Goal: Task Accomplishment & Management: Use online tool/utility

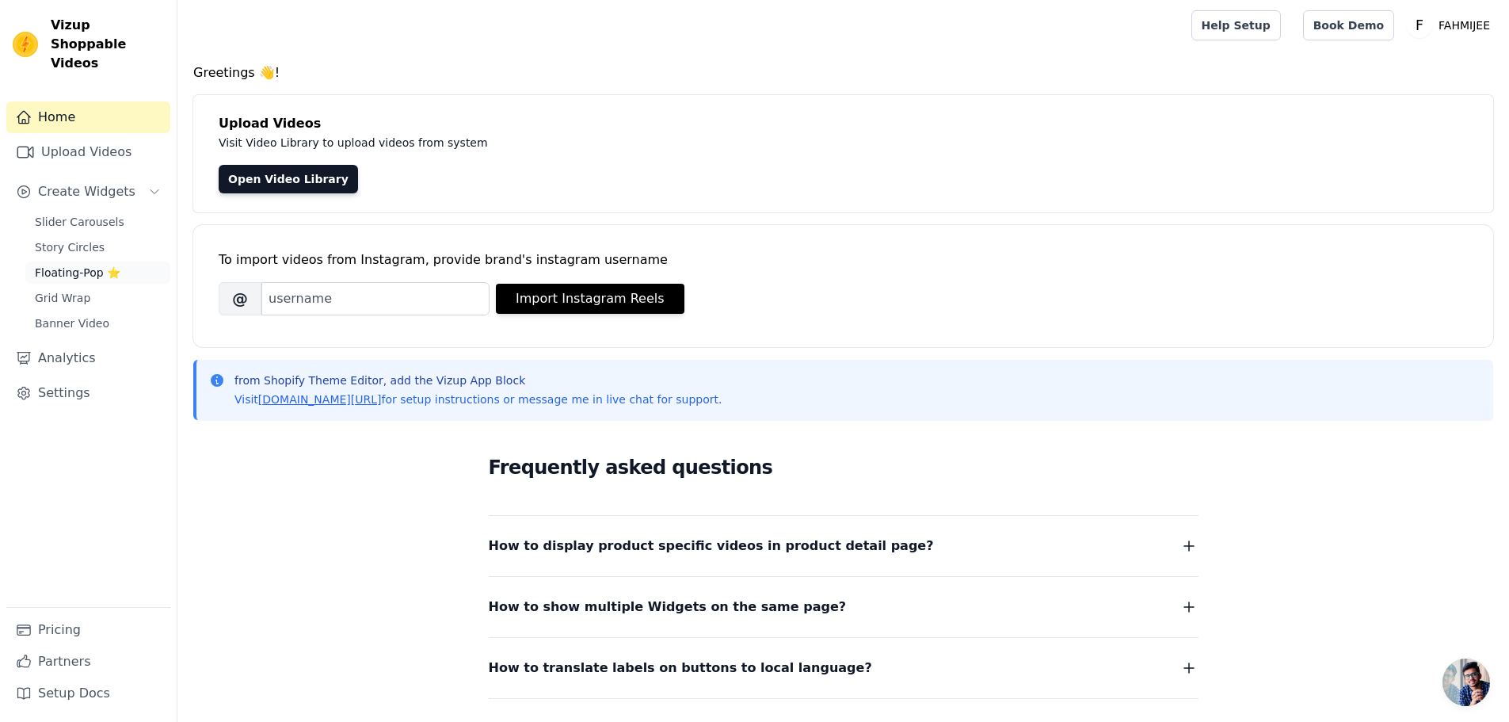
click at [60, 265] on span "Floating-Pop ⭐" at bounding box center [78, 273] width 86 height 16
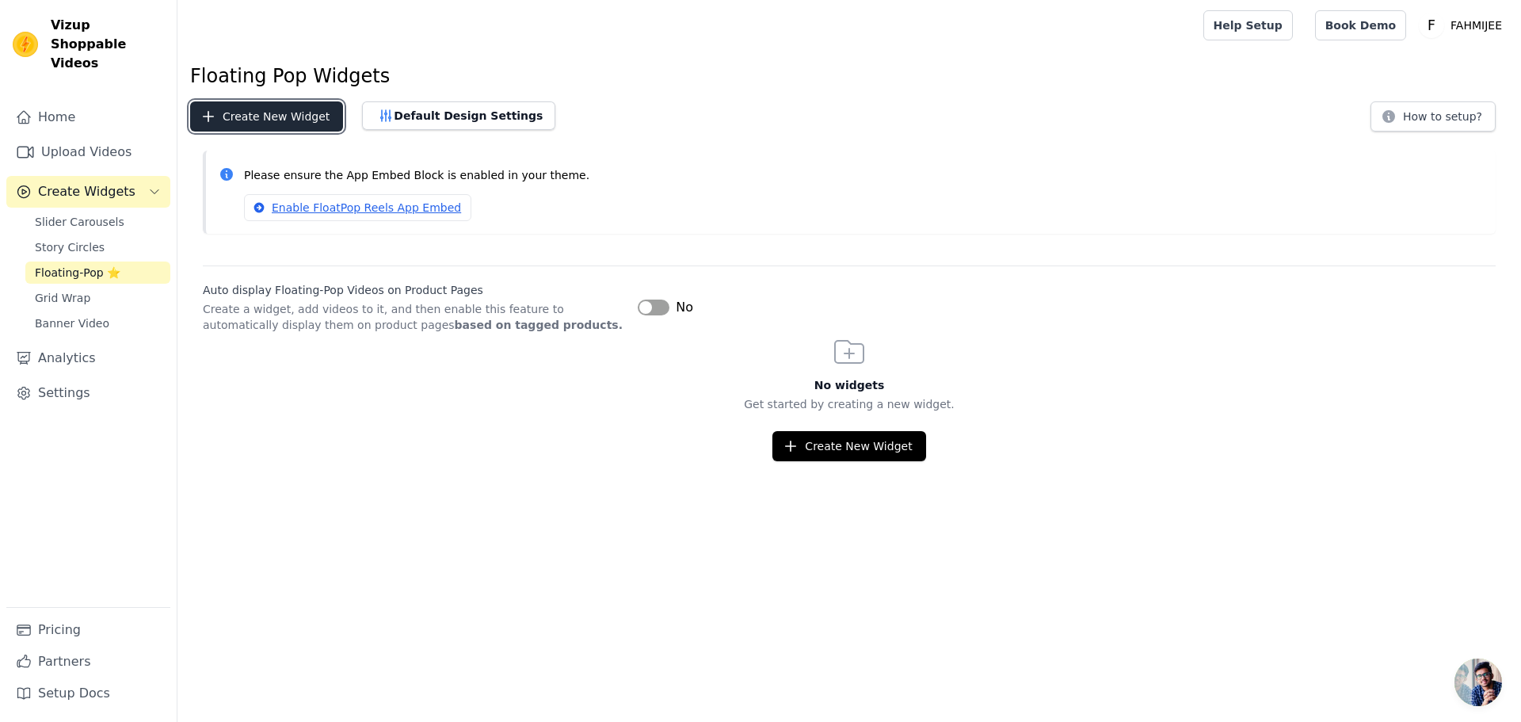
click at [311, 118] on button "Create New Widget" at bounding box center [266, 116] width 153 height 30
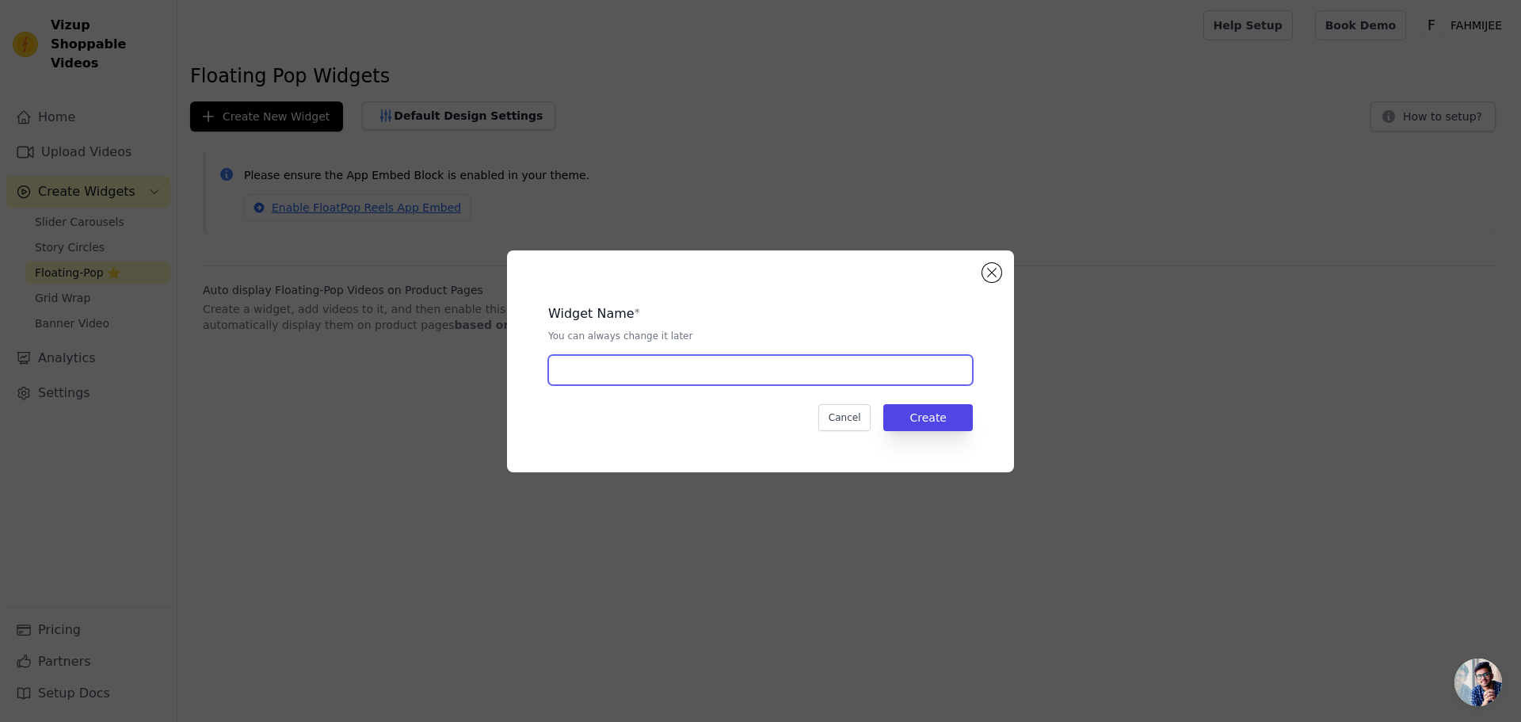
click at [666, 367] on input "text" at bounding box center [760, 370] width 425 height 30
click at [791, 369] on input "text" at bounding box center [760, 370] width 425 height 30
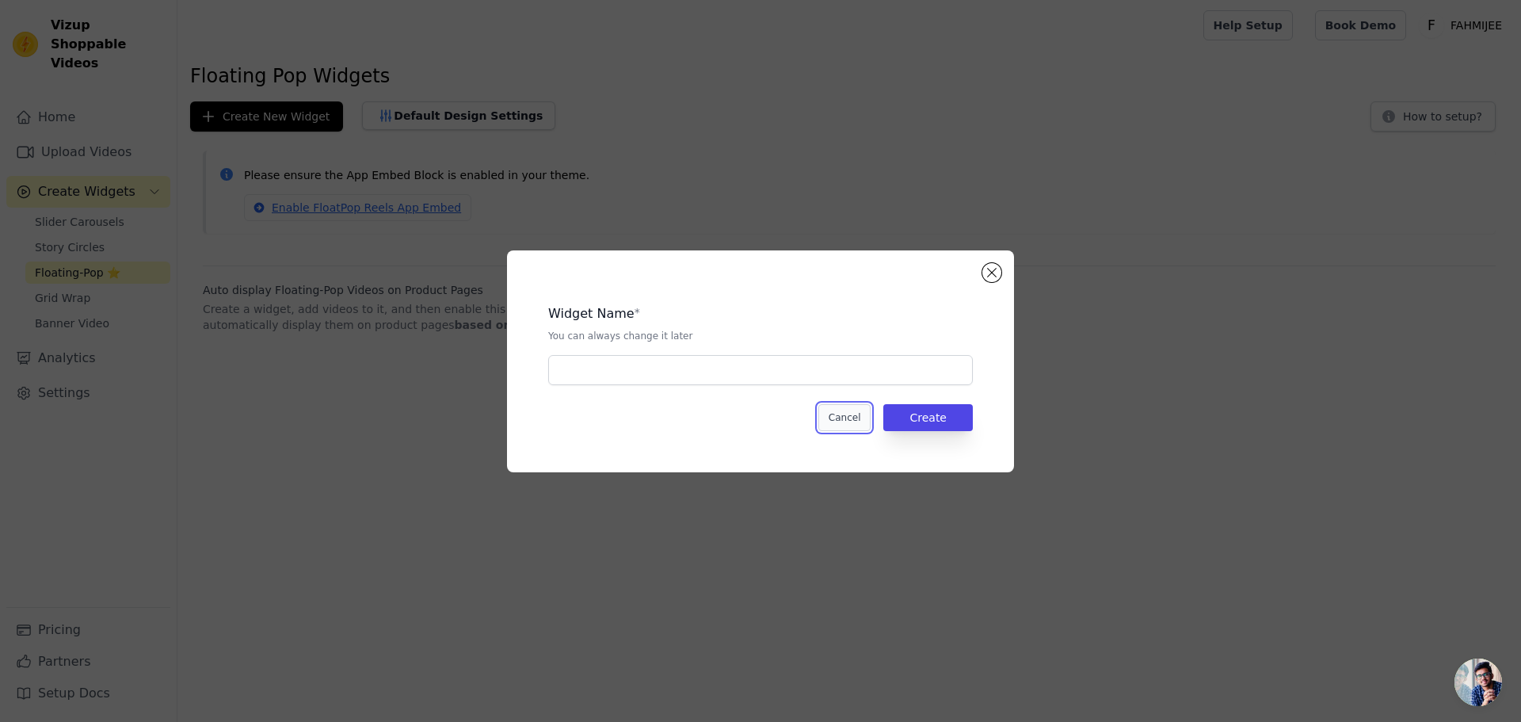
click at [855, 415] on button "Cancel" at bounding box center [844, 417] width 53 height 27
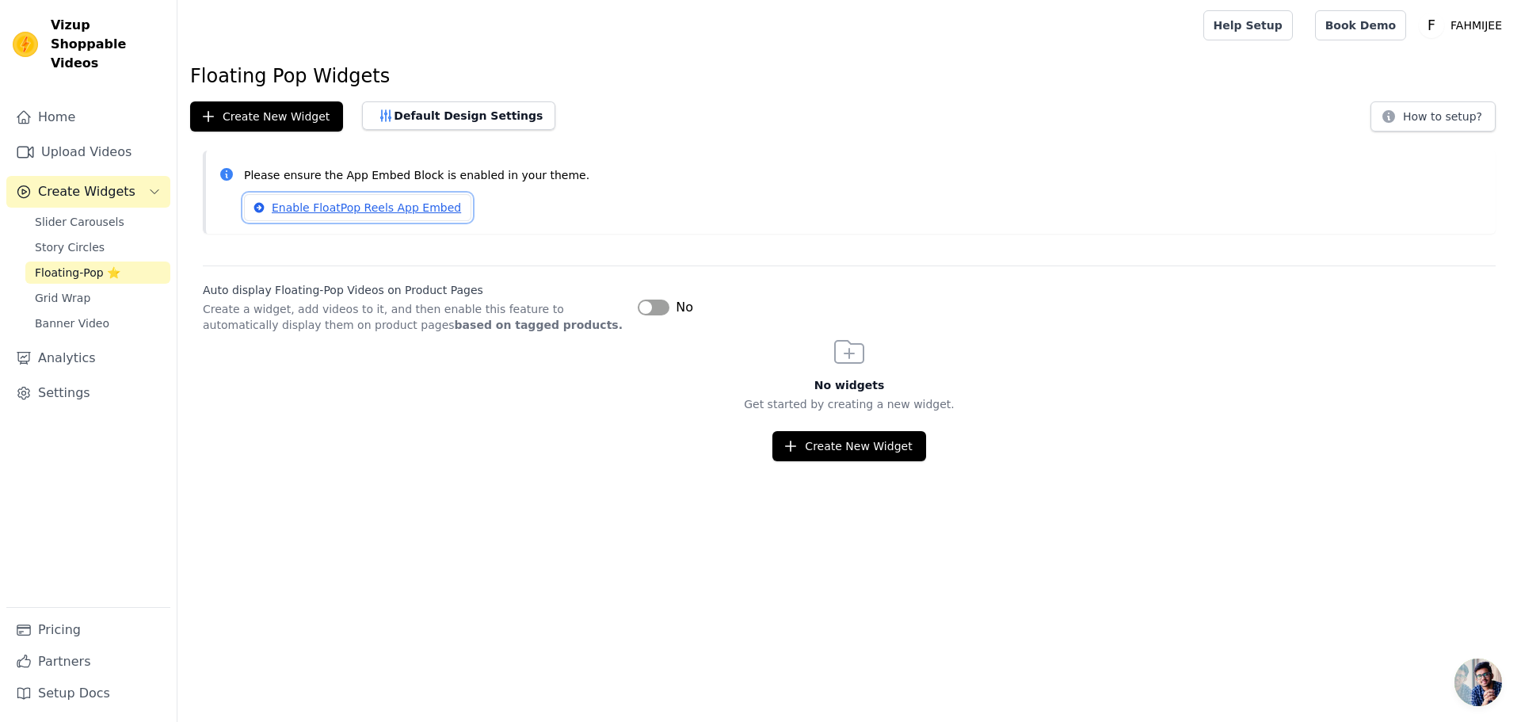
click at [324, 211] on link "Enable FloatPop Reels App Embed" at bounding box center [357, 207] width 227 height 27
click at [381, 207] on link "Enable FloatPop Reels App Embed" at bounding box center [357, 207] width 227 height 27
click at [285, 120] on button "Create New Widget" at bounding box center [266, 116] width 153 height 30
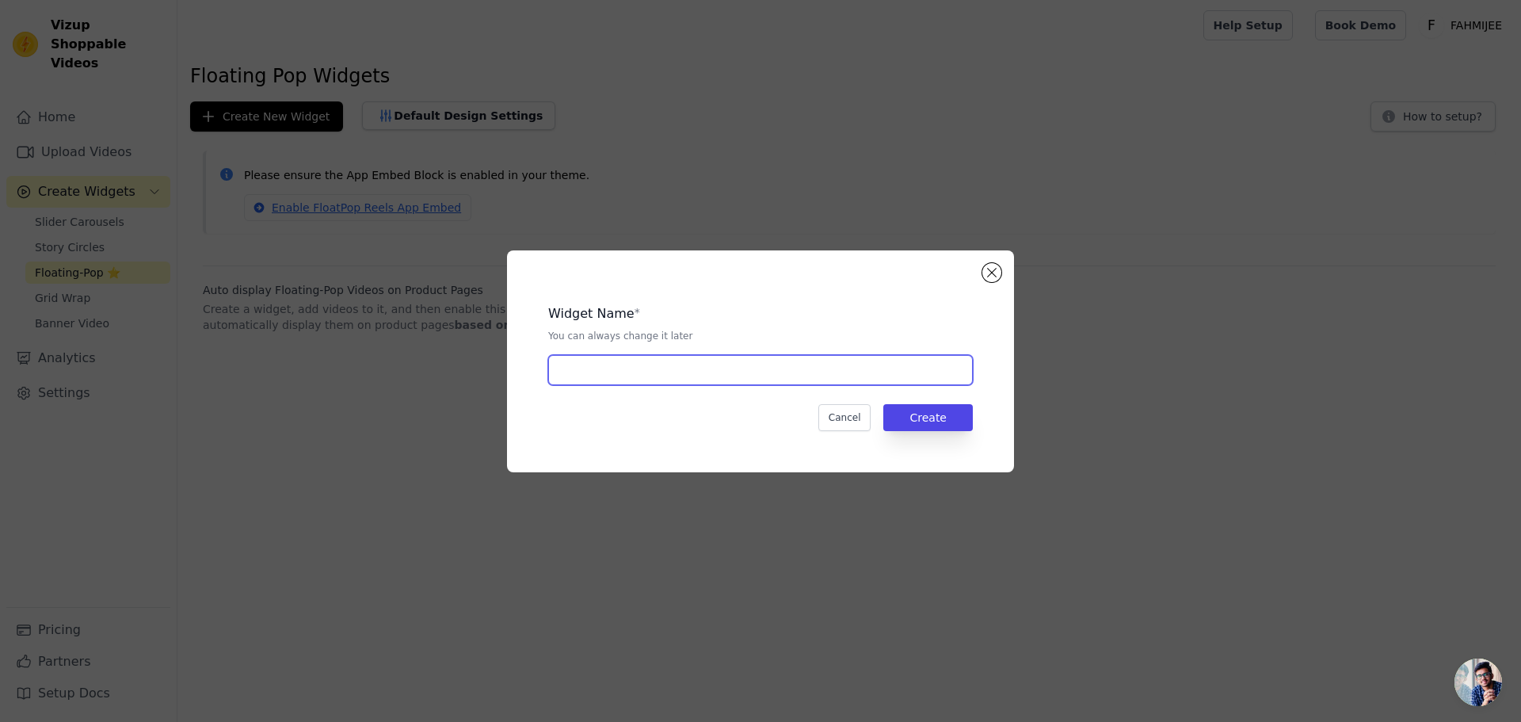
click at [755, 368] on input "text" at bounding box center [760, 370] width 425 height 30
type input "Products"
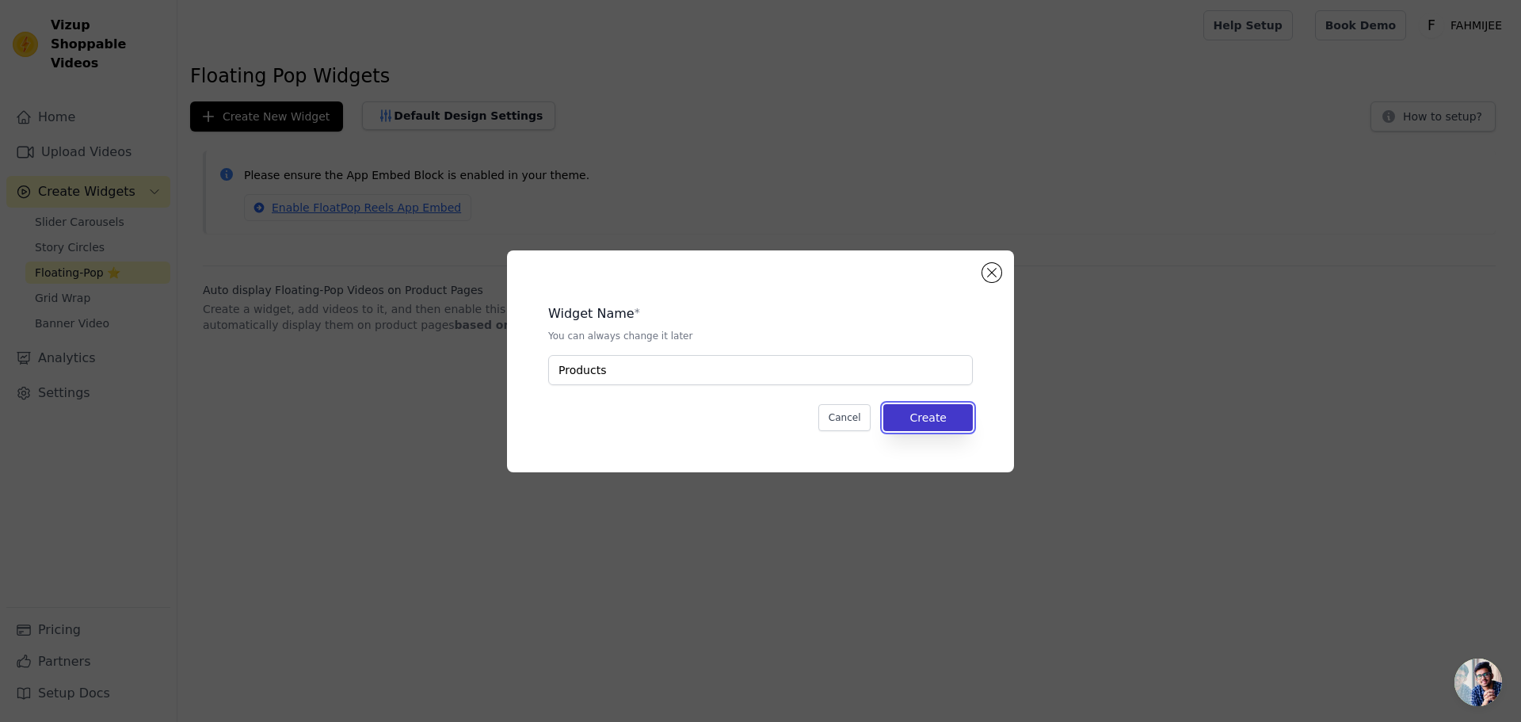
click at [942, 428] on button "Create" at bounding box center [928, 417] width 90 height 27
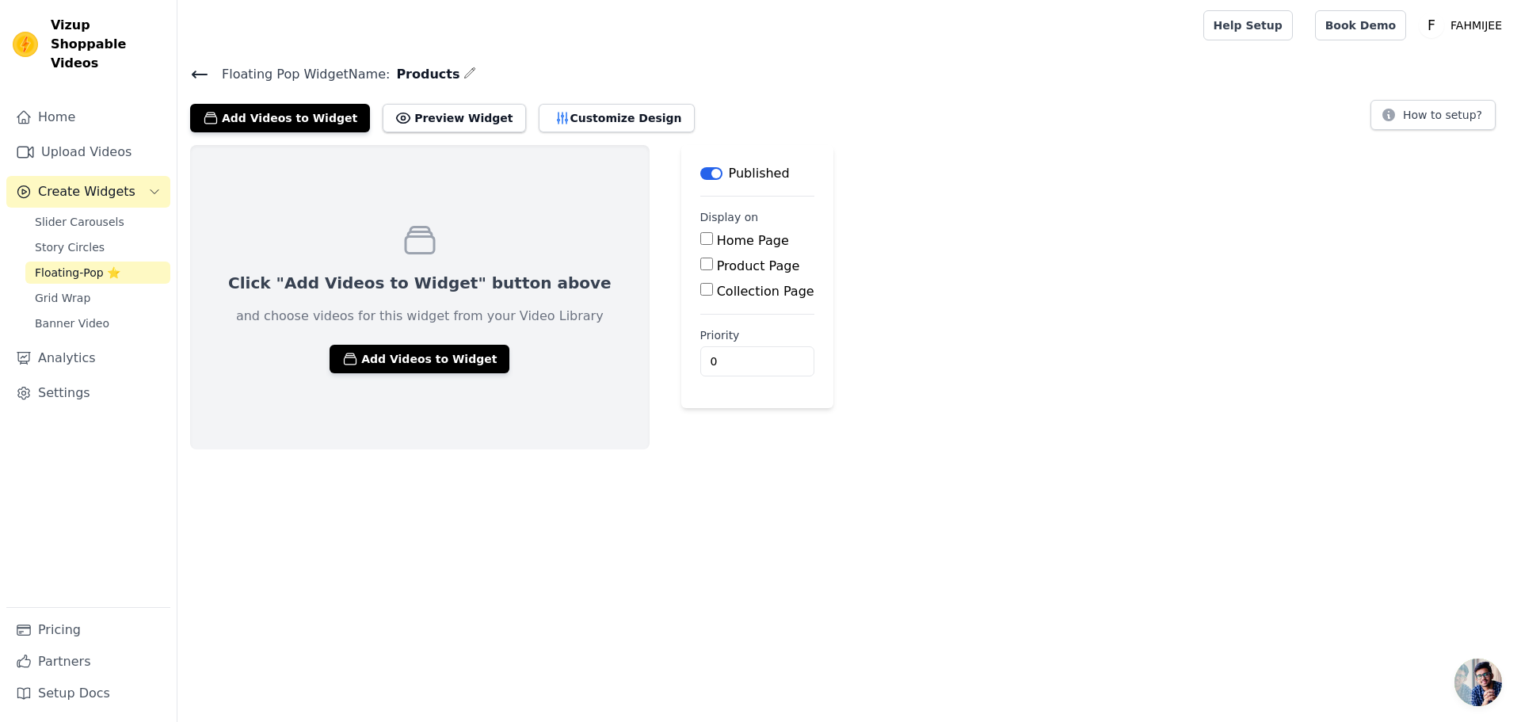
click at [700, 266] on input "Product Page" at bounding box center [706, 263] width 13 height 13
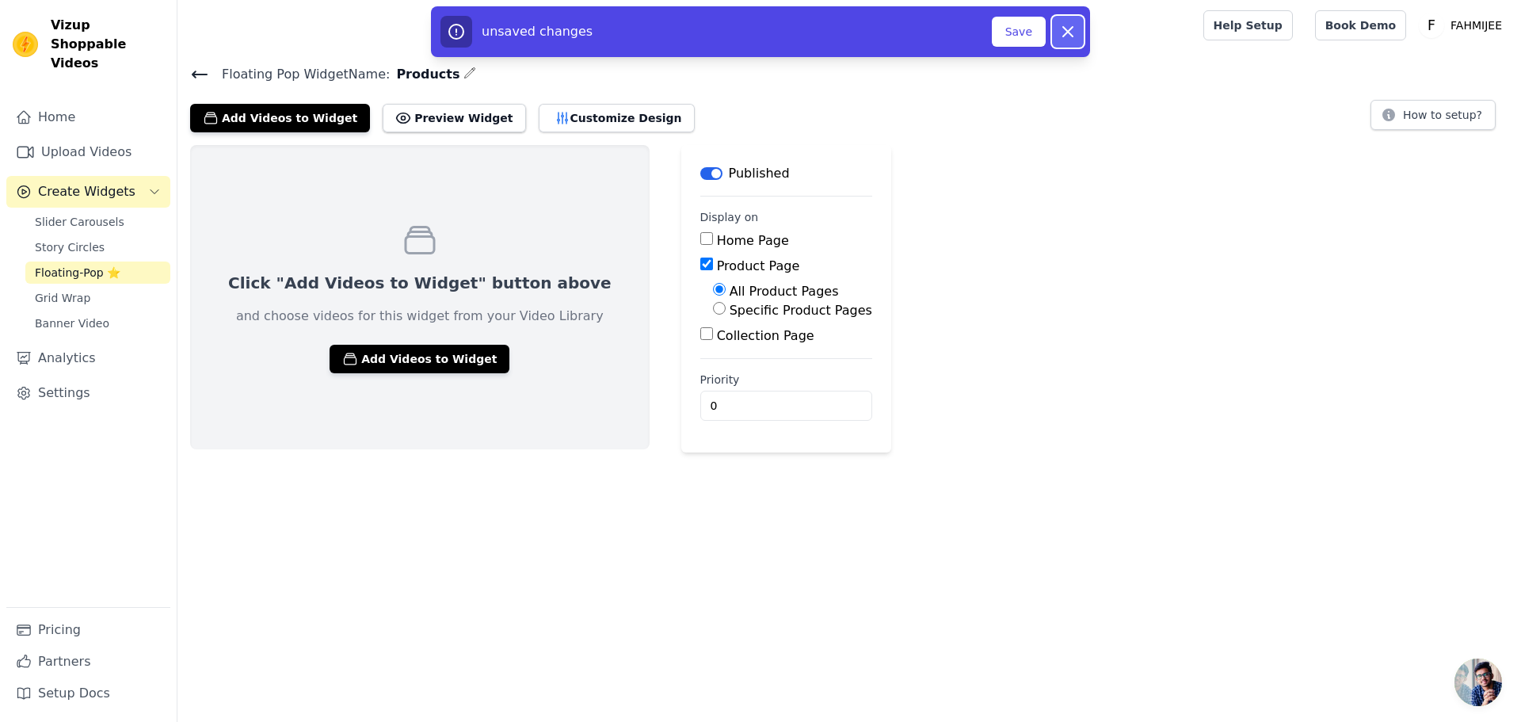
click at [1071, 37] on icon "button" at bounding box center [1067, 31] width 19 height 19
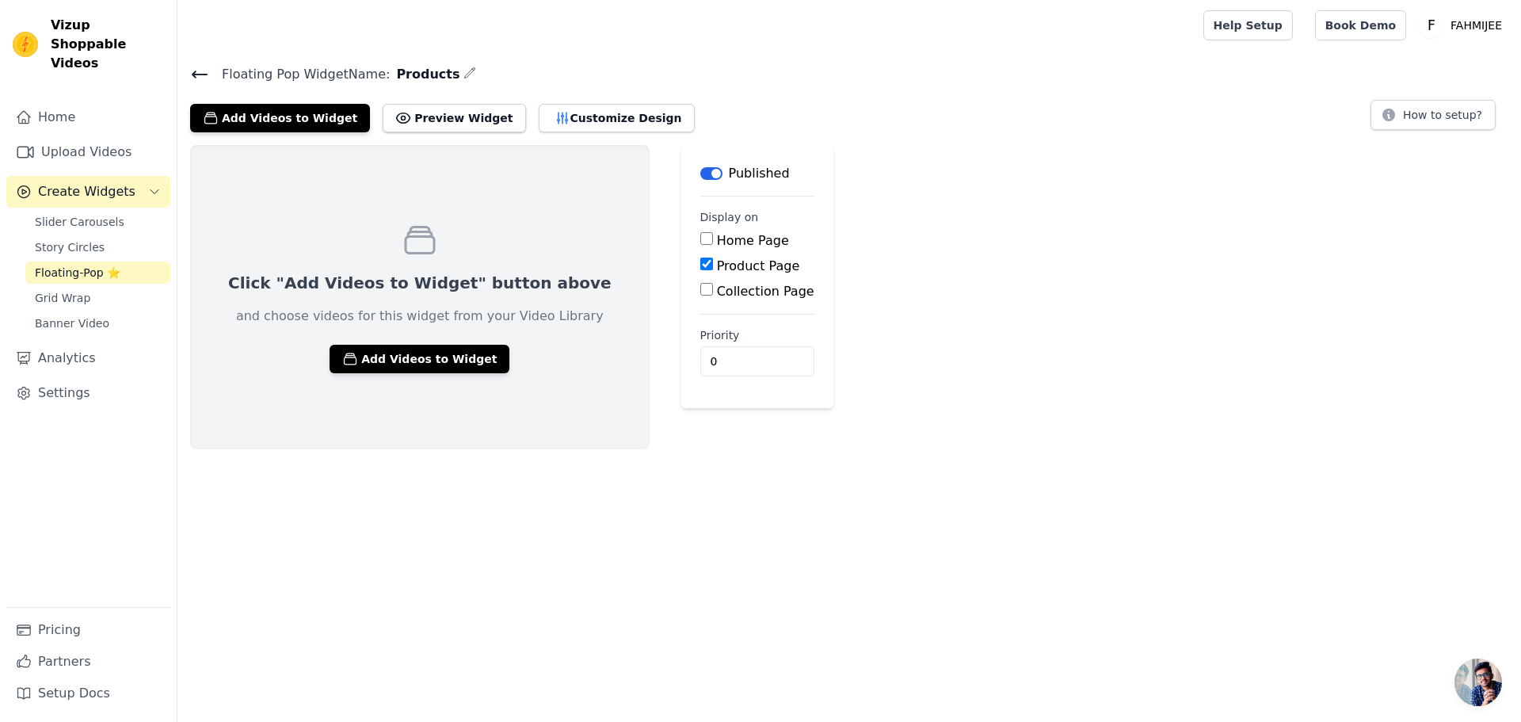
click at [700, 263] on input "Product Page" at bounding box center [706, 263] width 13 height 13
checkbox input "true"
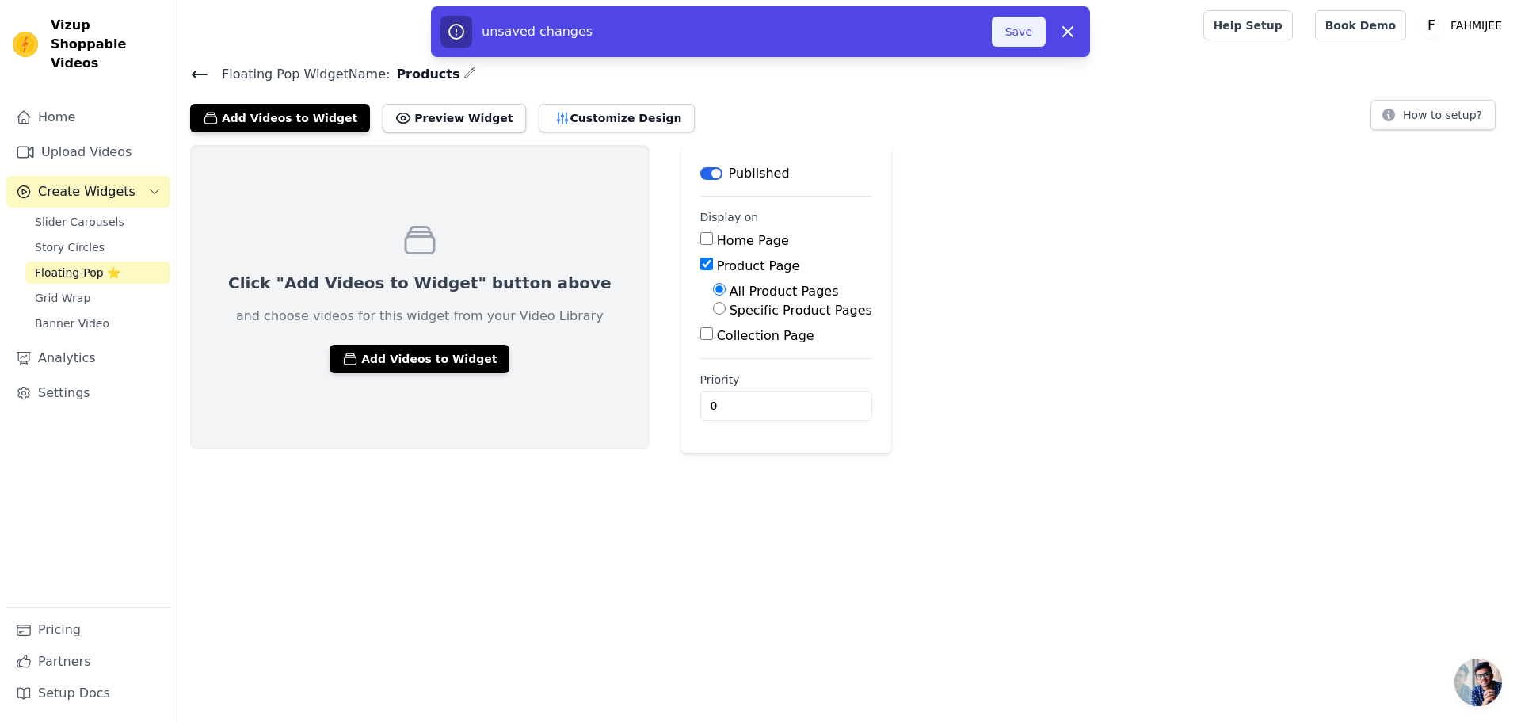
click at [1007, 39] on button "Save" at bounding box center [1019, 32] width 54 height 30
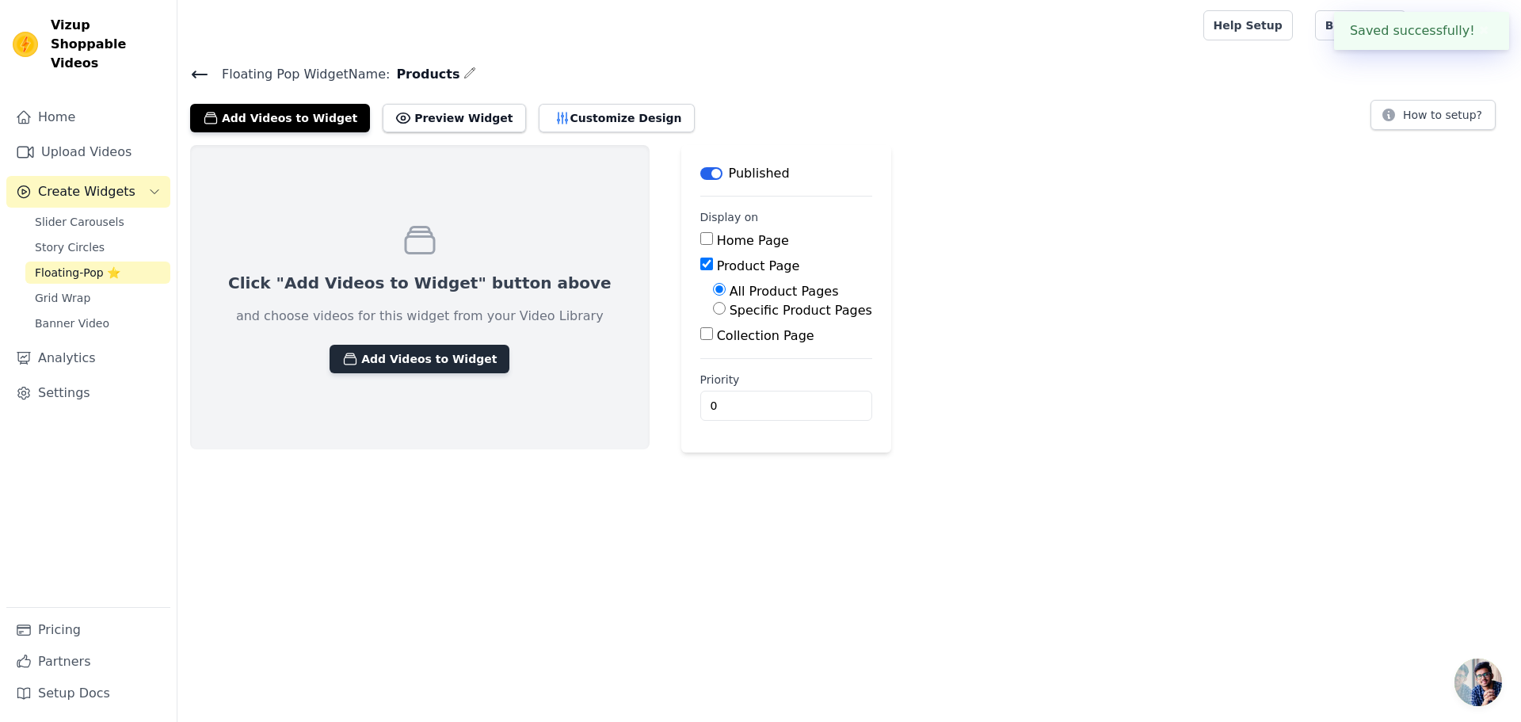
click at [421, 365] on button "Add Videos to Widget" at bounding box center [420, 359] width 180 height 29
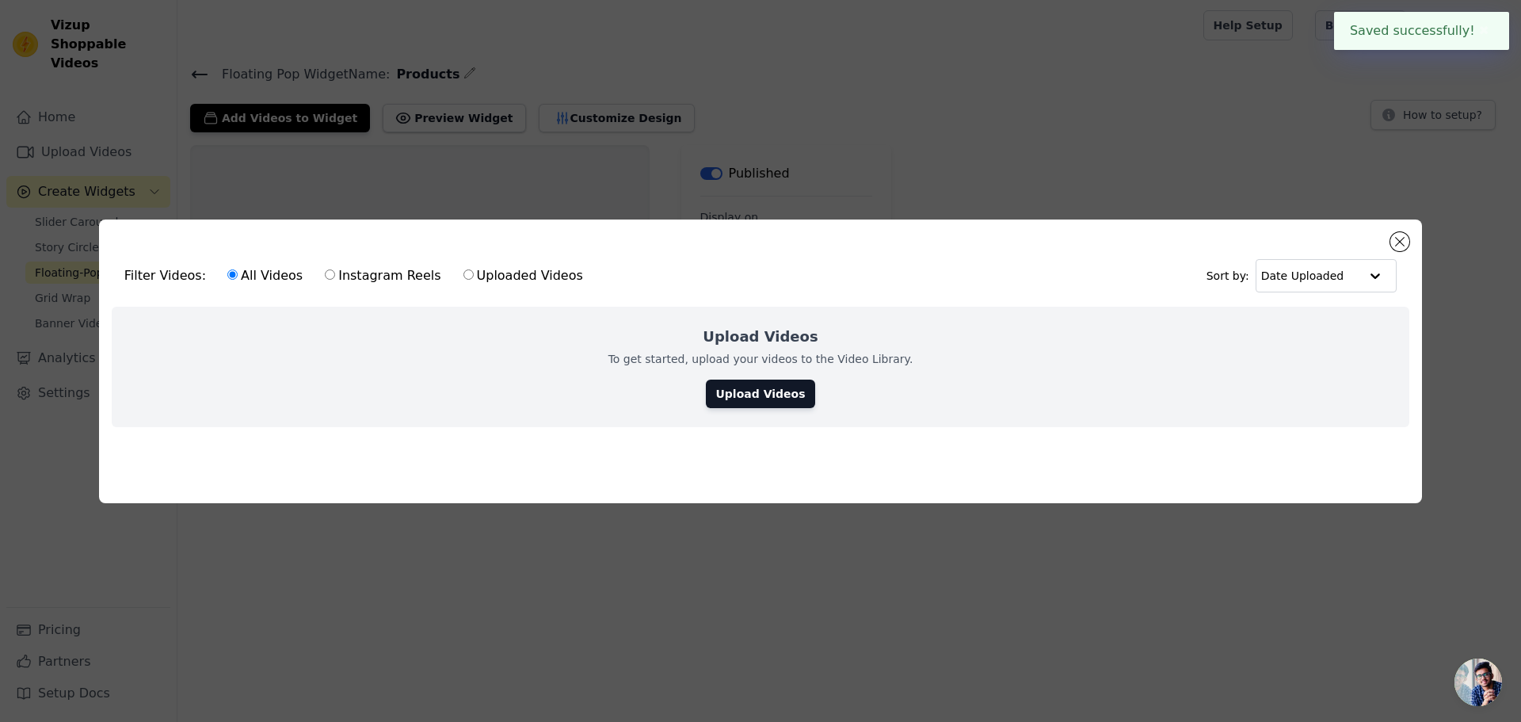
click at [418, 269] on div "All Videos Instagram Reels Uploaded Videos" at bounding box center [405, 275] width 373 height 36
click at [407, 272] on label "Instagram Reels" at bounding box center [382, 275] width 117 height 21
click at [335, 272] on input "Instagram Reels" at bounding box center [330, 274] width 10 height 10
radio input "true"
click at [463, 276] on input "Uploaded Videos" at bounding box center [468, 274] width 10 height 10
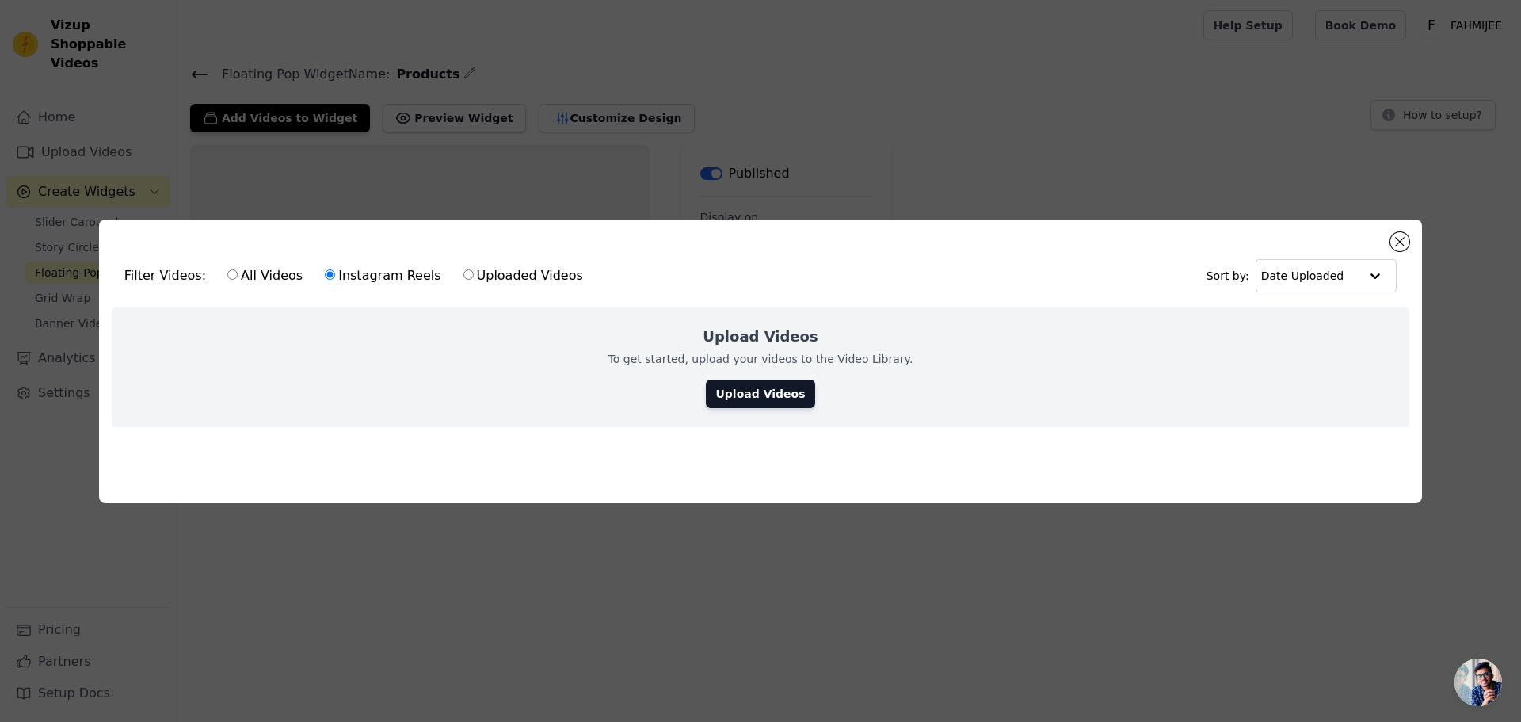
radio input "true"
click at [745, 387] on link "Upload Videos" at bounding box center [760, 393] width 109 height 29
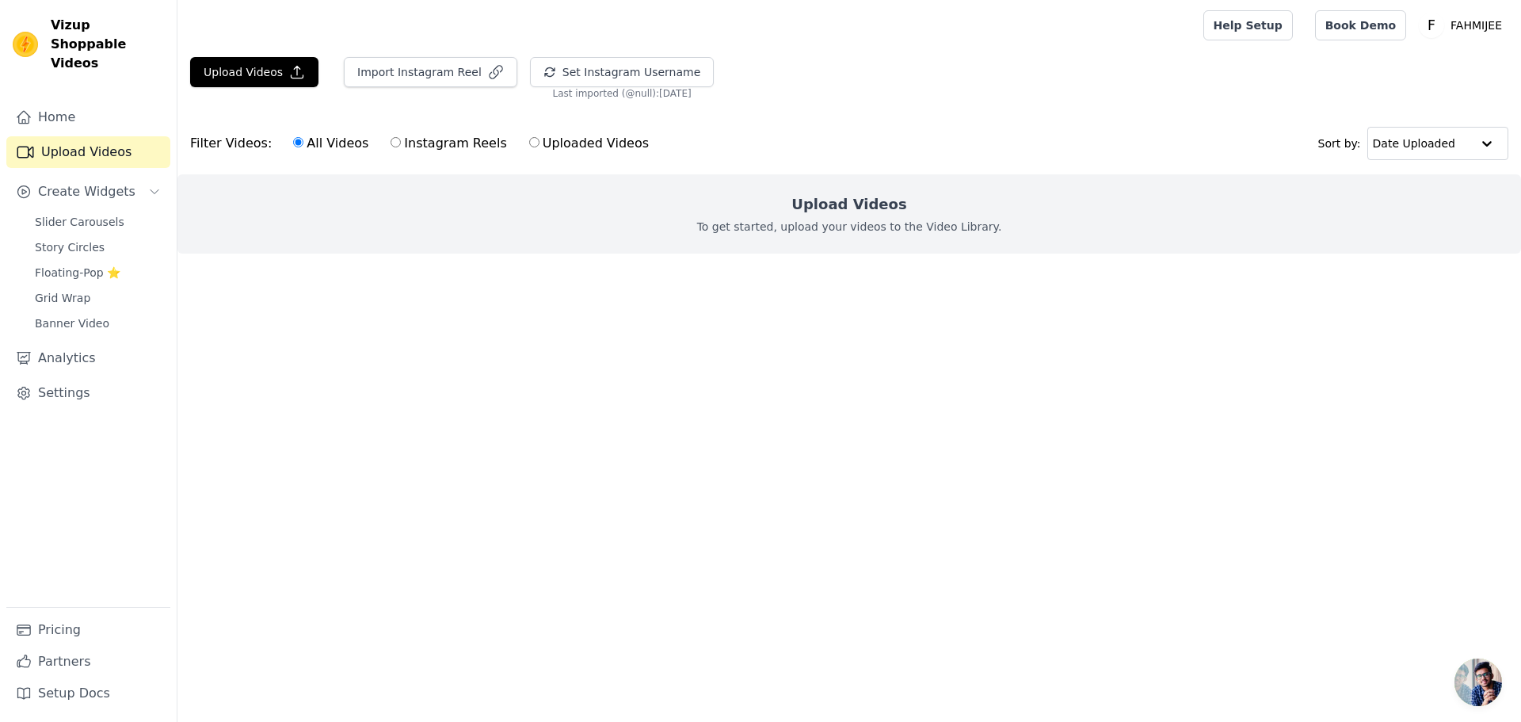
click at [528, 145] on label "Uploaded Videos" at bounding box center [588, 143] width 121 height 21
click at [529, 145] on input "Uploaded Videos" at bounding box center [534, 142] width 10 height 10
radio input "true"
click at [547, 72] on button "Set Instagram Username" at bounding box center [622, 72] width 184 height 30
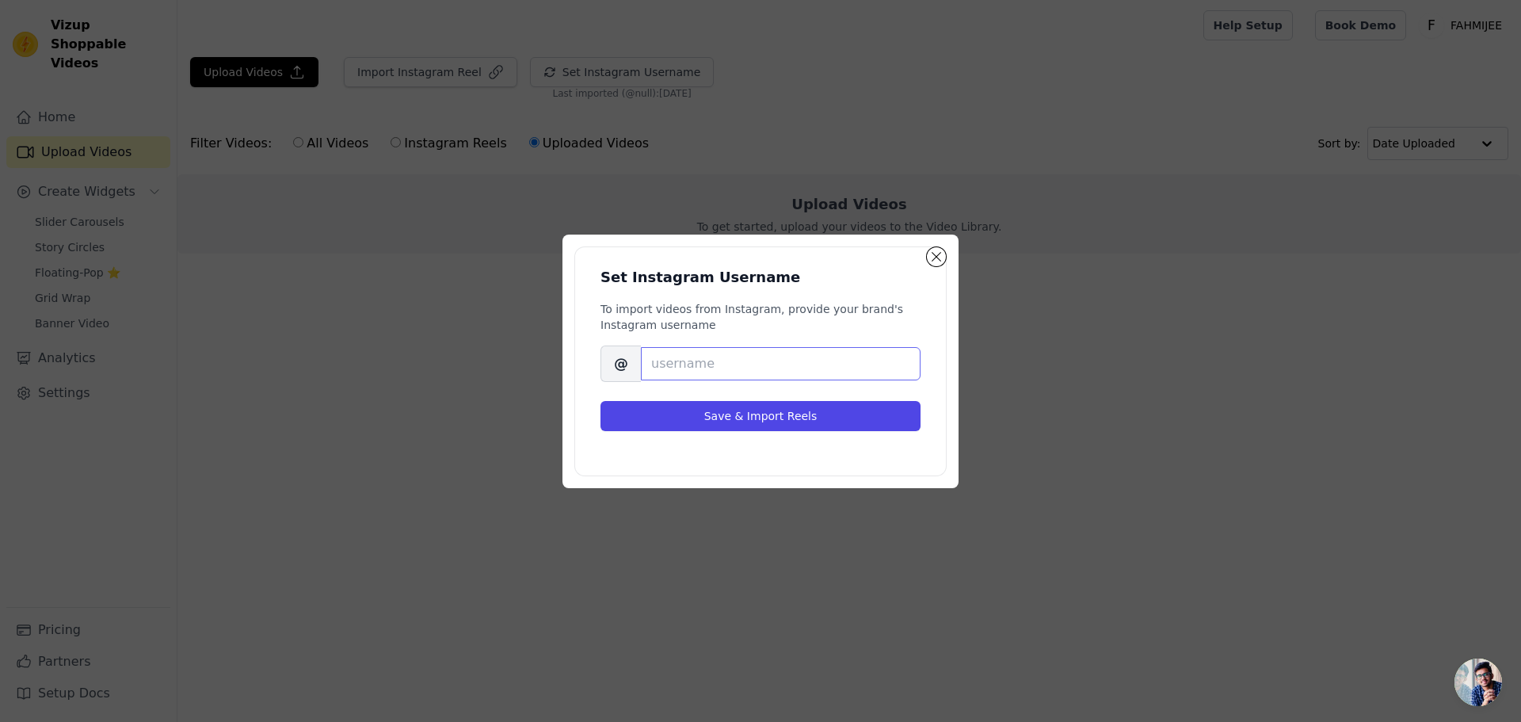
click at [796, 373] on input "Brand's Instagram Username" at bounding box center [781, 363] width 280 height 33
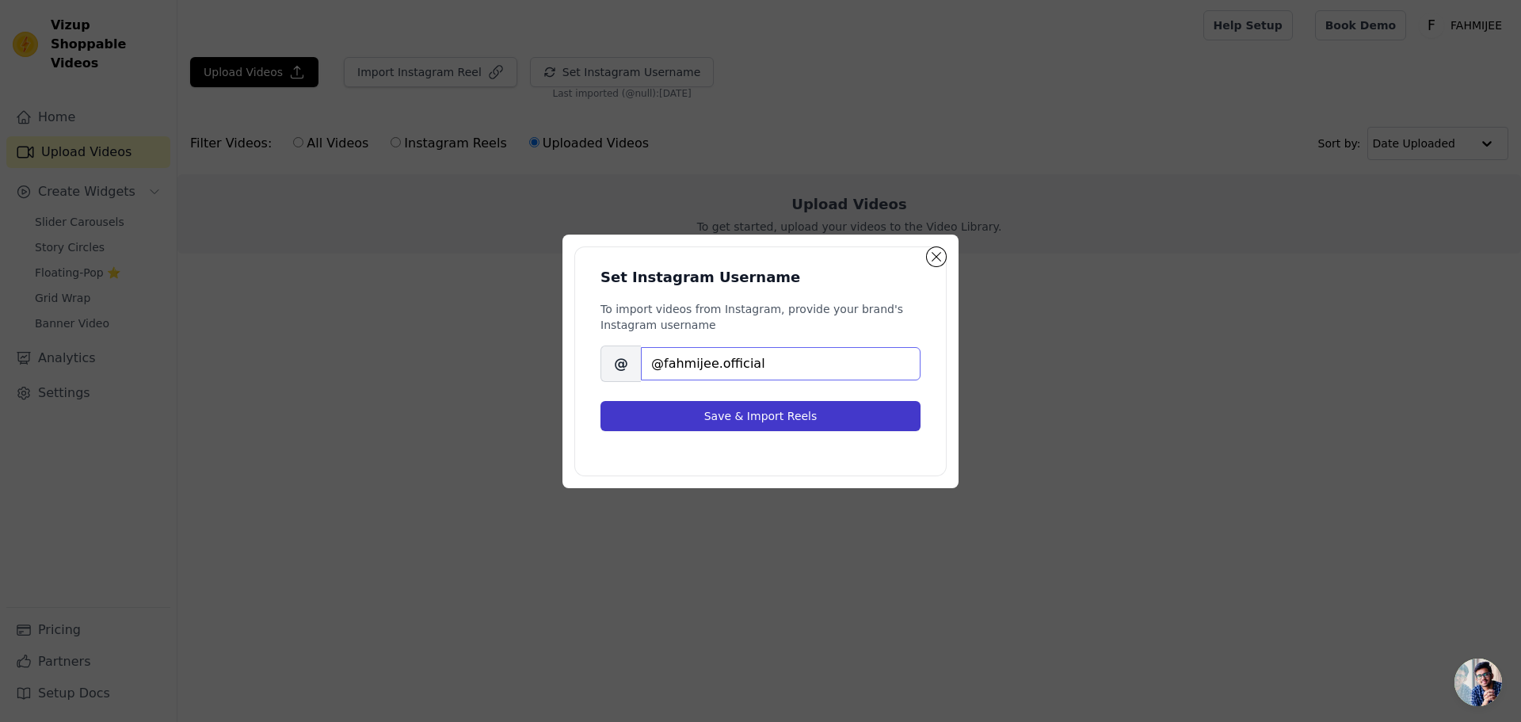
type input "@fahmijee.official"
click at [792, 427] on button "Save & Import Reels" at bounding box center [760, 416] width 320 height 30
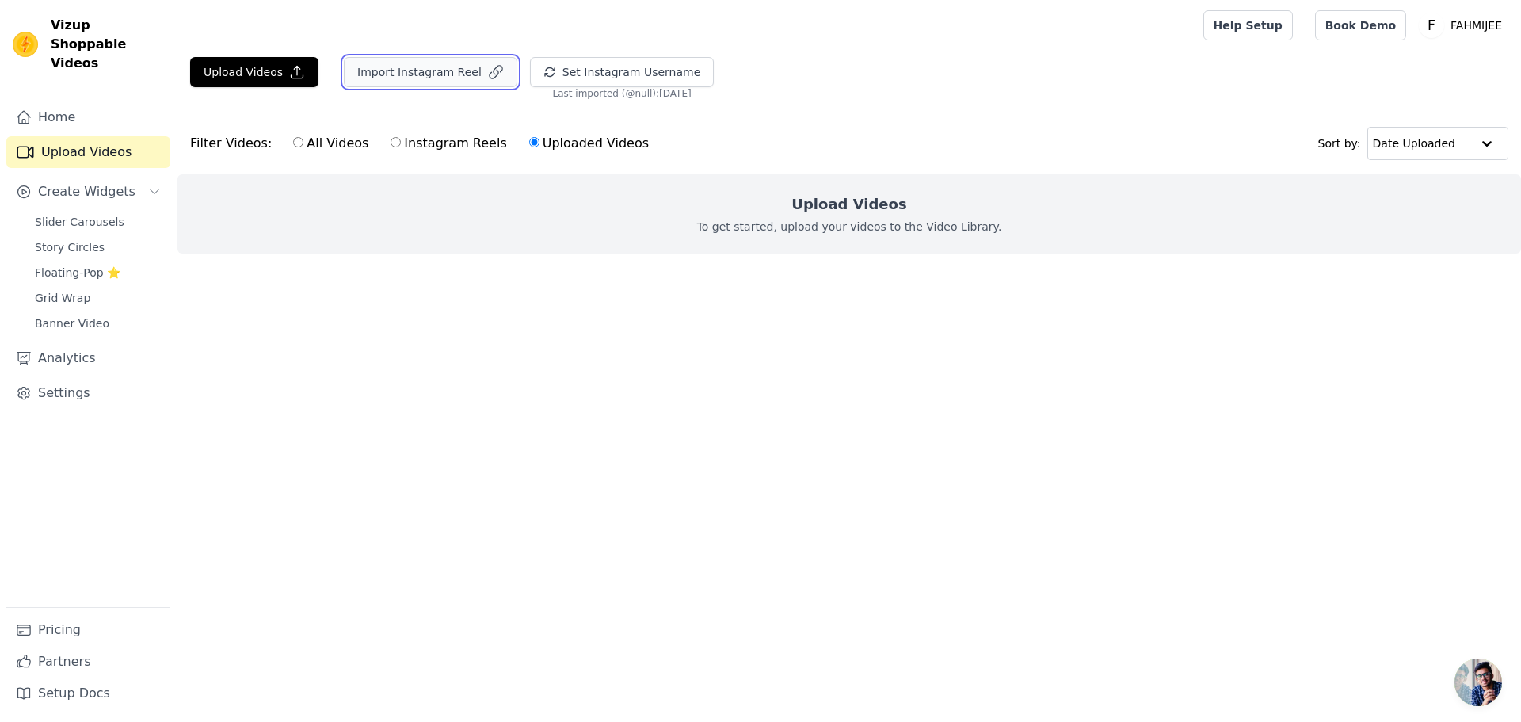
click at [406, 73] on button "Import Instagram Reel" at bounding box center [430, 72] width 173 height 30
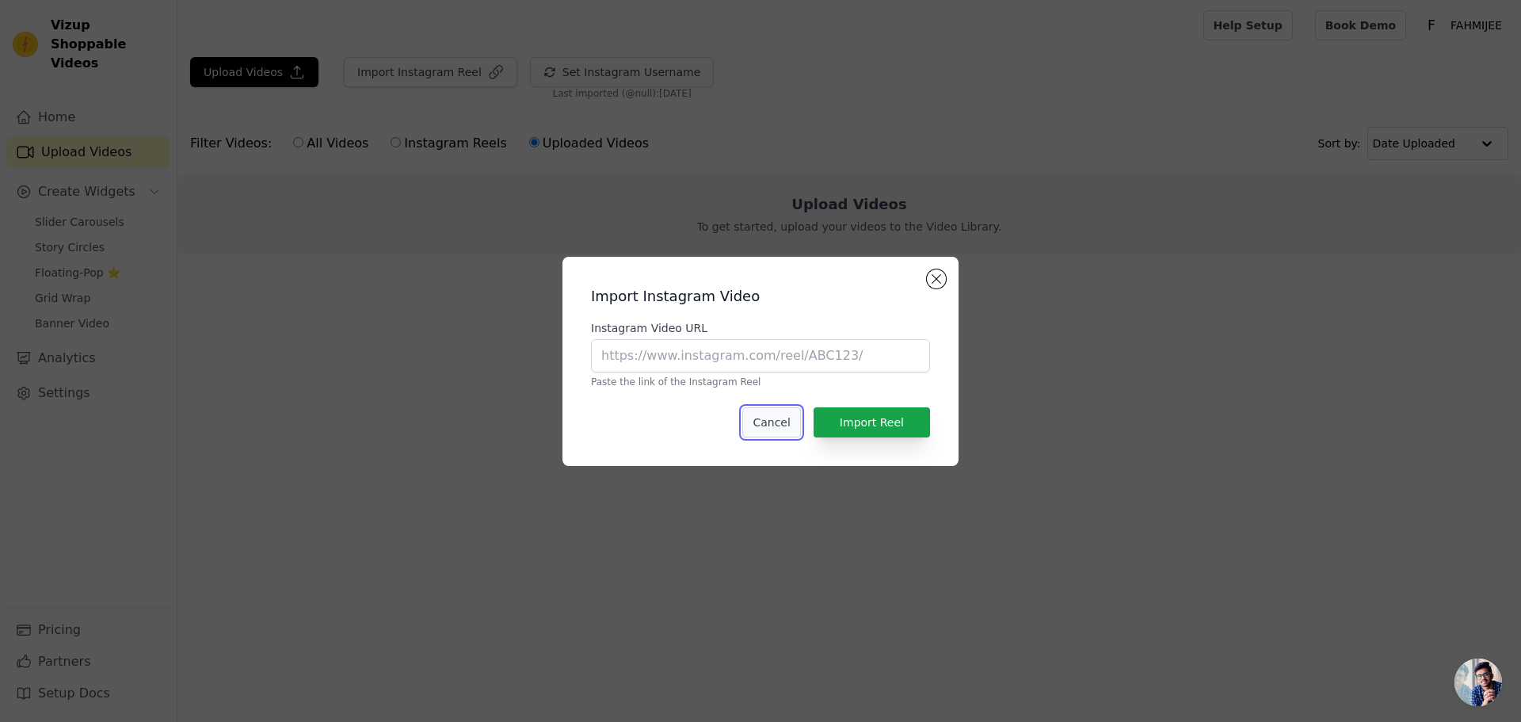
click at [784, 420] on button "Cancel" at bounding box center [771, 422] width 58 height 30
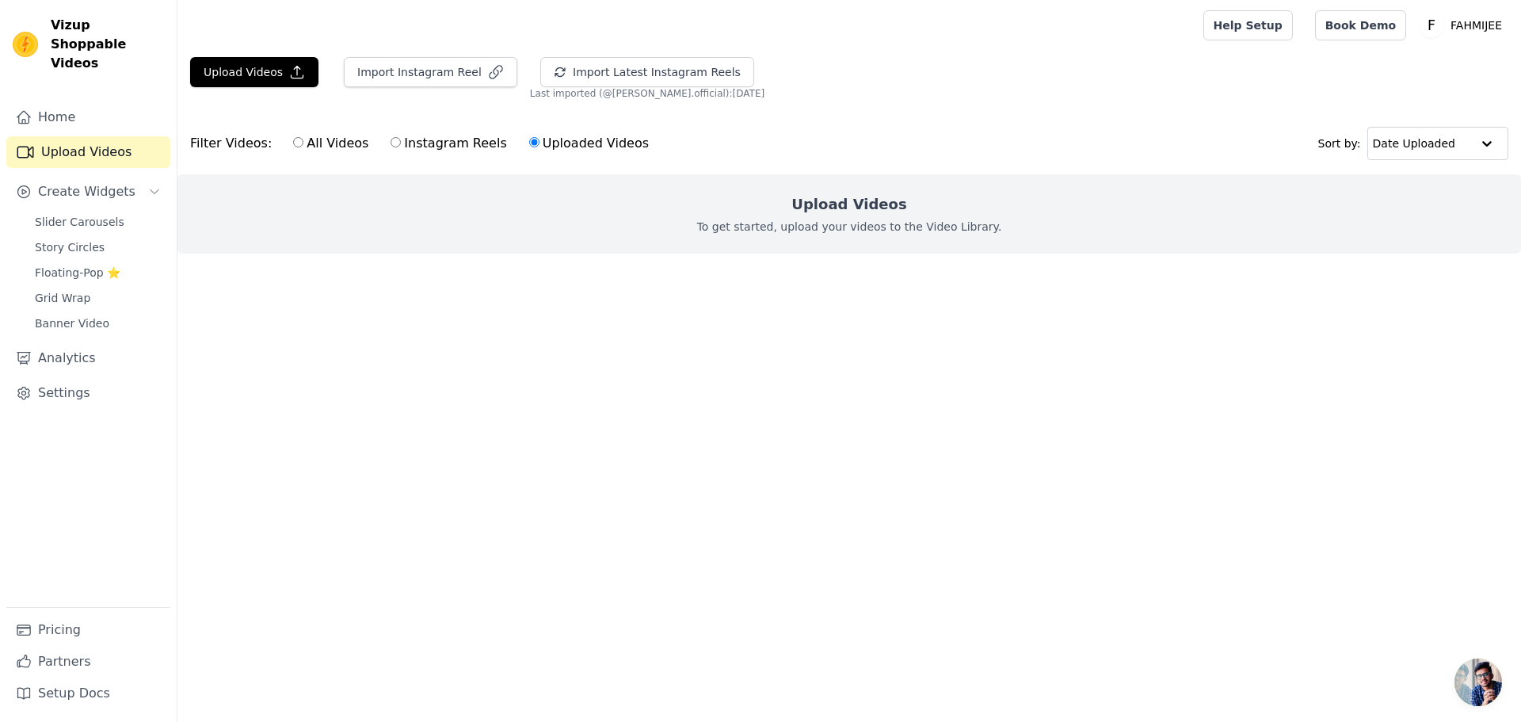
click at [325, 147] on label "All Videos" at bounding box center [330, 143] width 77 height 21
click at [303, 147] on input "All Videos" at bounding box center [298, 142] width 10 height 10
radio input "true"
click at [390, 137] on label "Instagram Reels" at bounding box center [448, 143] width 117 height 21
click at [391, 137] on input "Instagram Reels" at bounding box center [396, 142] width 10 height 10
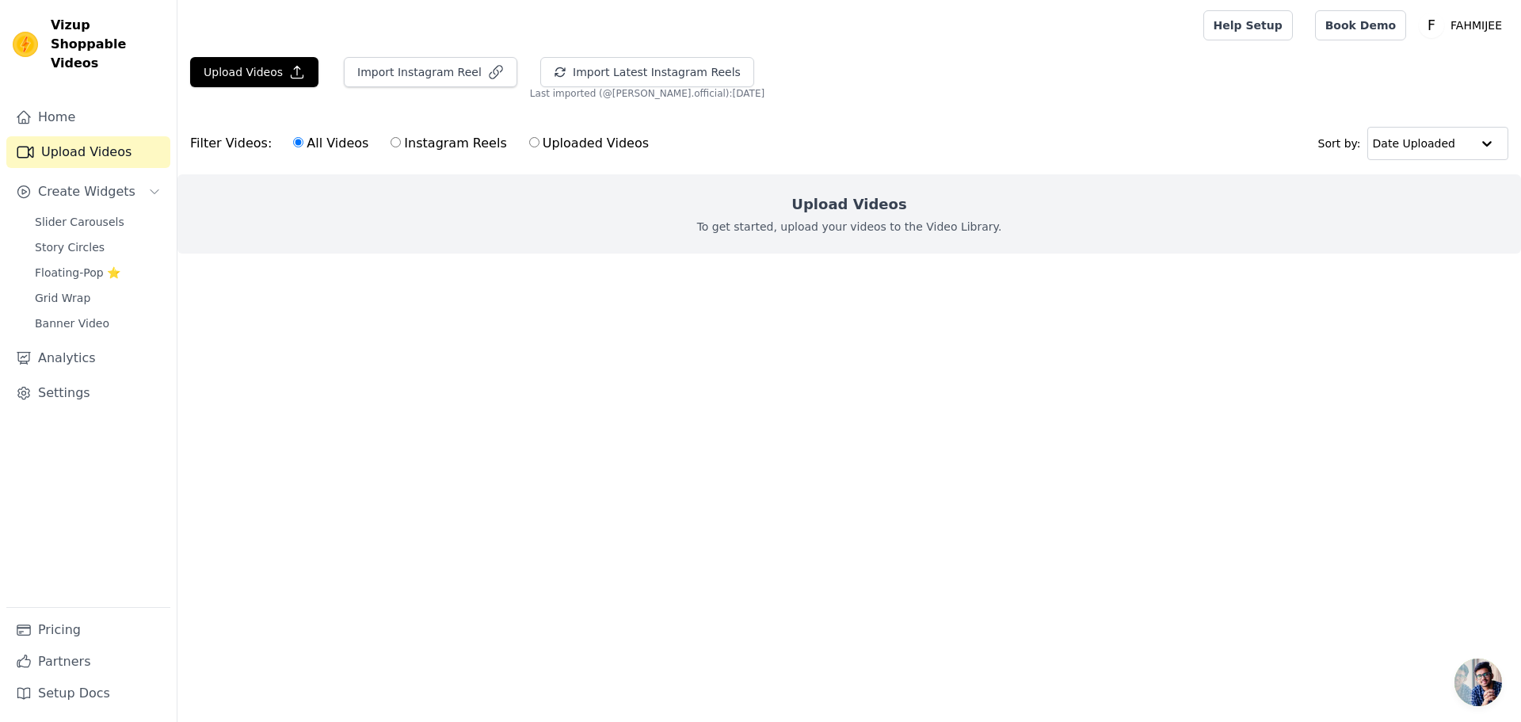
radio input "true"
click at [671, 70] on button "Import Latest Instagram Reels" at bounding box center [647, 72] width 214 height 30
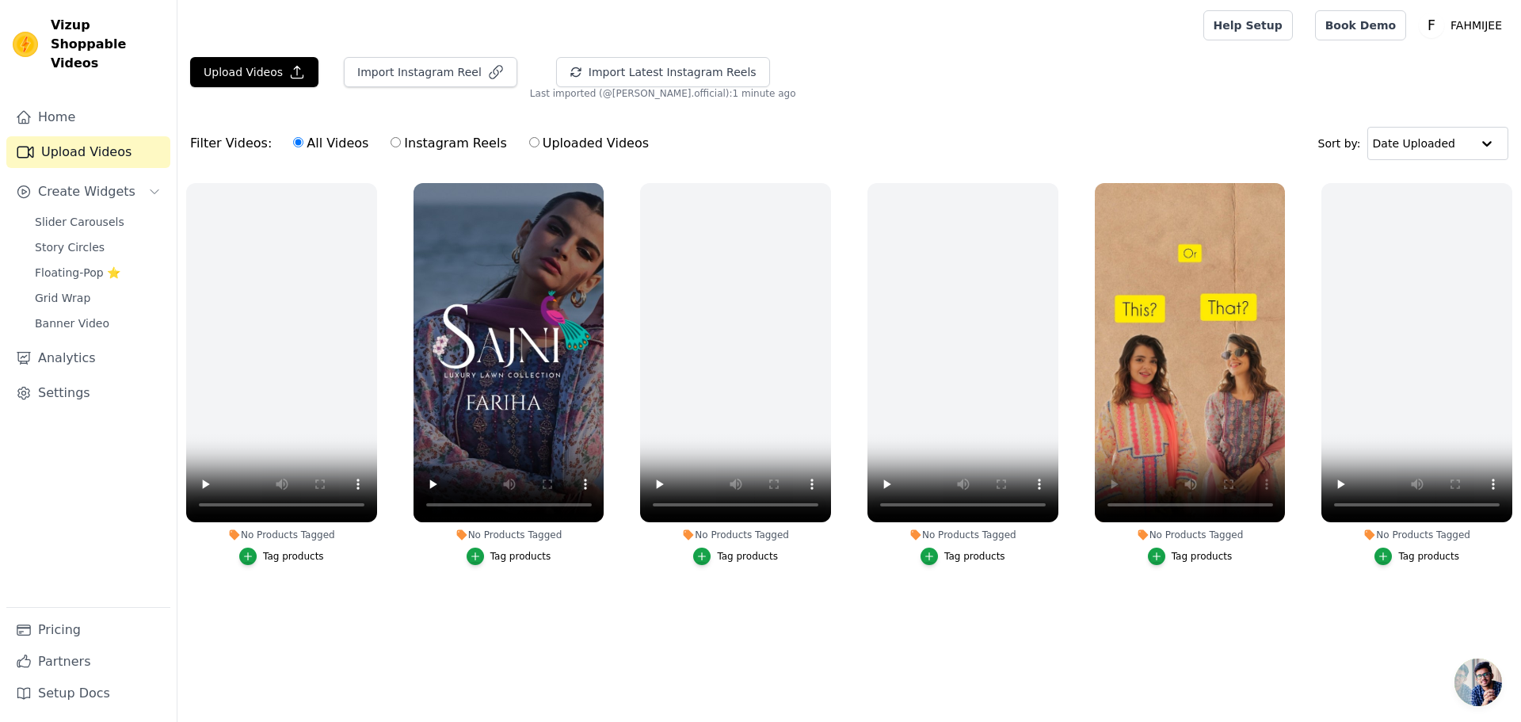
click at [1206, 558] on div "Tag products" at bounding box center [1202, 556] width 61 height 13
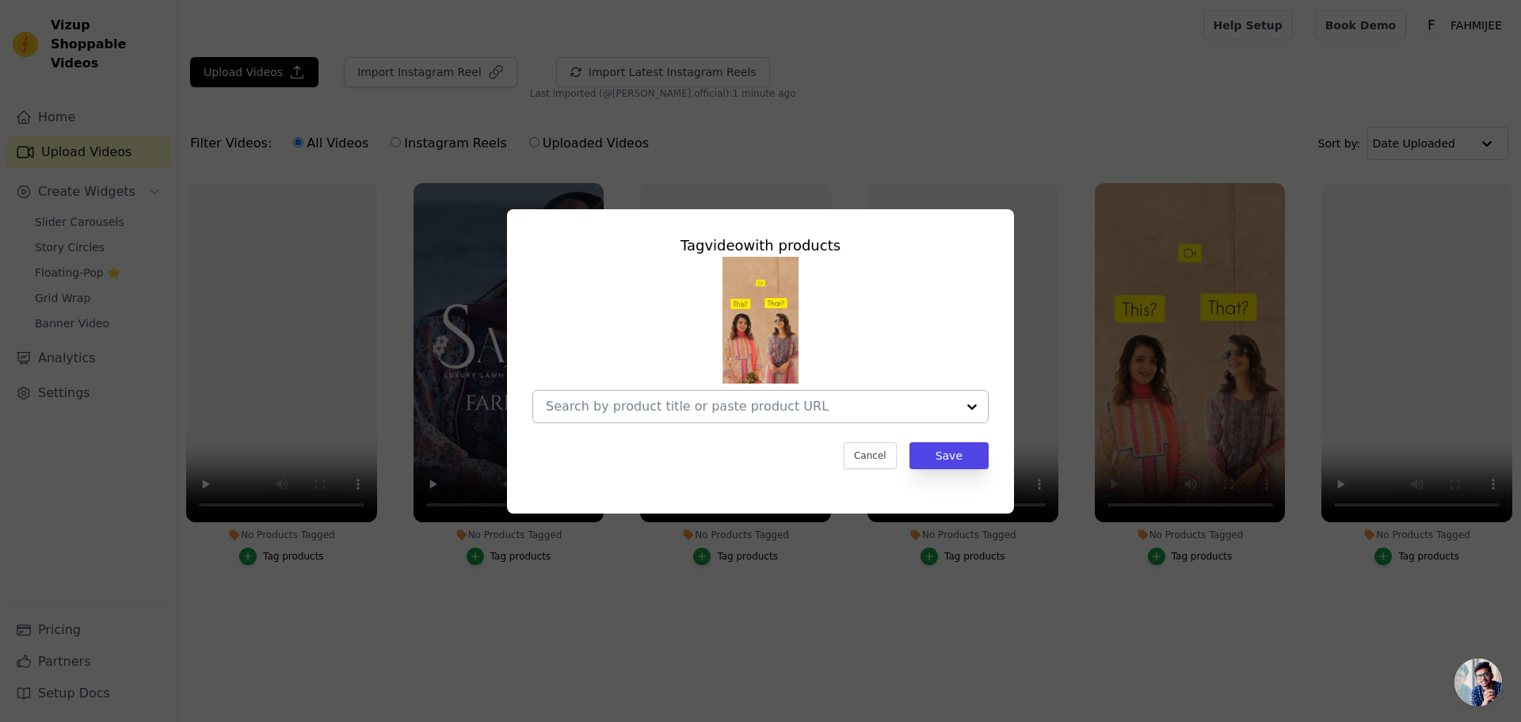
click at [882, 401] on input "No Products Tagged Tag video with products Cancel Save Tag products" at bounding box center [751, 405] width 410 height 15
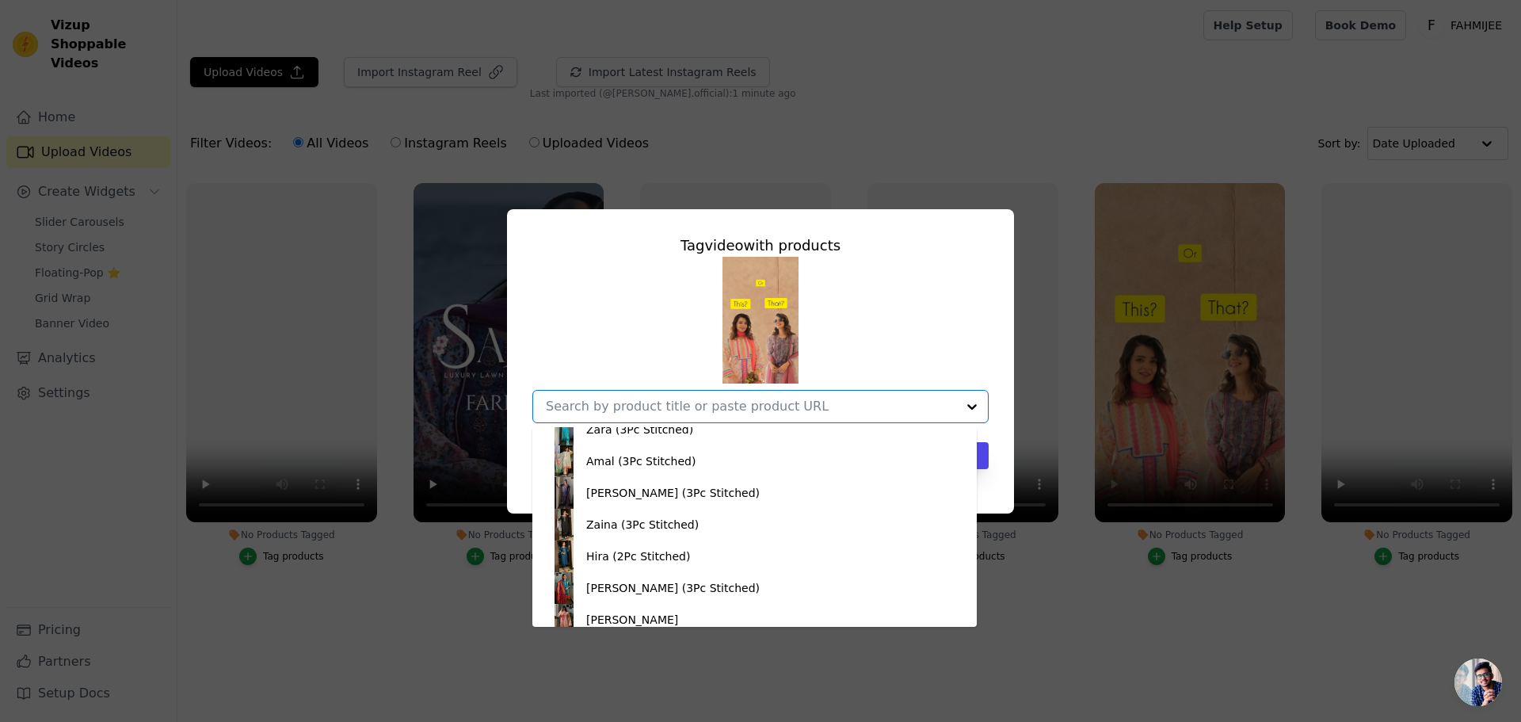
scroll to position [1347, 0]
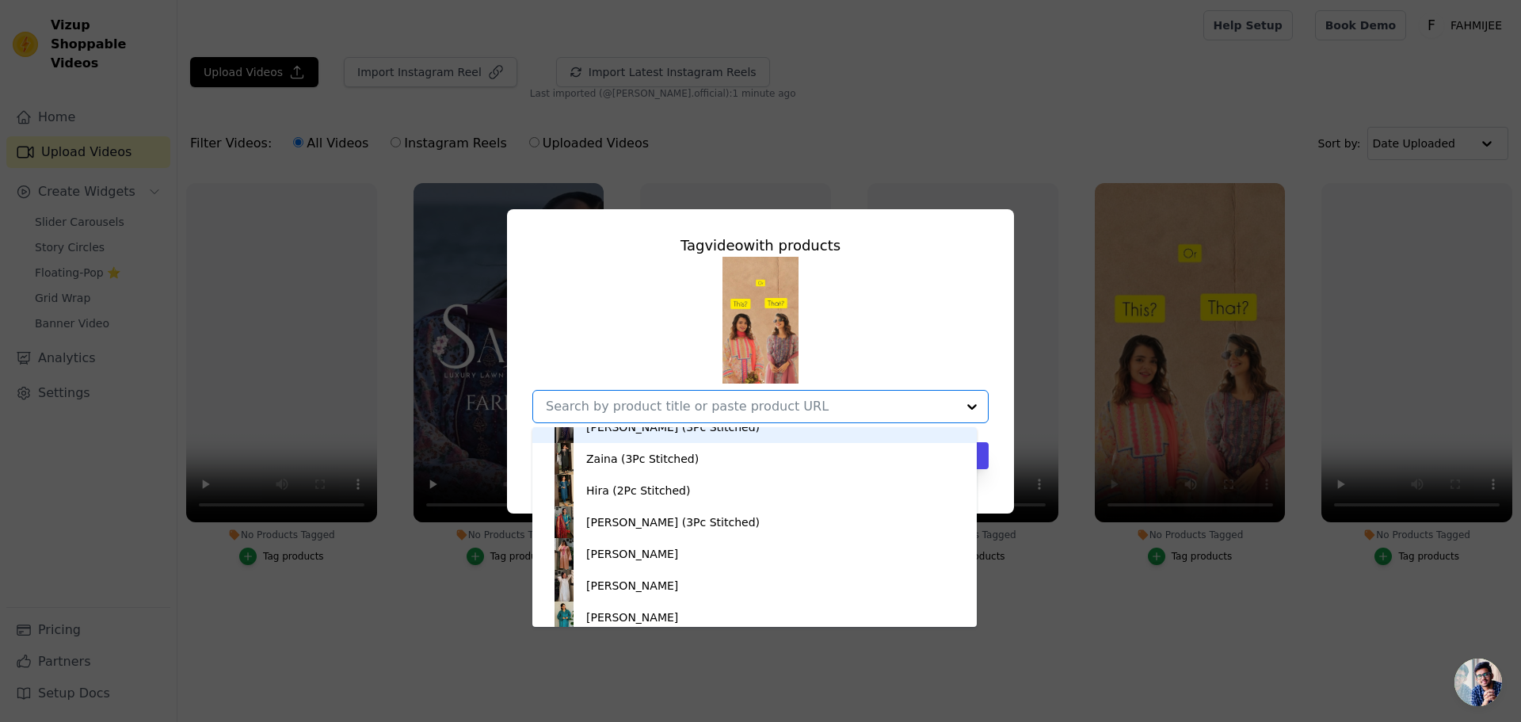
click at [622, 329] on div "Manzaar Kurti (F2) Diwani Kurti (F3) Noori Kurti (F4) Meher Kurti (F5) Blossom …" at bounding box center [760, 340] width 456 height 166
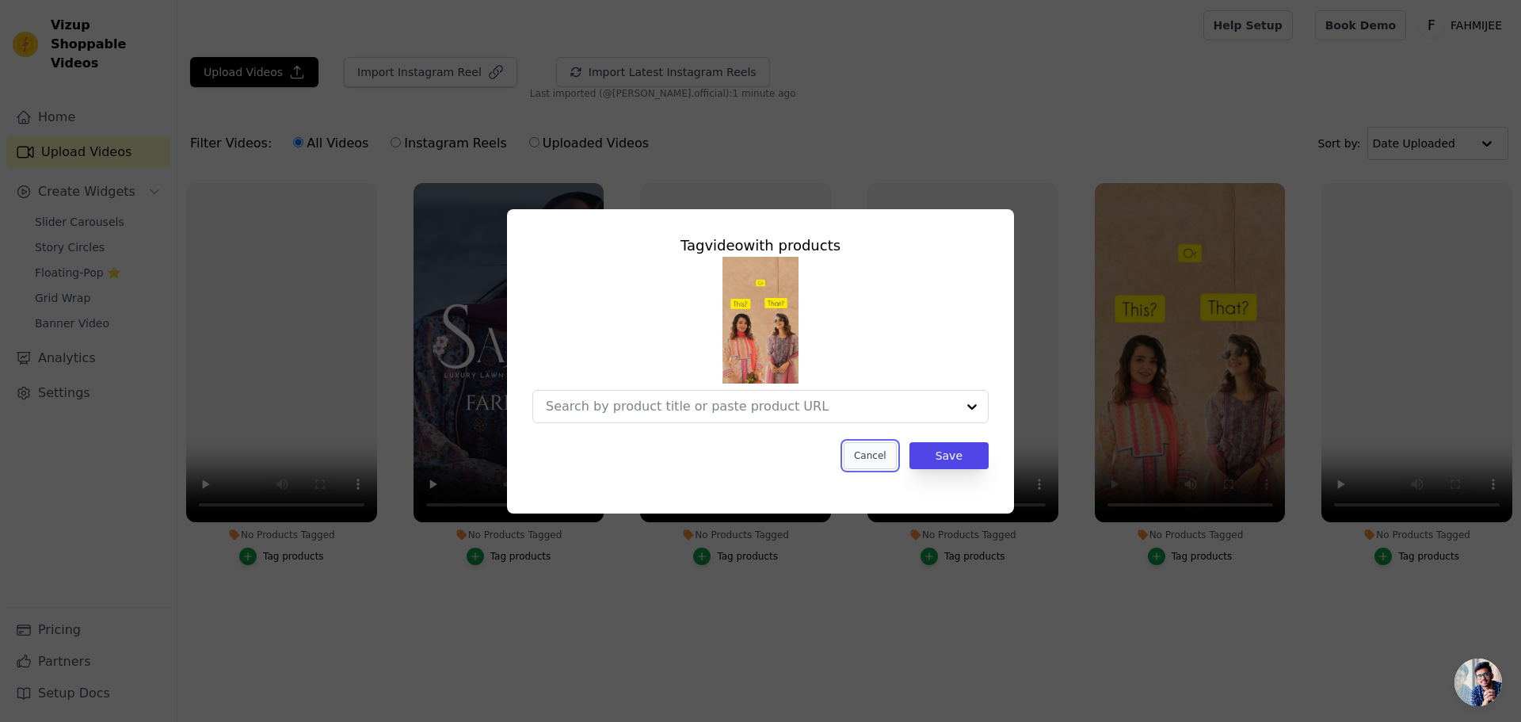
click at [879, 449] on button "Cancel" at bounding box center [870, 455] width 53 height 27
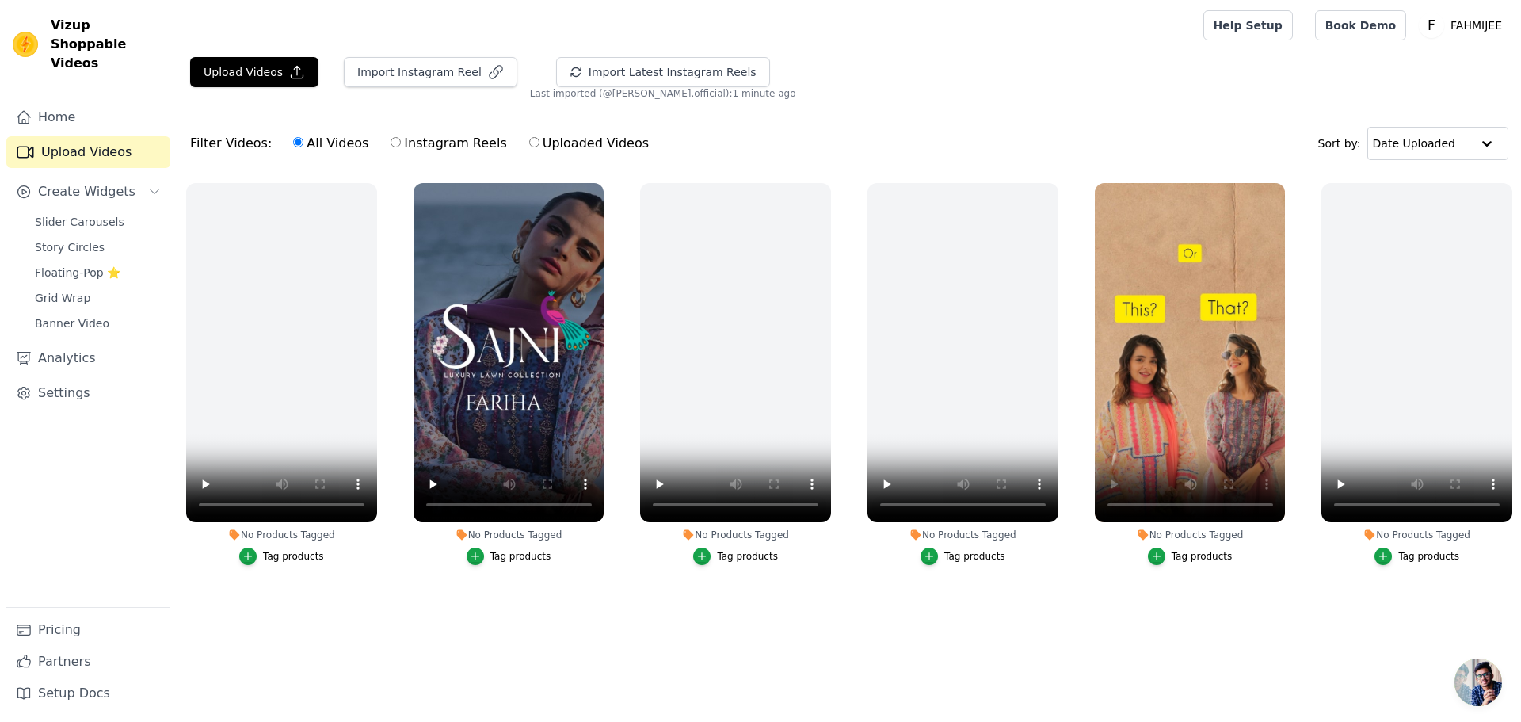
click at [1179, 558] on div "Tag products" at bounding box center [1202, 556] width 61 height 13
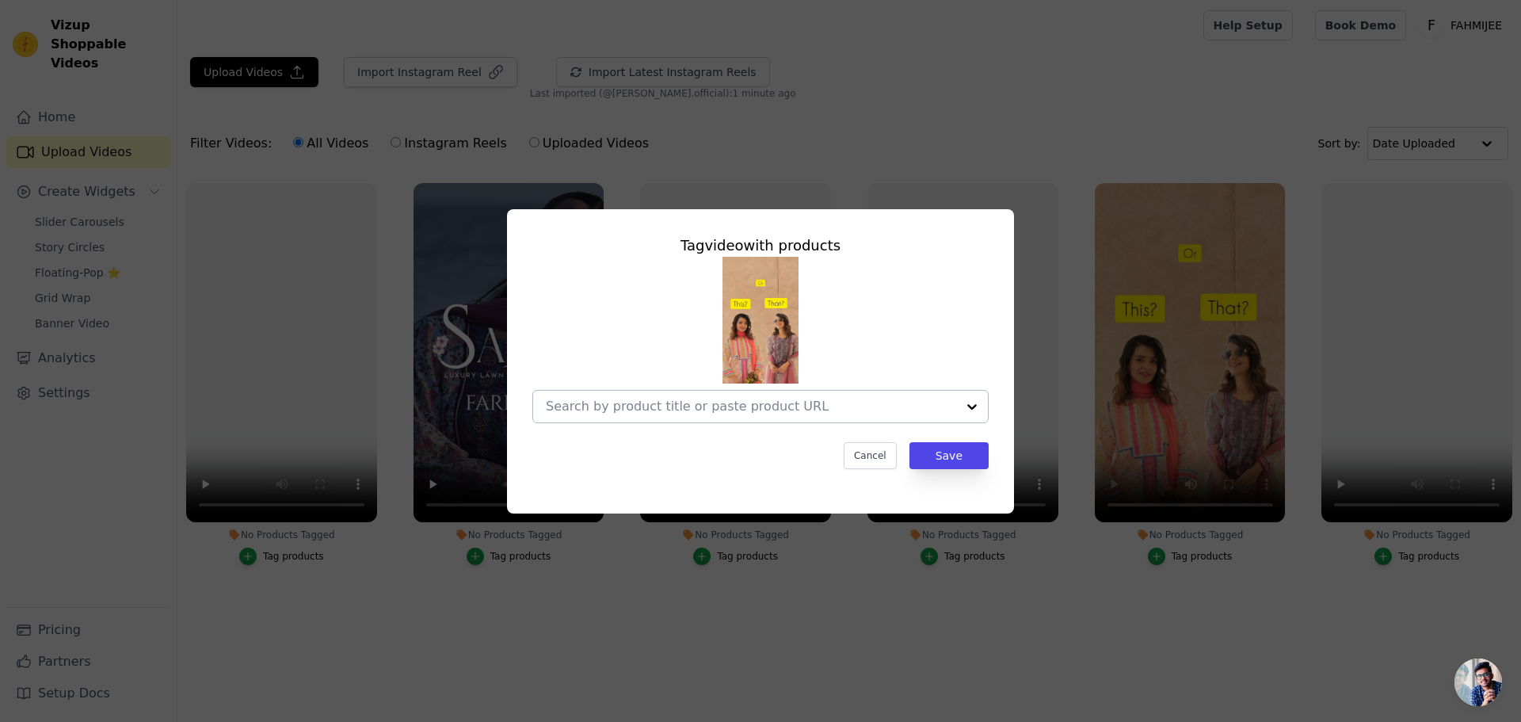
click at [879, 408] on input "No Products Tagged Tag video with products Cancel Save Tag products" at bounding box center [751, 405] width 410 height 15
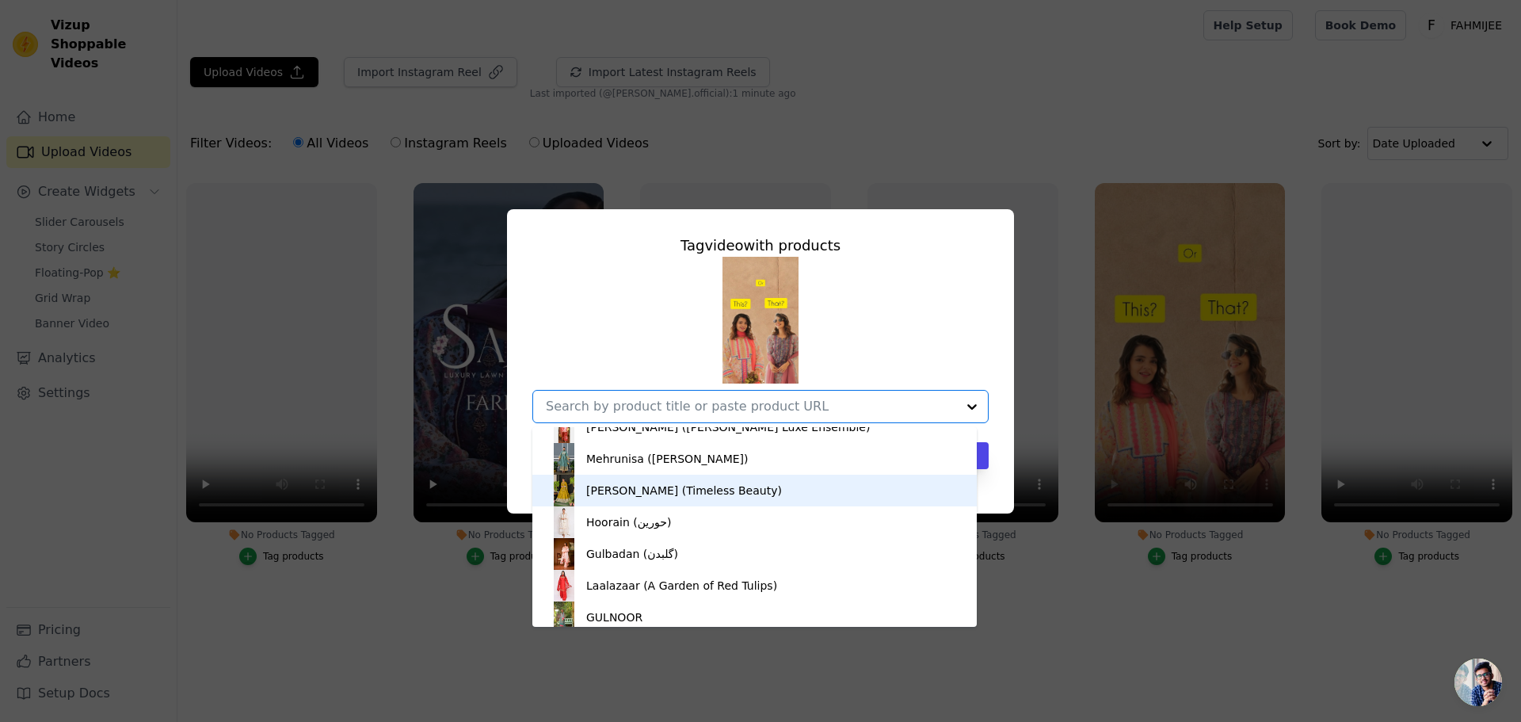
scroll to position [1648, 0]
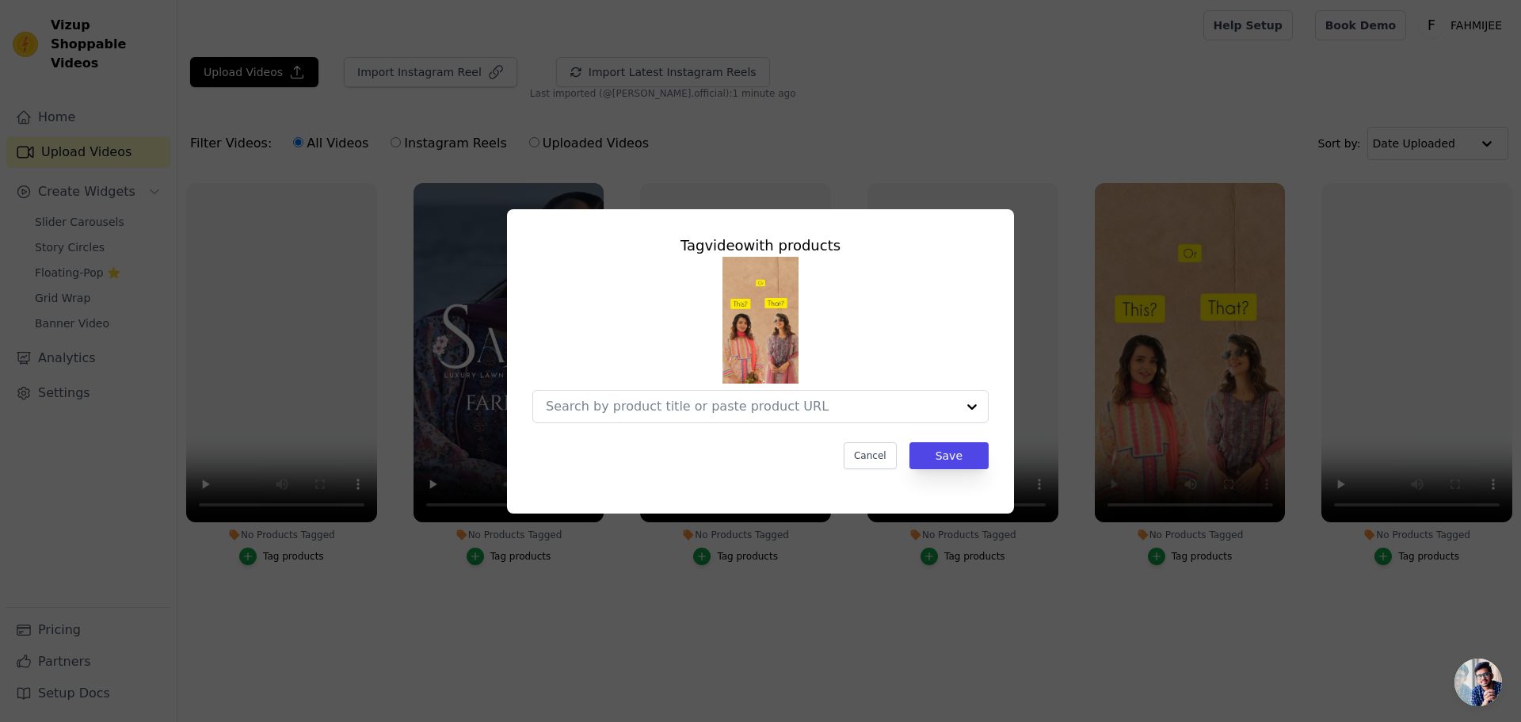
drag, startPoint x: 866, startPoint y: 315, endPoint x: 876, endPoint y: 320, distance: 11.3
click at [867, 314] on div at bounding box center [760, 340] width 456 height 166
click at [871, 455] on button "Cancel" at bounding box center [870, 455] width 53 height 27
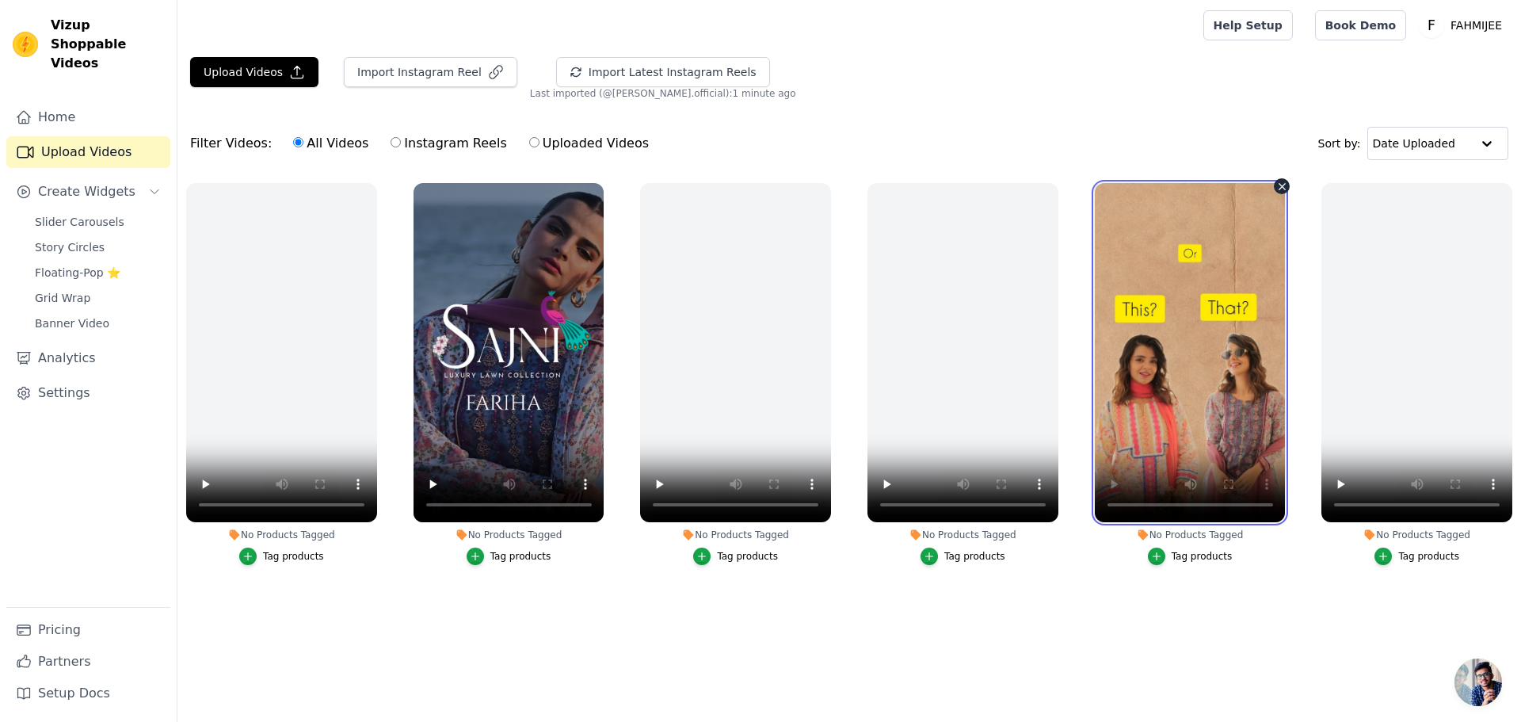
click at [1217, 242] on video at bounding box center [1190, 352] width 191 height 339
click at [1095, 277] on video at bounding box center [1190, 352] width 191 height 339
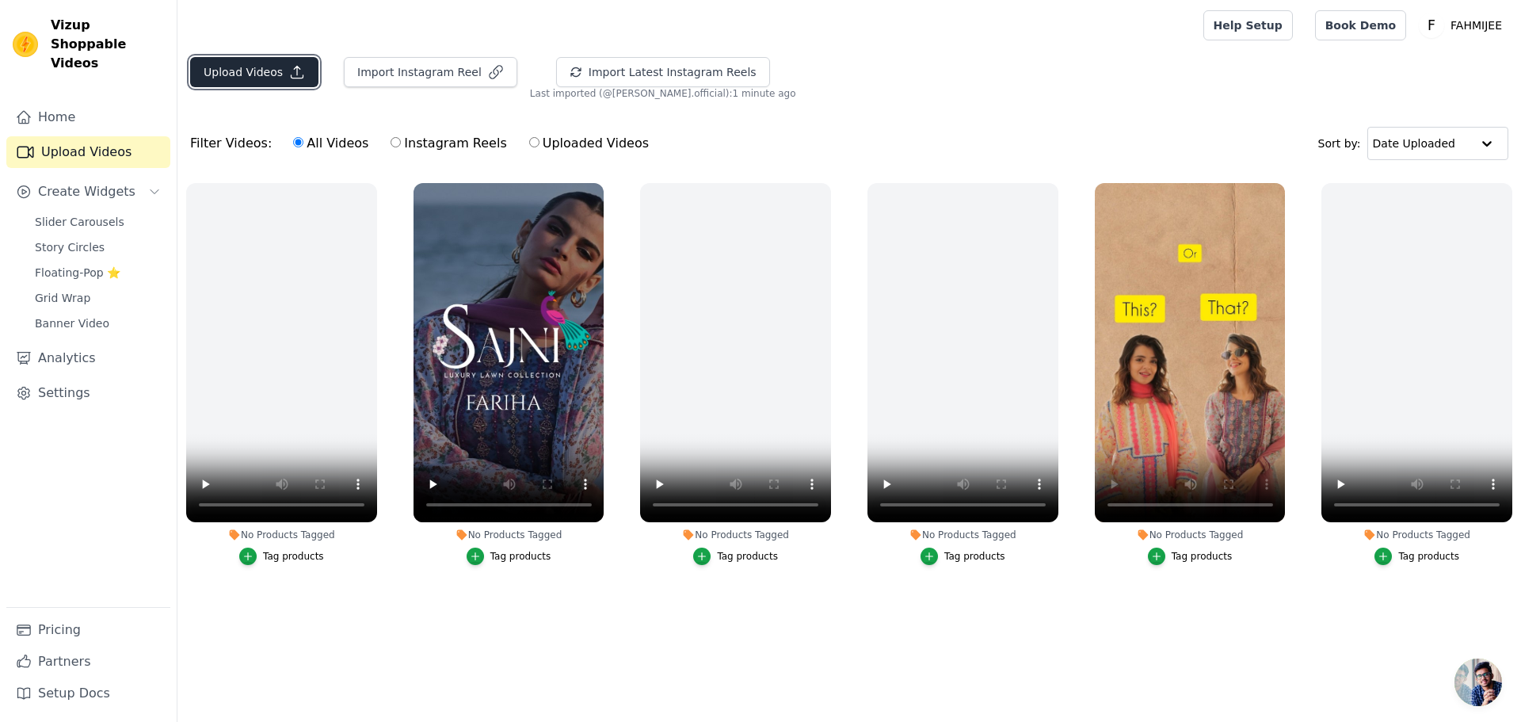
click at [225, 81] on button "Upload Videos" at bounding box center [254, 72] width 128 height 30
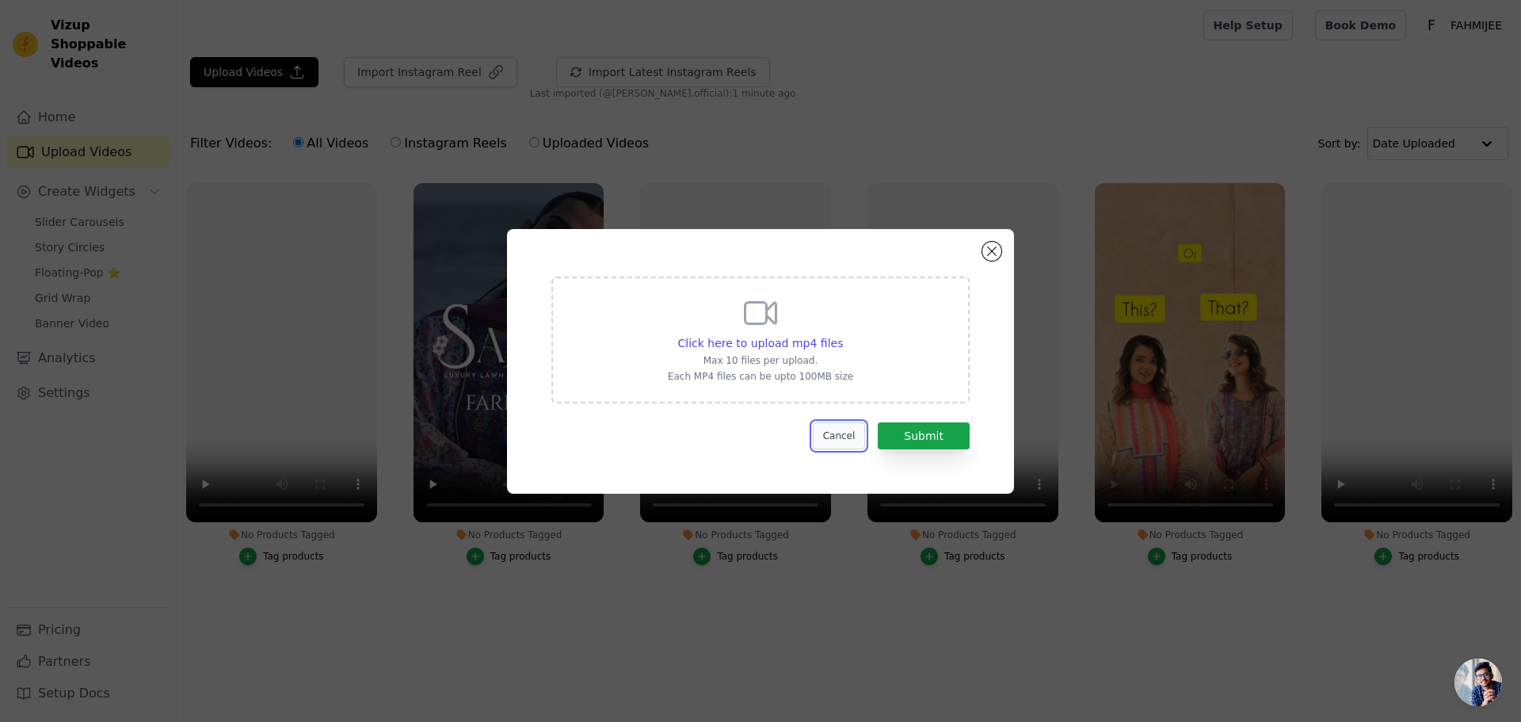
click at [844, 436] on button "Cancel" at bounding box center [839, 435] width 53 height 27
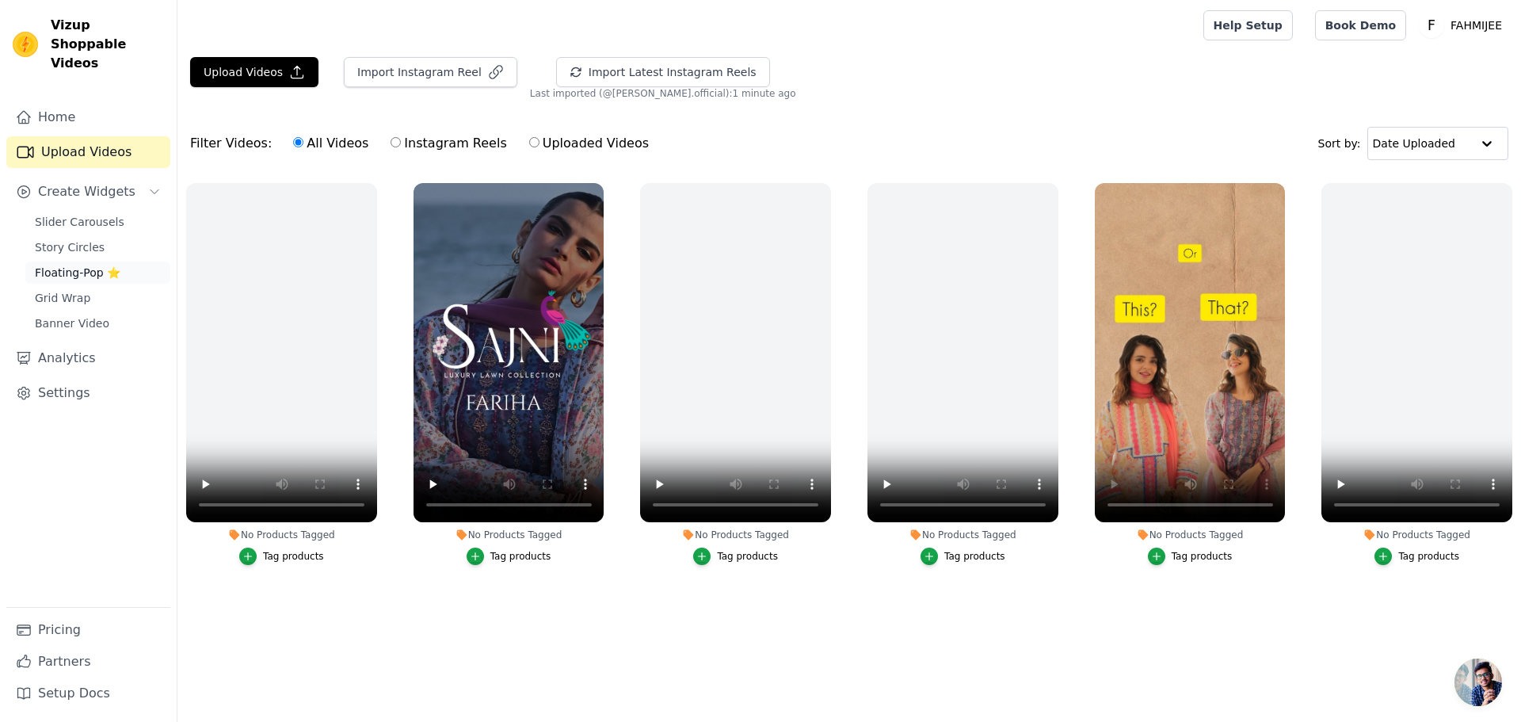
click at [103, 265] on span "Floating-Pop ⭐" at bounding box center [78, 273] width 86 height 16
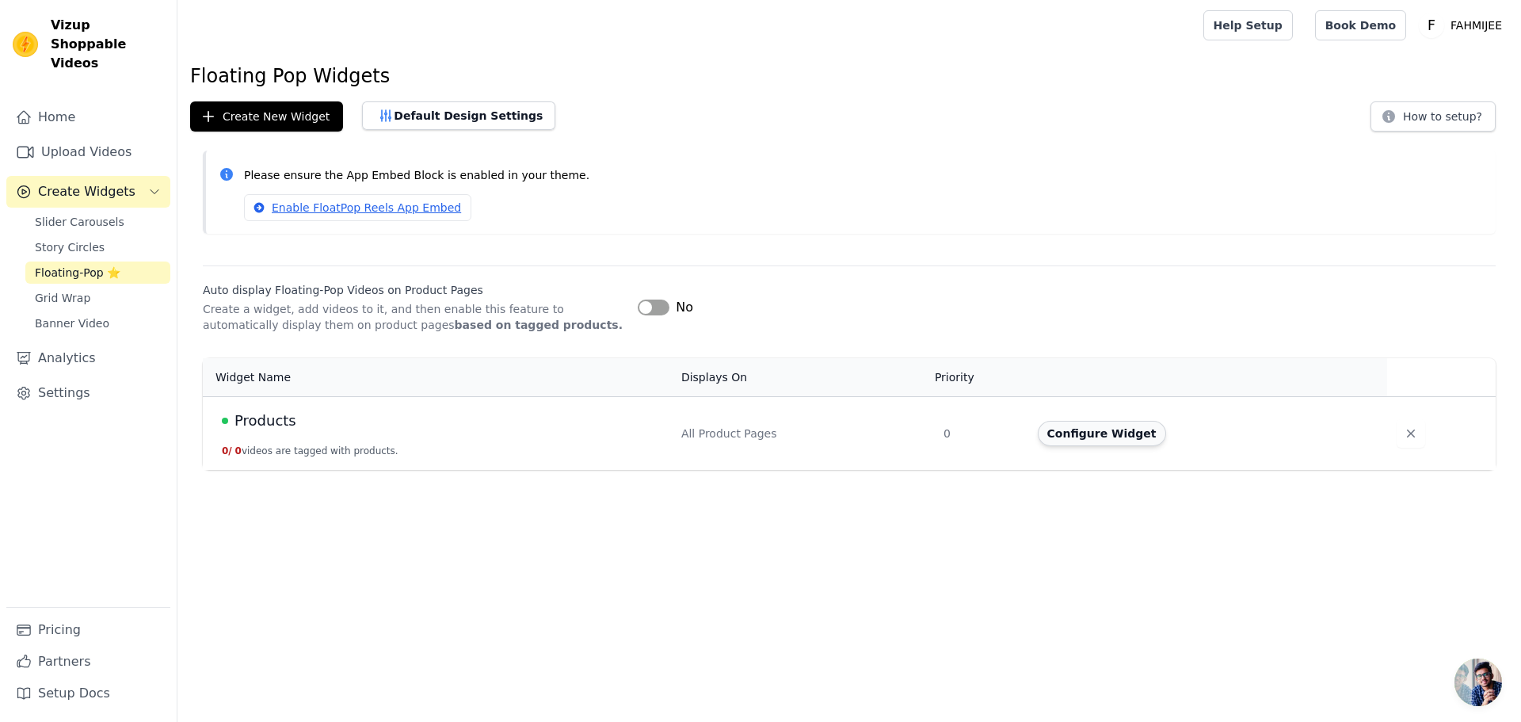
click at [1132, 435] on button "Configure Widget" at bounding box center [1102, 433] width 128 height 25
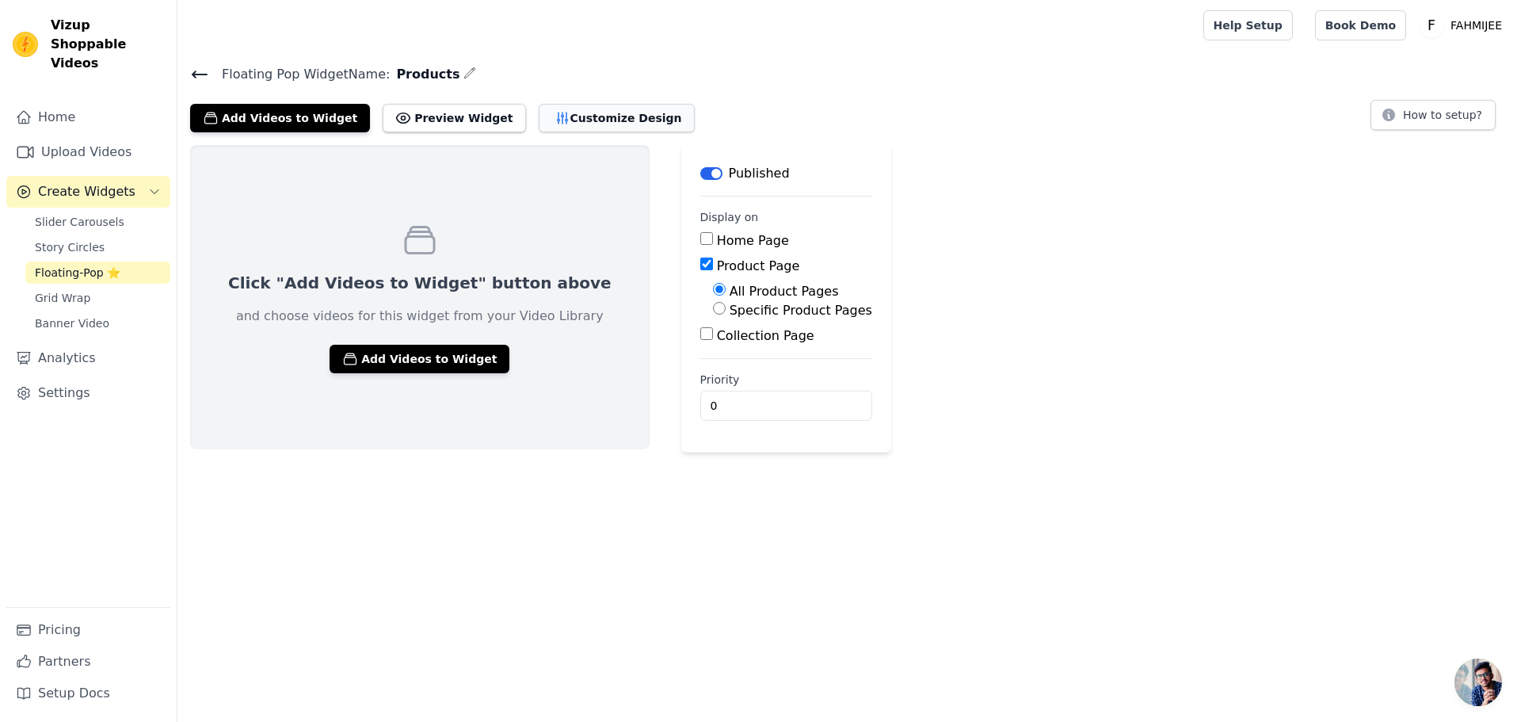
click at [572, 109] on button "Customize Design" at bounding box center [617, 118] width 156 height 29
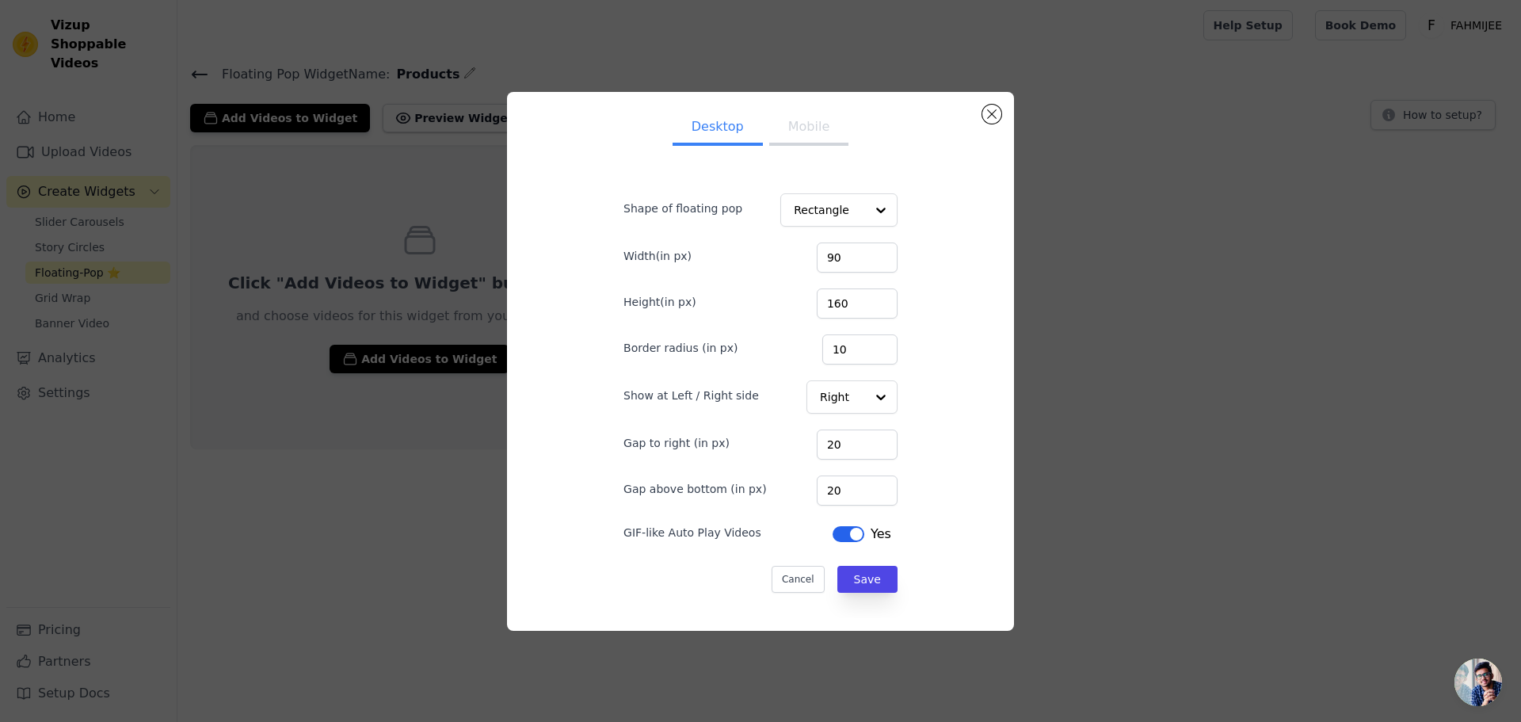
click at [780, 131] on button "Mobile" at bounding box center [808, 128] width 79 height 35
drag, startPoint x: 722, startPoint y: 136, endPoint x: 848, endPoint y: 137, distance: 125.2
click at [725, 136] on button "Desktop" at bounding box center [717, 128] width 90 height 35
click at [989, 118] on button "Close modal" at bounding box center [991, 114] width 19 height 19
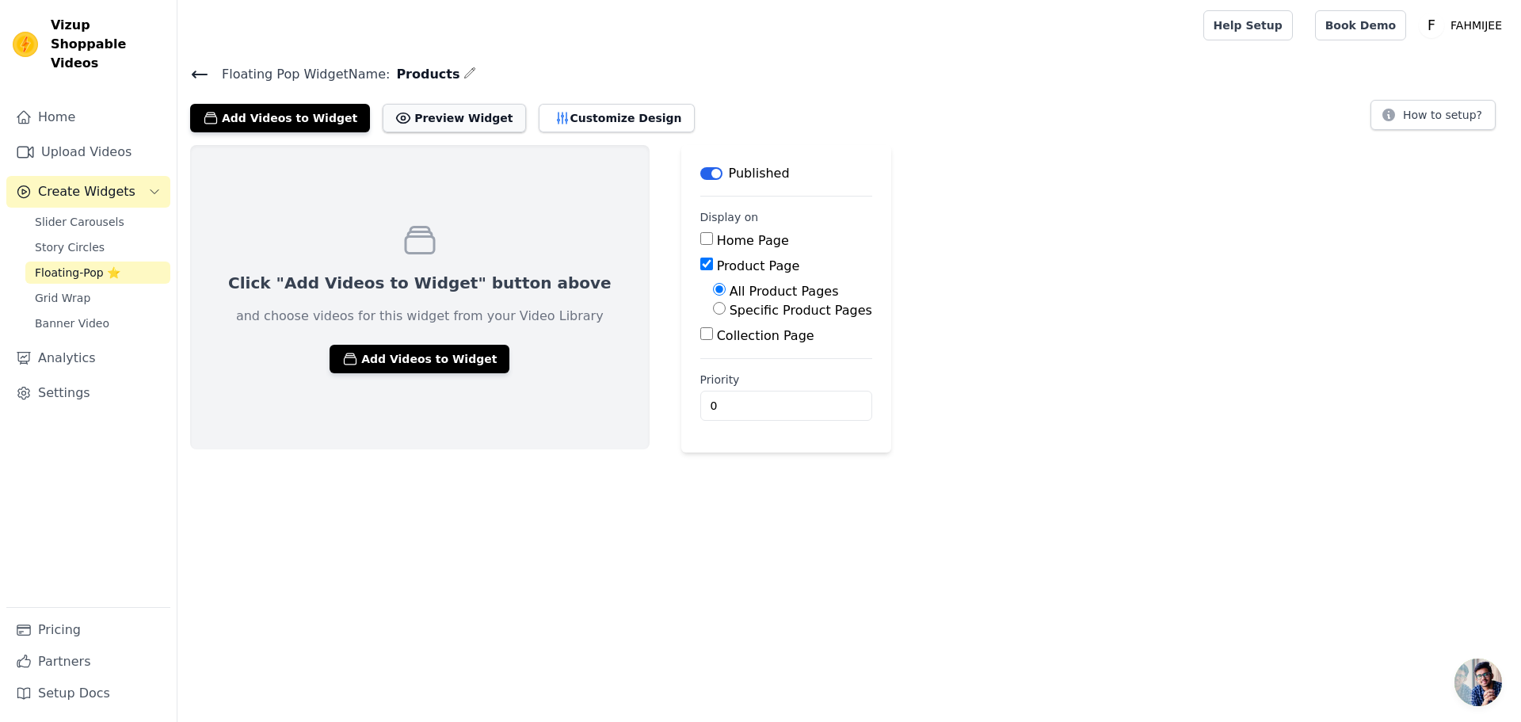
click at [437, 111] on button "Preview Widget" at bounding box center [454, 118] width 143 height 29
click at [367, 356] on button "Add Videos to Widget" at bounding box center [420, 359] width 180 height 29
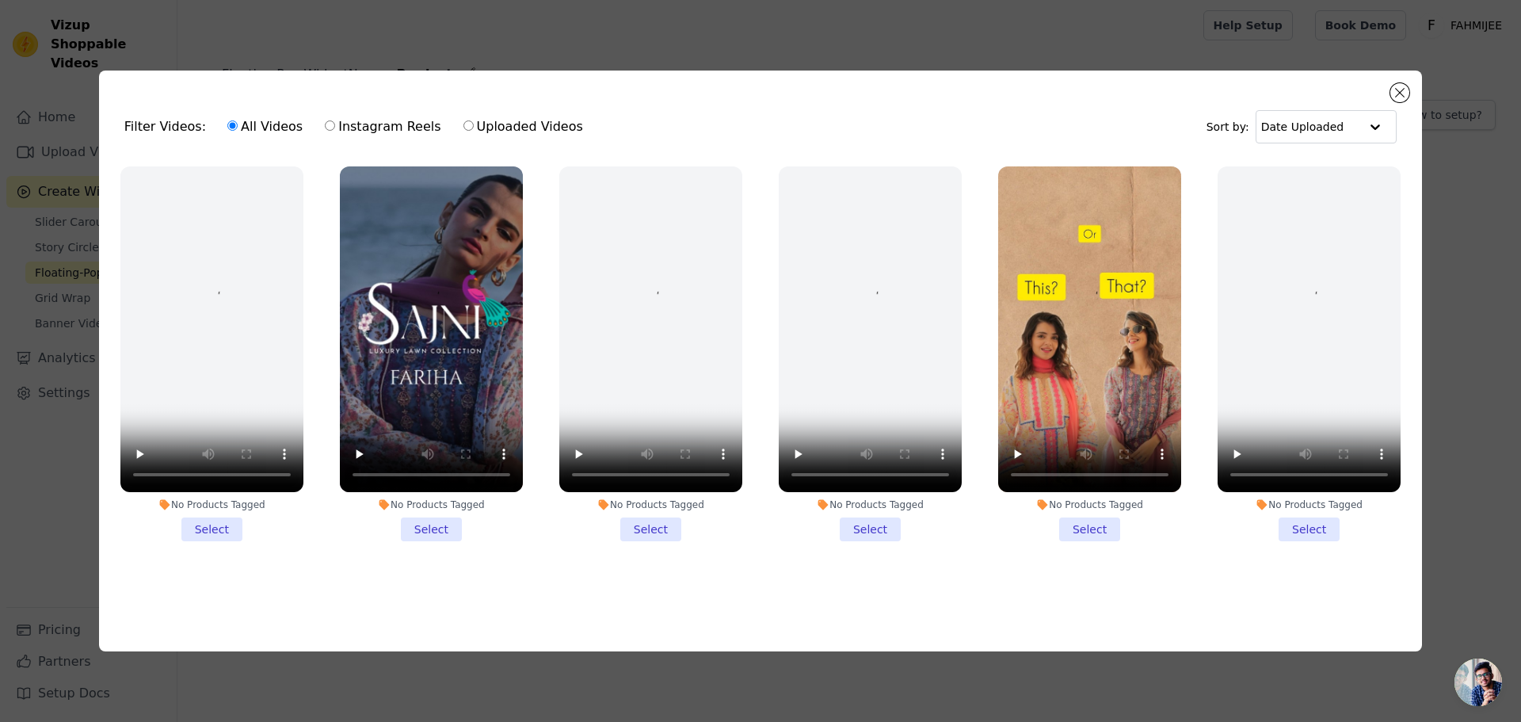
click at [425, 526] on li "No Products Tagged Select" at bounding box center [431, 353] width 183 height 375
click at [0, 0] on input "No Products Tagged Select" at bounding box center [0, 0] width 0 height 0
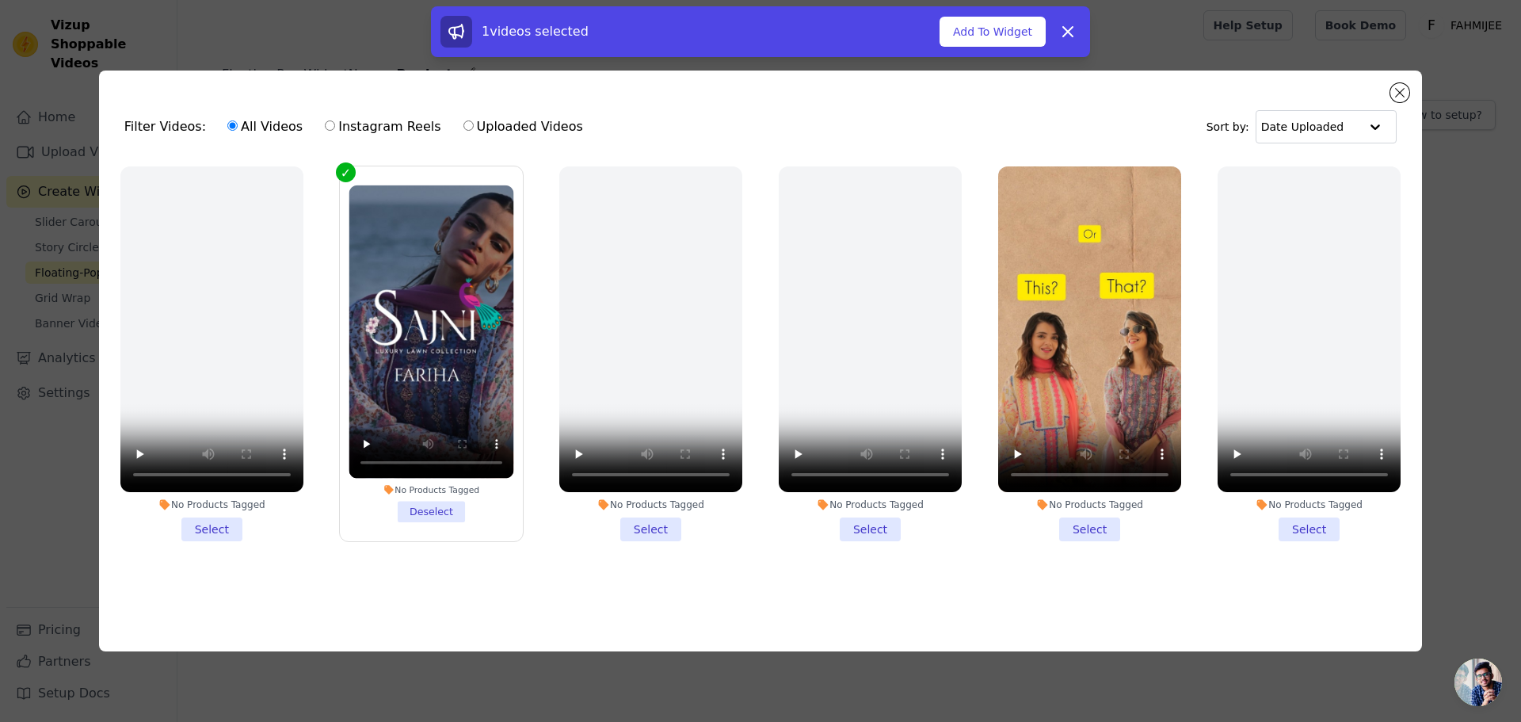
click at [444, 512] on li "No Products Tagged Deselect" at bounding box center [431, 353] width 165 height 337
click at [0, 0] on input "No Products Tagged Deselect" at bounding box center [0, 0] width 0 height 0
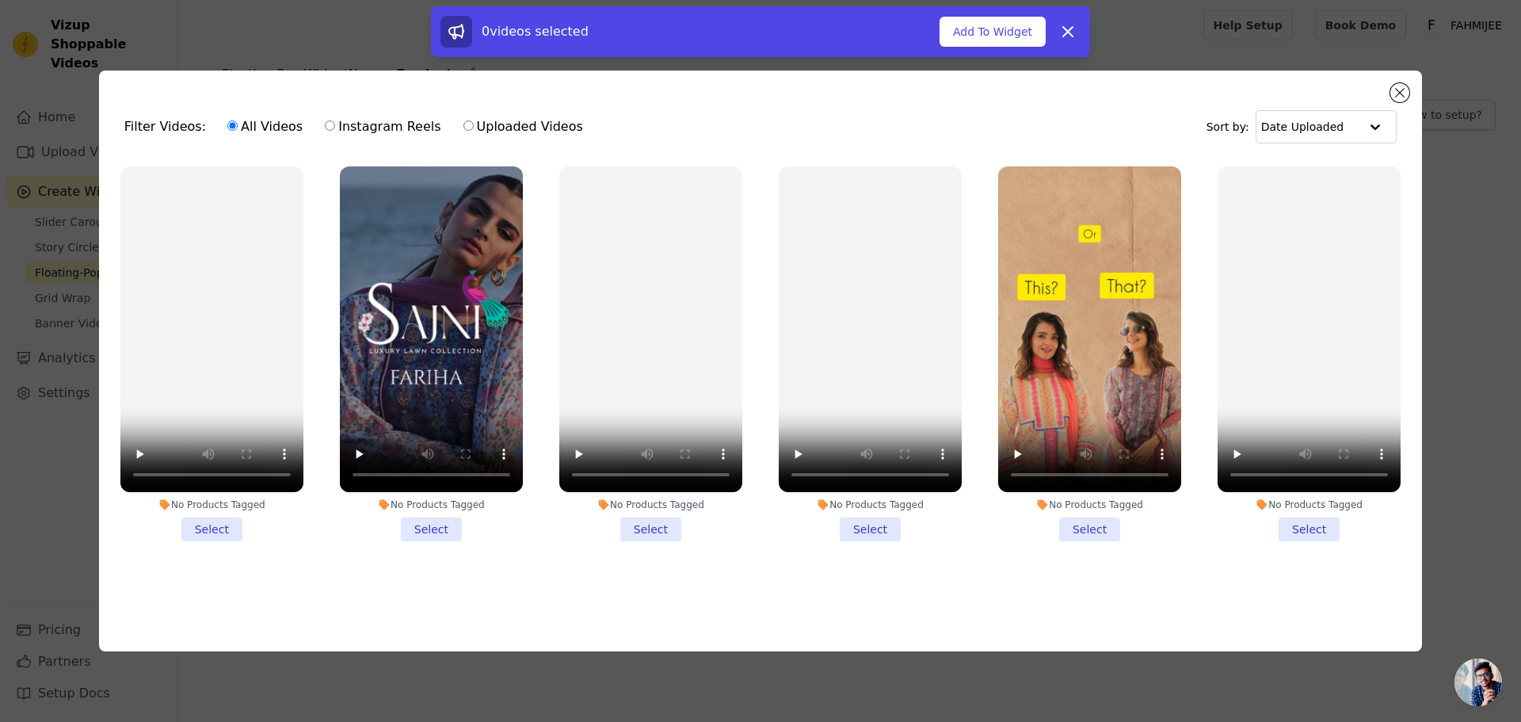
click at [441, 504] on div "No Products Tagged" at bounding box center [431, 504] width 183 height 13
click at [0, 0] on input "No Products Tagged Select" at bounding box center [0, 0] width 0 height 0
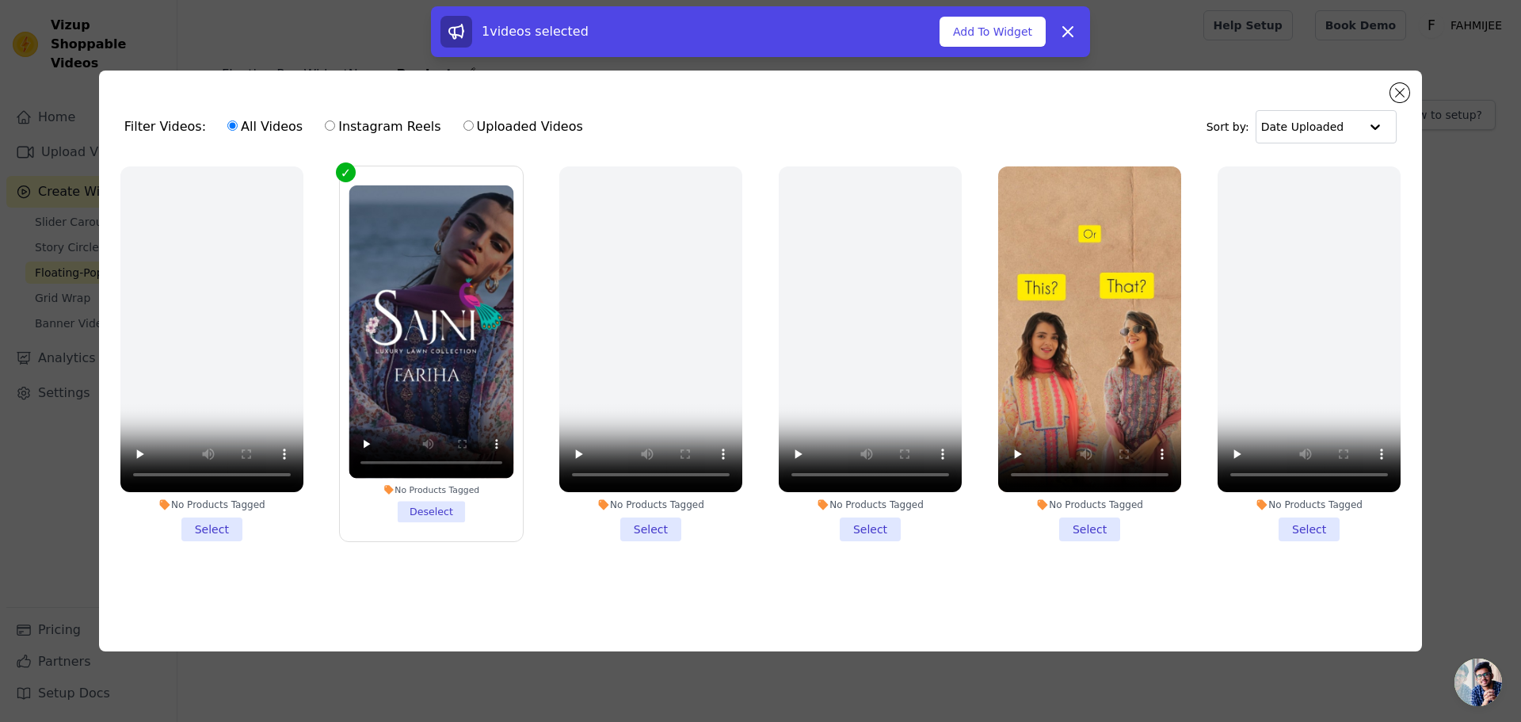
click at [442, 505] on li "No Products Tagged Deselect" at bounding box center [431, 353] width 165 height 337
click at [0, 0] on input "No Products Tagged Deselect" at bounding box center [0, 0] width 0 height 0
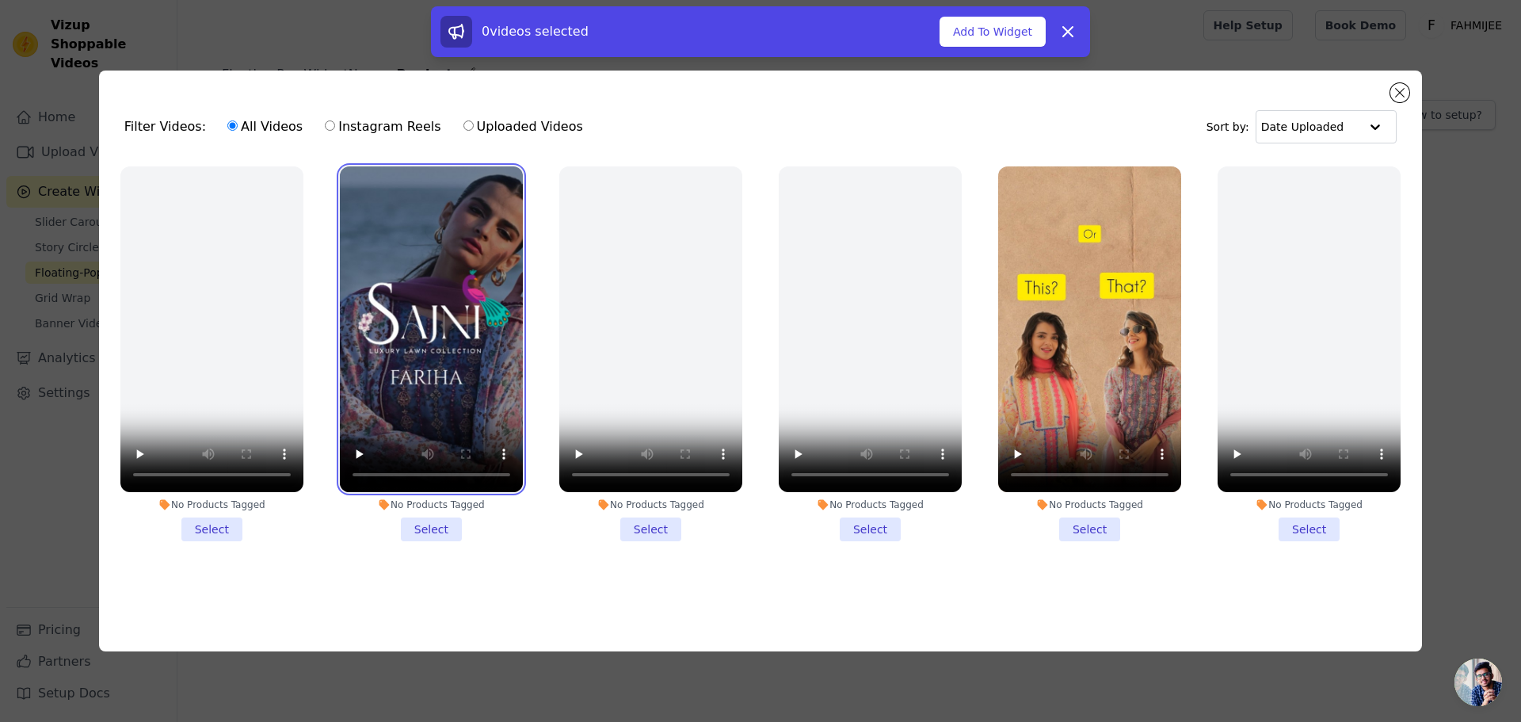
click at [445, 389] on video at bounding box center [431, 329] width 183 height 326
click at [436, 514] on li "No Products Tagged Select" at bounding box center [431, 353] width 183 height 375
click at [0, 0] on input "No Products Tagged Select" at bounding box center [0, 0] width 0 height 0
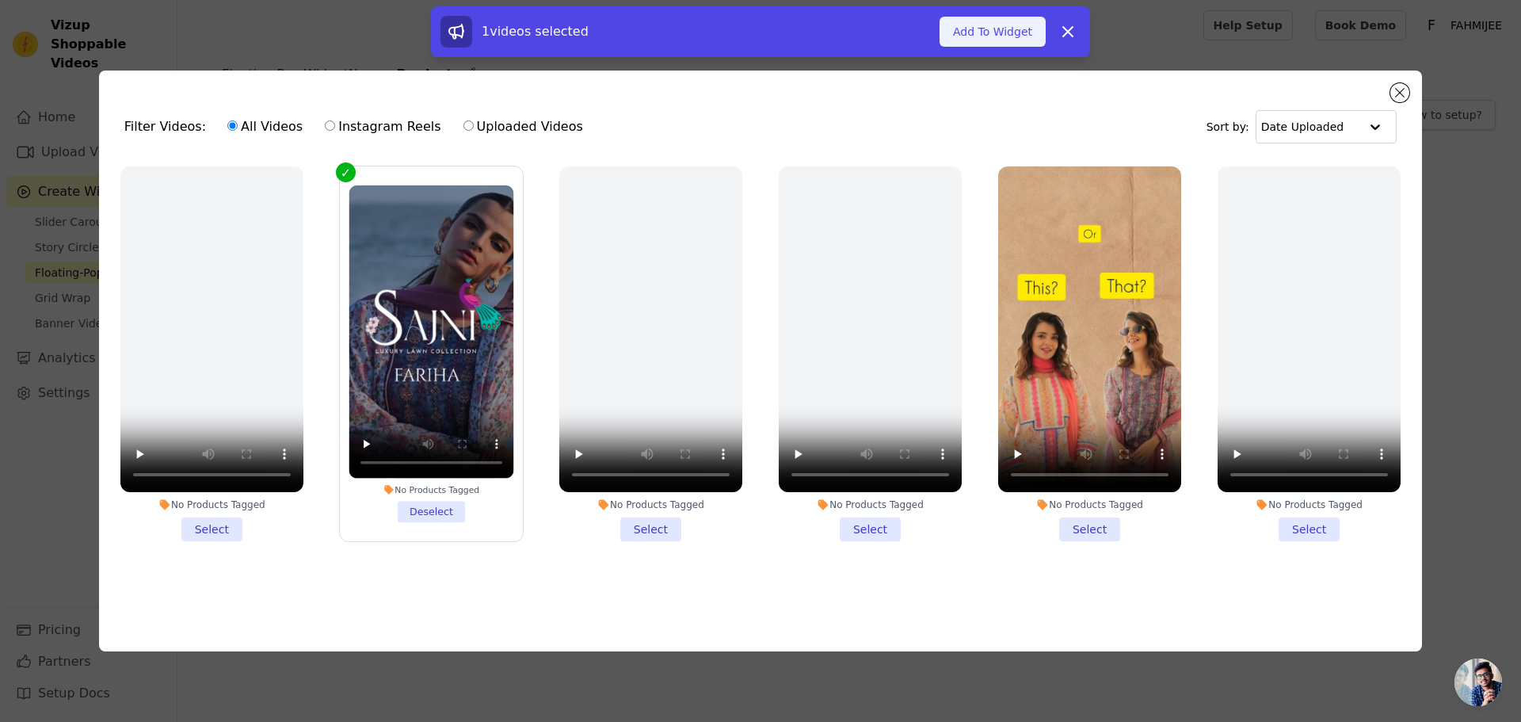
click at [1020, 38] on button "Add To Widget" at bounding box center [992, 32] width 106 height 30
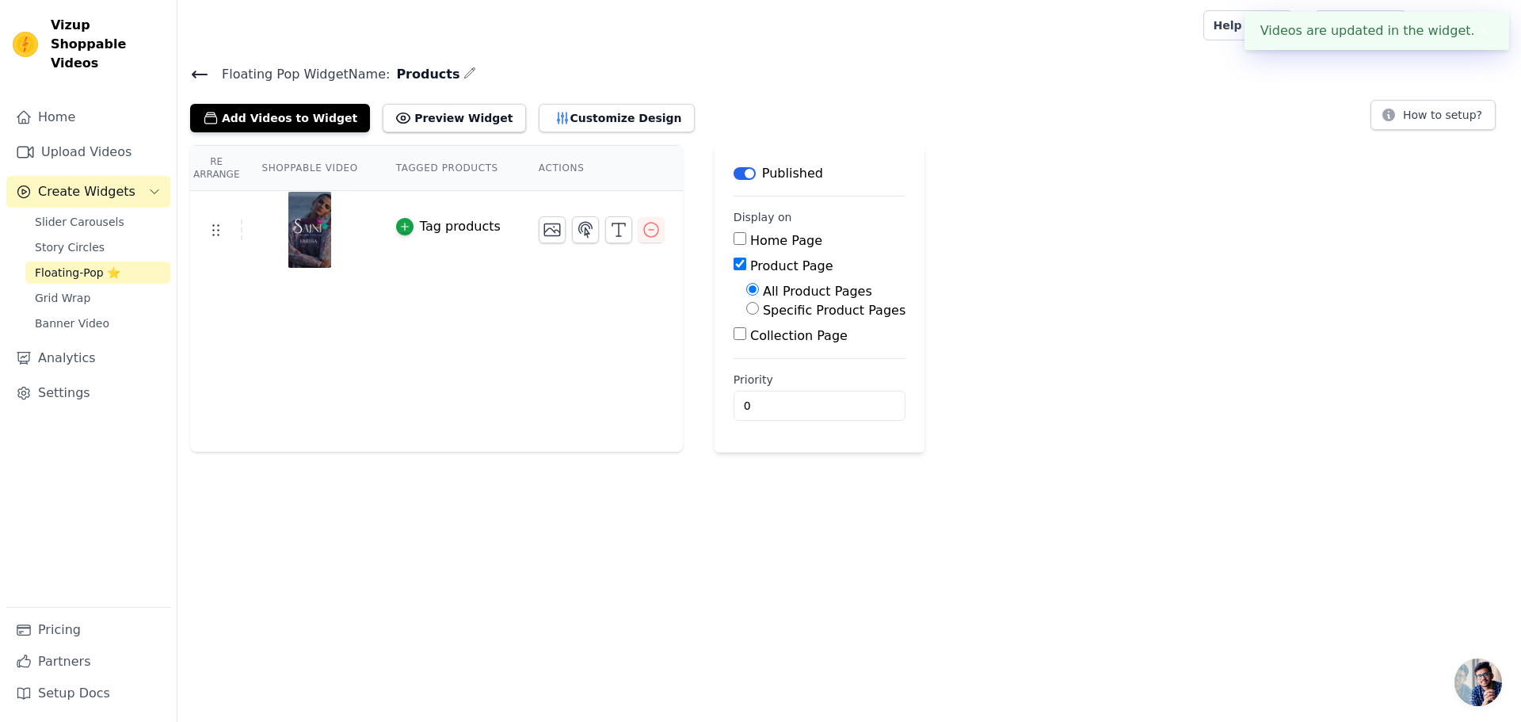
click at [435, 224] on div "Tag products" at bounding box center [460, 226] width 81 height 19
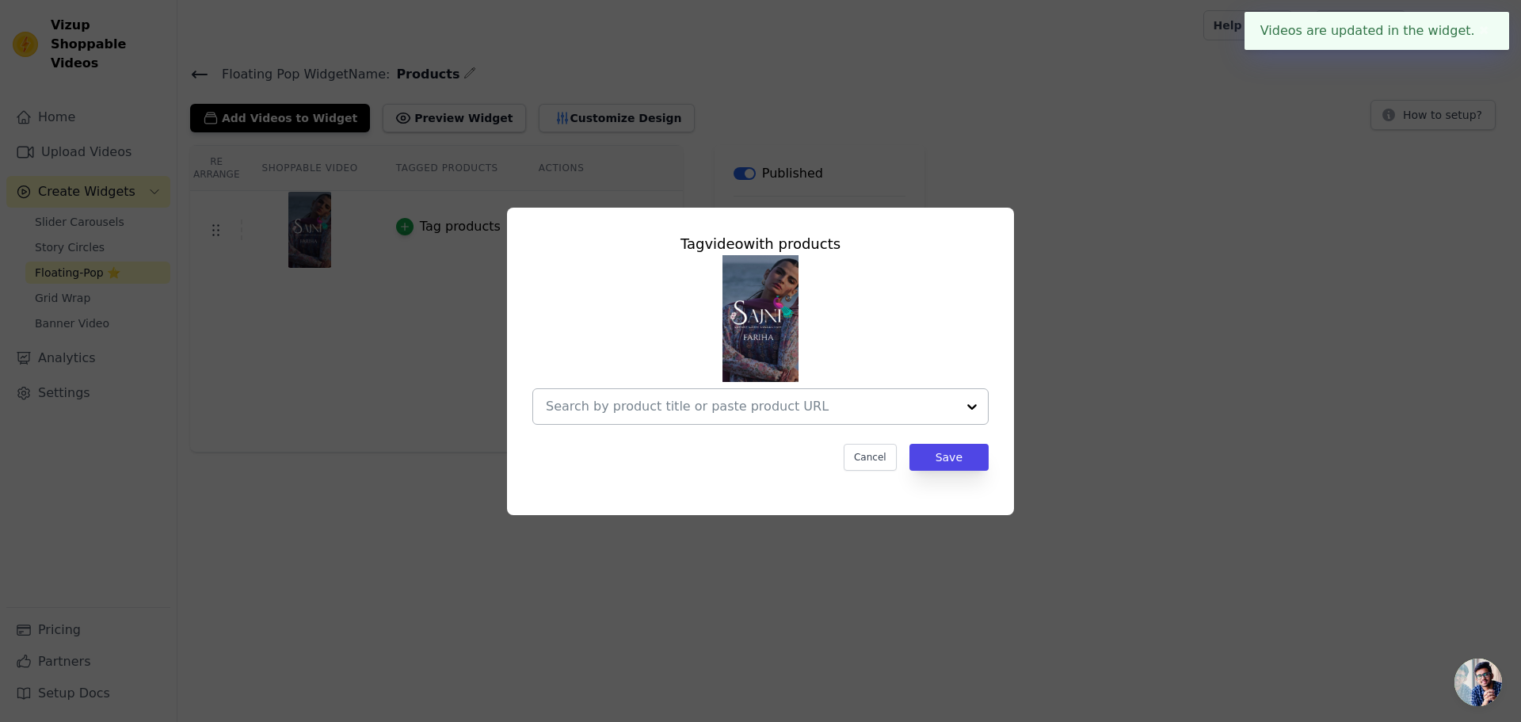
drag, startPoint x: 961, startPoint y: 403, endPoint x: 923, endPoint y: 410, distance: 38.7
click at [962, 402] on div at bounding box center [972, 406] width 32 height 35
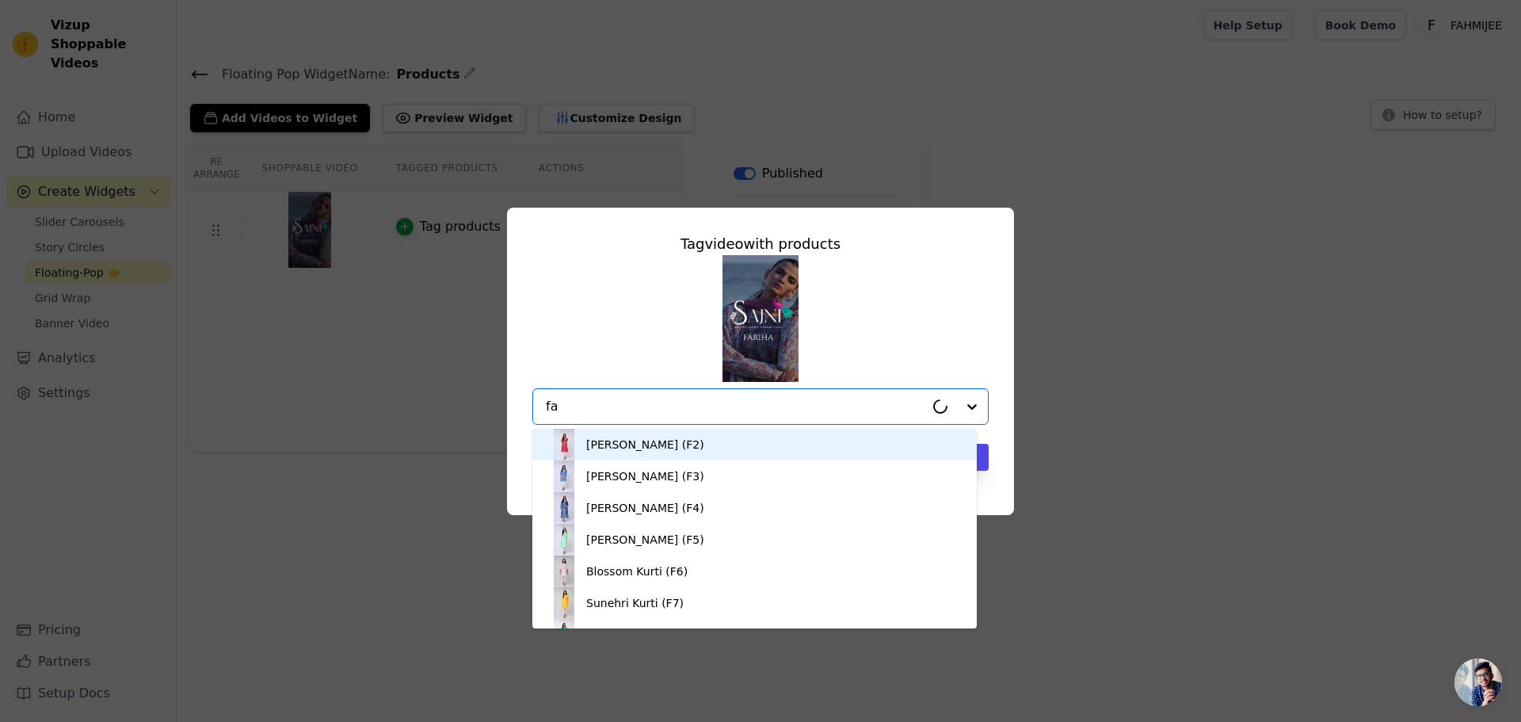
type input "far"
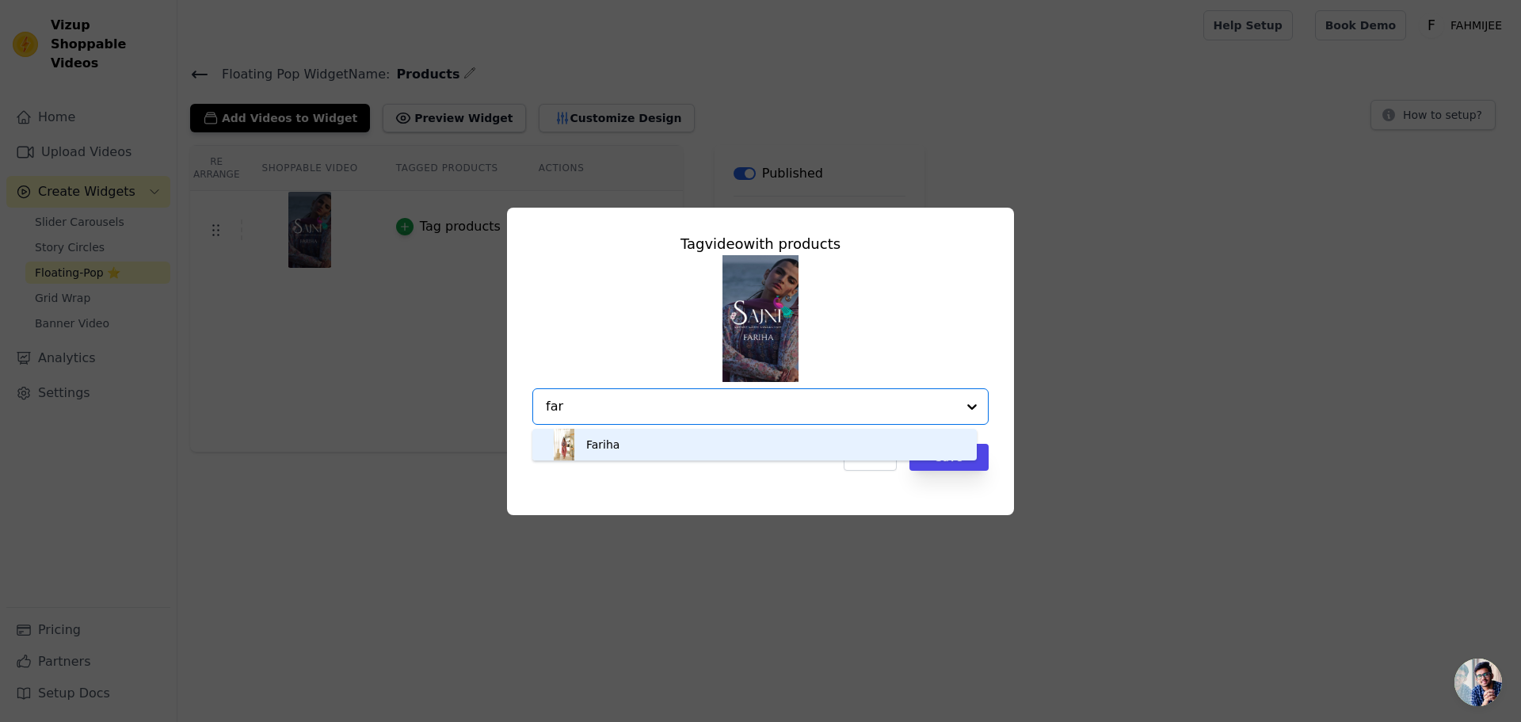
click at [672, 436] on div "Fariha" at bounding box center [754, 445] width 413 height 32
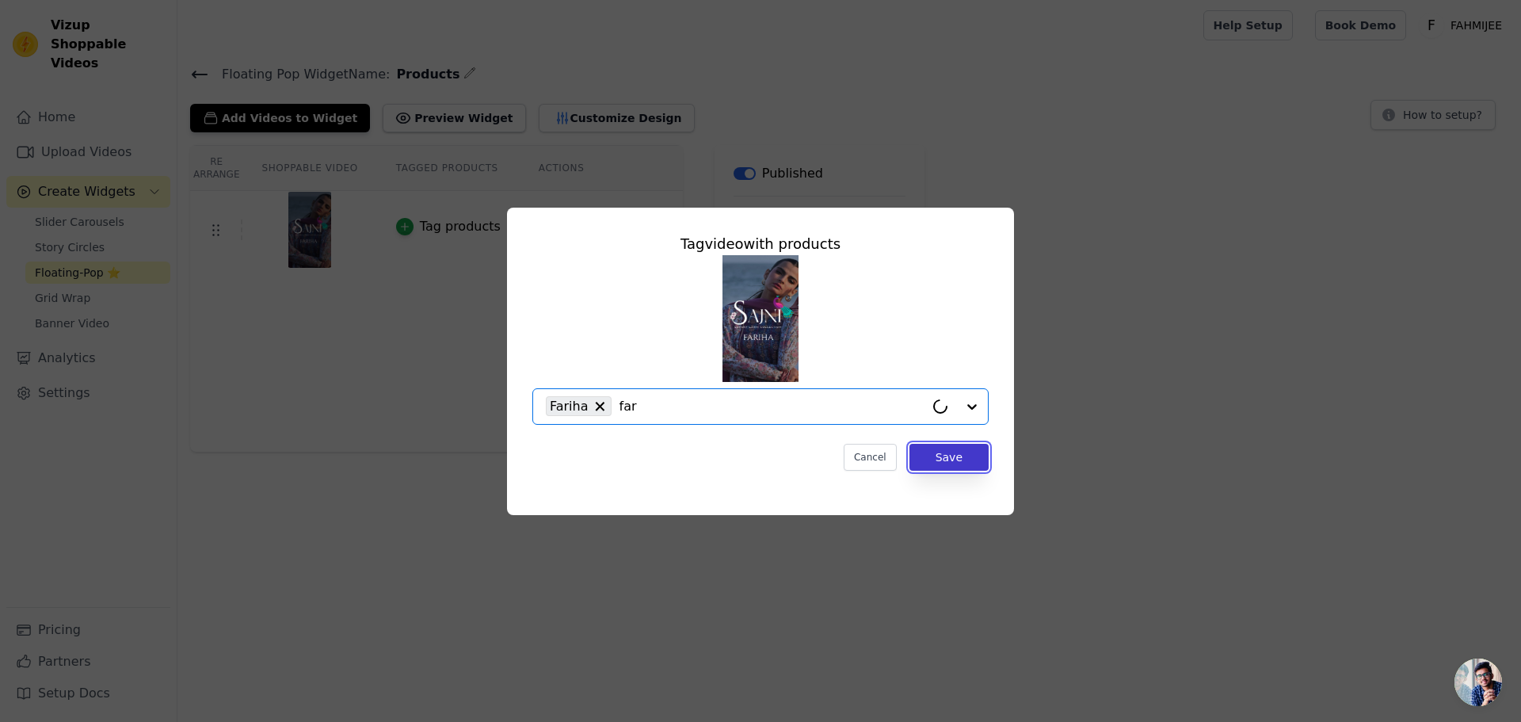
click at [964, 459] on button "Save" at bounding box center [948, 457] width 79 height 27
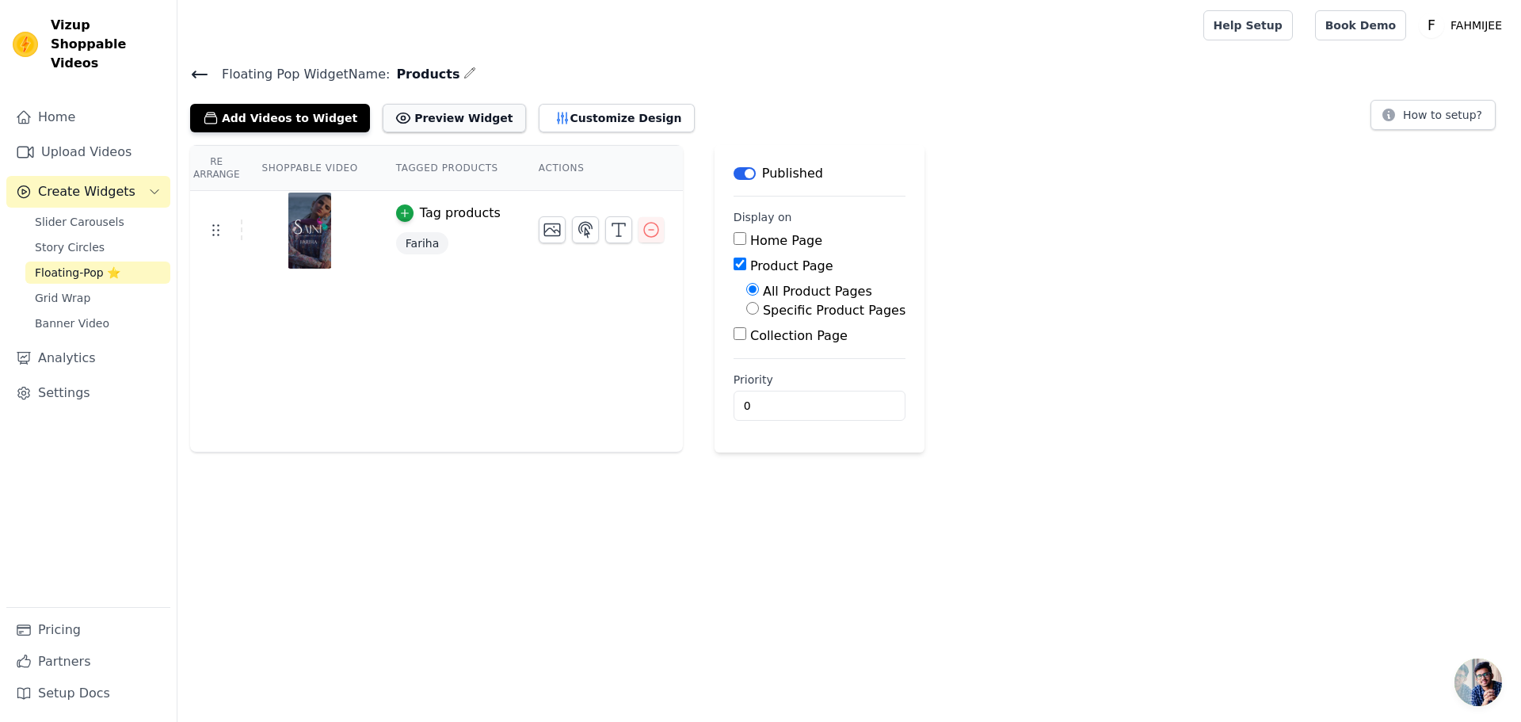
click at [447, 120] on button "Preview Widget" at bounding box center [454, 118] width 143 height 29
click at [733, 340] on div "Collection Page" at bounding box center [819, 335] width 172 height 19
click at [733, 336] on input "Collection Page" at bounding box center [739, 333] width 13 height 13
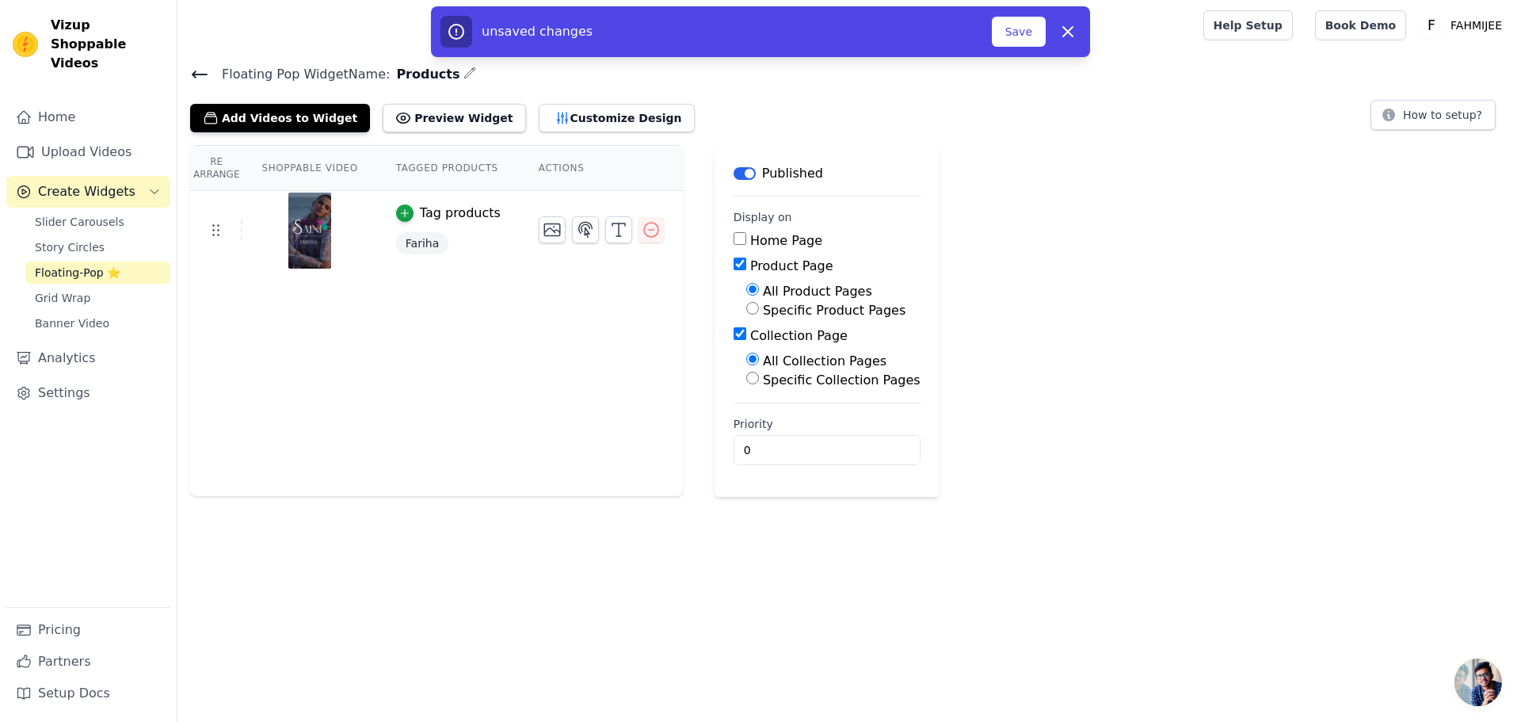
click at [733, 336] on input "Collection Page" at bounding box center [739, 333] width 13 height 13
checkbox input "false"
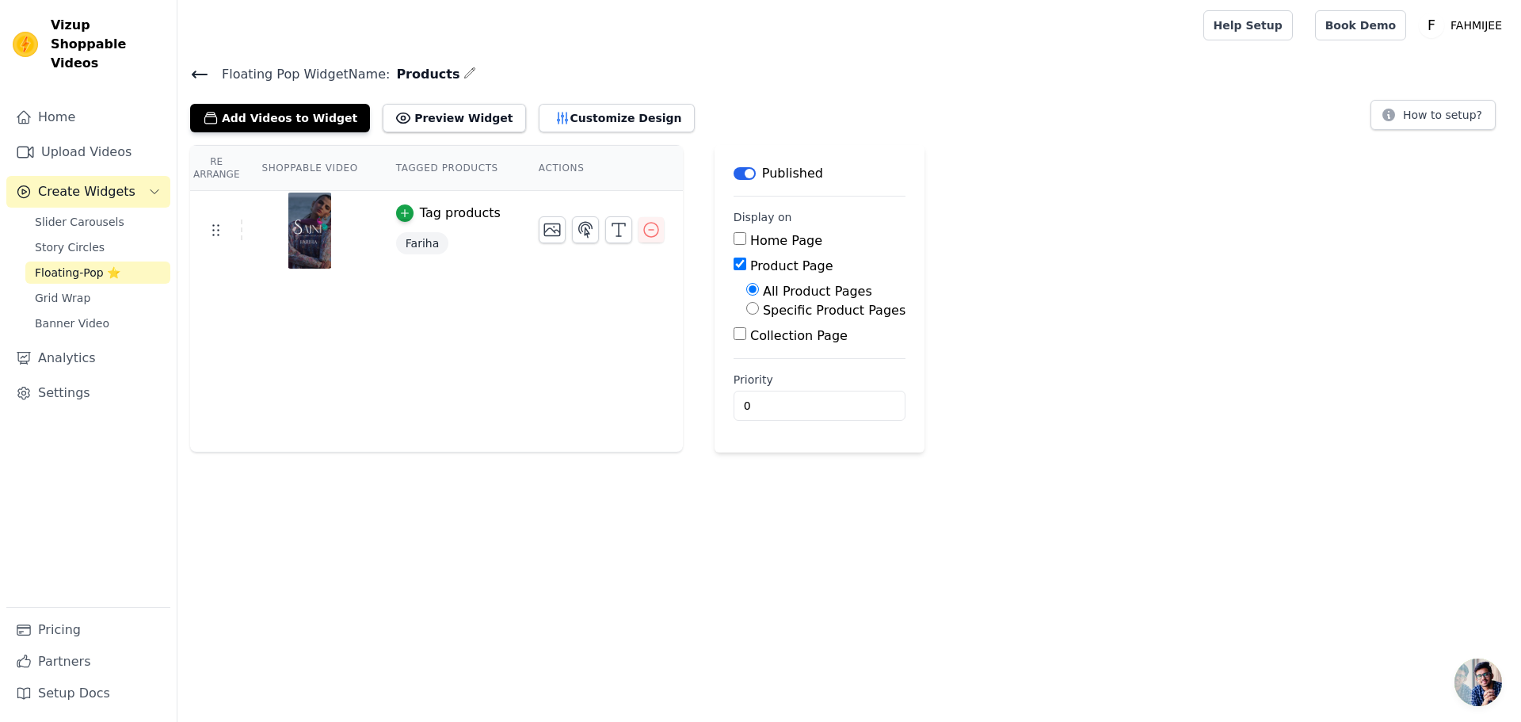
click at [746, 308] on input "Specific Product Pages" at bounding box center [752, 308] width 13 height 13
radio input "true"
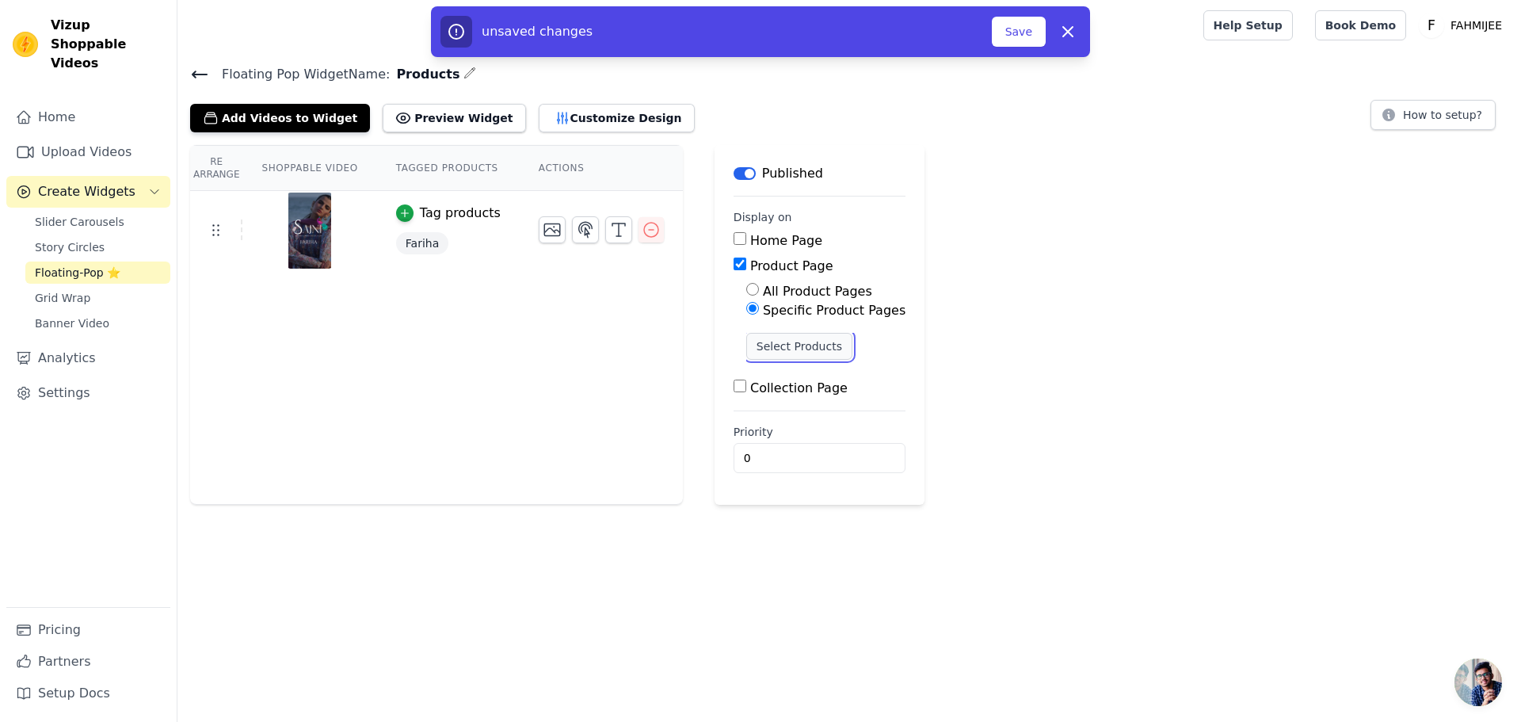
click at [751, 340] on button "Select Products" at bounding box center [799, 346] width 106 height 27
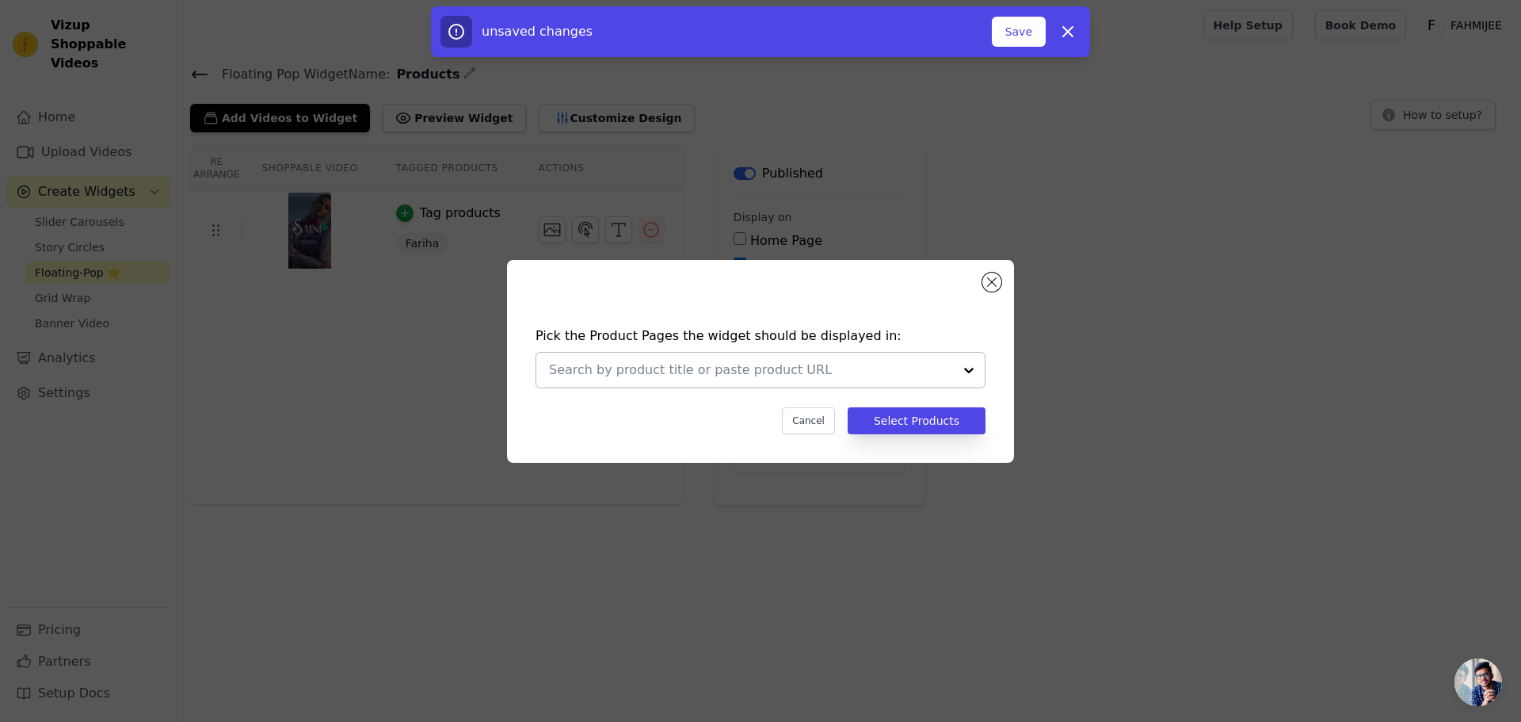
click at [966, 367] on div at bounding box center [969, 369] width 32 height 35
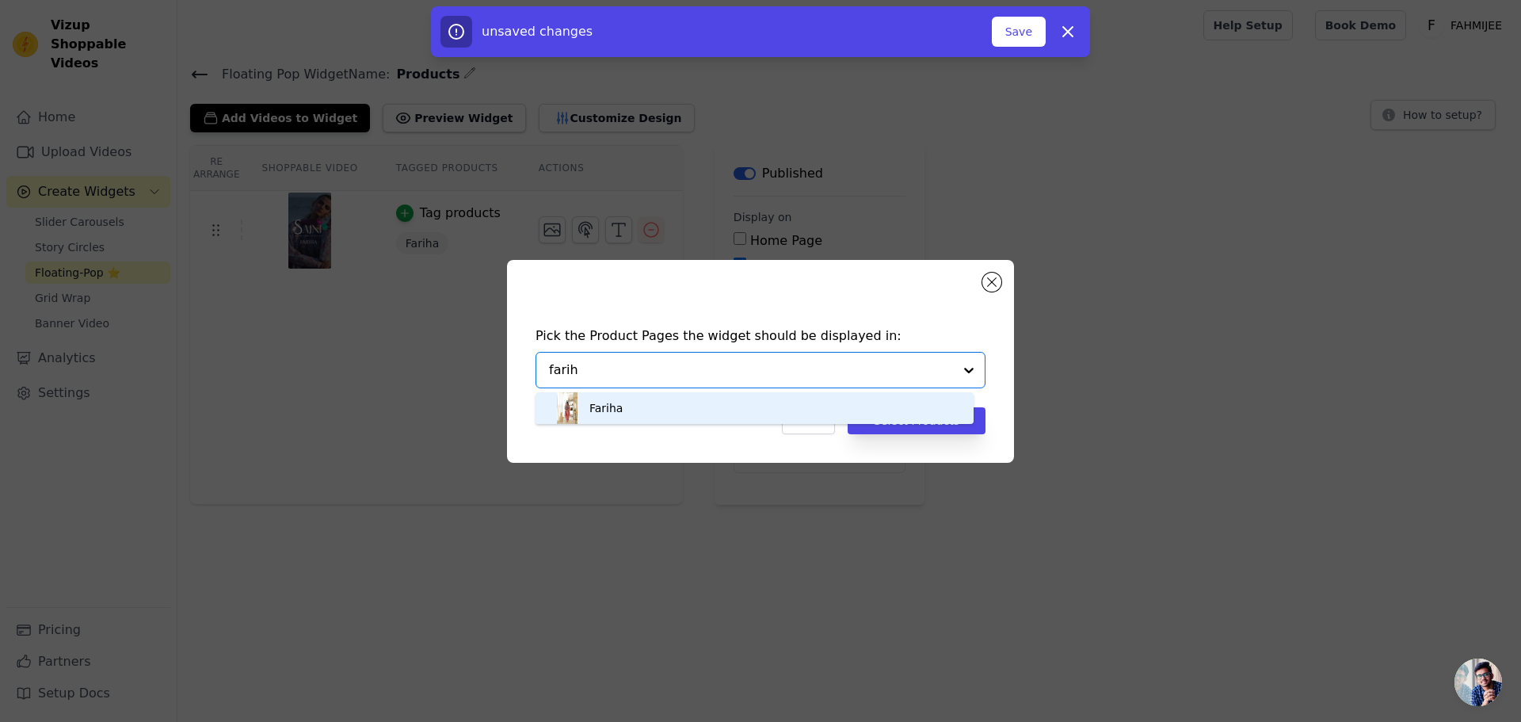
type input "fariha"
click at [661, 403] on div "Fariha" at bounding box center [754, 408] width 406 height 32
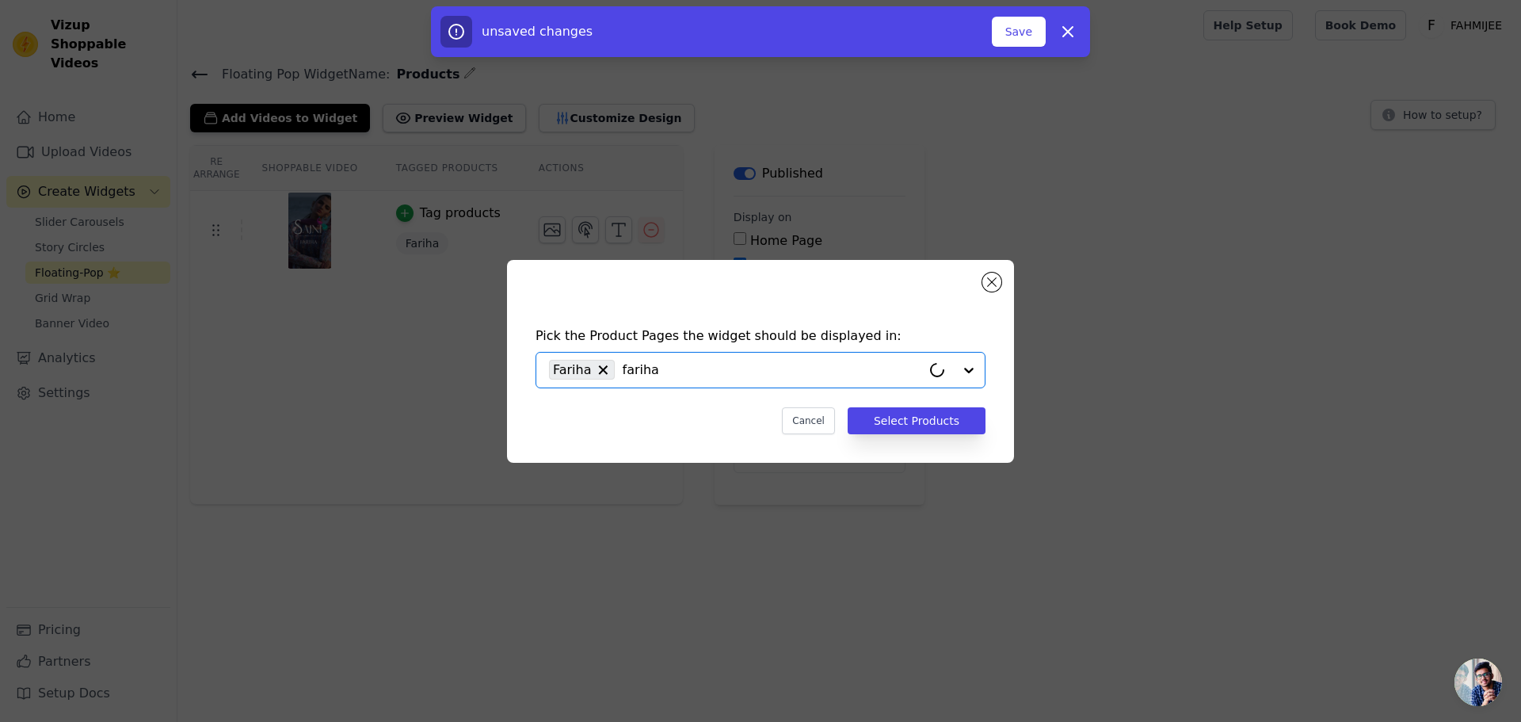
click at [919, 438] on div "Pick the Product Pages the widget should be displayed in: Option Fariha, select…" at bounding box center [761, 380] width 482 height 139
click at [919, 429] on button "Select Products" at bounding box center [917, 420] width 138 height 27
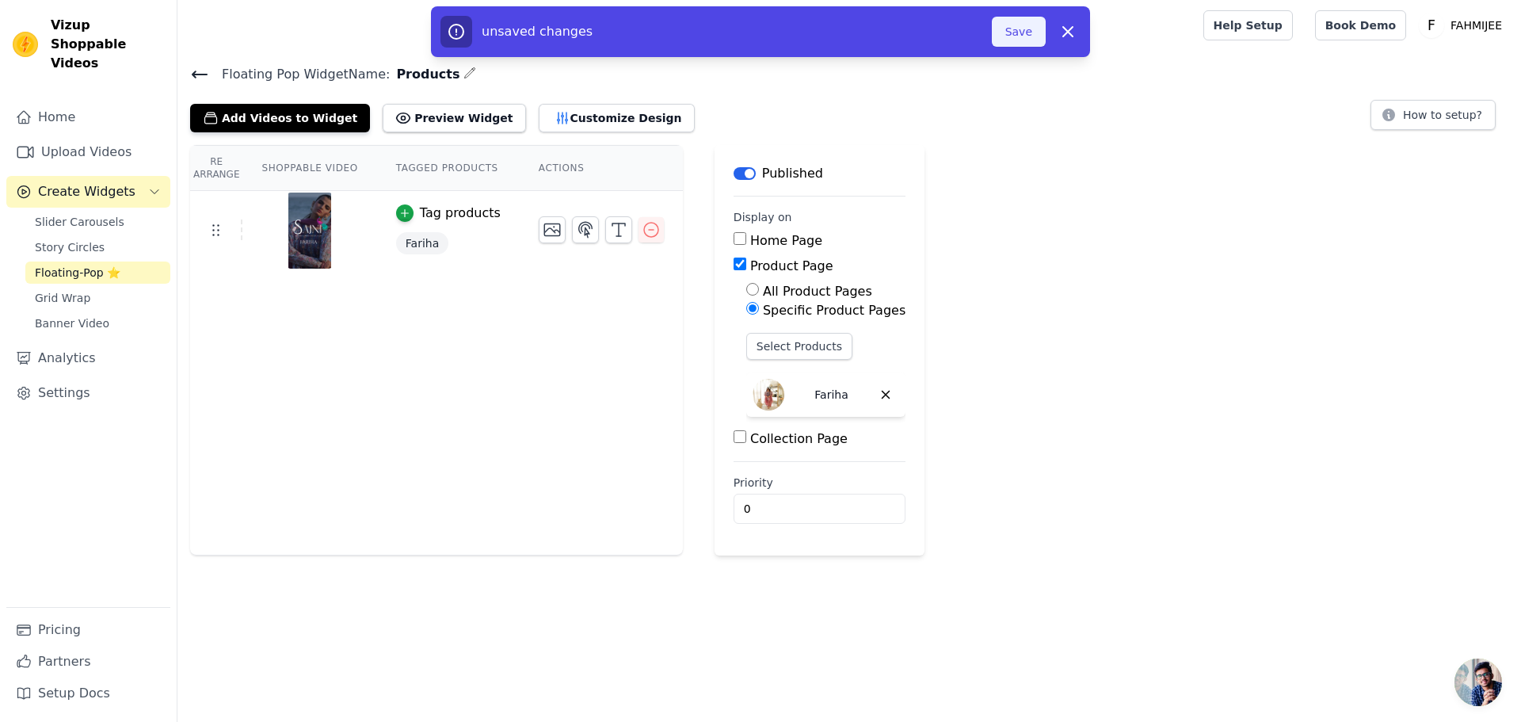
click at [1023, 32] on button "Save" at bounding box center [1019, 32] width 54 height 30
click at [1019, 31] on button "Save" at bounding box center [1019, 32] width 54 height 30
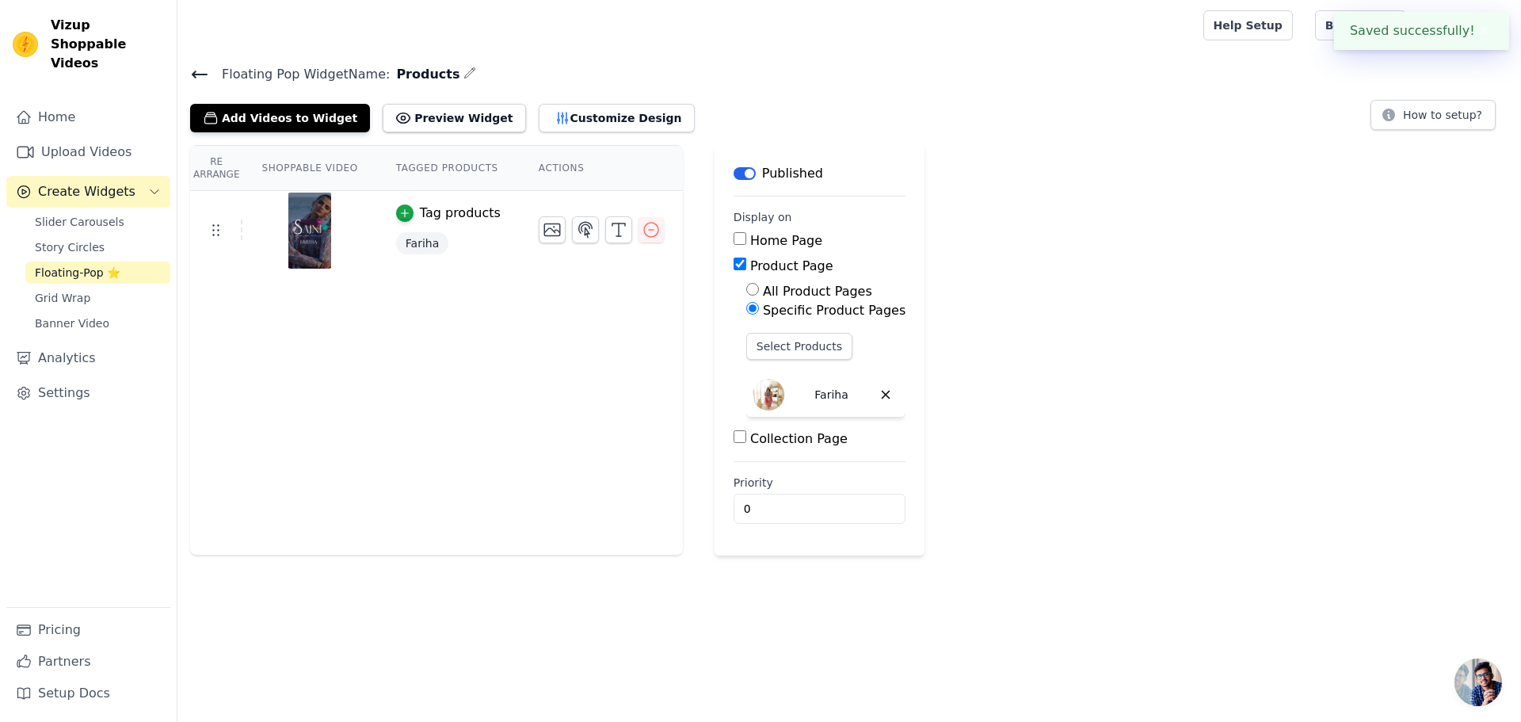
click at [195, 70] on icon at bounding box center [199, 74] width 19 height 19
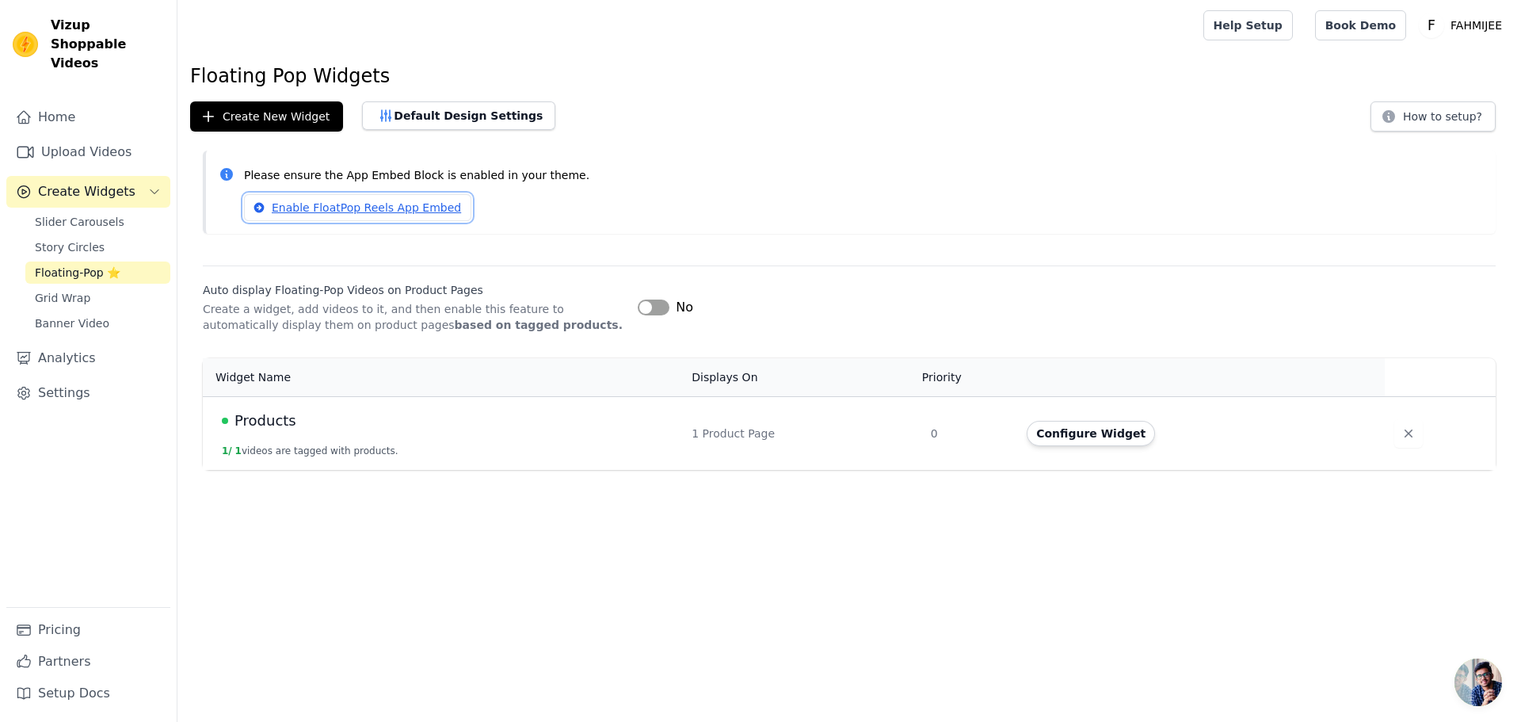
click at [339, 209] on link "Enable FloatPop Reels App Embed" at bounding box center [357, 207] width 227 height 27
click at [304, 127] on button "Create New Widget" at bounding box center [266, 116] width 153 height 30
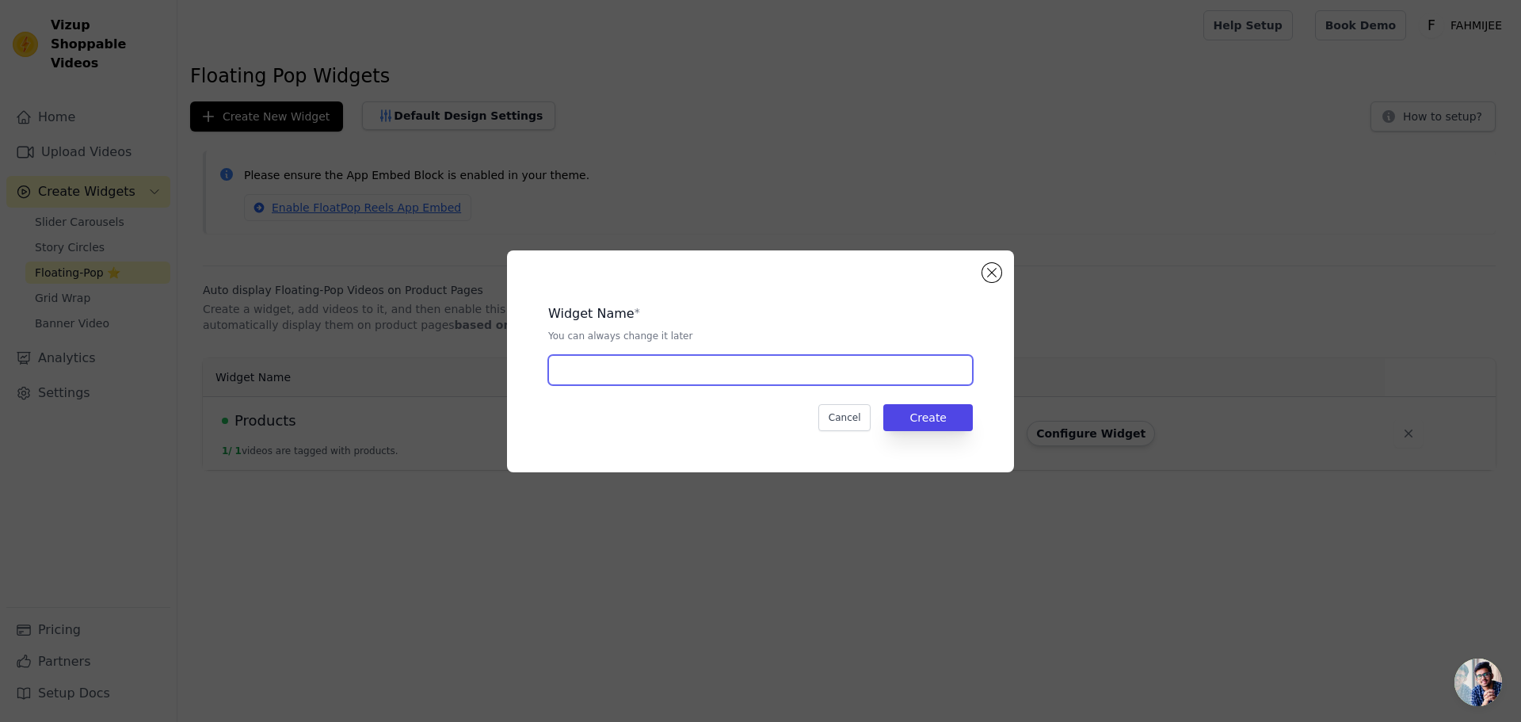
click at [768, 360] on input "text" at bounding box center [760, 370] width 425 height 30
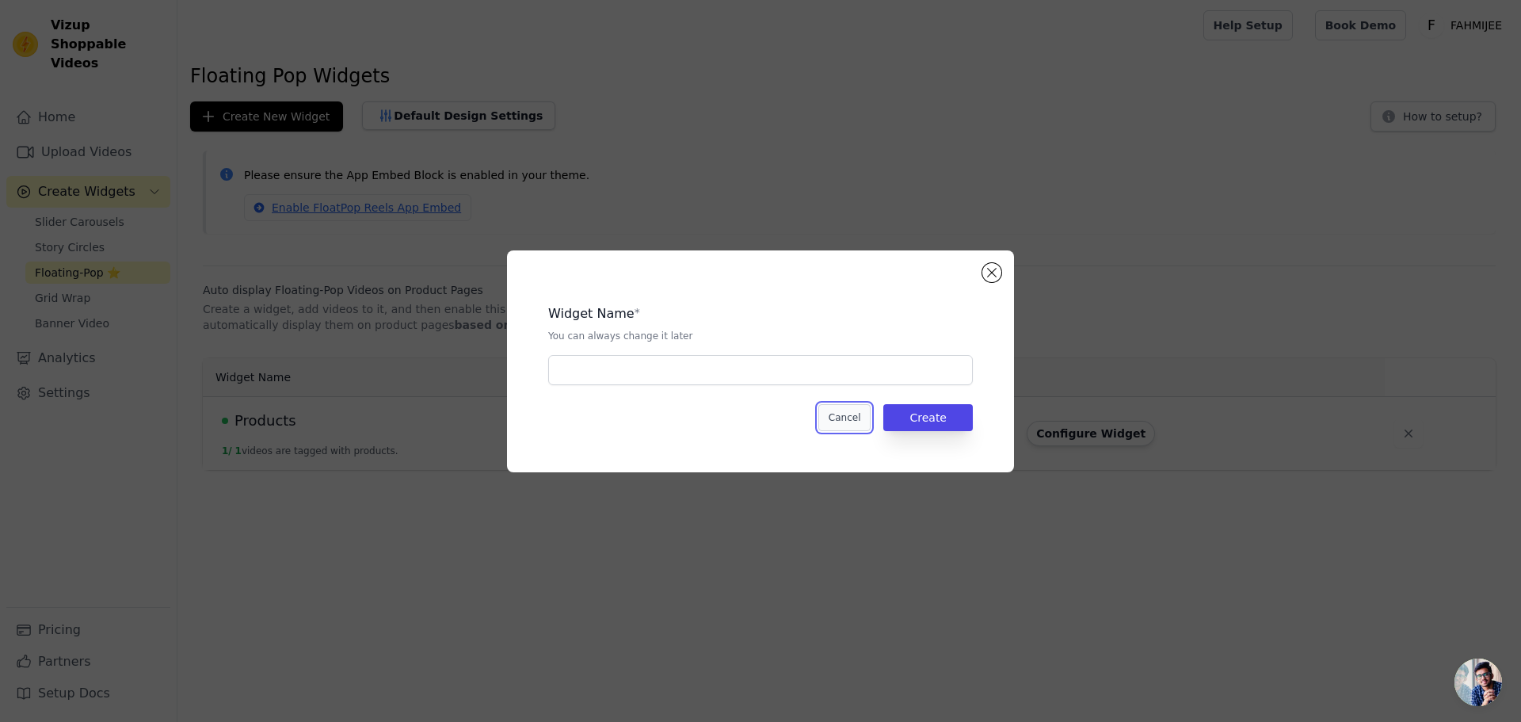
click at [850, 408] on button "Cancel" at bounding box center [844, 417] width 53 height 27
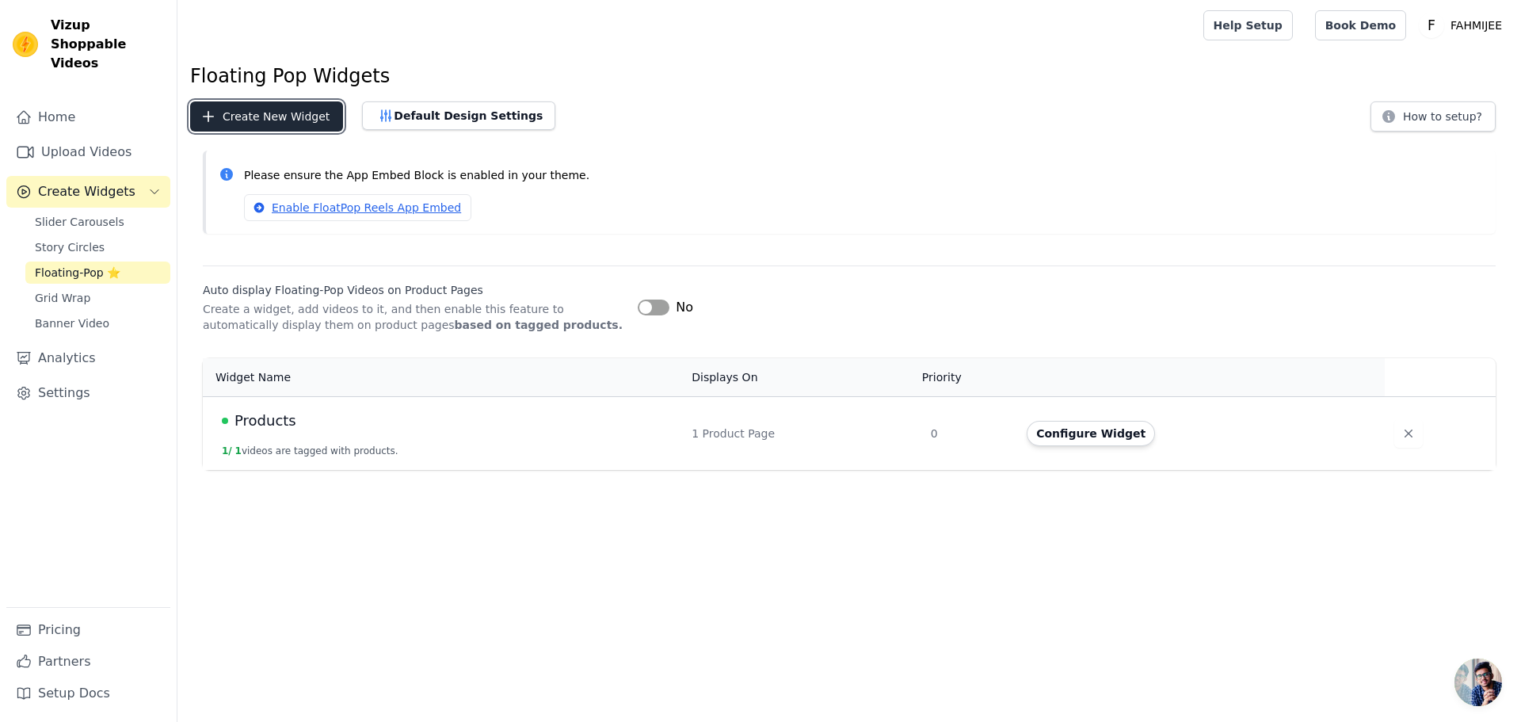
click at [303, 116] on button "Create New Widget" at bounding box center [266, 116] width 153 height 30
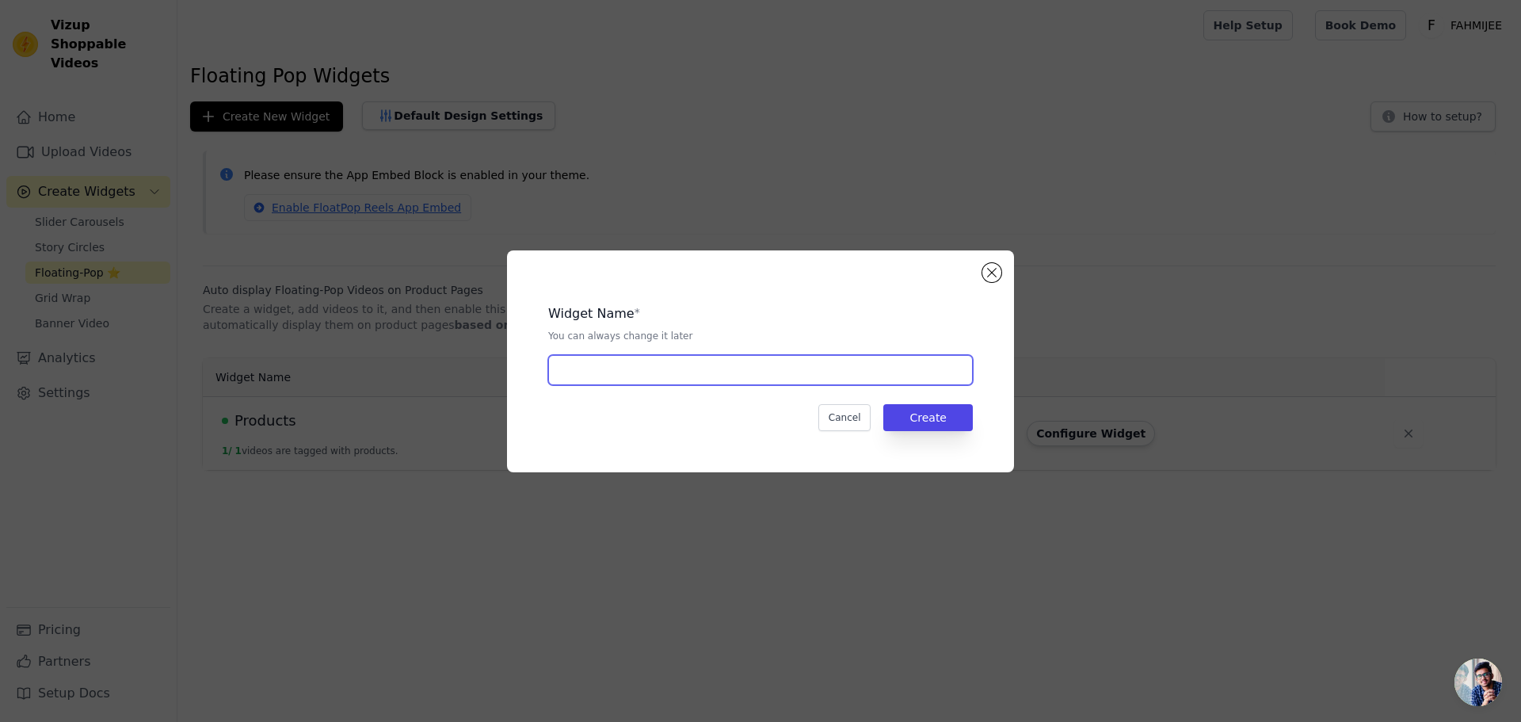
click at [652, 369] on input "text" at bounding box center [760, 370] width 425 height 30
type input "Product-02"
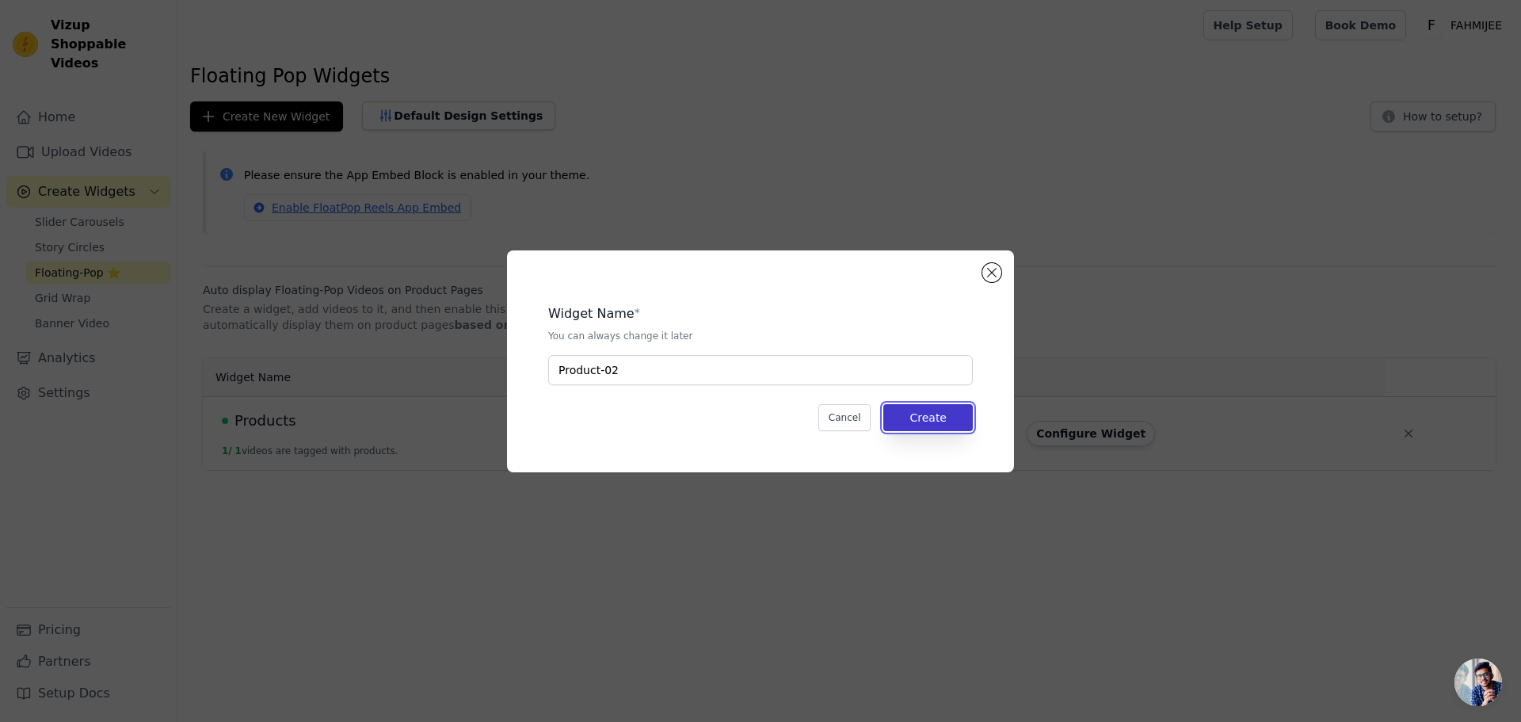
click at [939, 411] on button "Create" at bounding box center [928, 417] width 90 height 27
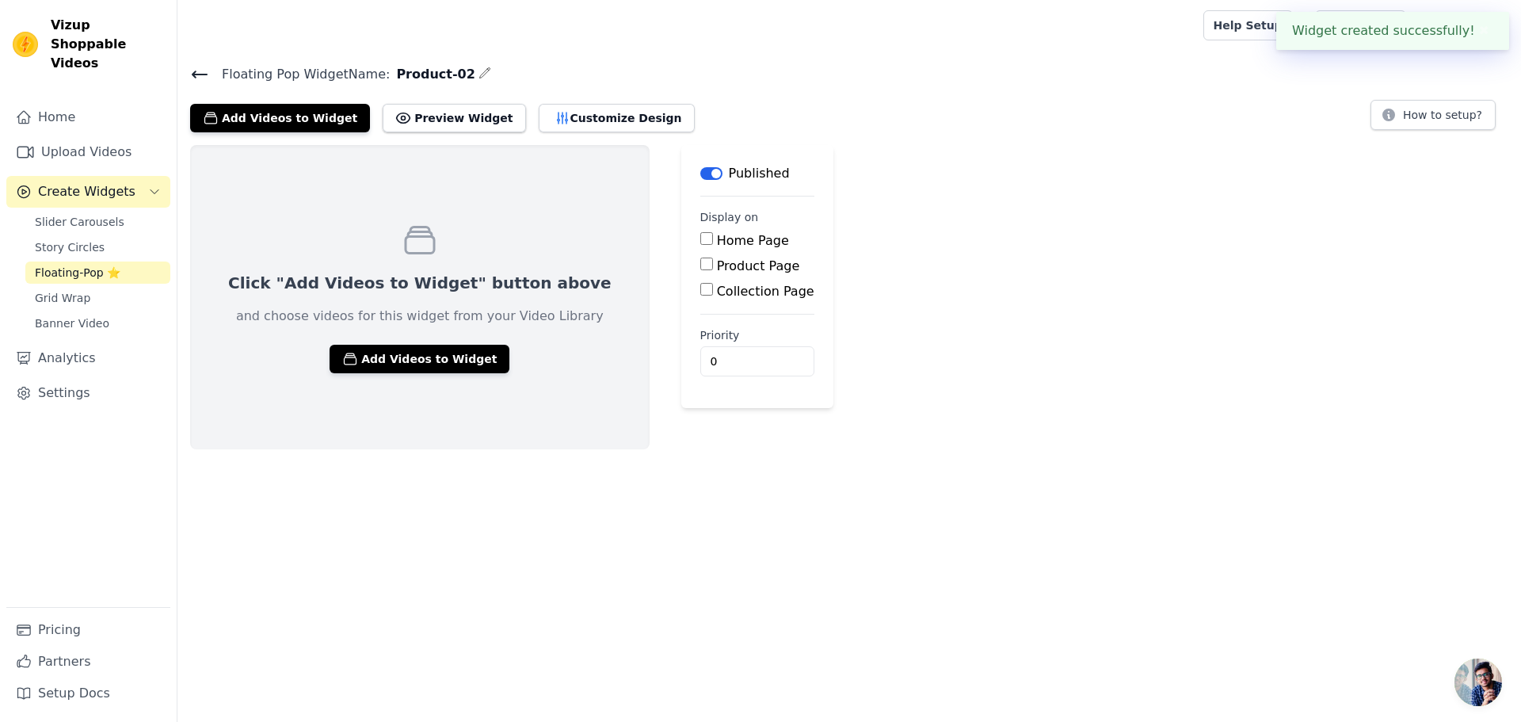
click at [700, 267] on input "Product Page" at bounding box center [706, 263] width 13 height 13
checkbox input "true"
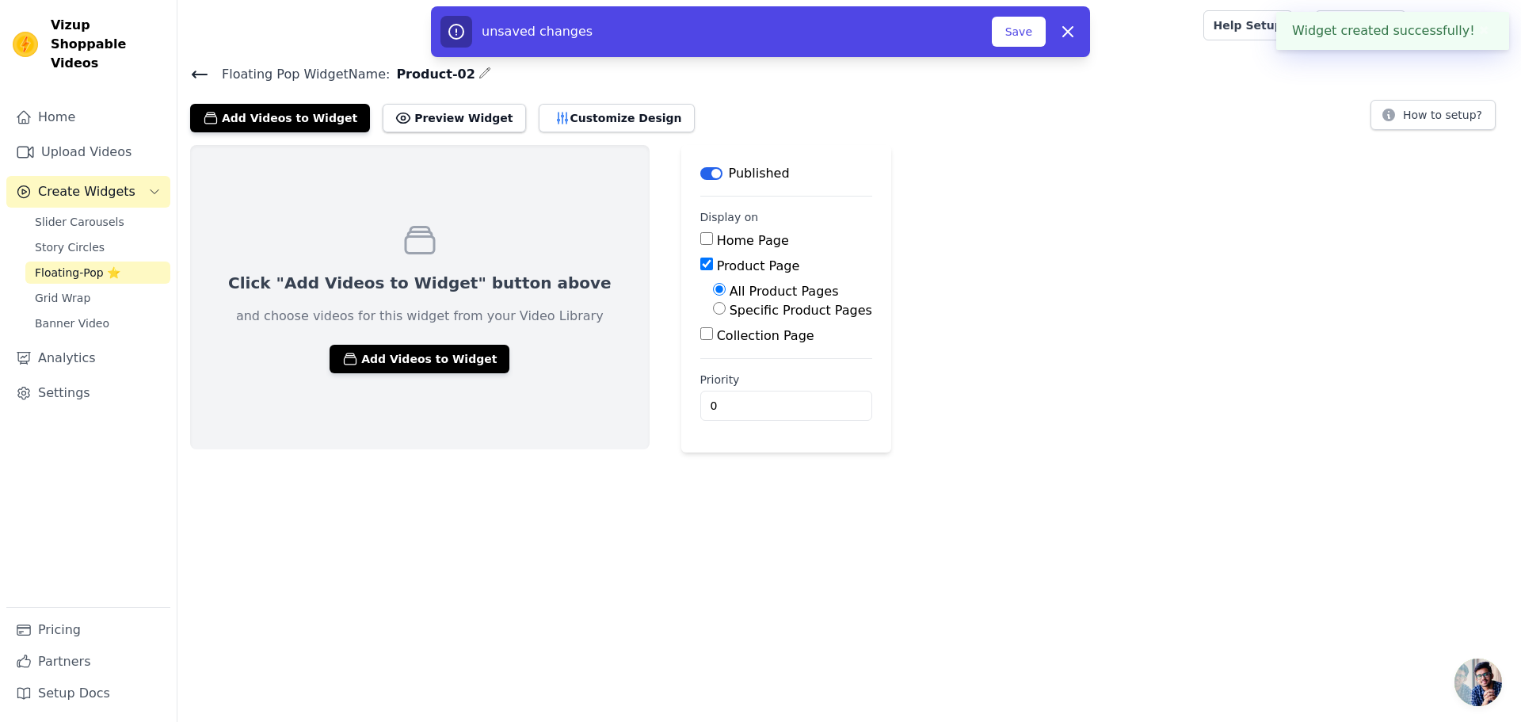
click at [713, 314] on input "Specific Product Pages" at bounding box center [719, 308] width 13 height 13
radio input "true"
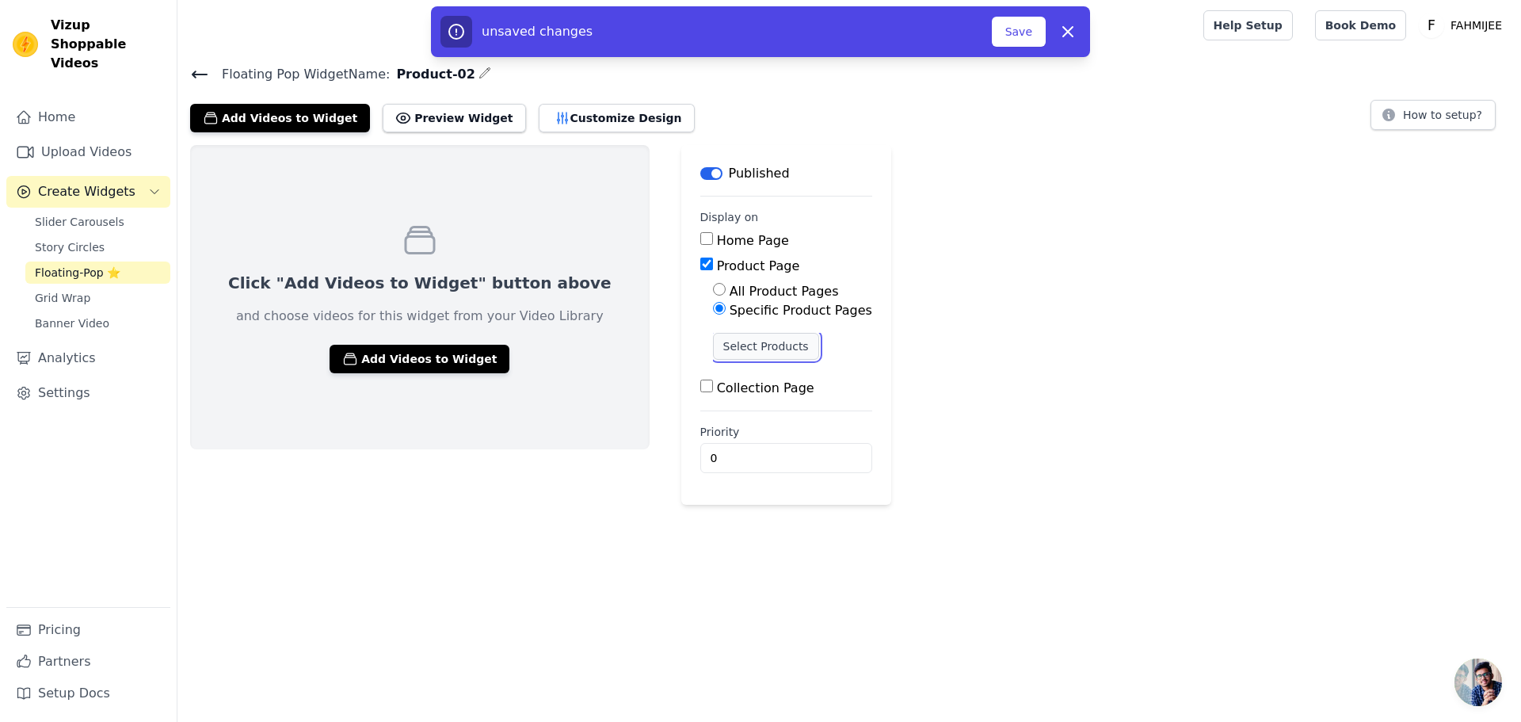
click at [724, 349] on button "Select Products" at bounding box center [766, 346] width 106 height 27
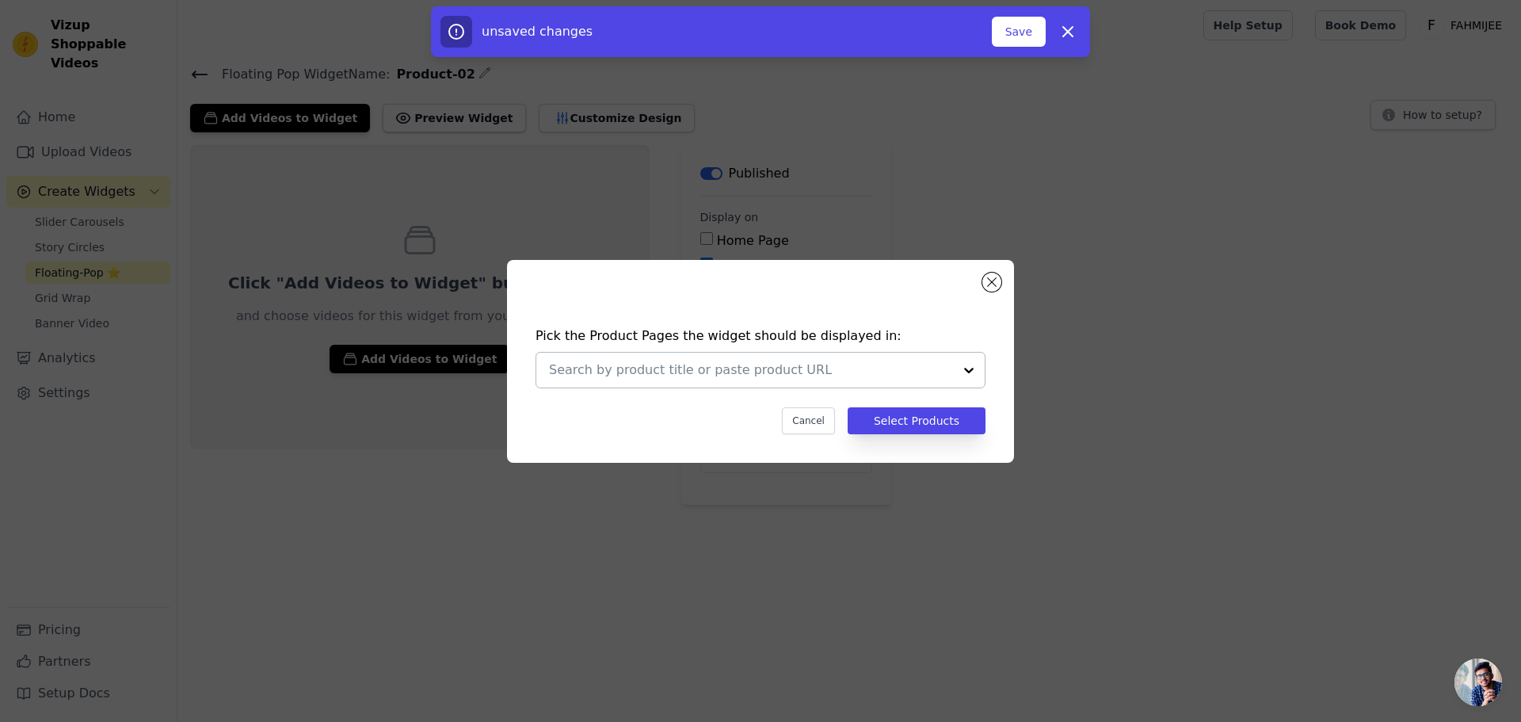
click at [966, 364] on div at bounding box center [969, 369] width 32 height 35
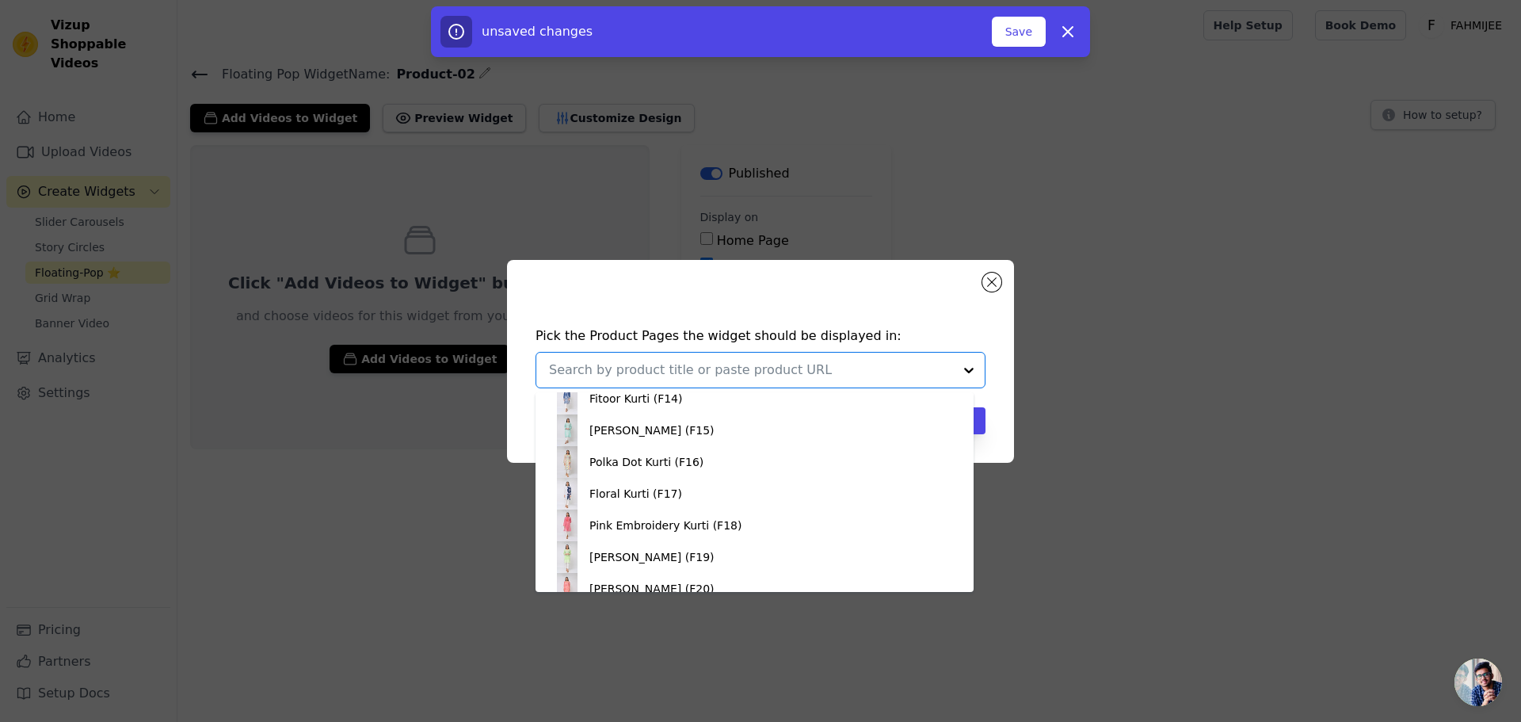
scroll to position [396, 0]
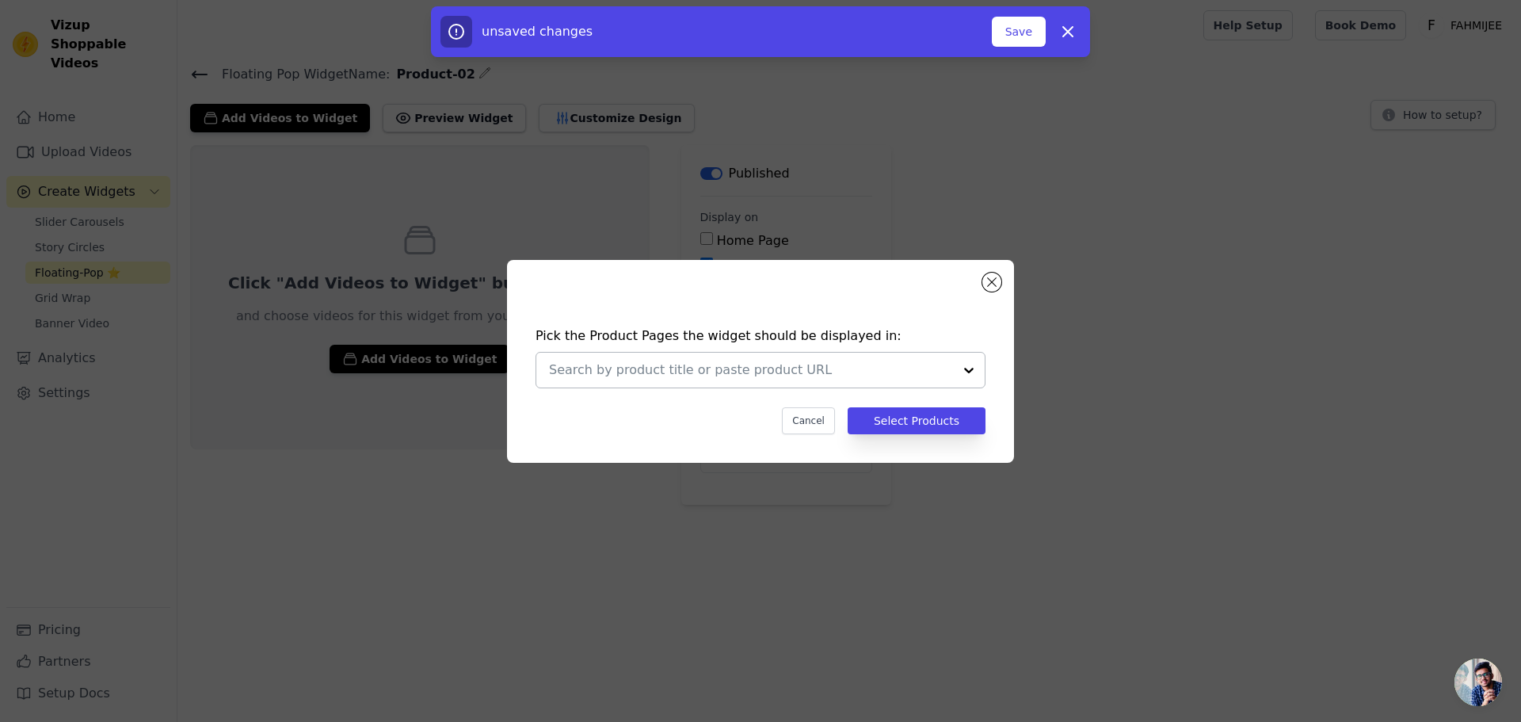
click at [863, 367] on input "text" at bounding box center [751, 369] width 404 height 19
click at [951, 195] on div "Pick the Product Pages the widget should be displayed in: Cancel Select Products" at bounding box center [760, 361] width 1521 height 722
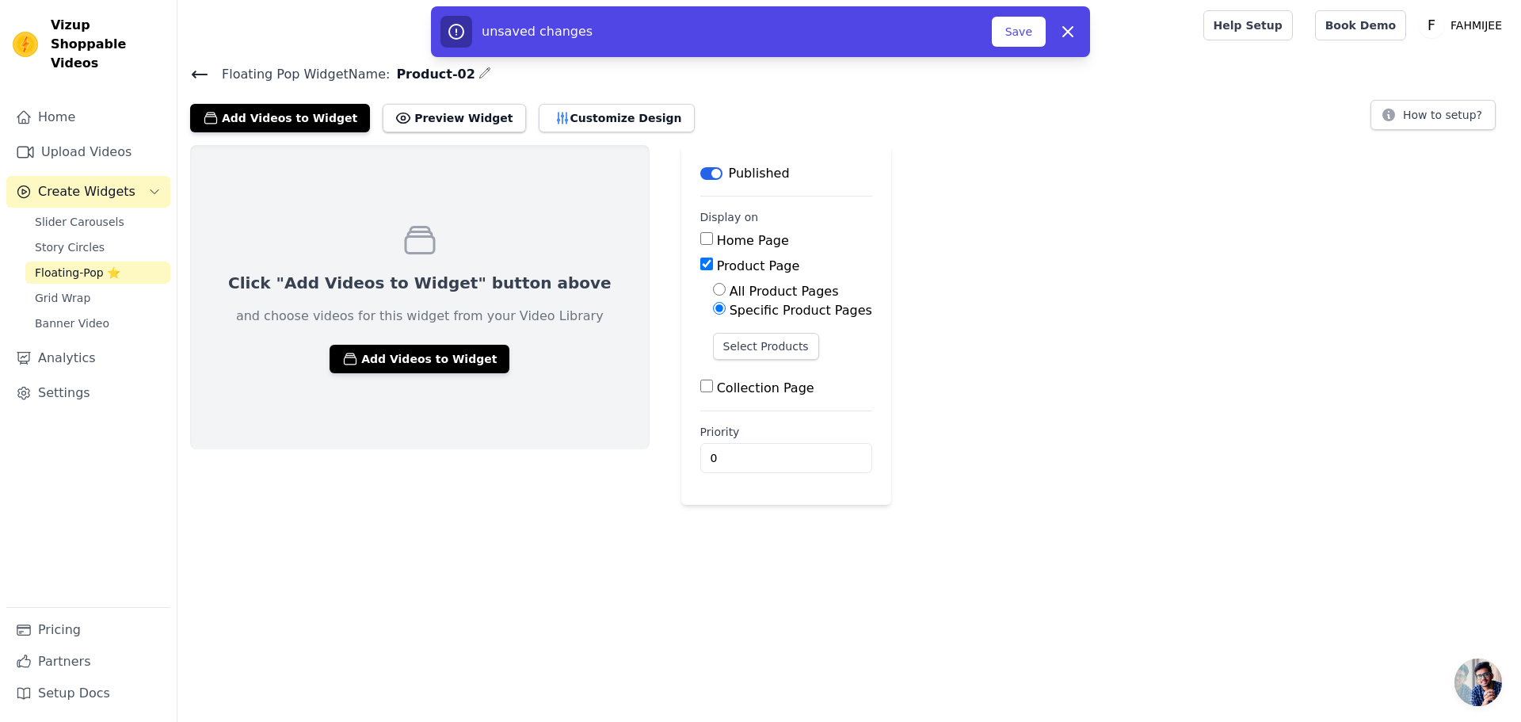
click at [730, 289] on label "All Product Pages" at bounding box center [784, 291] width 109 height 15
click at [713, 289] on input "All Product Pages" at bounding box center [719, 289] width 13 height 13
radio input "true"
click at [408, 357] on button "Add Videos to Widget" at bounding box center [420, 359] width 180 height 29
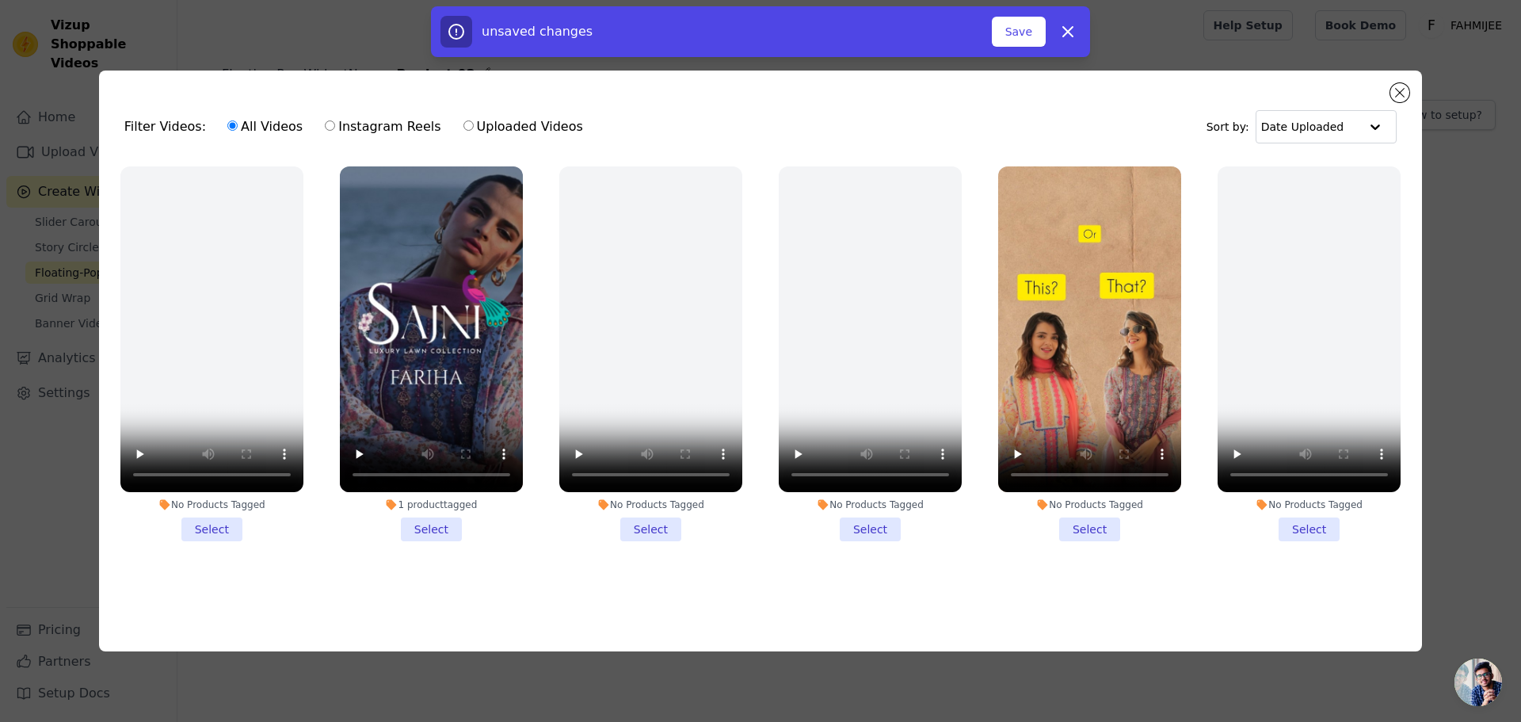
click at [224, 528] on li "No Products Tagged Select" at bounding box center [211, 353] width 183 height 375
click at [0, 0] on input "No Products Tagged Select" at bounding box center [0, 0] width 0 height 0
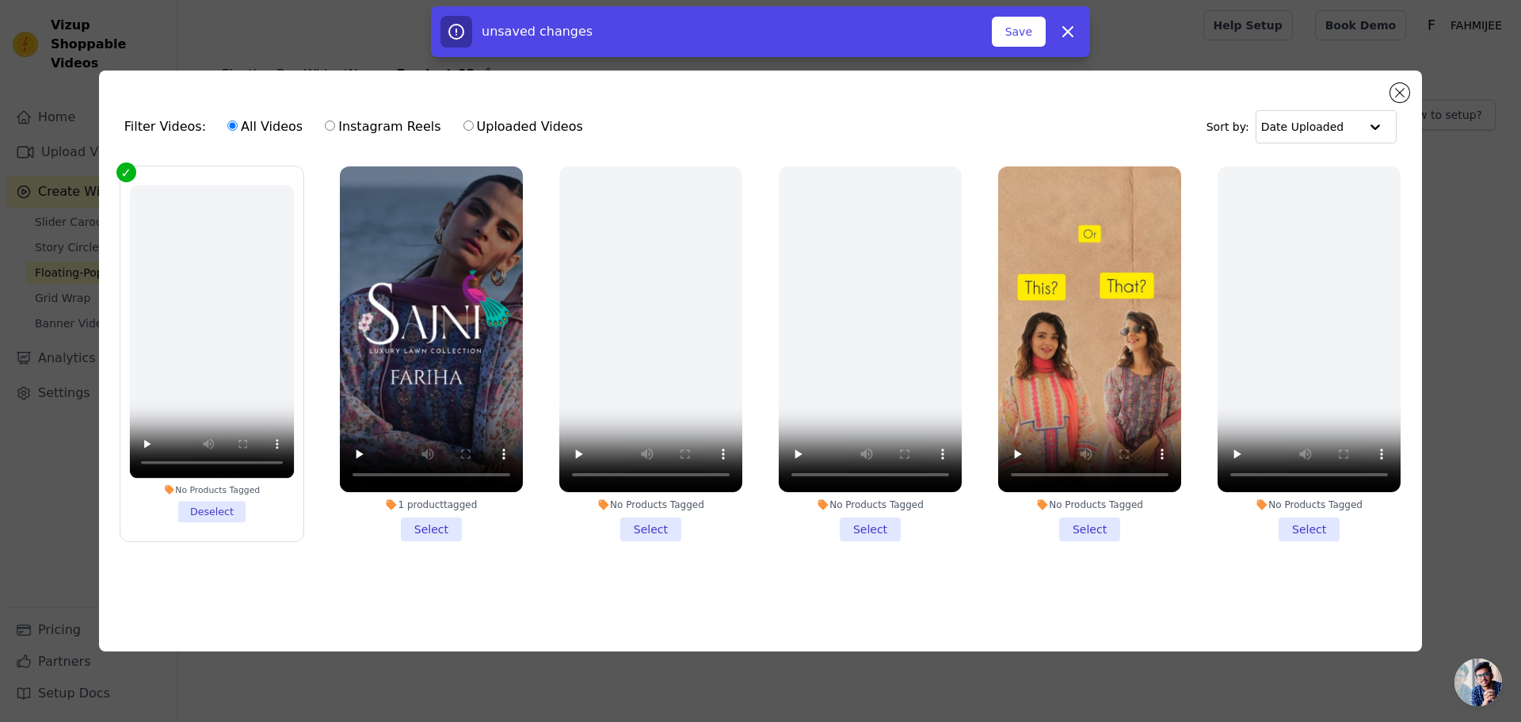
click at [665, 531] on li "No Products Tagged Select" at bounding box center [650, 353] width 183 height 375
click at [0, 0] on input "No Products Tagged Select" at bounding box center [0, 0] width 0 height 0
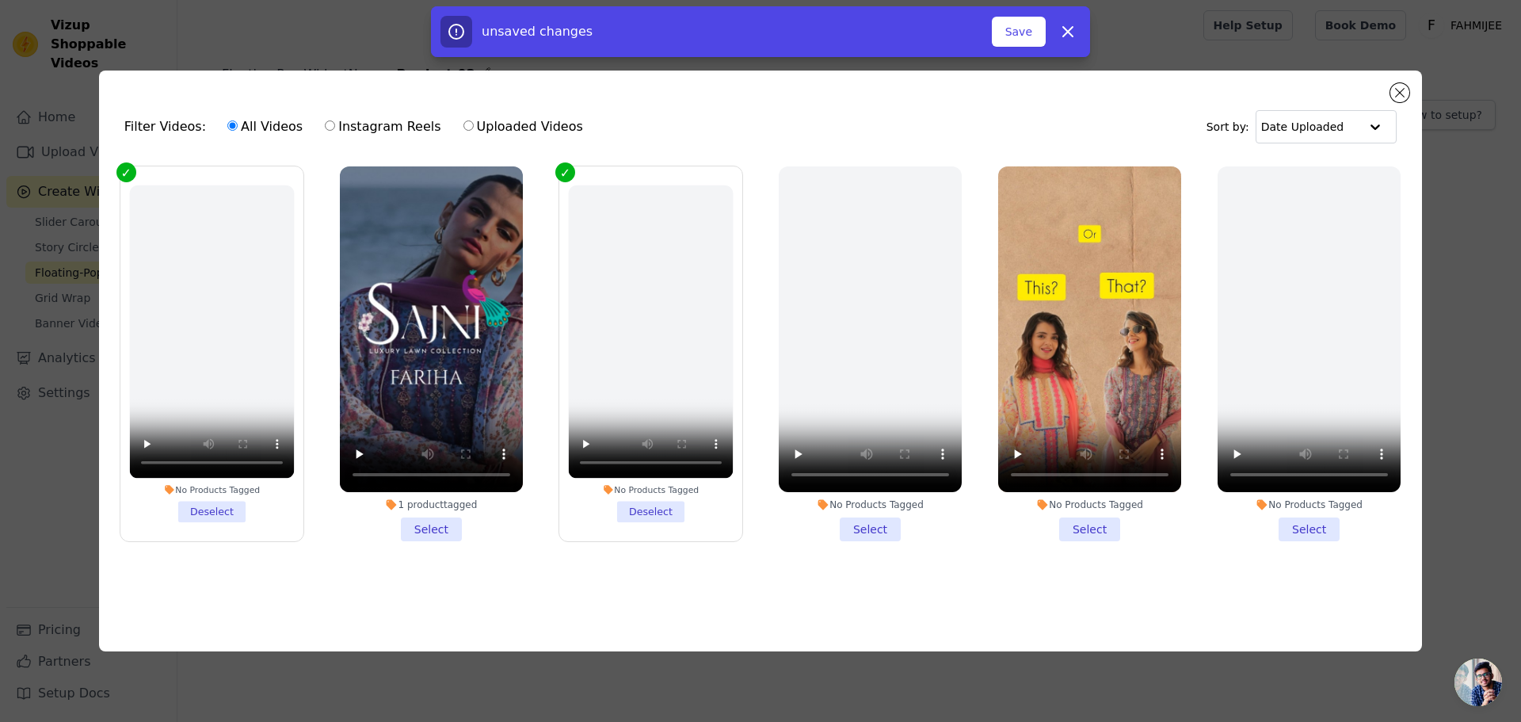
click at [860, 525] on li "No Products Tagged Select" at bounding box center [870, 353] width 183 height 375
click at [0, 0] on input "No Products Tagged Select" at bounding box center [0, 0] width 0 height 0
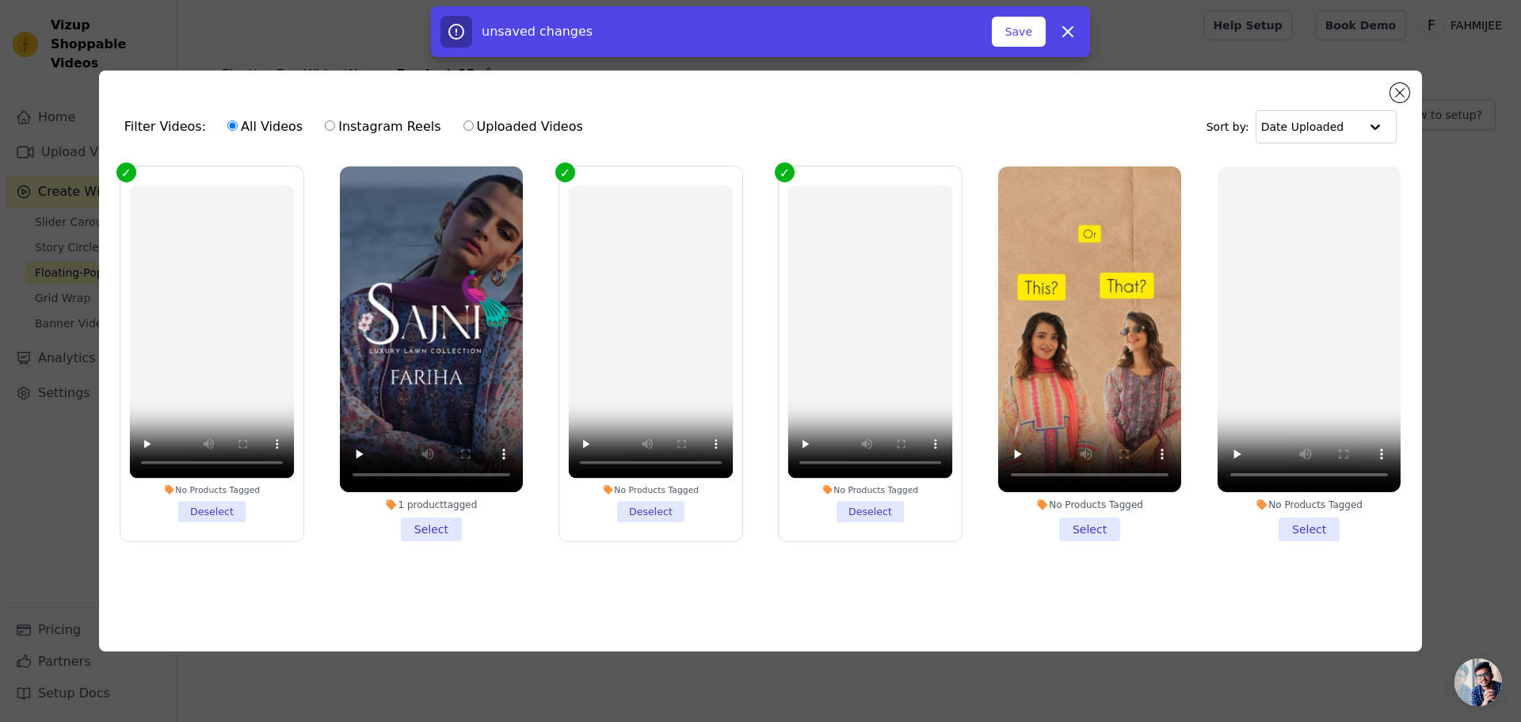
click at [355, 122] on label "Instagram Reels" at bounding box center [382, 126] width 117 height 21
click at [335, 122] on input "Instagram Reels" at bounding box center [330, 125] width 10 height 10
radio input "true"
drag, startPoint x: 732, startPoint y: 356, endPoint x: 876, endPoint y: 549, distance: 240.5
click at [746, 558] on ul "No Products Tagged Deselect 1 product tagged Select No Products Tagged Deselect…" at bounding box center [760, 379] width 1297 height 443
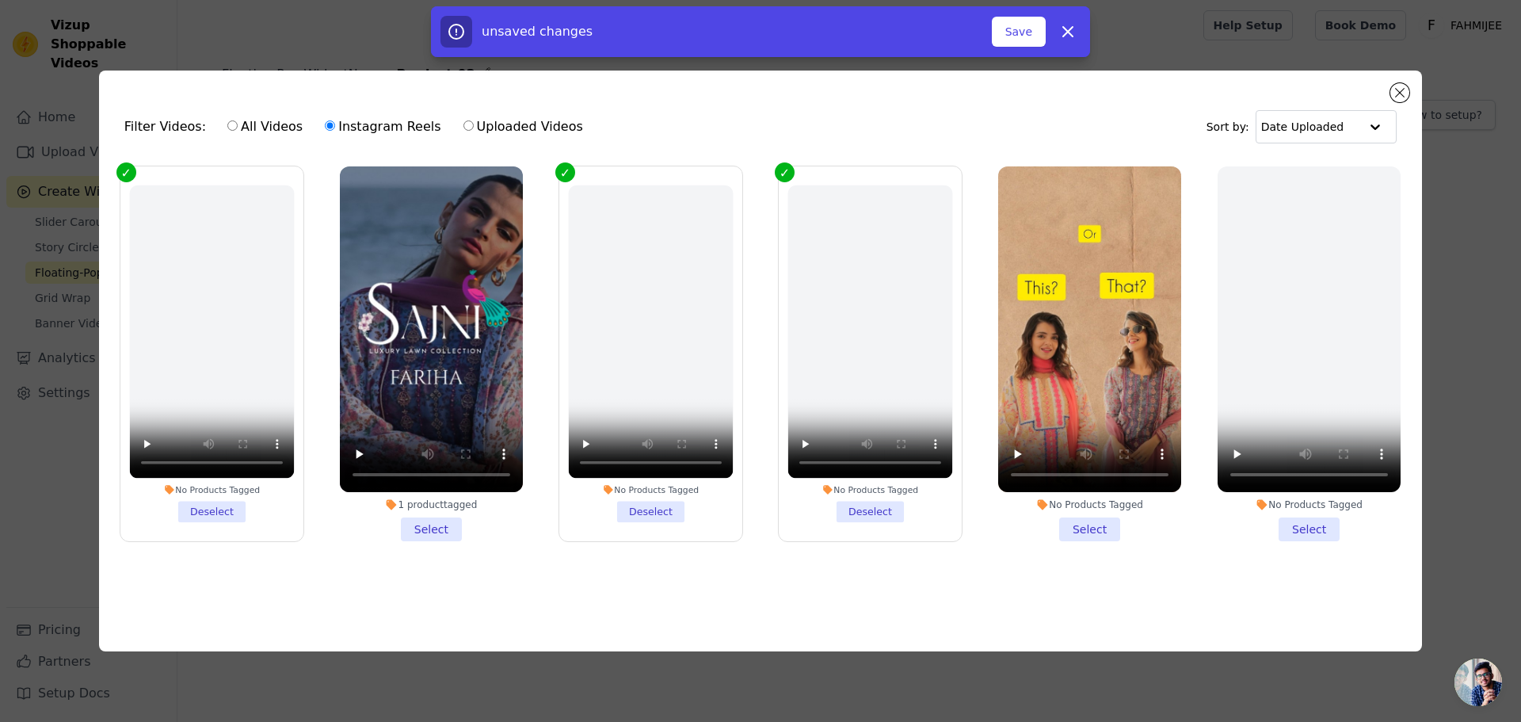
click at [463, 122] on input "Uploaded Videos" at bounding box center [468, 125] width 10 height 10
radio input "true"
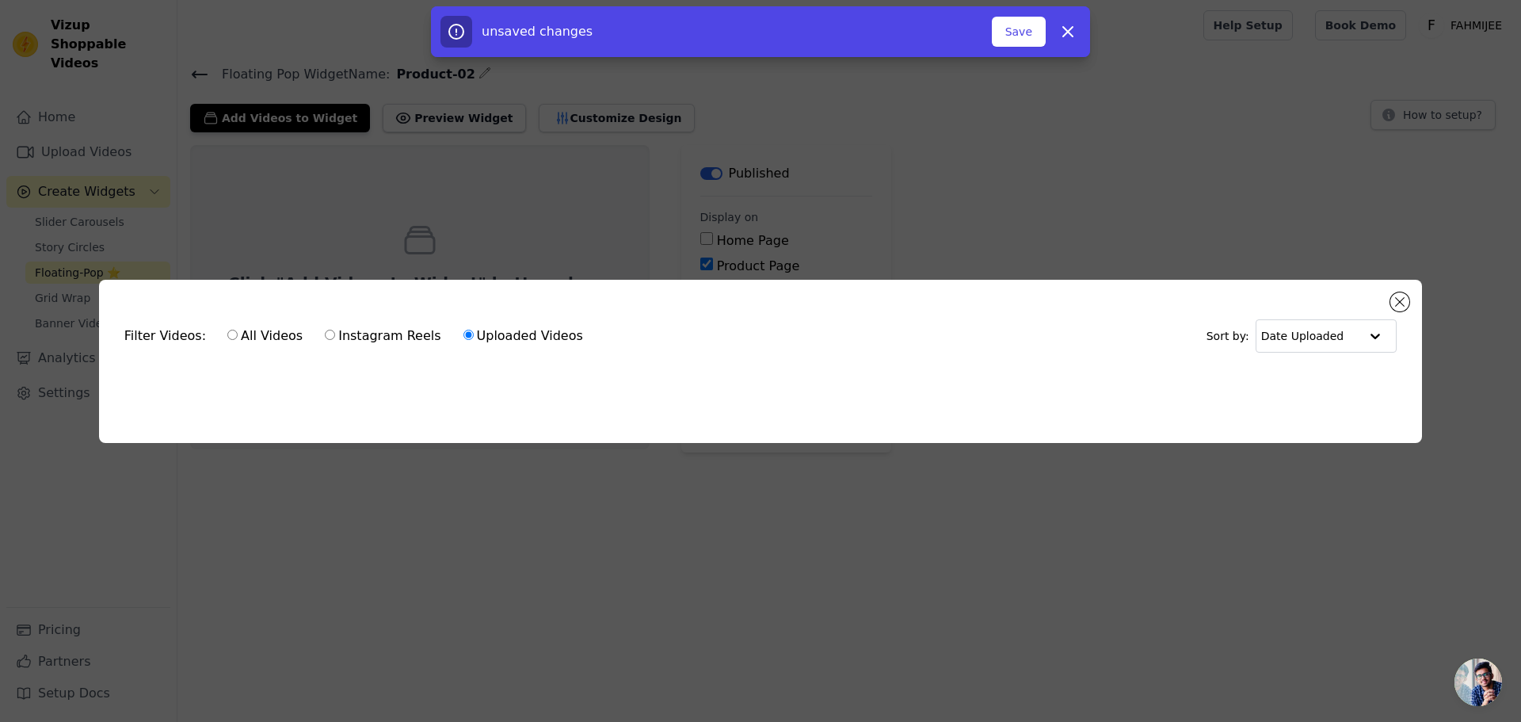
click at [261, 330] on label "All Videos" at bounding box center [265, 336] width 77 height 21
click at [238, 330] on input "All Videos" at bounding box center [232, 335] width 10 height 10
radio input "true"
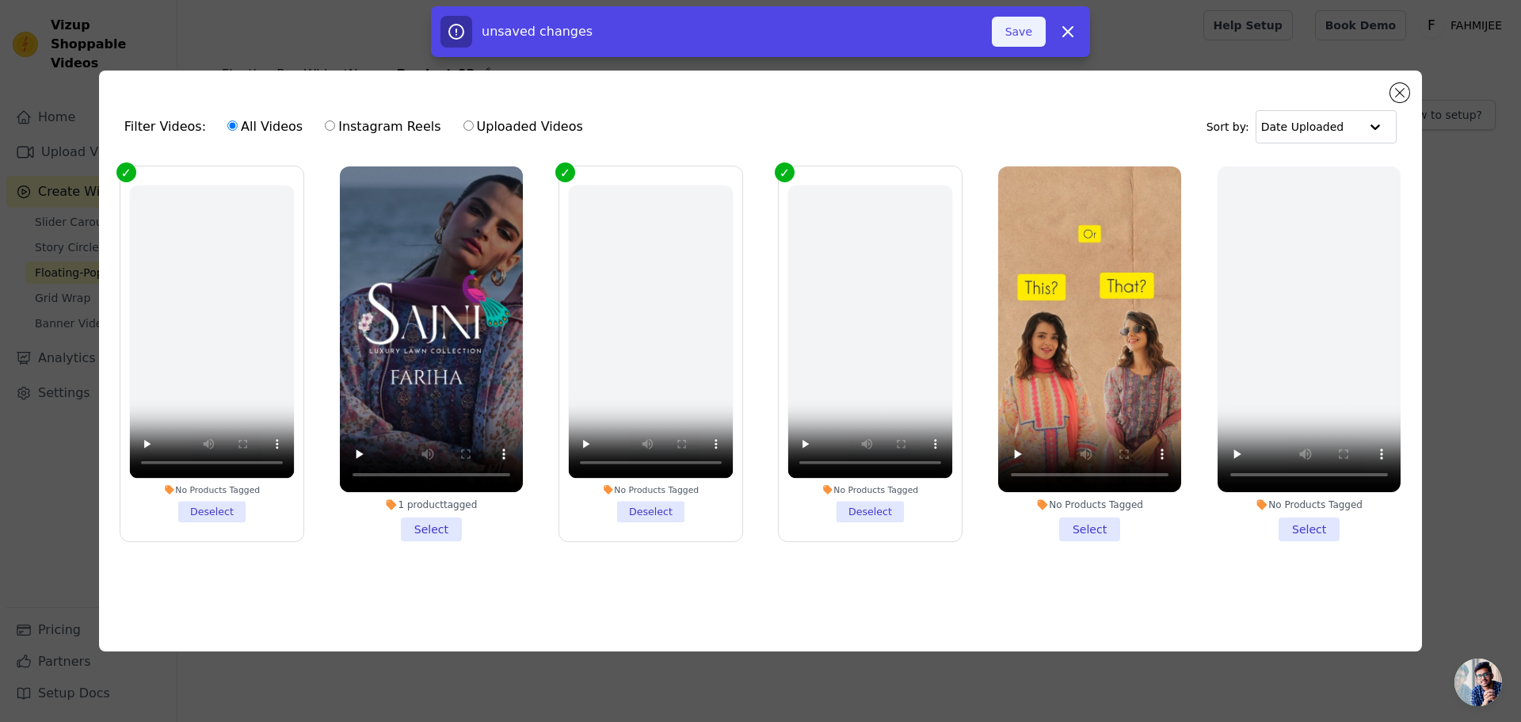
click at [1013, 25] on button "Save" at bounding box center [1019, 32] width 54 height 30
click at [1018, 31] on button "Save" at bounding box center [1019, 32] width 54 height 30
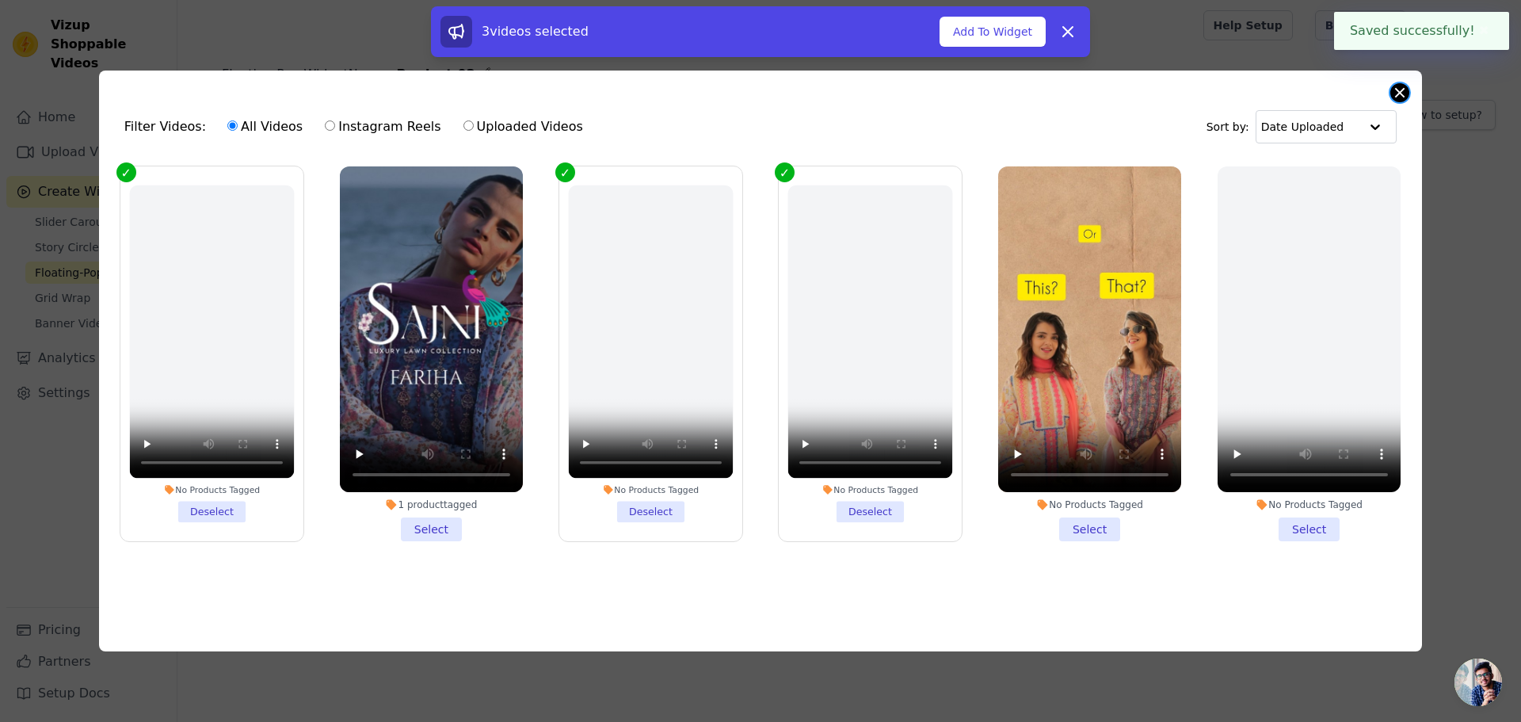
click at [1400, 86] on button "Close modal" at bounding box center [1399, 92] width 19 height 19
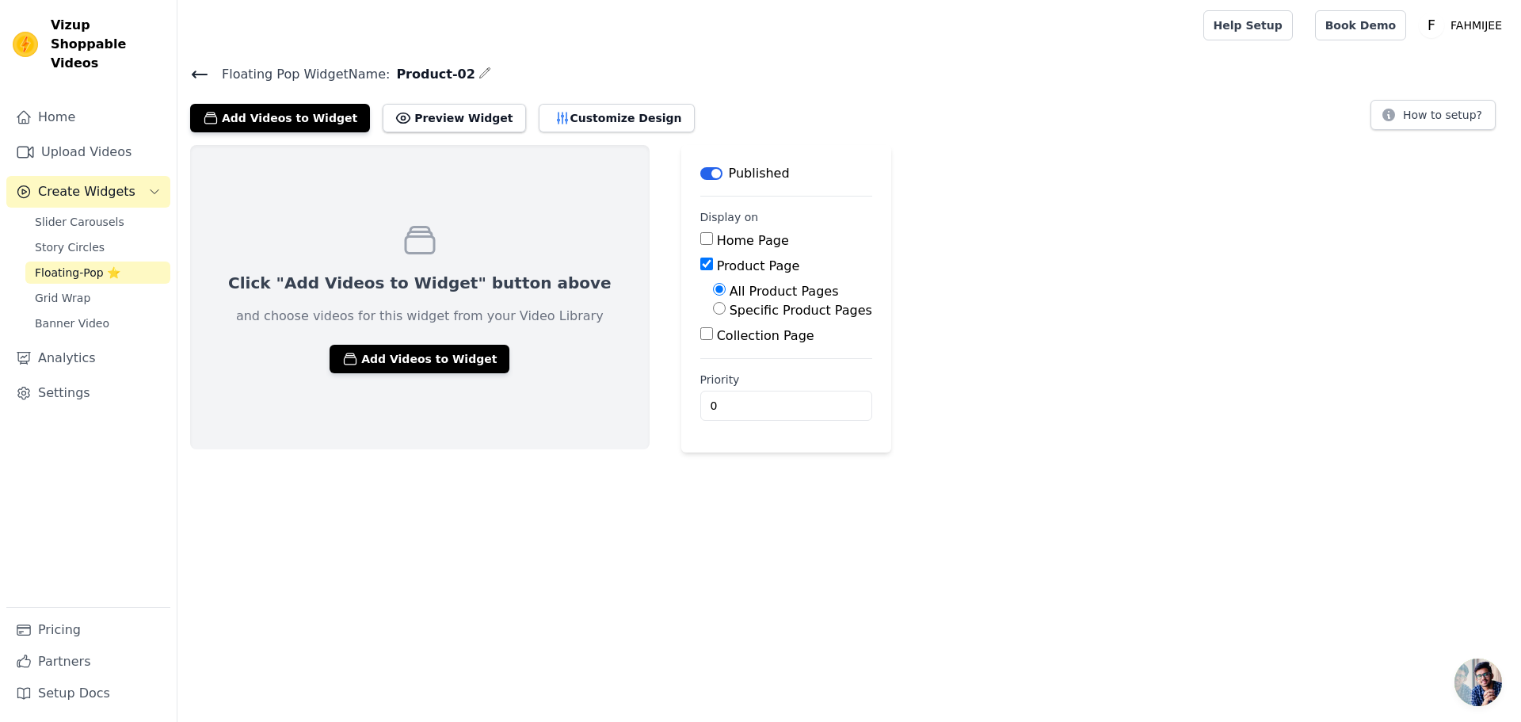
click at [65, 265] on span "Floating-Pop ⭐" at bounding box center [78, 273] width 86 height 16
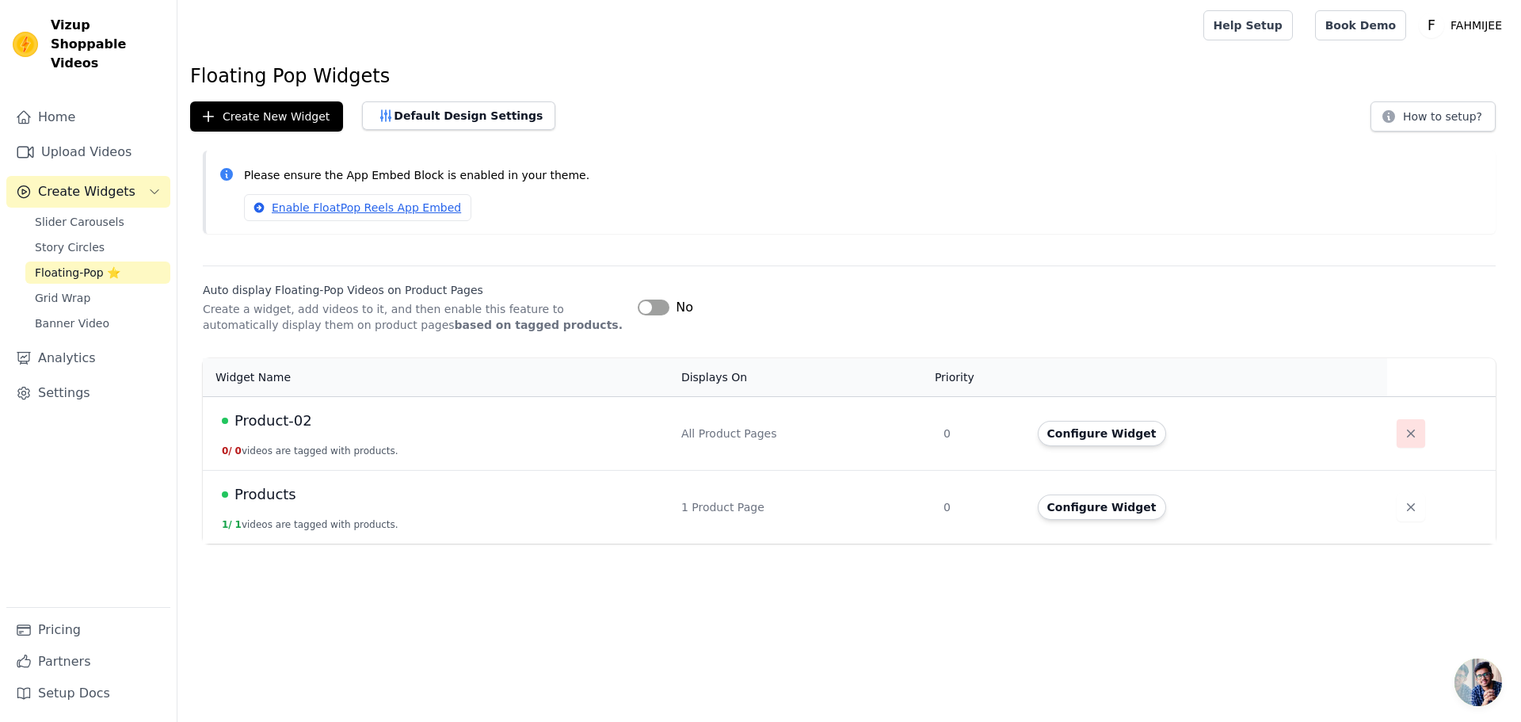
click at [1407, 436] on icon "button" at bounding box center [1411, 433] width 8 height 8
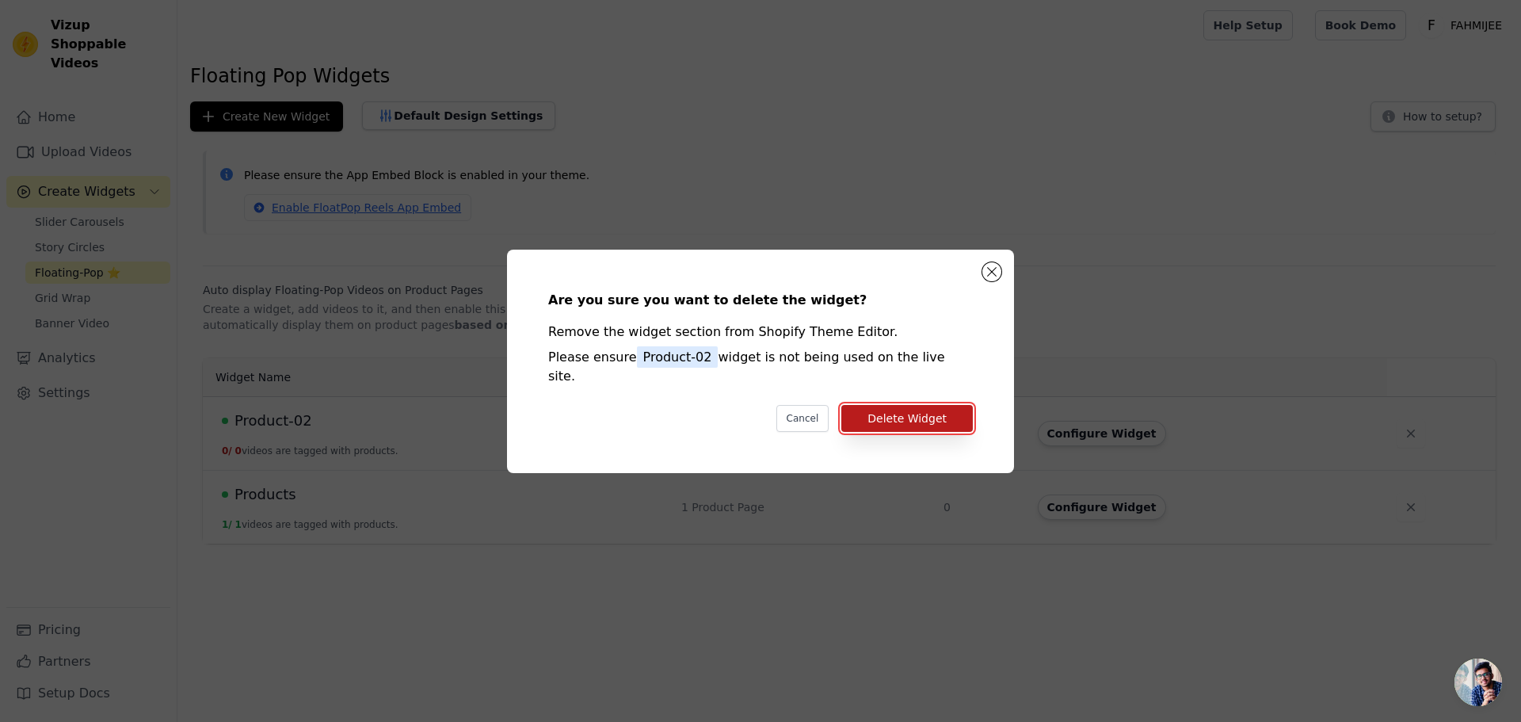
click at [889, 410] on button "Delete Widget" at bounding box center [906, 418] width 131 height 27
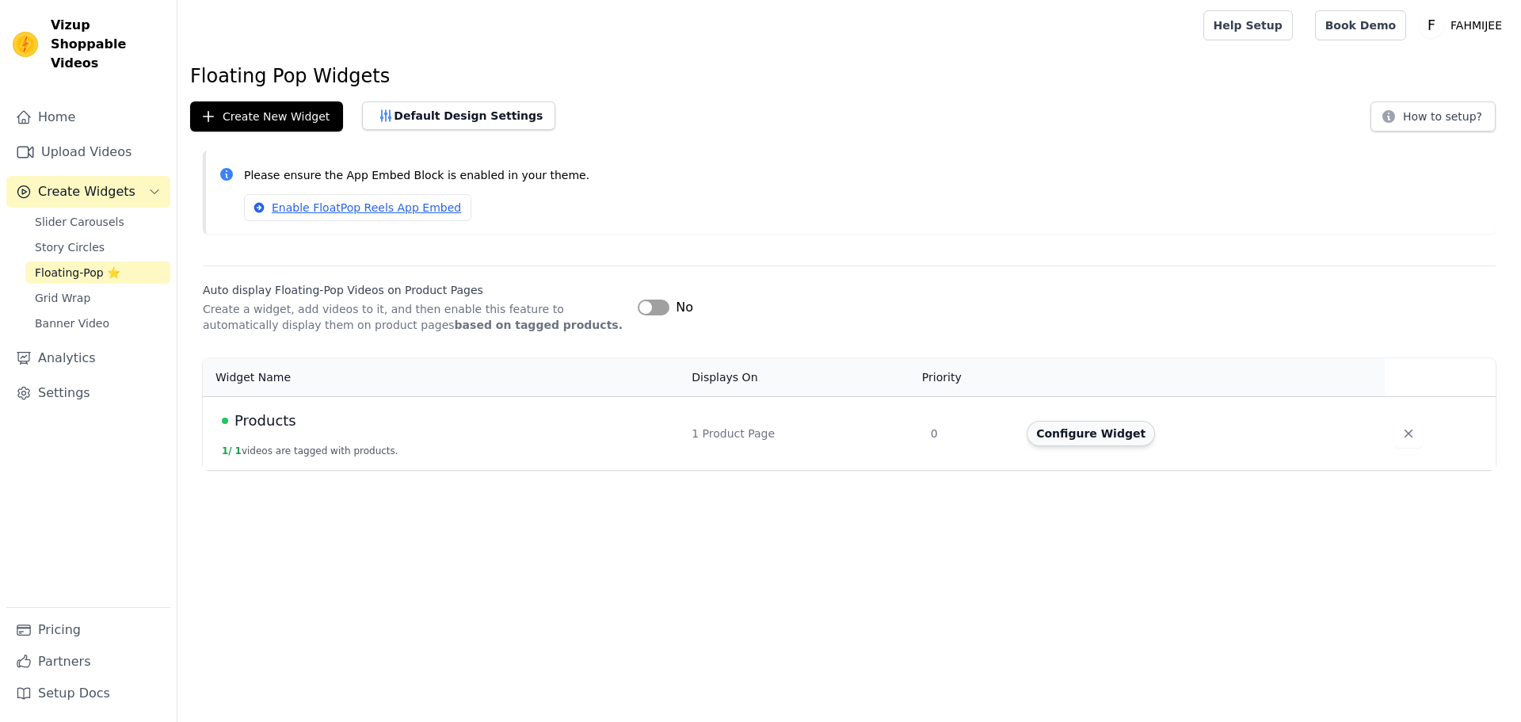
click at [1080, 431] on button "Configure Widget" at bounding box center [1091, 433] width 128 height 25
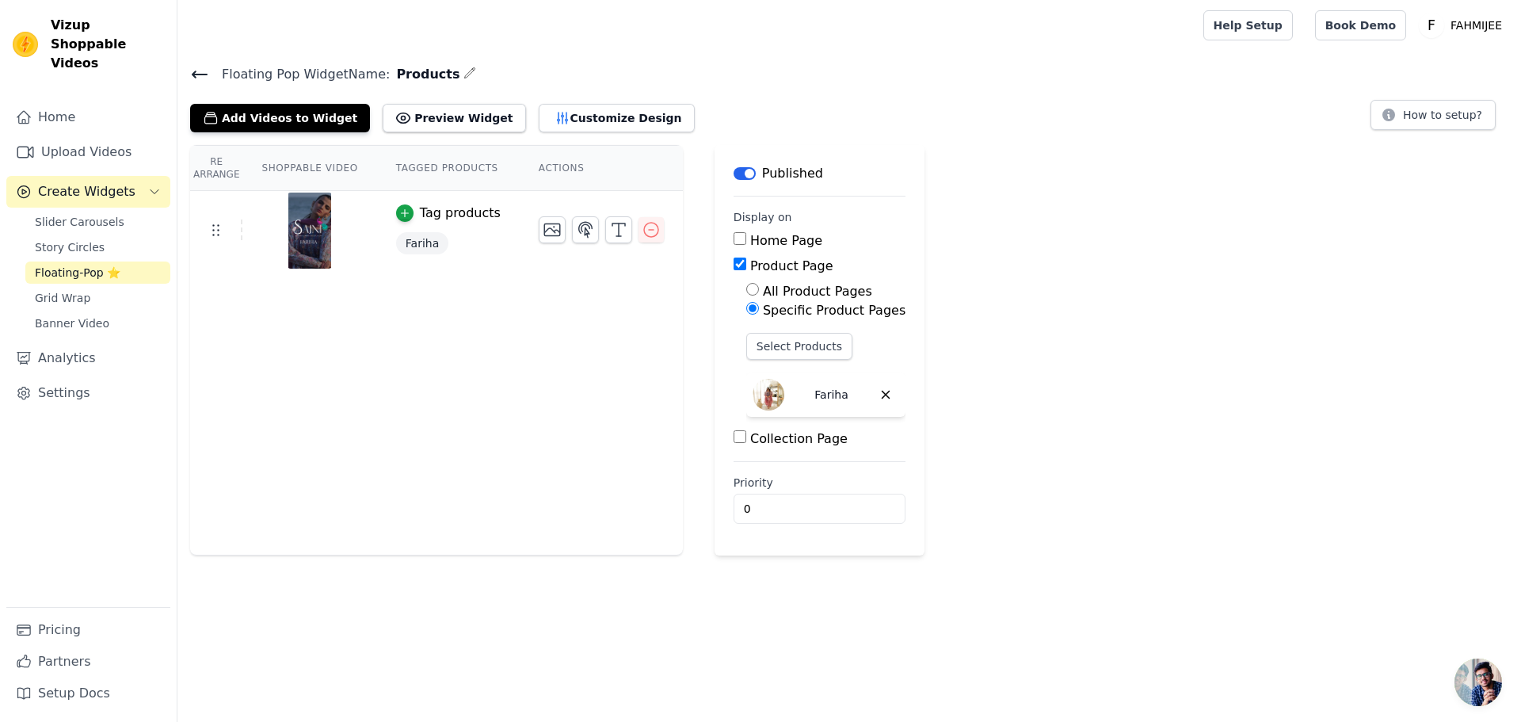
click at [763, 289] on label "All Product Pages" at bounding box center [817, 291] width 109 height 15
click at [749, 289] on input "All Product Pages" at bounding box center [752, 289] width 13 height 13
radio input "true"
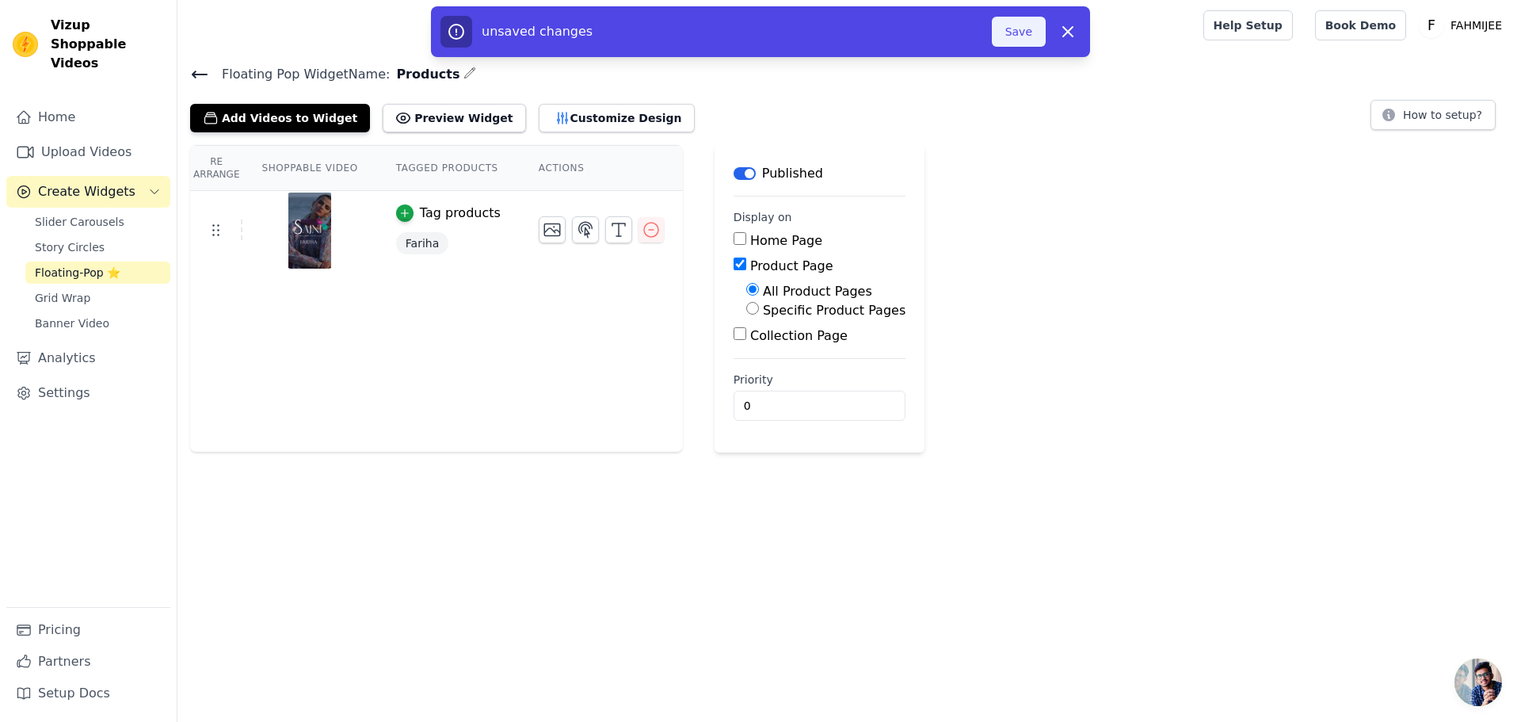
click at [1025, 31] on button "Save" at bounding box center [1019, 32] width 54 height 30
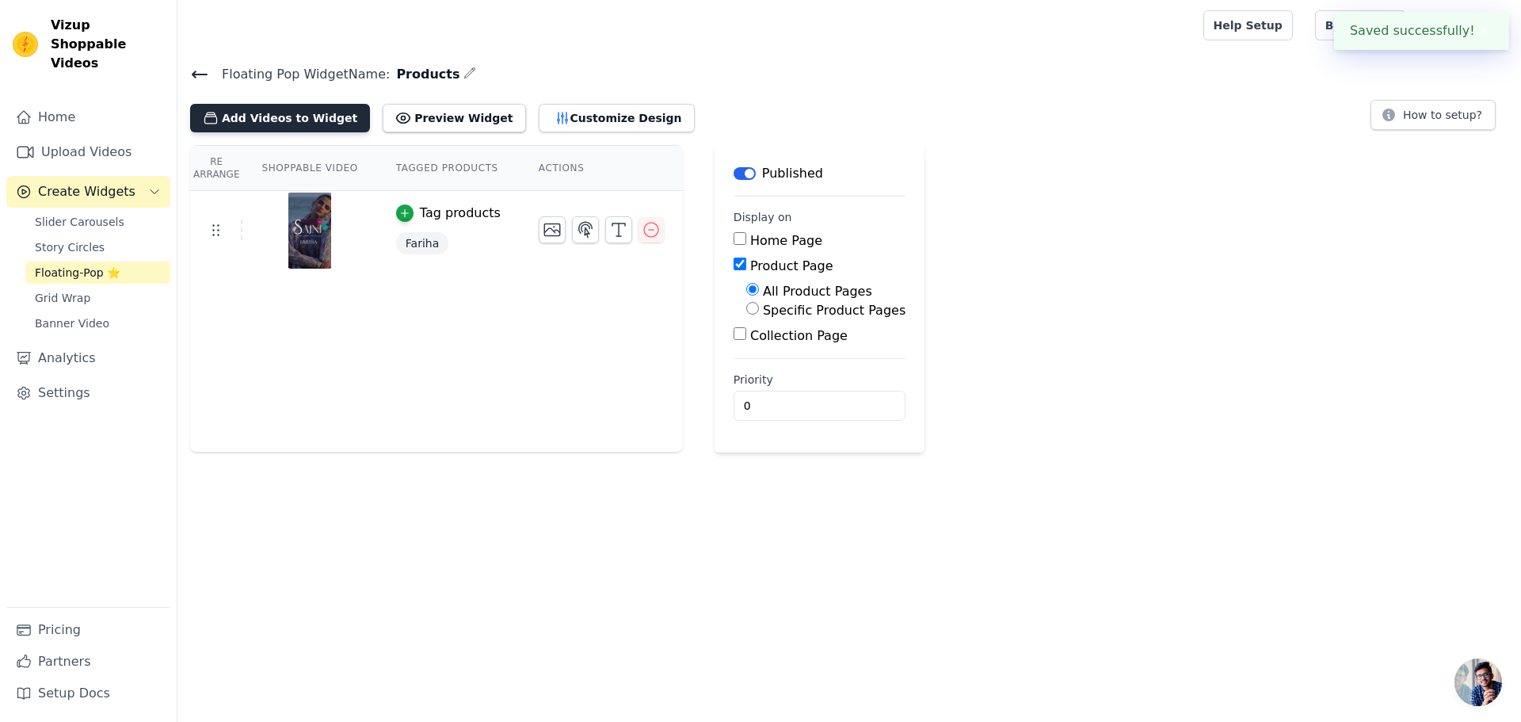
click at [276, 122] on button "Add Videos to Widget" at bounding box center [280, 118] width 180 height 29
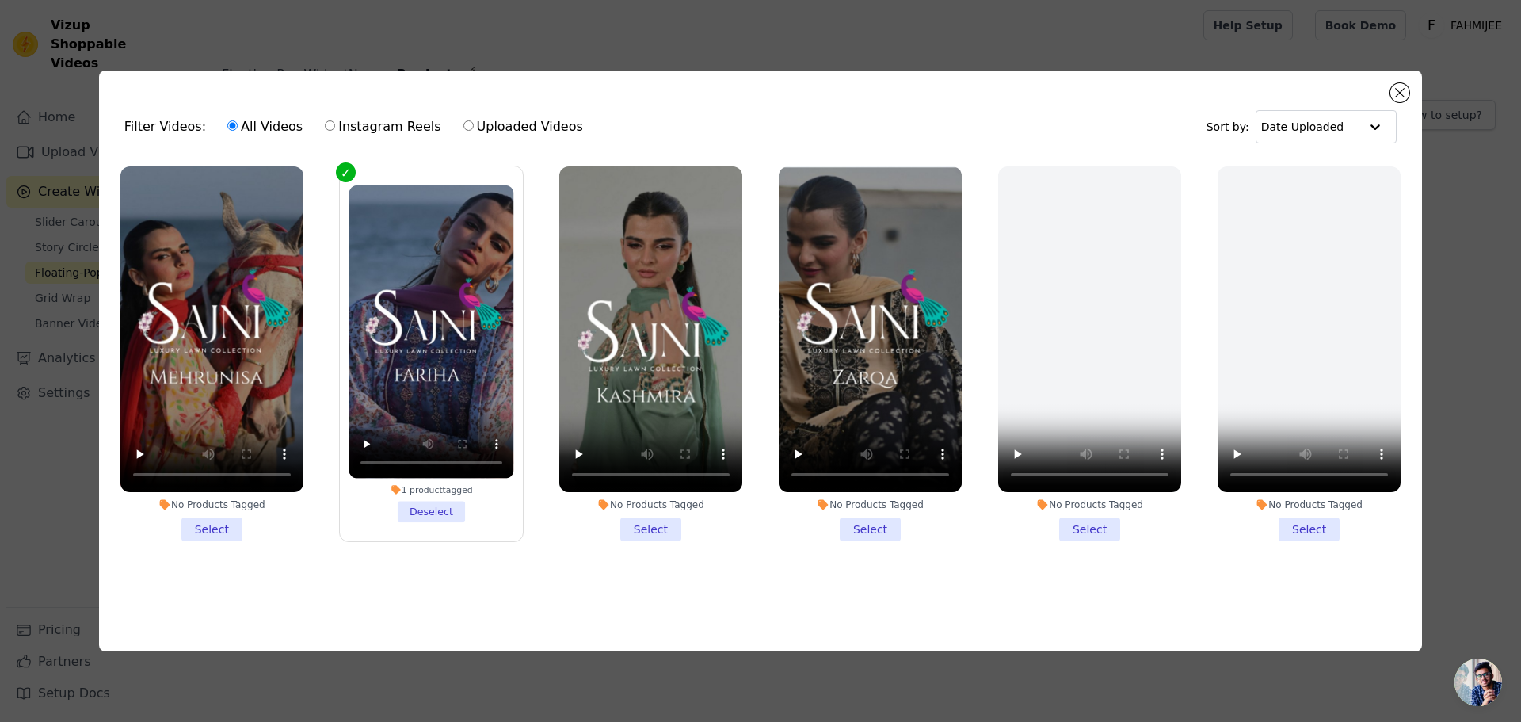
click at [217, 520] on li "No Products Tagged Select" at bounding box center [211, 353] width 183 height 375
click at [0, 0] on input "No Products Tagged Select" at bounding box center [0, 0] width 0 height 0
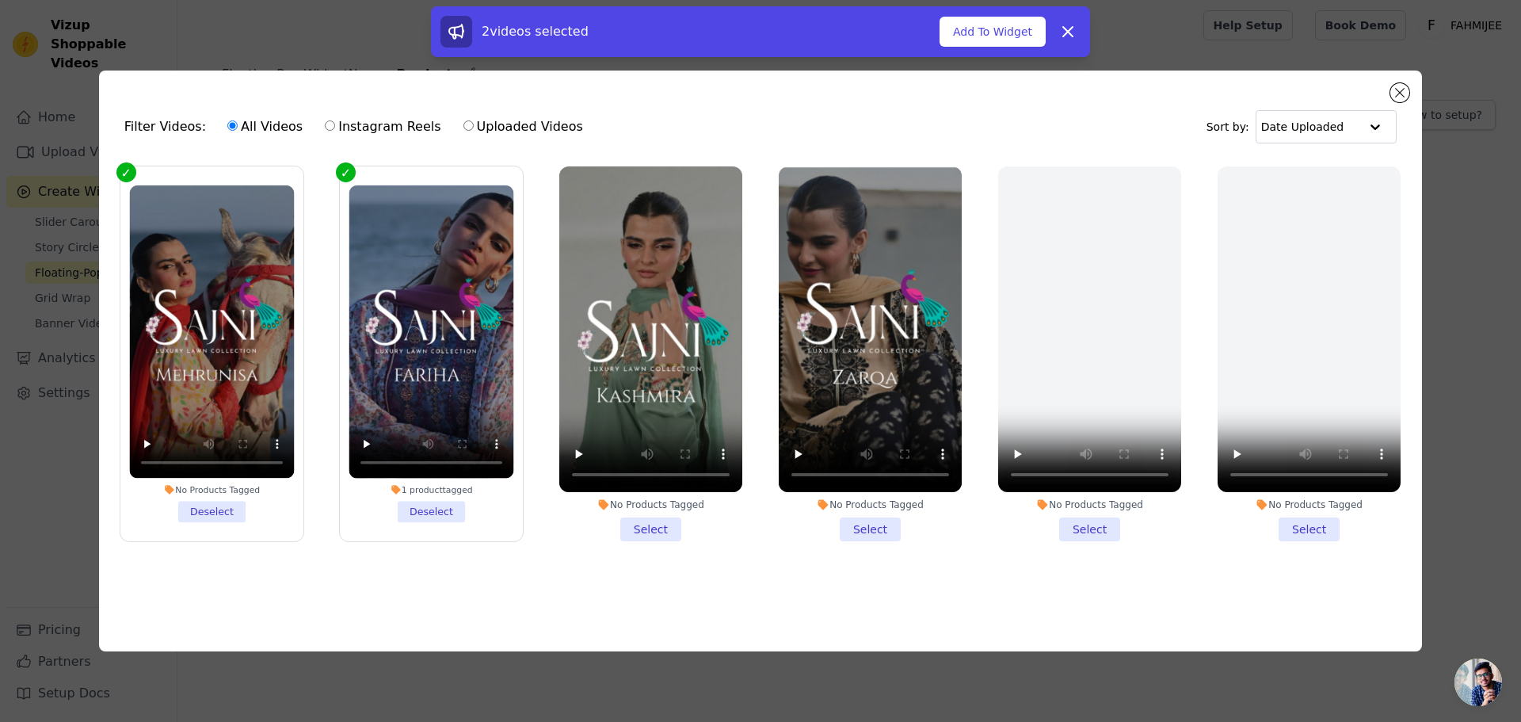
click at [660, 525] on li "No Products Tagged Select" at bounding box center [650, 353] width 183 height 375
click at [0, 0] on input "No Products Tagged Select" at bounding box center [0, 0] width 0 height 0
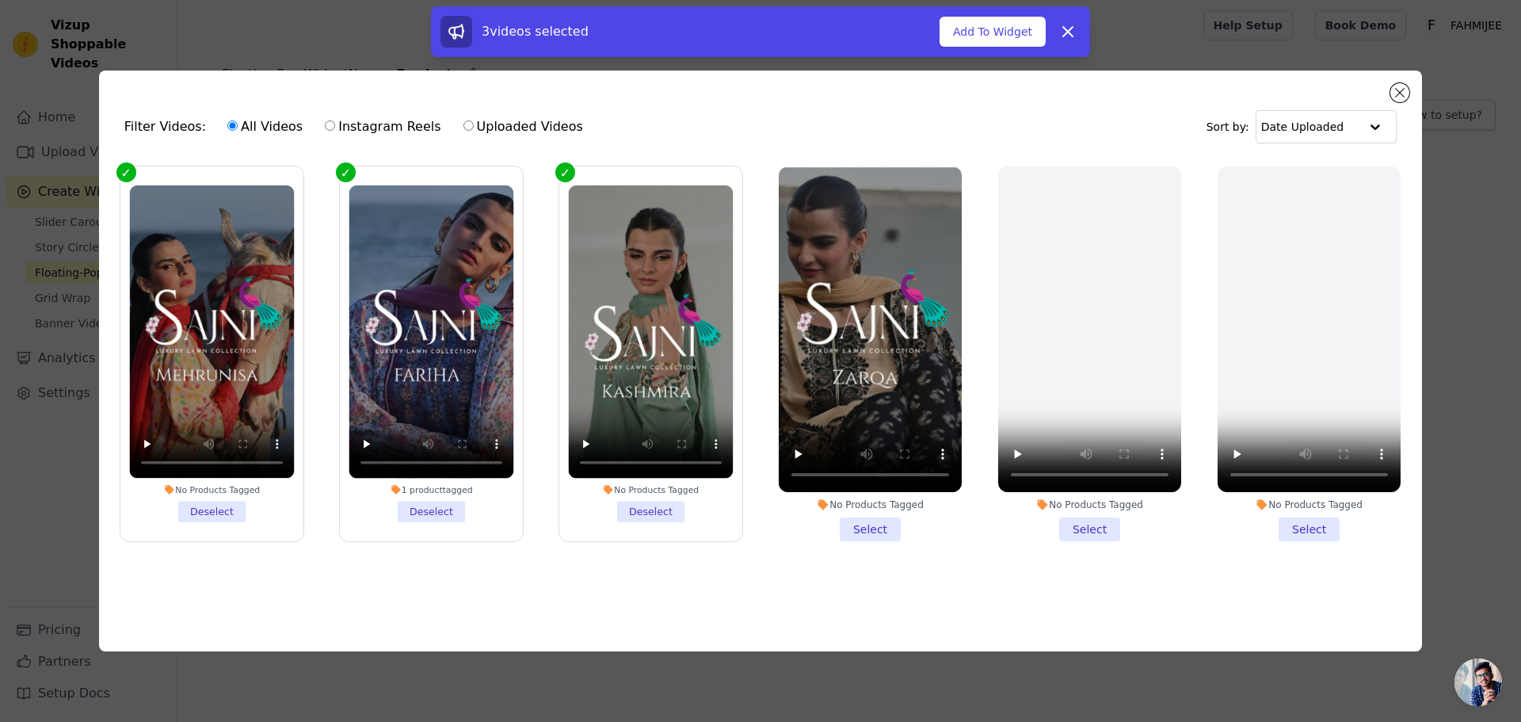
click at [879, 520] on li "No Products Tagged Select" at bounding box center [870, 353] width 183 height 375
click at [0, 0] on input "No Products Tagged Select" at bounding box center [0, 0] width 0 height 0
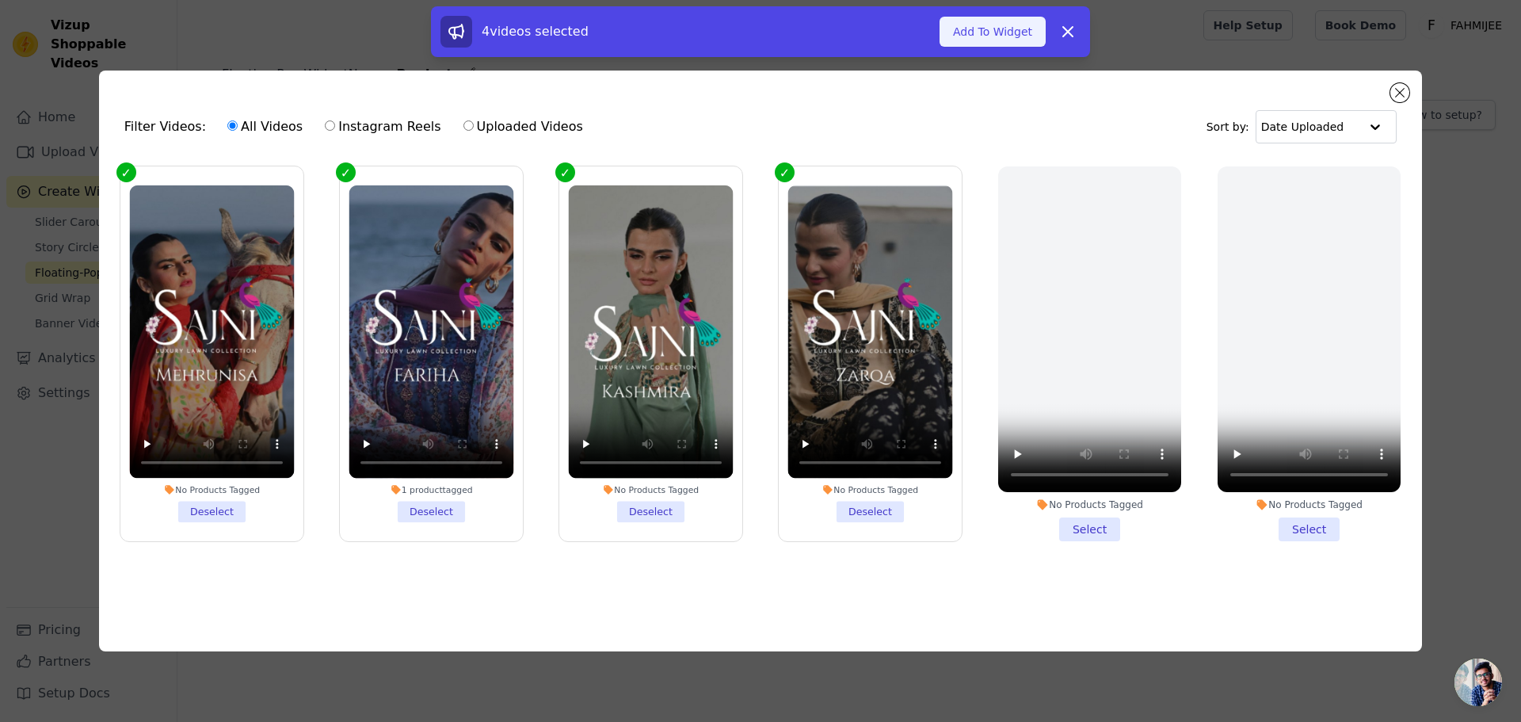
click at [1010, 35] on button "Add To Widget" at bounding box center [992, 32] width 106 height 30
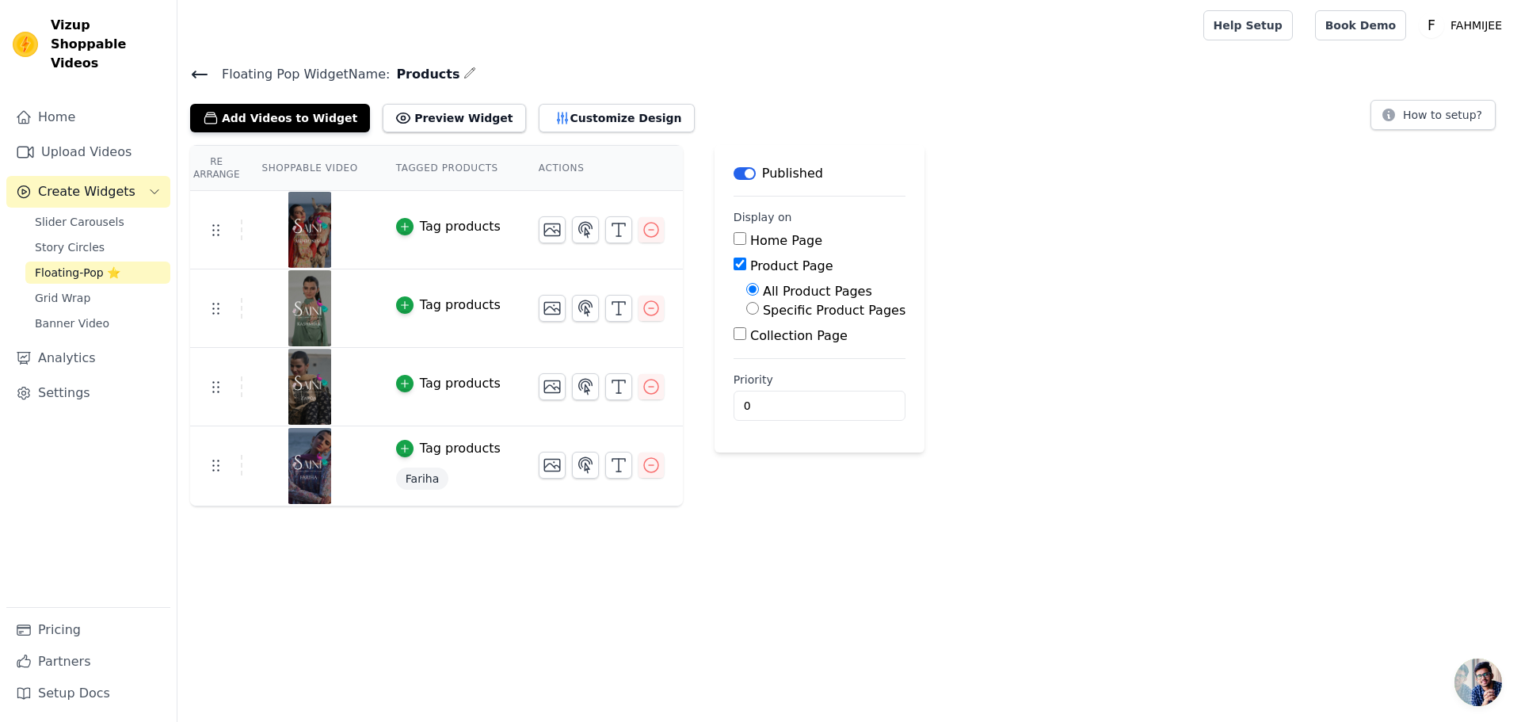
click at [431, 387] on div "Tag products" at bounding box center [460, 383] width 81 height 19
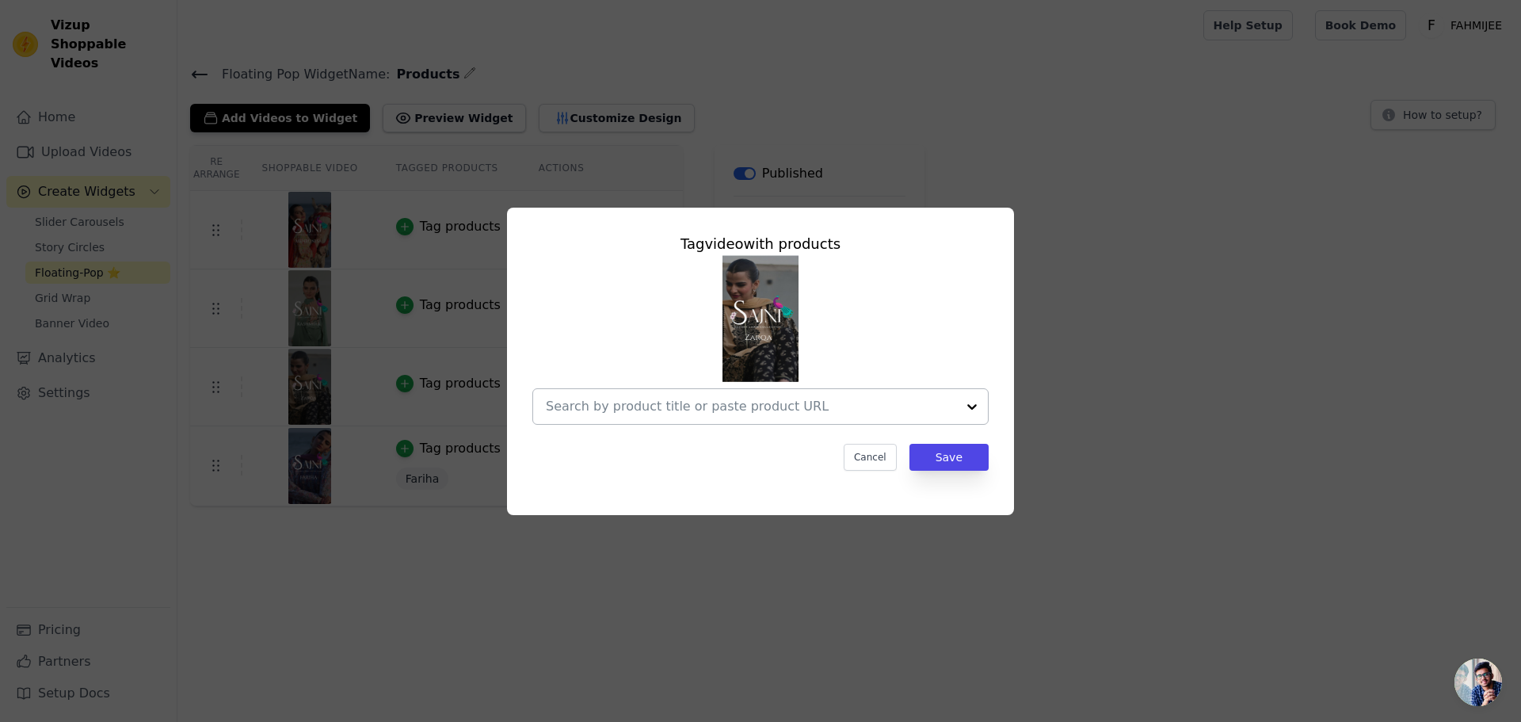
click at [973, 402] on div at bounding box center [972, 406] width 32 height 35
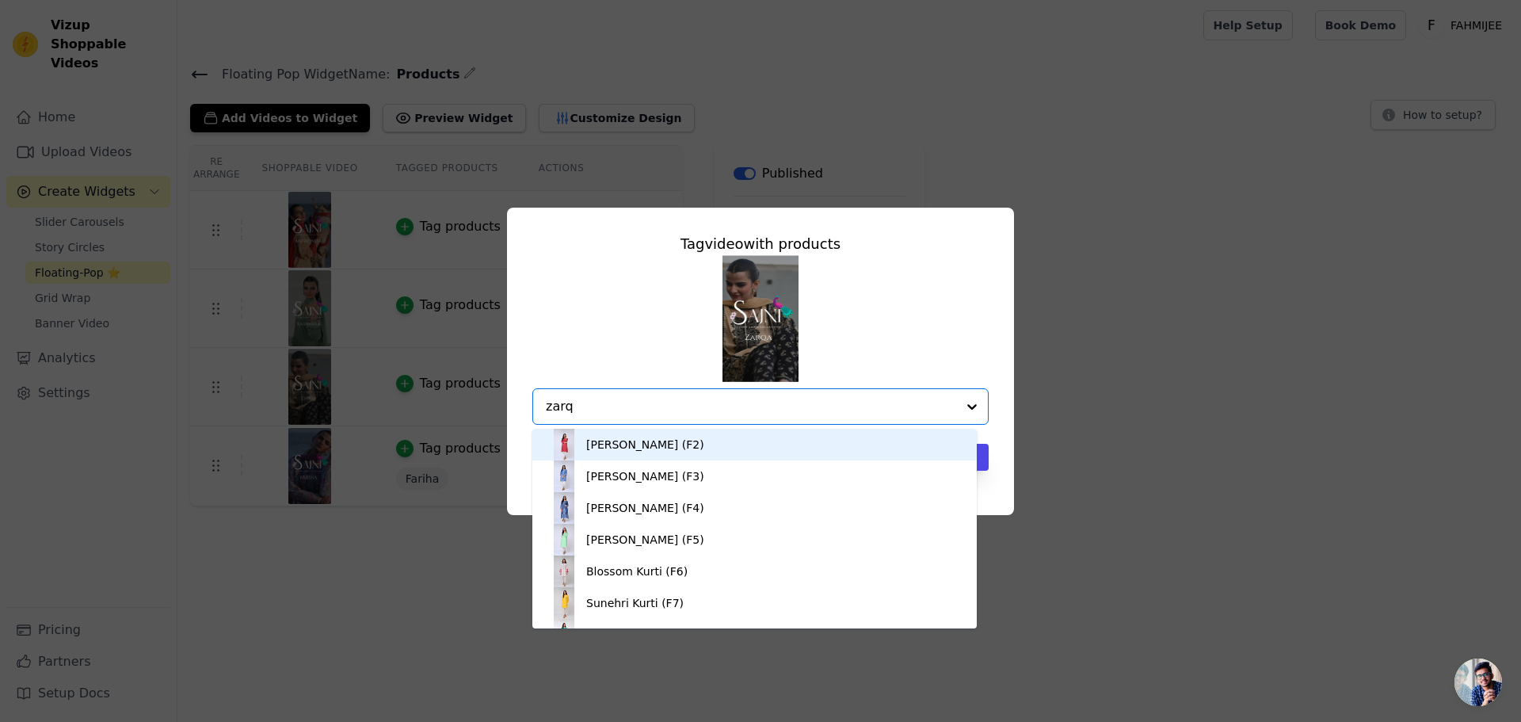
type input "zarqa"
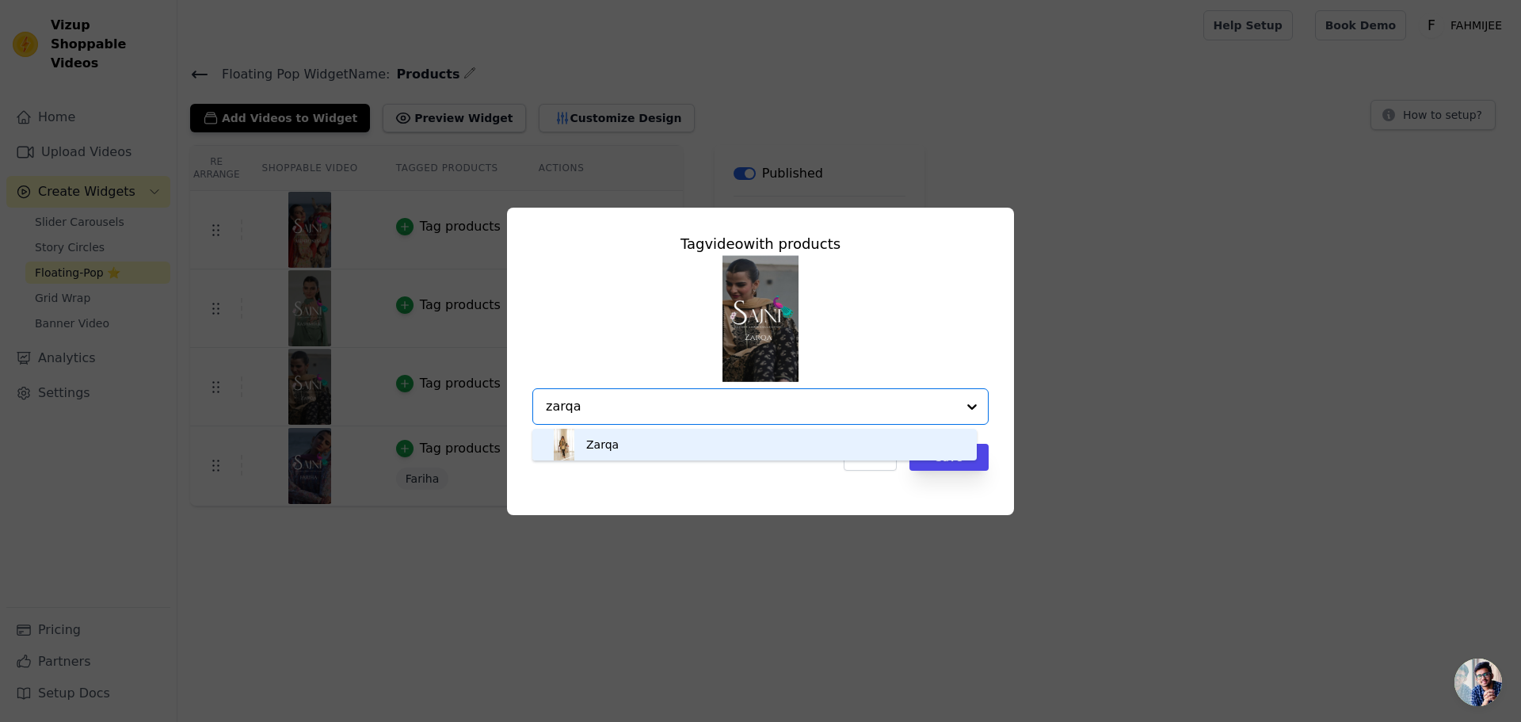
click at [644, 448] on div "Zarqa" at bounding box center [754, 445] width 413 height 32
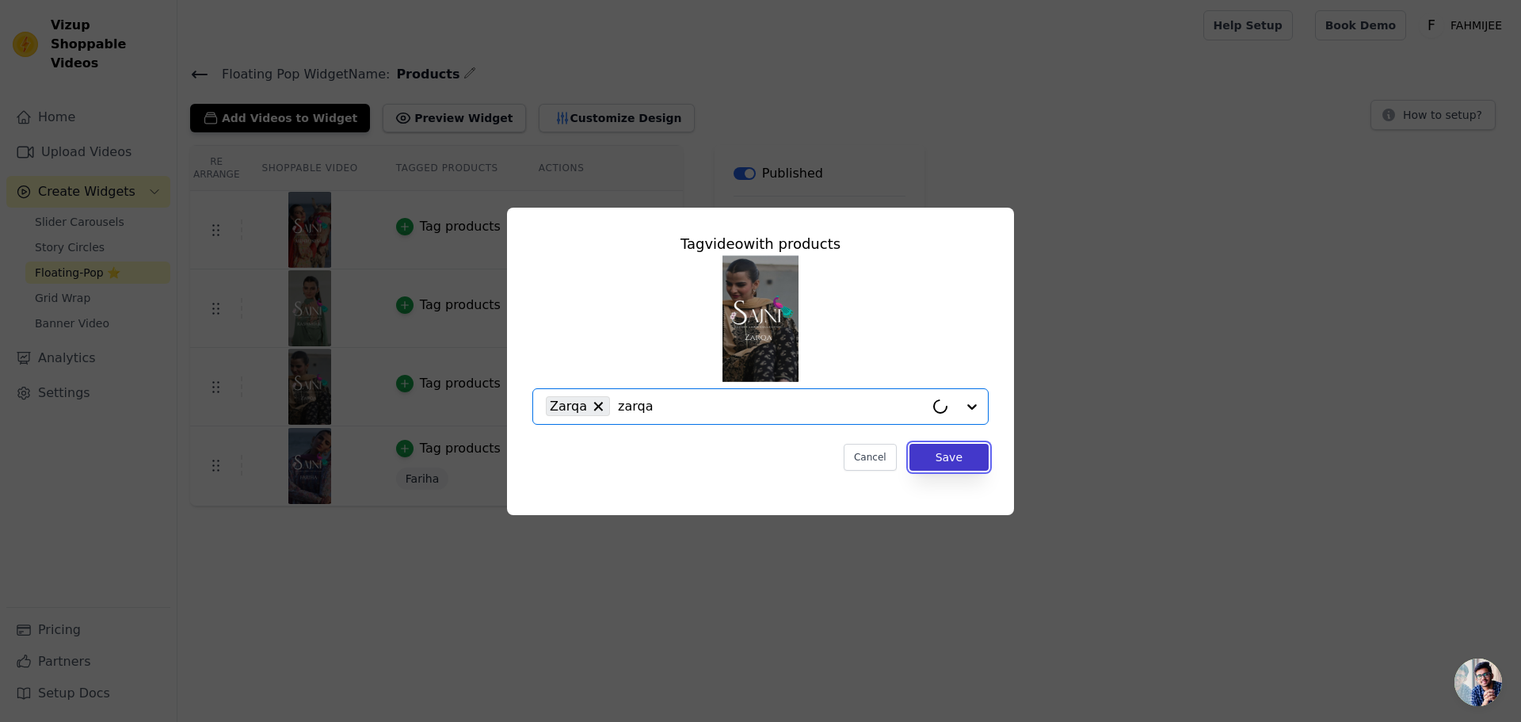
click at [972, 453] on button "Save" at bounding box center [948, 457] width 79 height 27
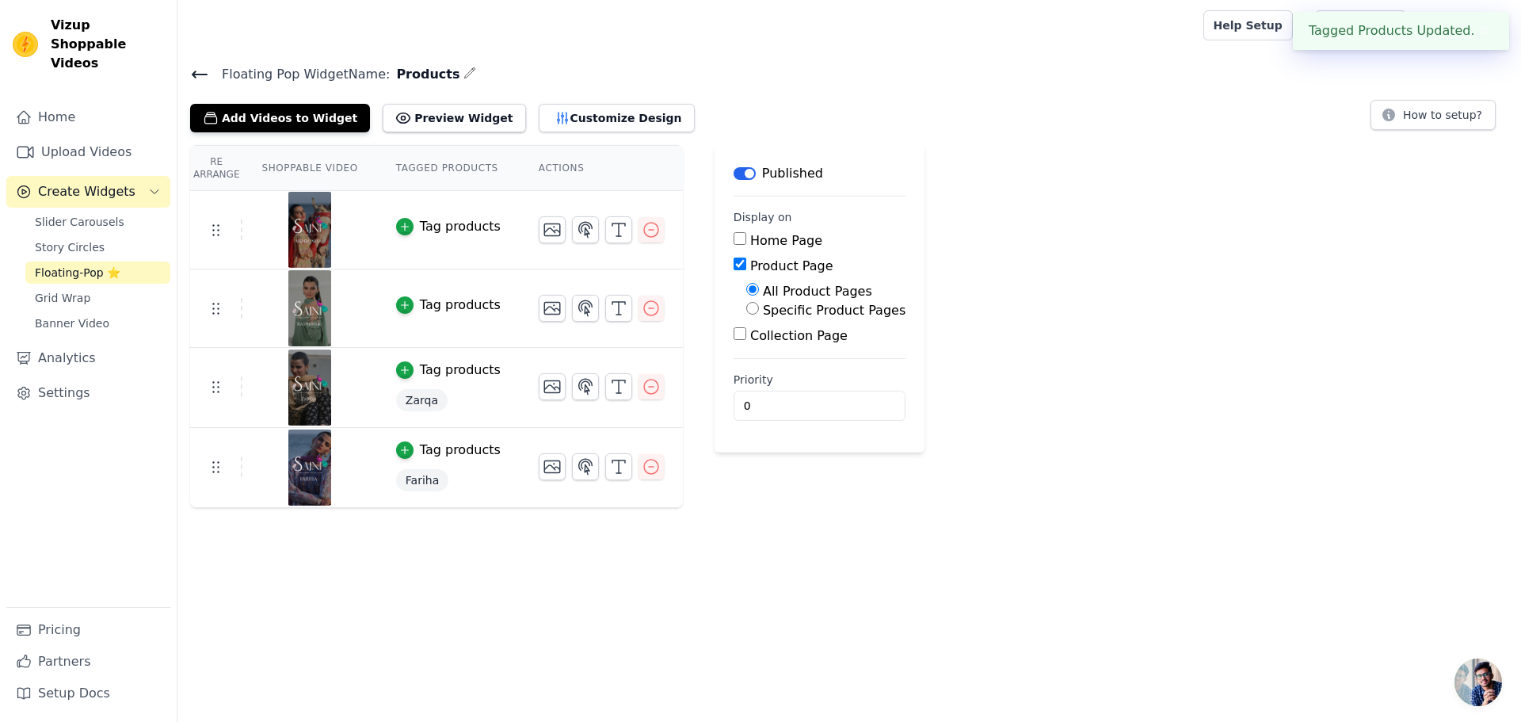
click at [443, 307] on div "Tag products" at bounding box center [460, 304] width 81 height 19
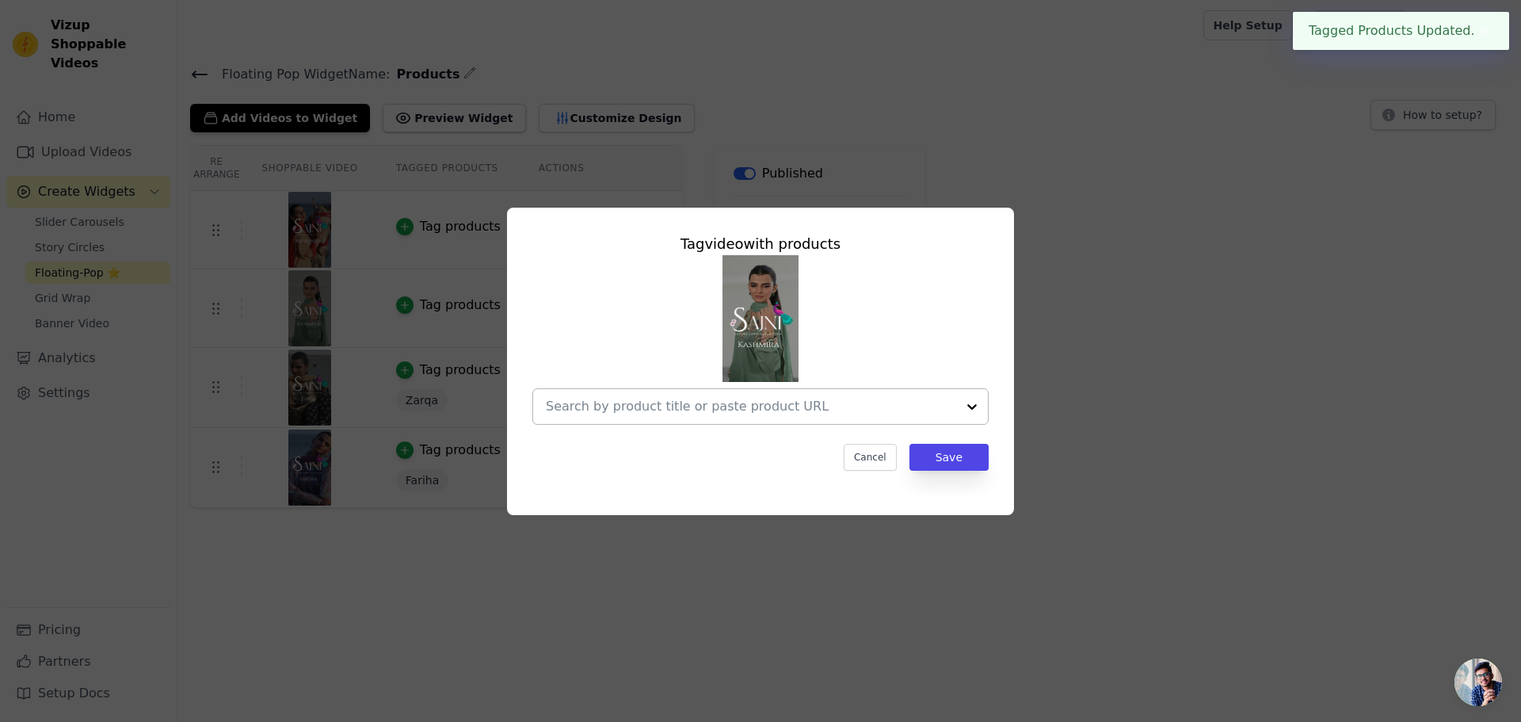
click at [737, 410] on input "text" at bounding box center [751, 406] width 410 height 19
click at [785, 407] on input "text" at bounding box center [751, 406] width 410 height 19
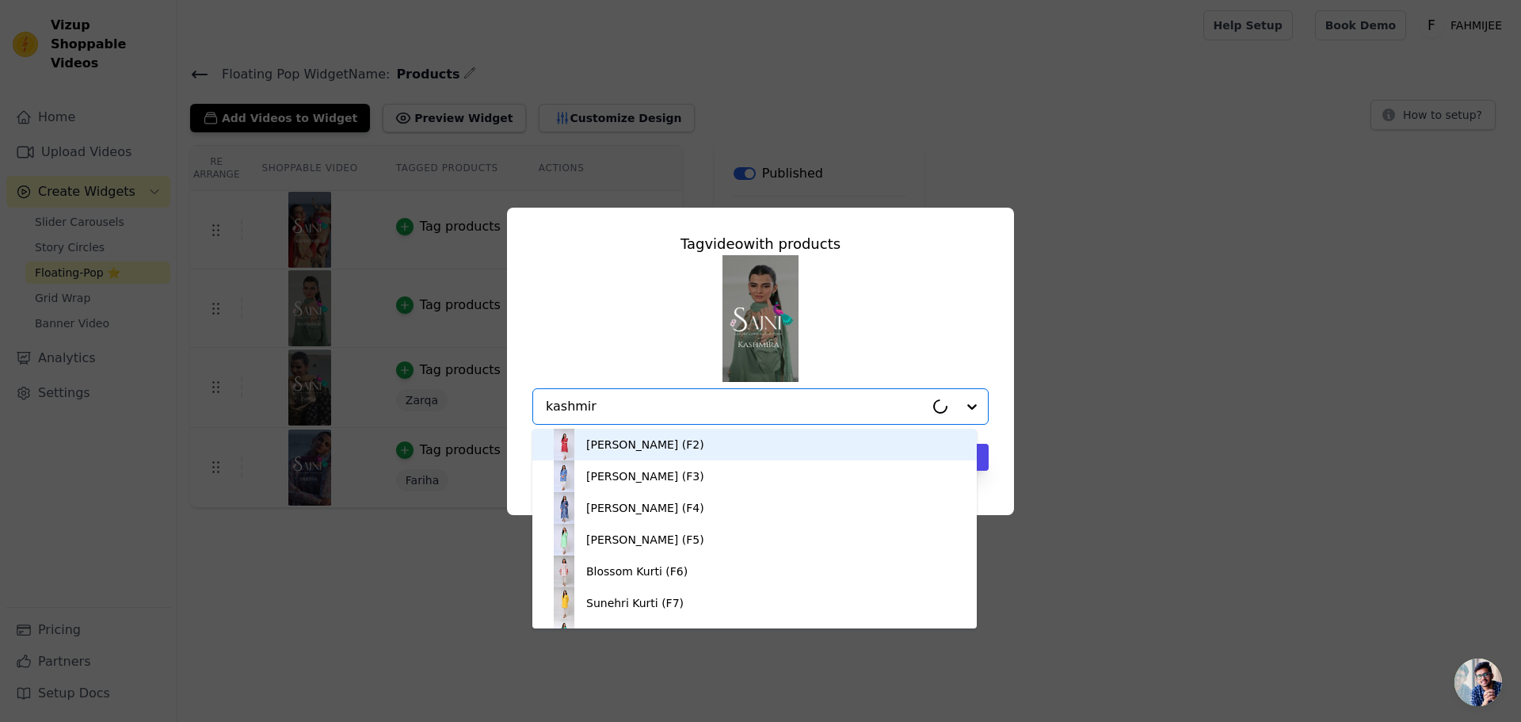
type input "kashmira"
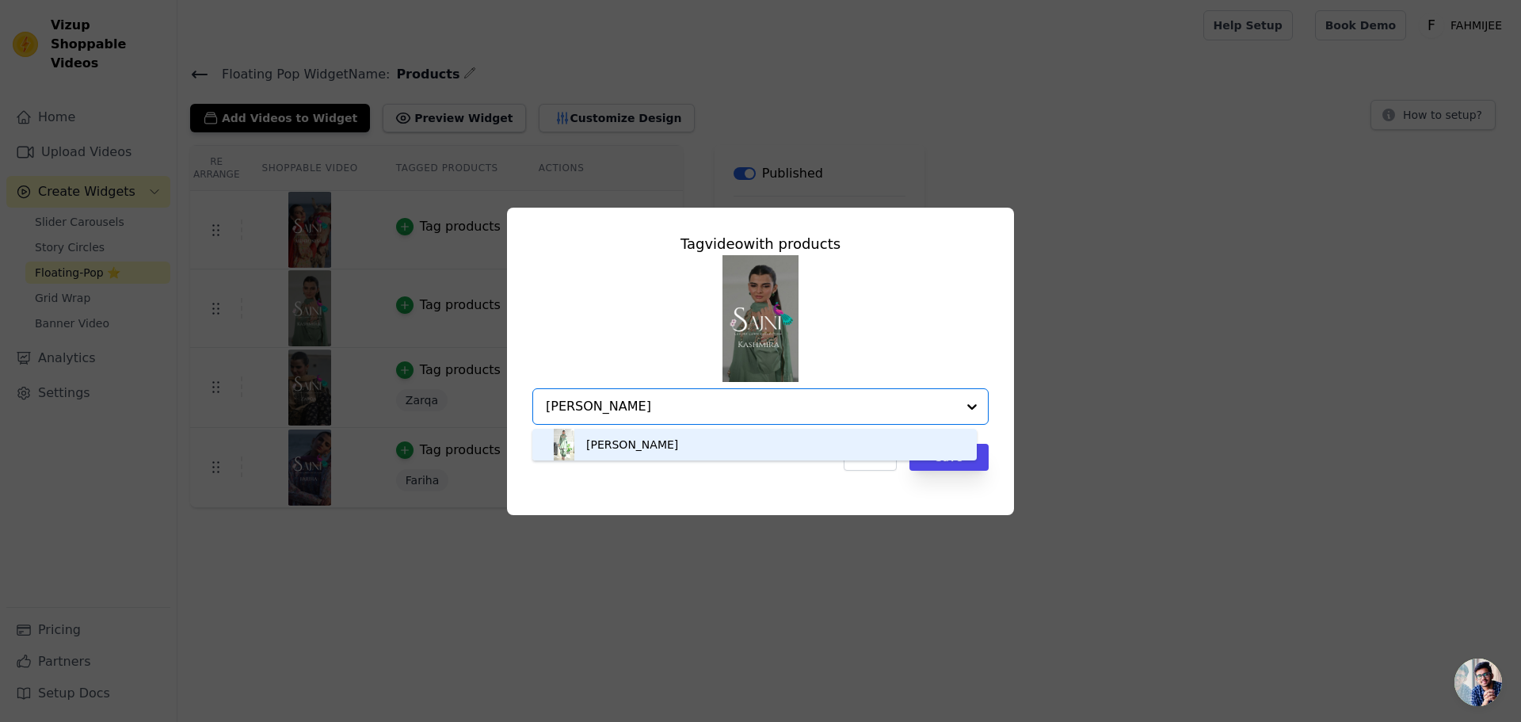
click at [770, 439] on div "Kashmira" at bounding box center [754, 445] width 413 height 32
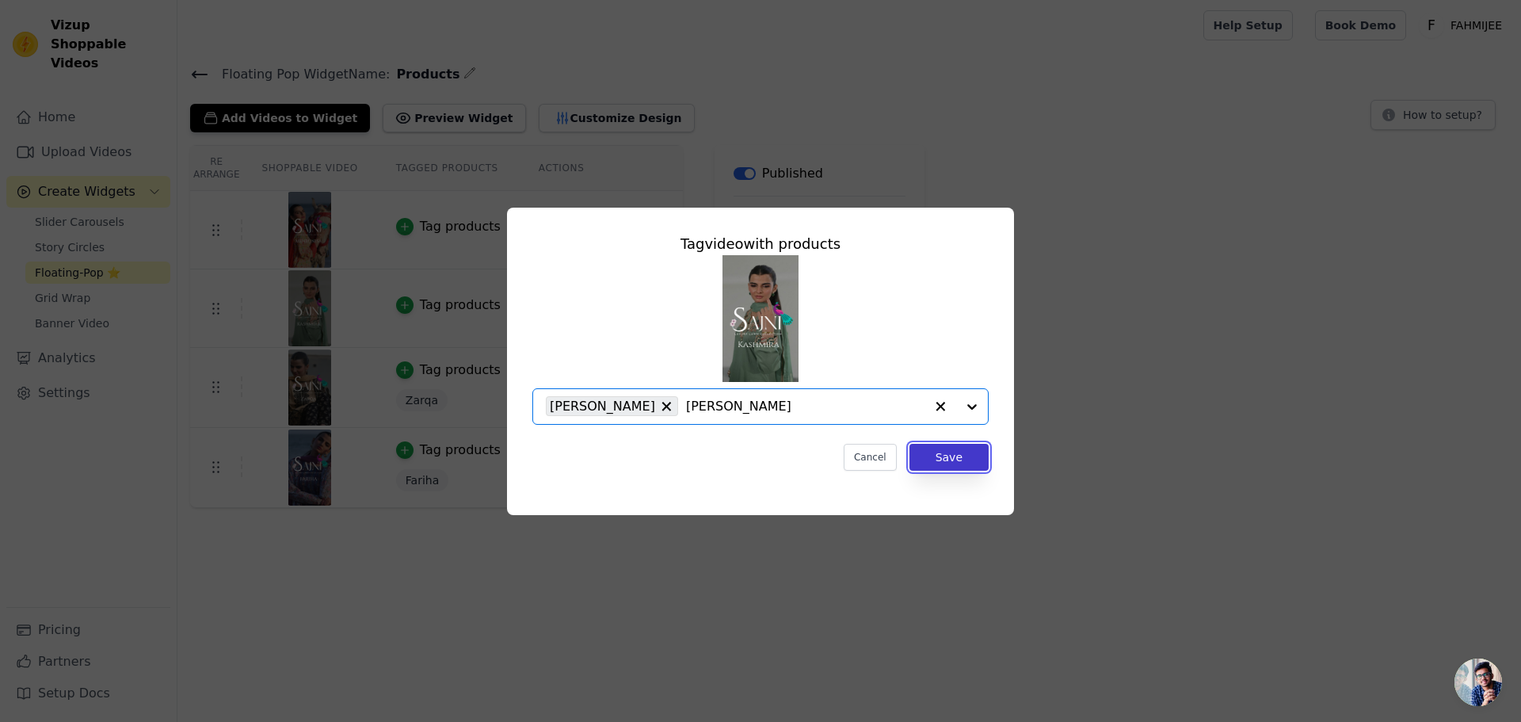
click at [950, 459] on button "Save" at bounding box center [948, 457] width 79 height 27
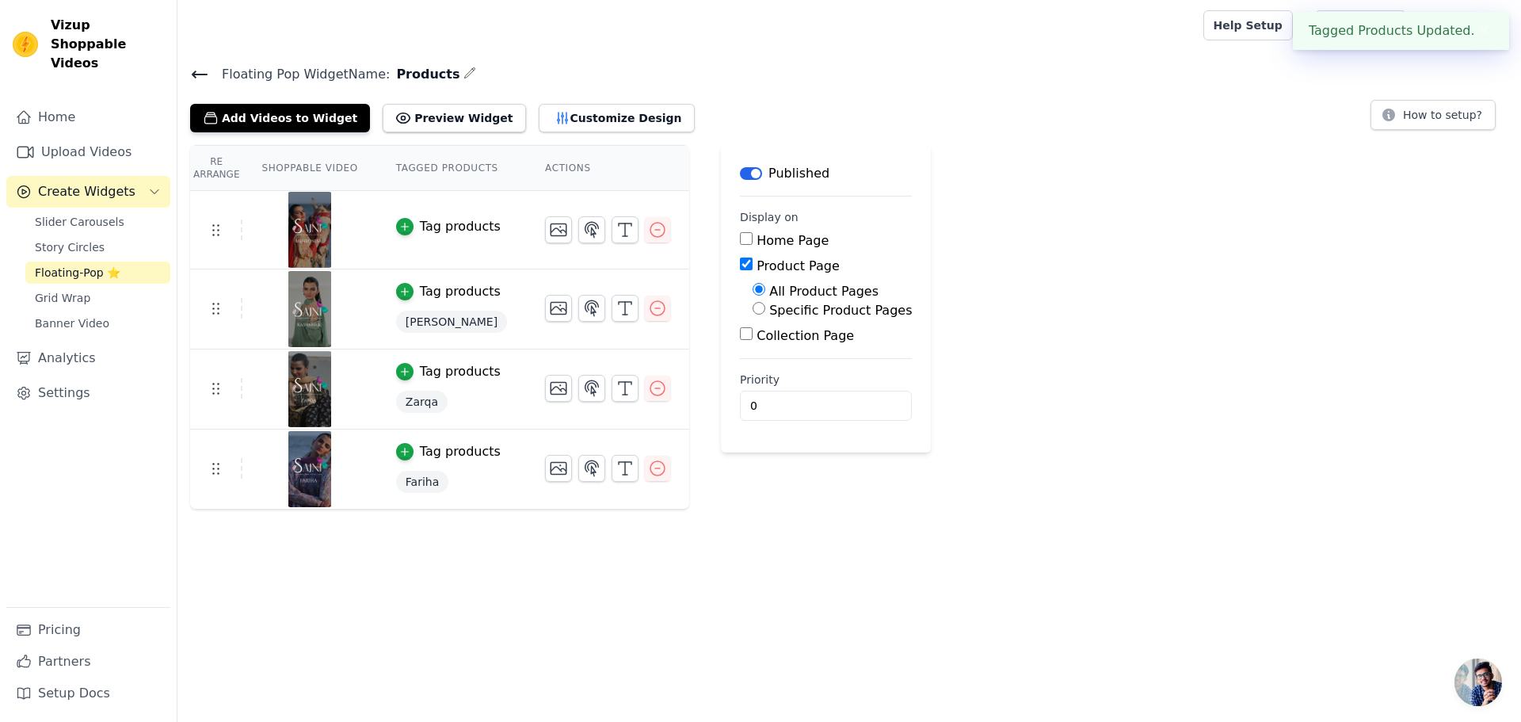
click at [429, 236] on td "Tag products" at bounding box center [451, 230] width 149 height 78
click at [455, 228] on div "Tag products" at bounding box center [460, 226] width 81 height 19
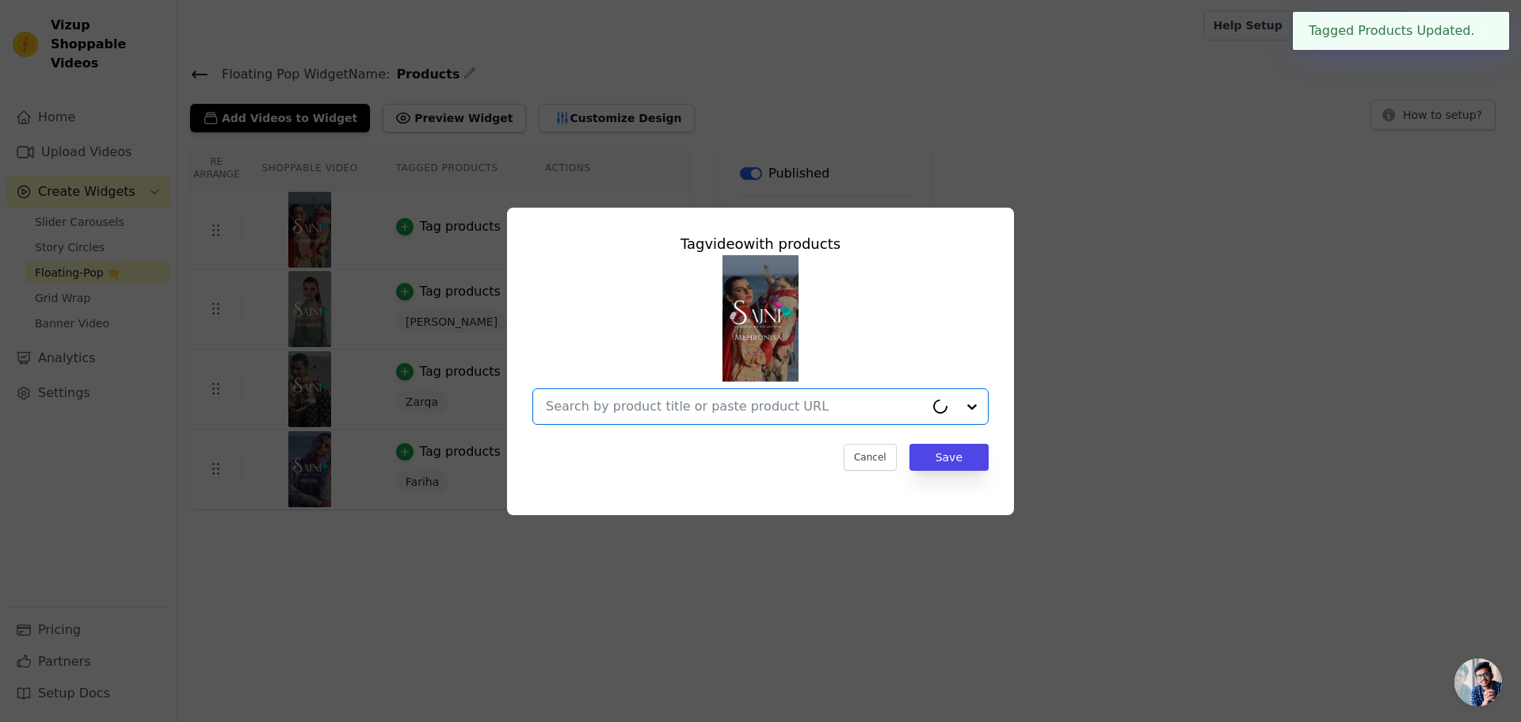
click at [779, 409] on input "text" at bounding box center [735, 406] width 379 height 19
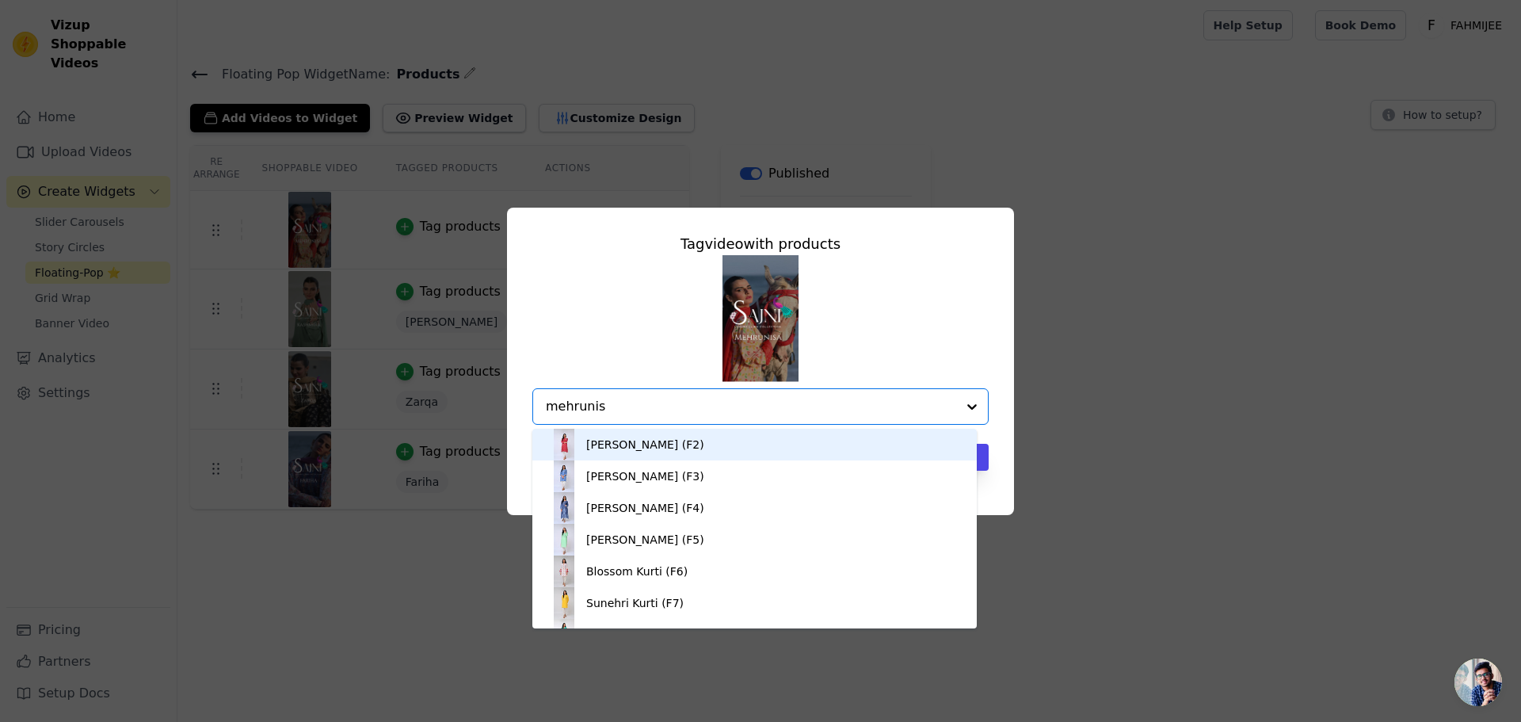
type input "mehrunisa"
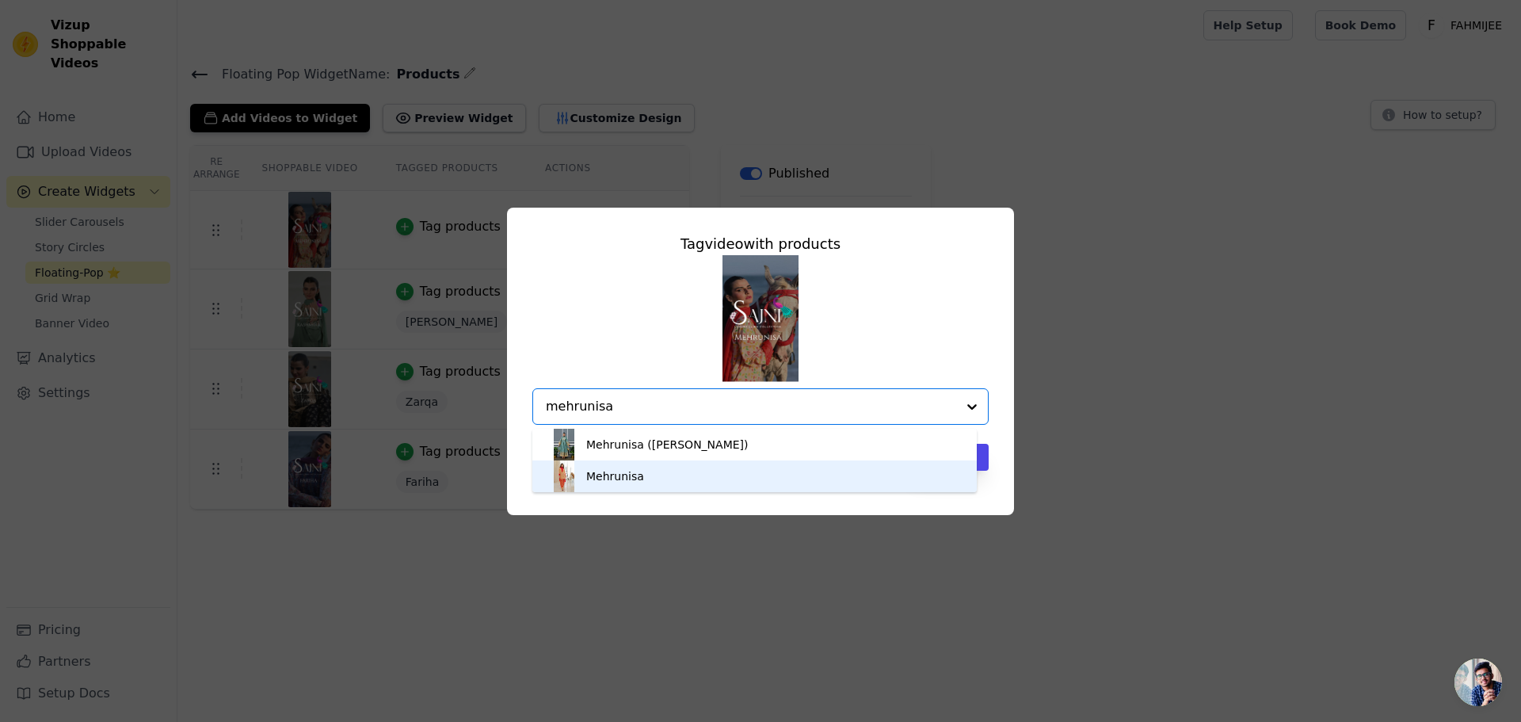
click at [645, 471] on div "Mehrunisa" at bounding box center [754, 476] width 413 height 32
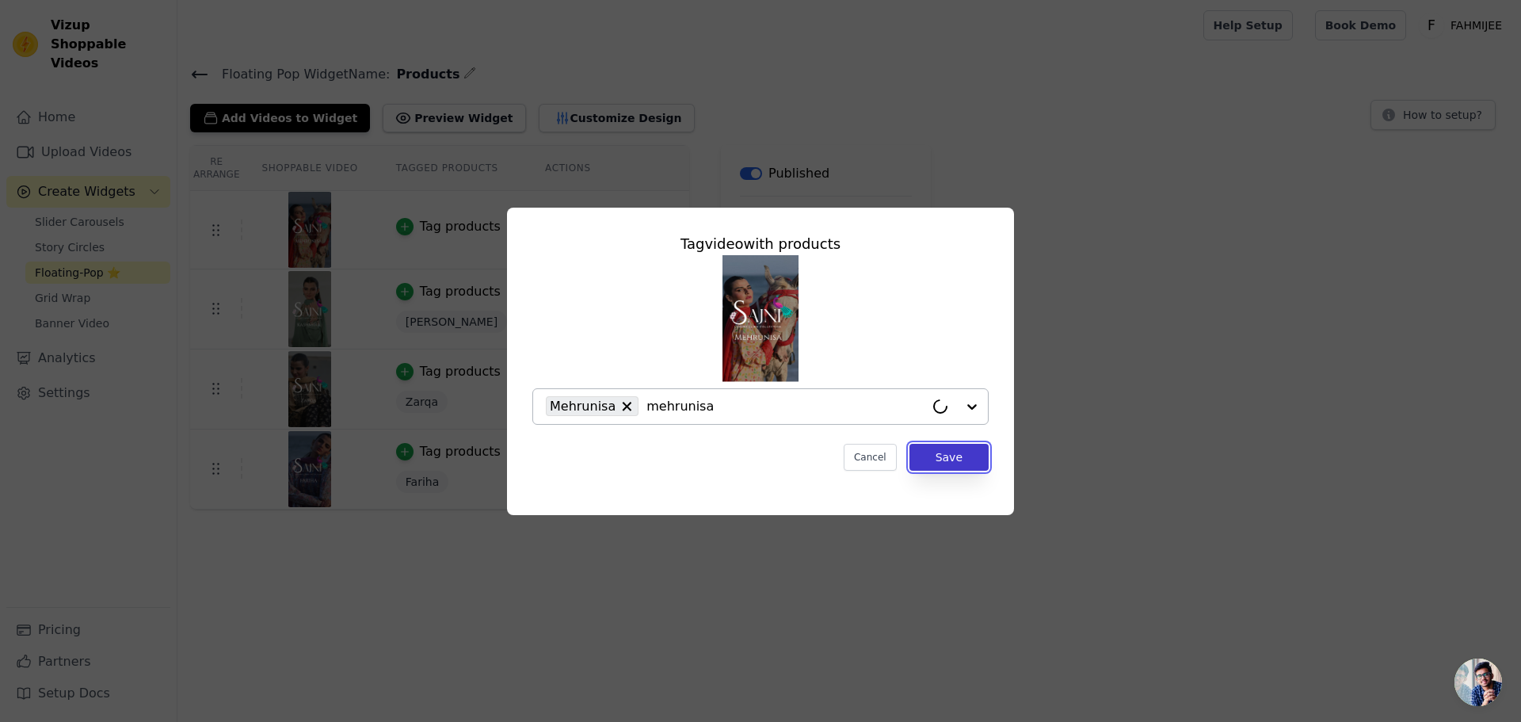
click at [980, 463] on button "Save" at bounding box center [948, 457] width 79 height 27
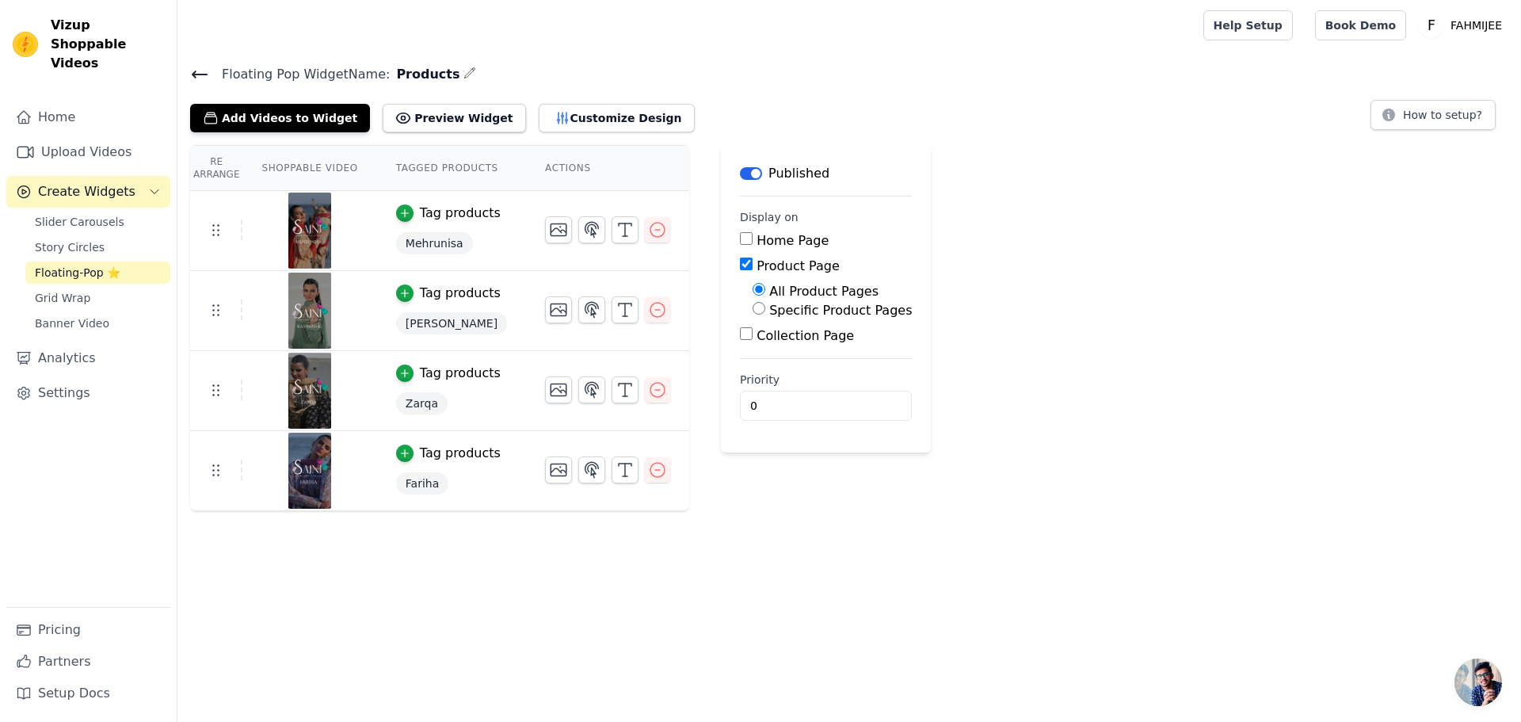
click at [200, 70] on icon at bounding box center [199, 74] width 19 height 19
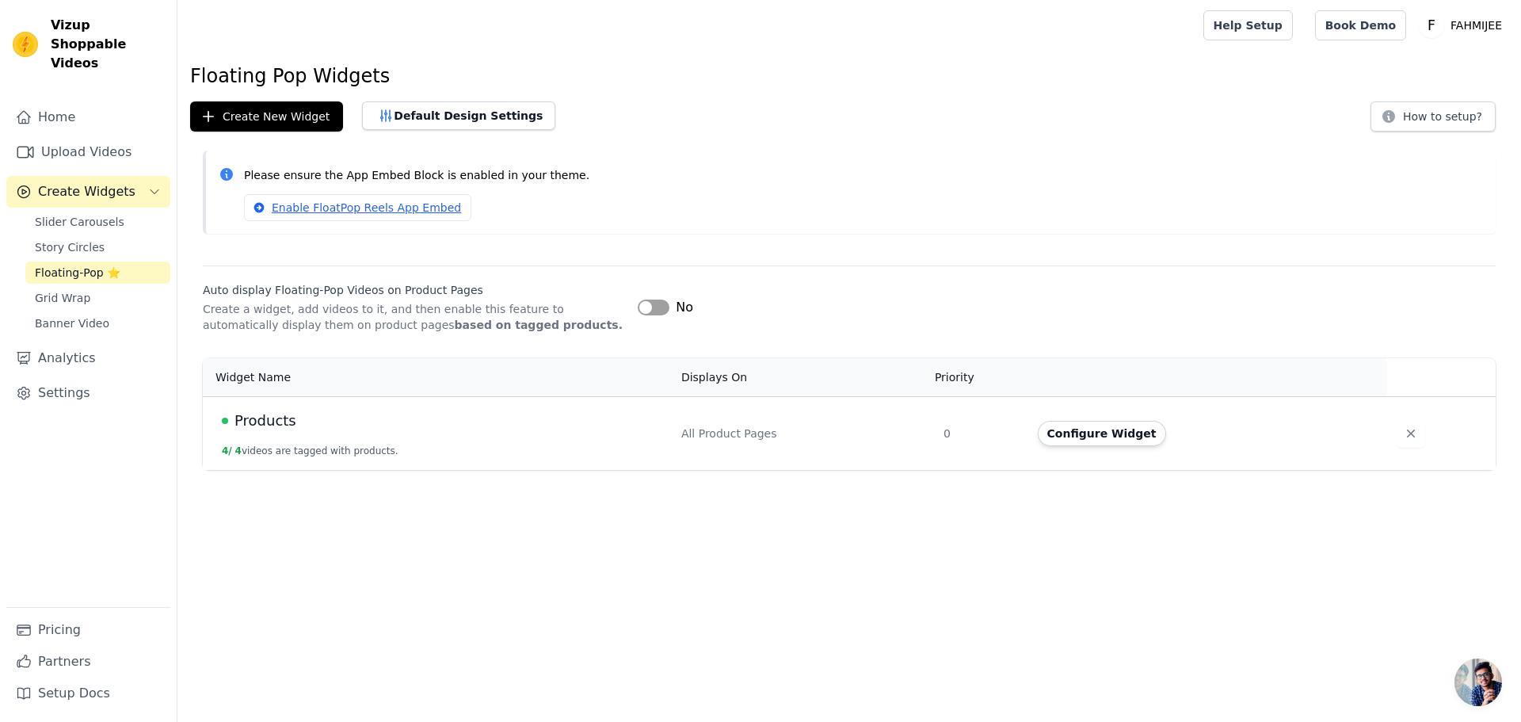
click at [660, 310] on button "Label" at bounding box center [654, 307] width 32 height 16
click at [1099, 435] on button "Configure Widget" at bounding box center [1102, 433] width 128 height 25
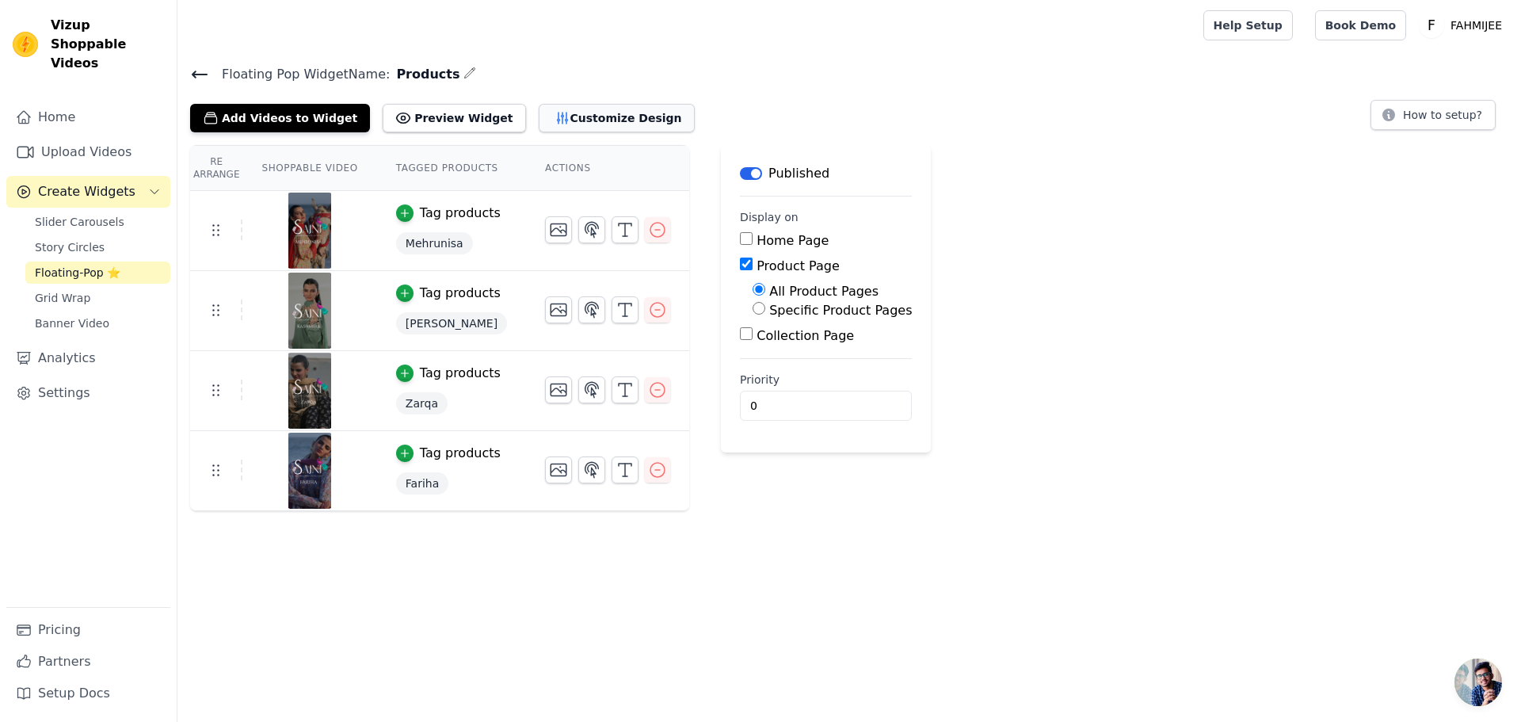
click at [539, 118] on button "Customize Design" at bounding box center [617, 118] width 156 height 29
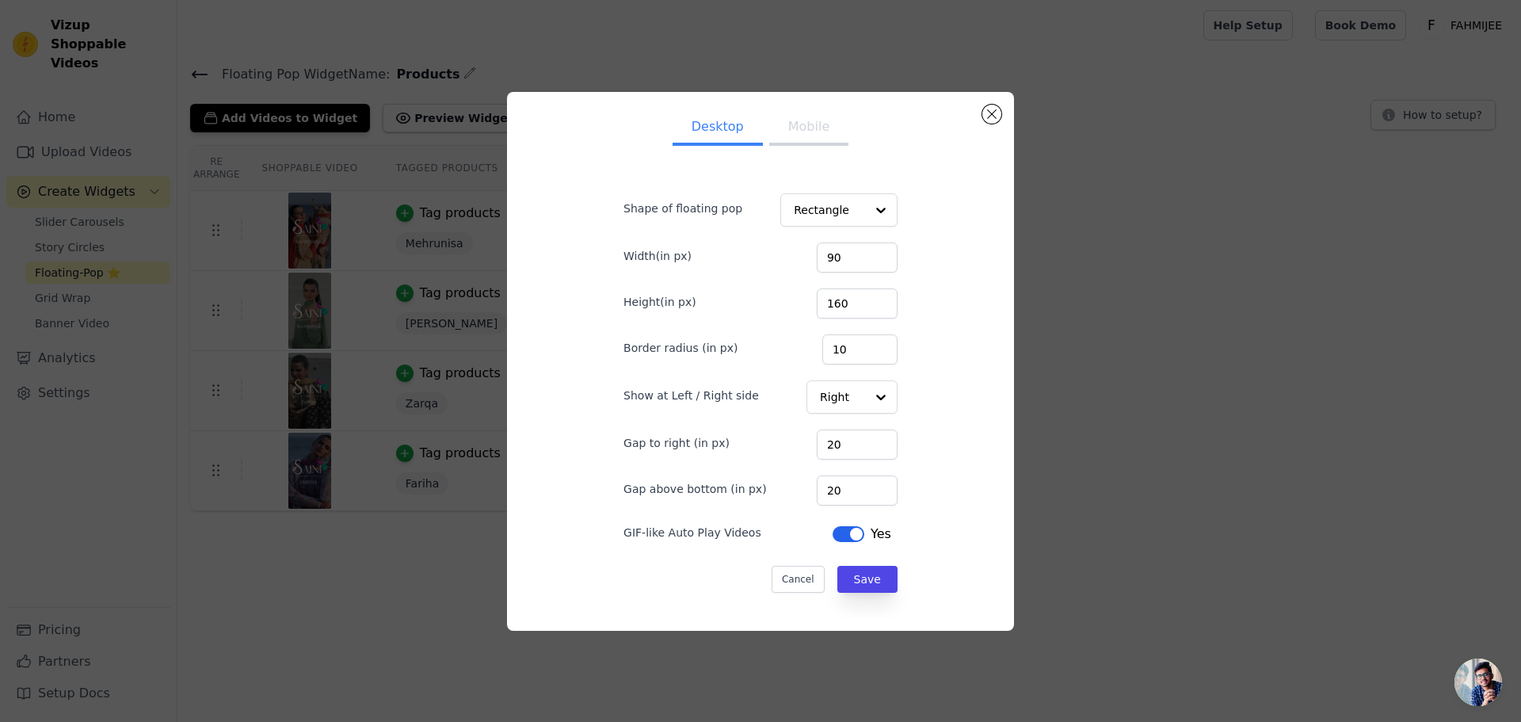
click at [832, 539] on button "Label" at bounding box center [848, 534] width 32 height 16
click at [803, 113] on button "Mobile" at bounding box center [808, 128] width 79 height 35
click at [849, 575] on button "Save" at bounding box center [867, 579] width 60 height 27
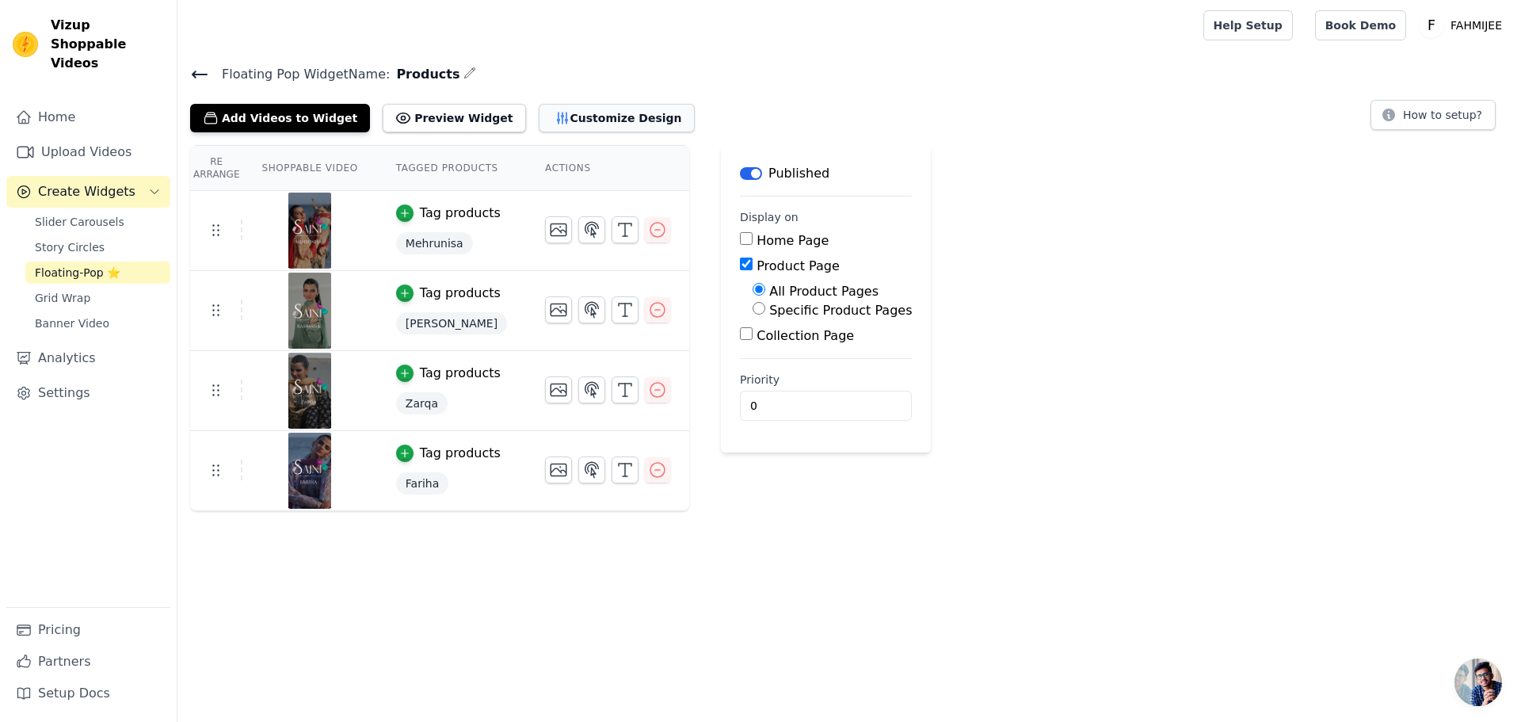
click at [604, 127] on button "Customize Design" at bounding box center [617, 118] width 156 height 29
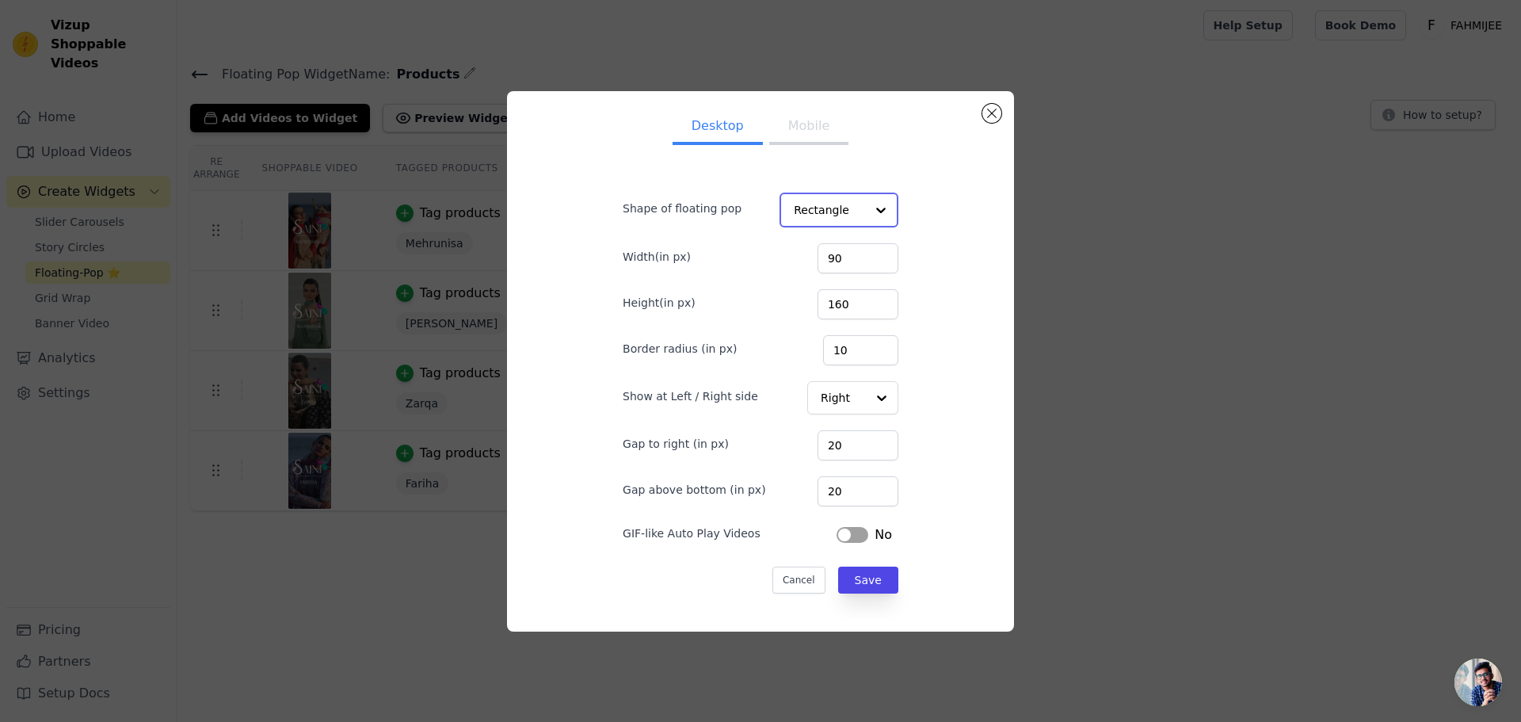
click at [838, 215] on input "Shape of floating pop" at bounding box center [829, 210] width 71 height 32
drag, startPoint x: 783, startPoint y: 139, endPoint x: 770, endPoint y: 135, distance: 13.8
click at [783, 138] on button "Mobile" at bounding box center [808, 128] width 79 height 35
click at [743, 129] on button "Desktop" at bounding box center [717, 128] width 90 height 35
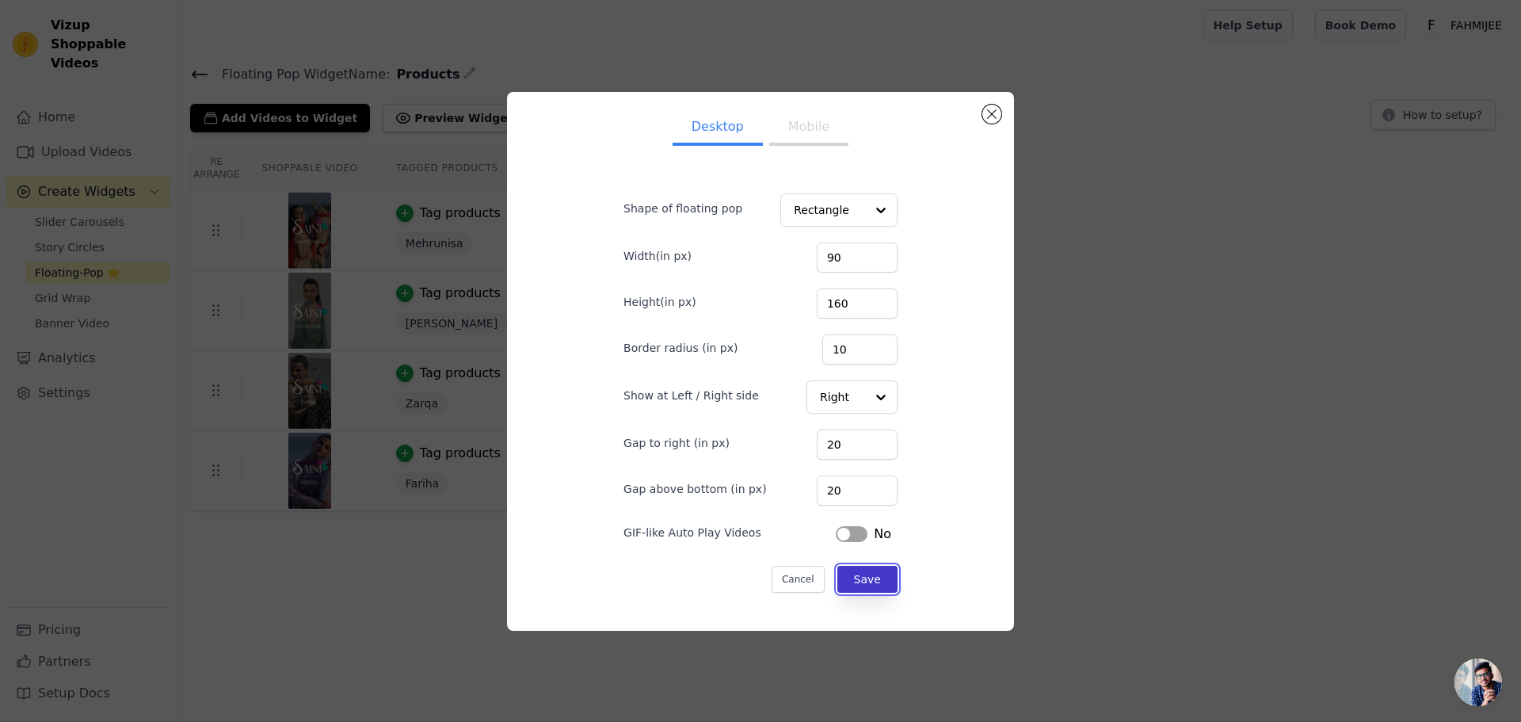
click at [851, 580] on button "Save" at bounding box center [867, 579] width 60 height 27
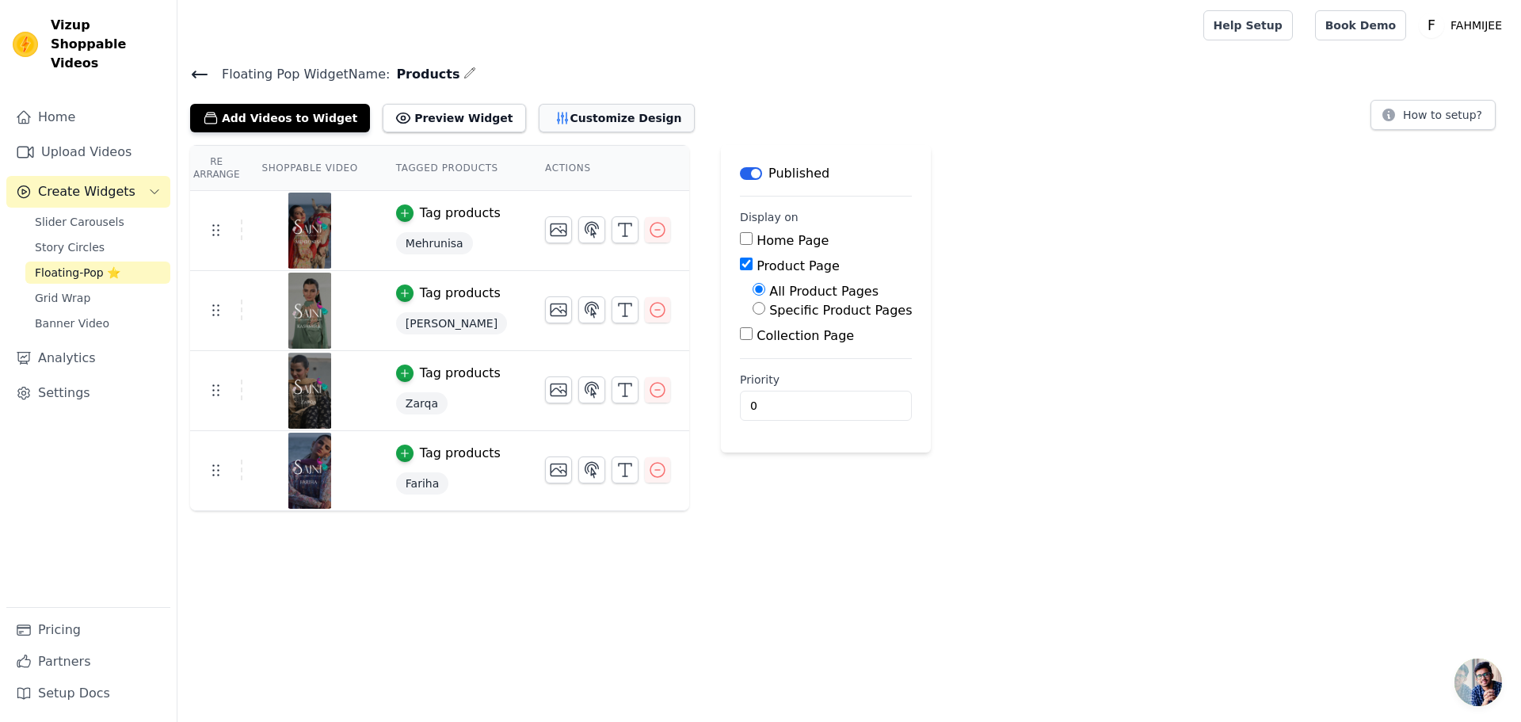
click at [567, 112] on button "Customize Design" at bounding box center [617, 118] width 156 height 29
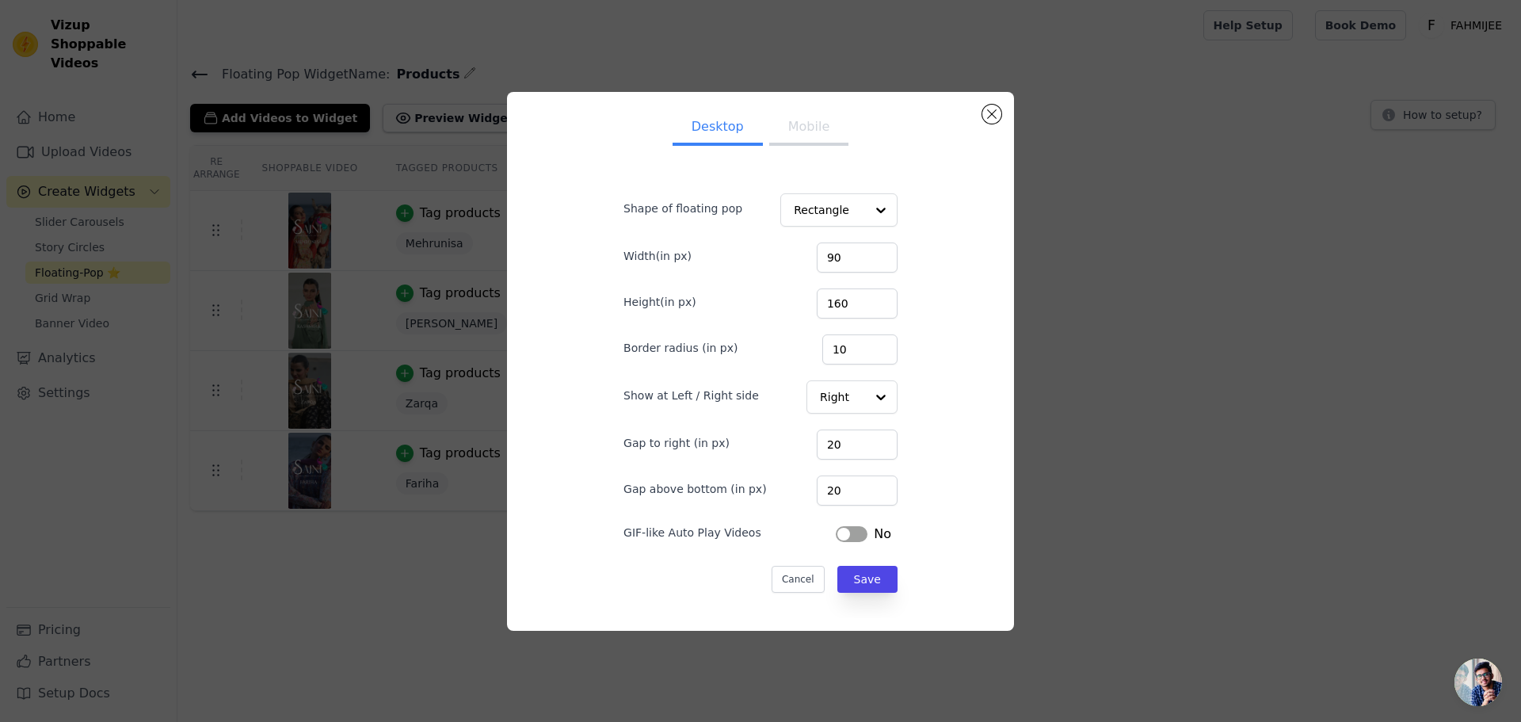
click at [844, 539] on button "Label" at bounding box center [852, 534] width 32 height 16
click at [808, 138] on button "Mobile" at bounding box center [808, 128] width 79 height 35
click at [846, 573] on button "Save" at bounding box center [867, 579] width 60 height 27
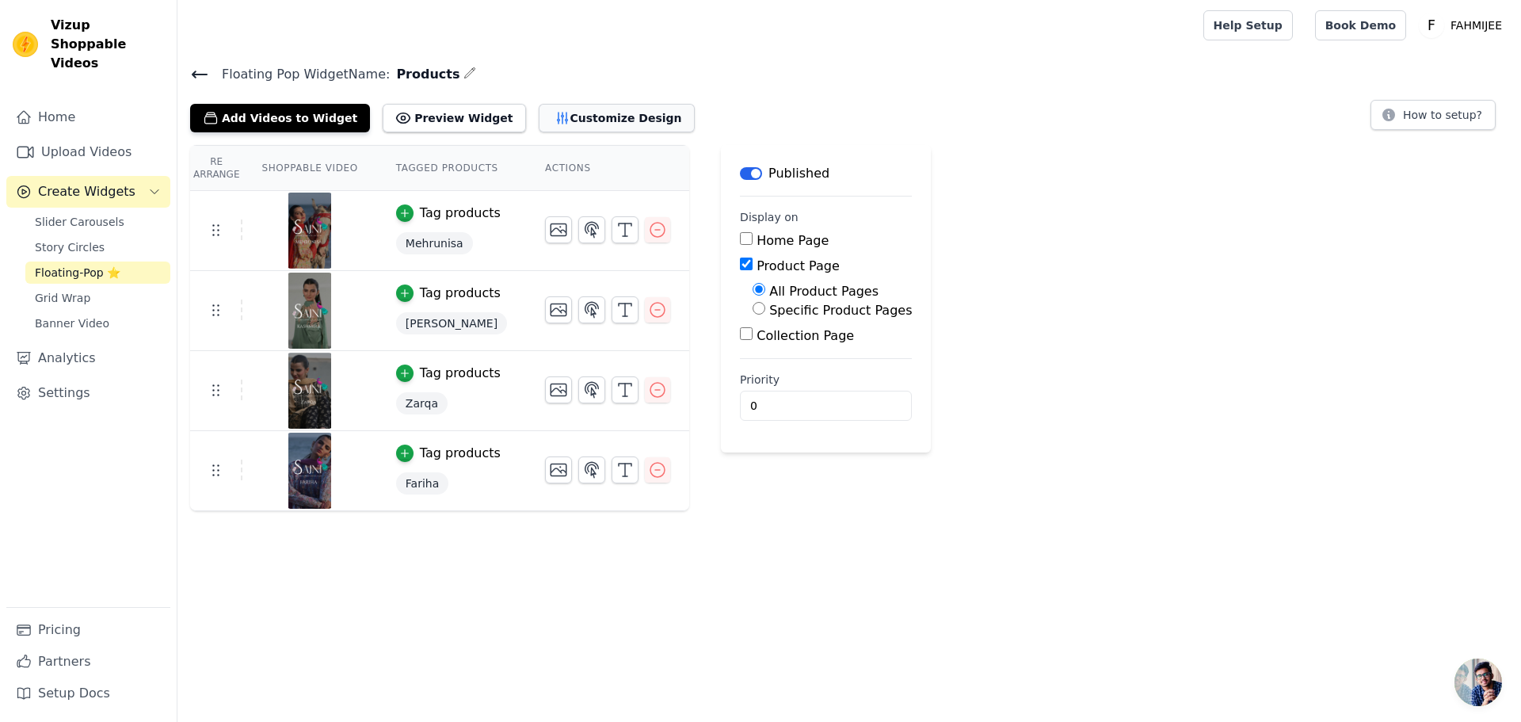
click at [539, 123] on button "Customize Design" at bounding box center [617, 118] width 156 height 29
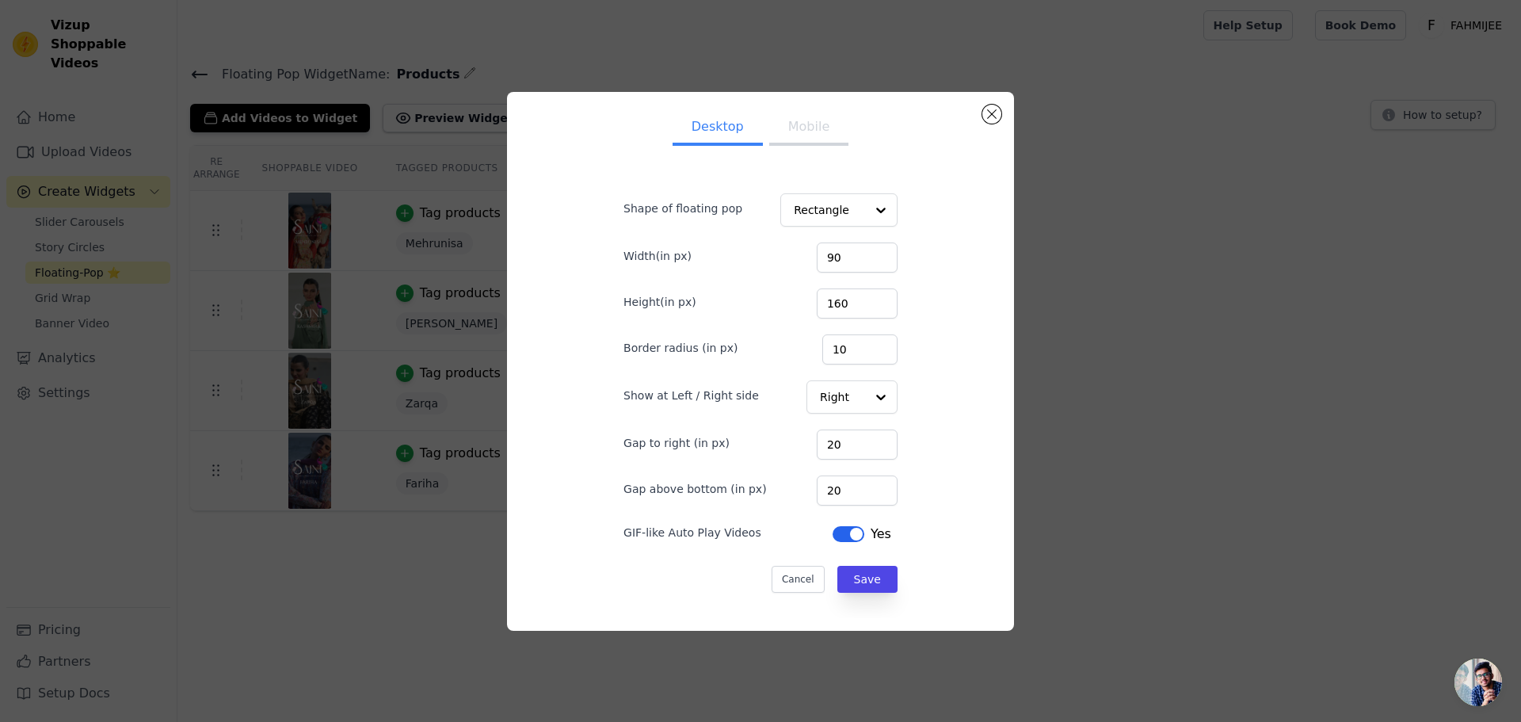
click at [832, 541] on button "Label" at bounding box center [848, 534] width 32 height 16
click at [806, 138] on button "Mobile" at bounding box center [808, 128] width 79 height 35
click at [856, 582] on button "Save" at bounding box center [867, 579] width 60 height 27
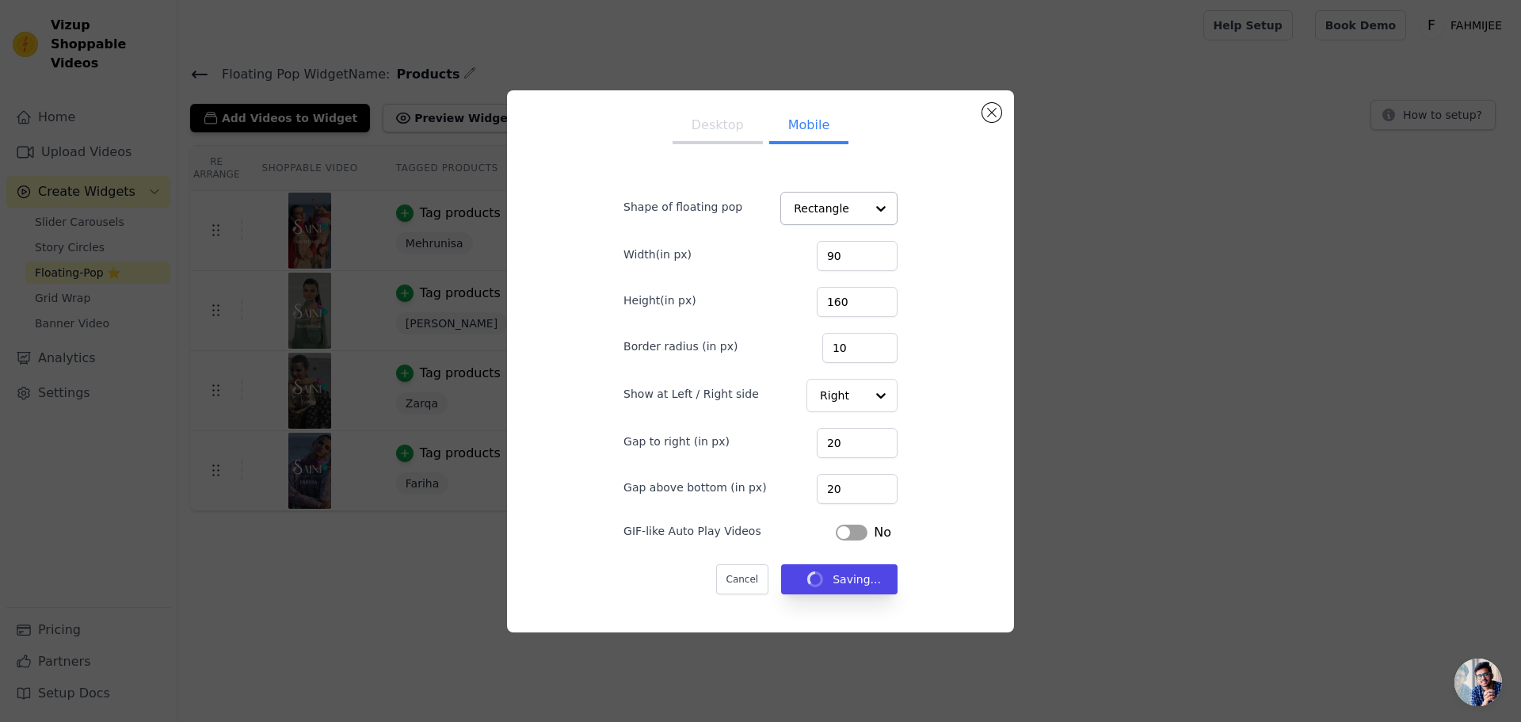
click at [862, 196] on hr at bounding box center [826, 196] width 172 height 1
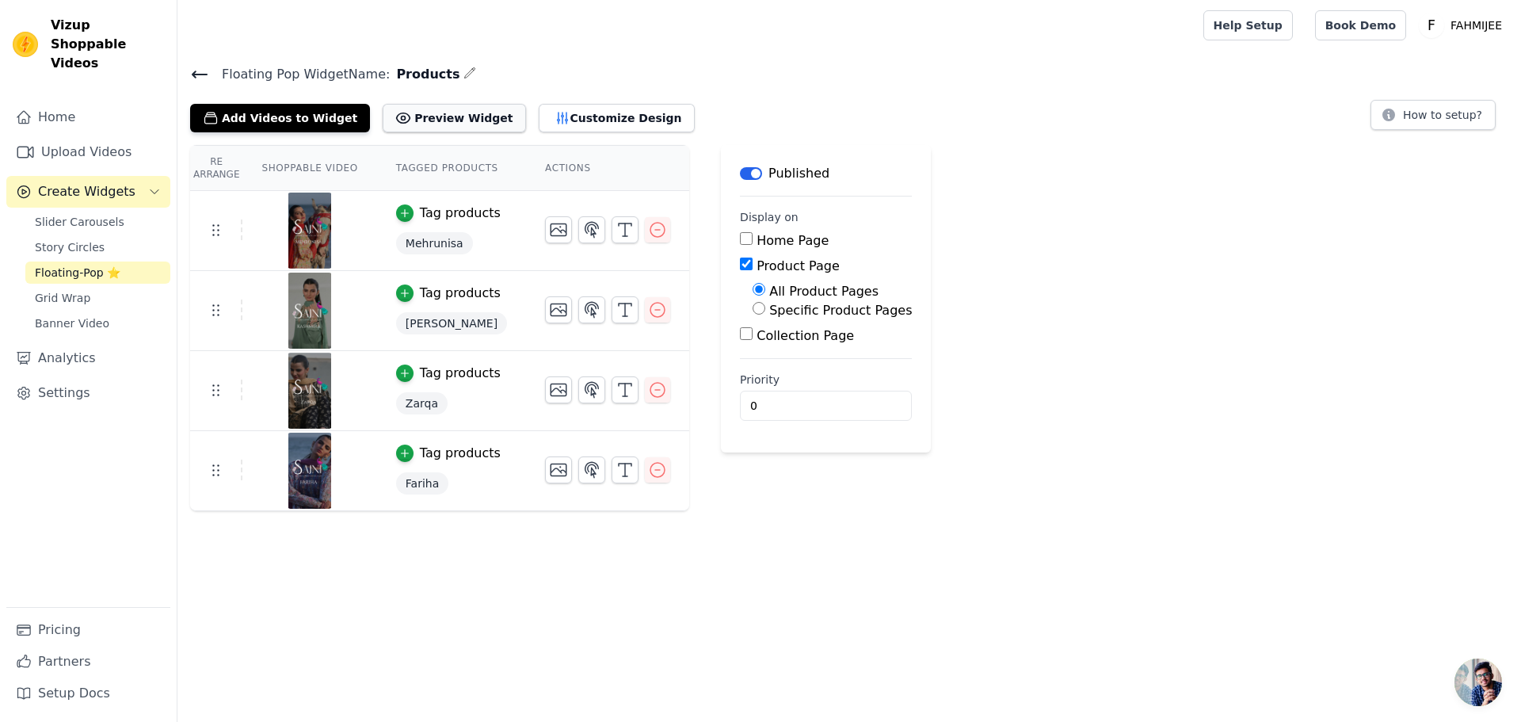
click at [395, 114] on icon at bounding box center [403, 118] width 16 height 16
click at [570, 112] on button "Customize Design" at bounding box center [617, 118] width 156 height 29
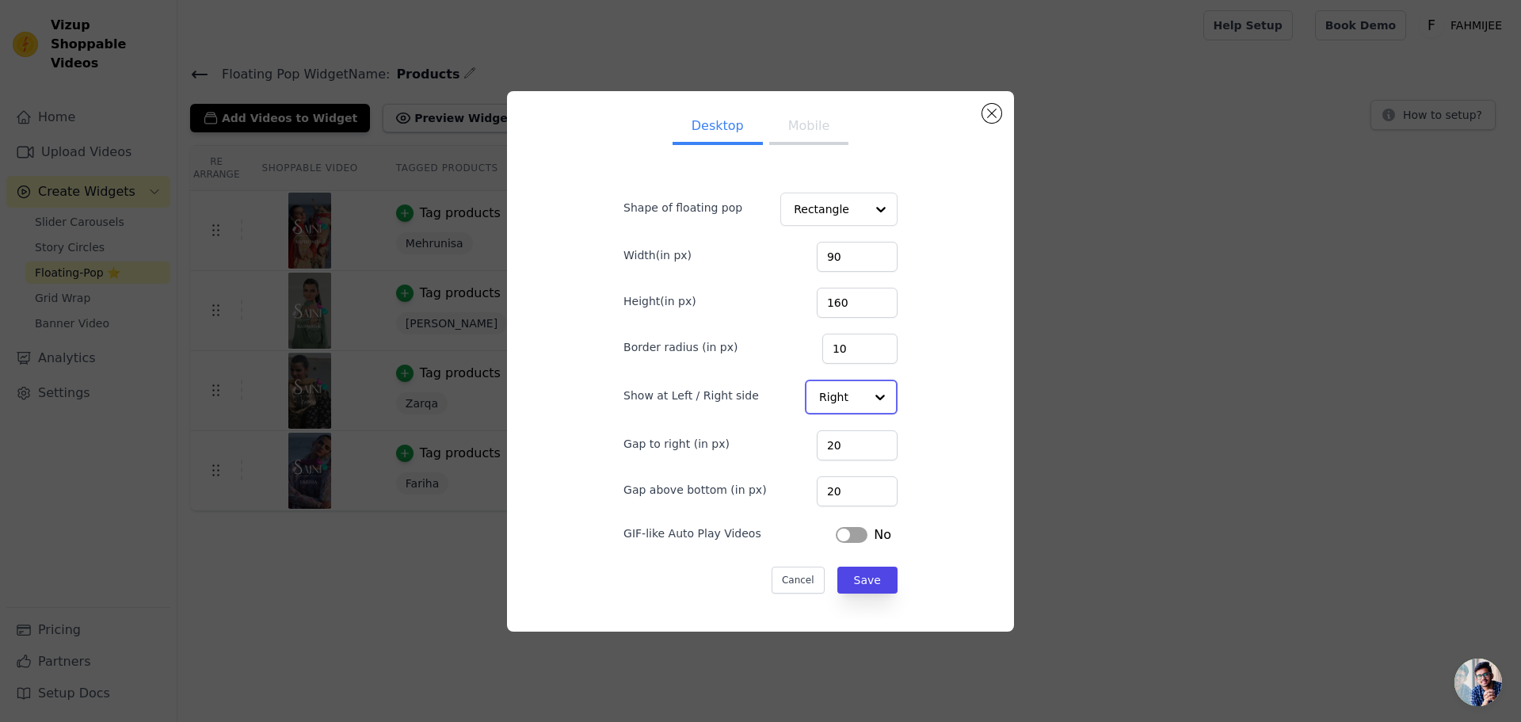
click at [819, 387] on input "Show at Left / Right side" at bounding box center [841, 397] width 45 height 32
drag, startPoint x: 815, startPoint y: 389, endPoint x: 822, endPoint y: 382, distance: 10.1
click at [819, 389] on input "Show at Left / Right side" at bounding box center [841, 397] width 45 height 32
drag, startPoint x: 833, startPoint y: 490, endPoint x: 803, endPoint y: 483, distance: 30.8
click at [803, 483] on div "Gap above bottom (in px) 20" at bounding box center [760, 488] width 274 height 33
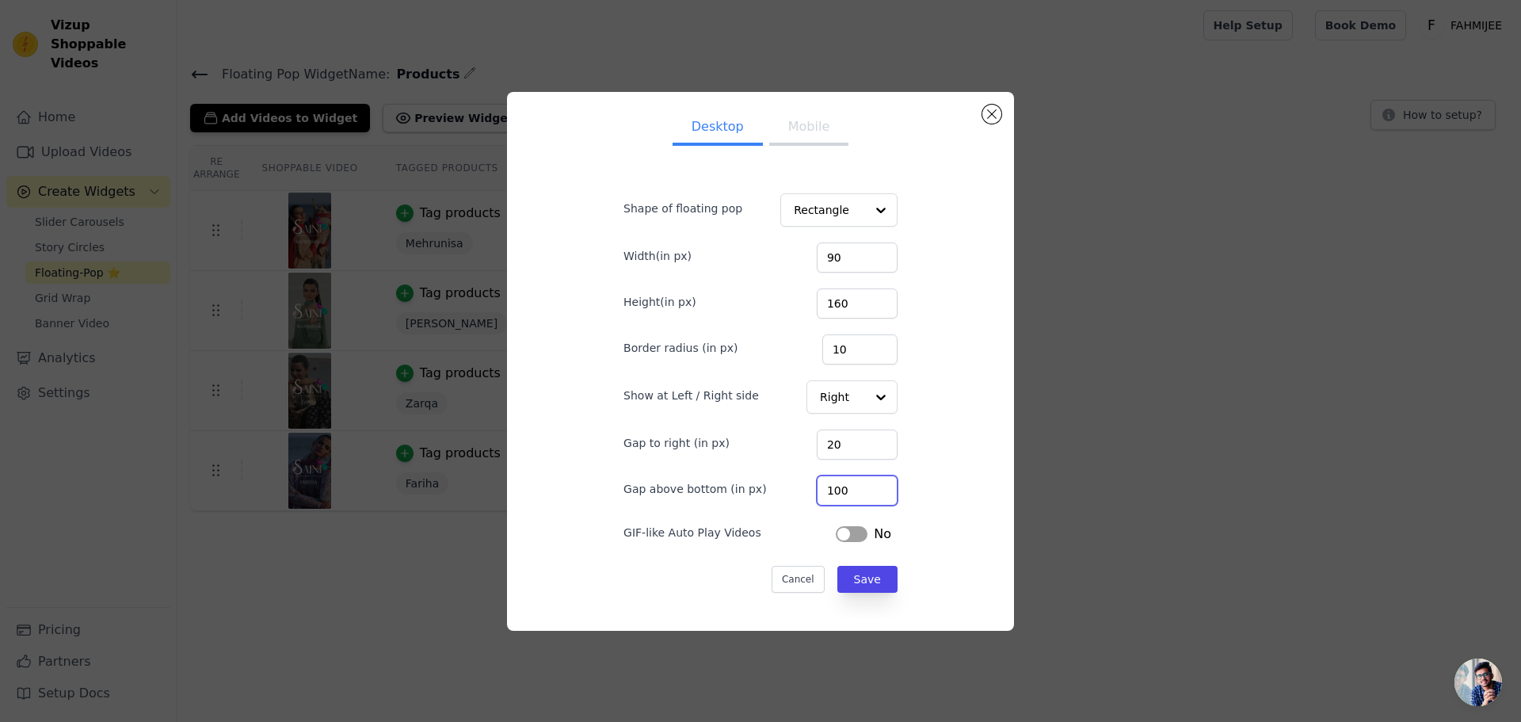
type input "100"
click at [847, 535] on button "Label" at bounding box center [852, 534] width 32 height 16
click at [791, 128] on button "Mobile" at bounding box center [808, 128] width 79 height 35
click at [836, 533] on button "Label" at bounding box center [852, 534] width 32 height 16
click at [862, 582] on button "Save" at bounding box center [867, 579] width 60 height 27
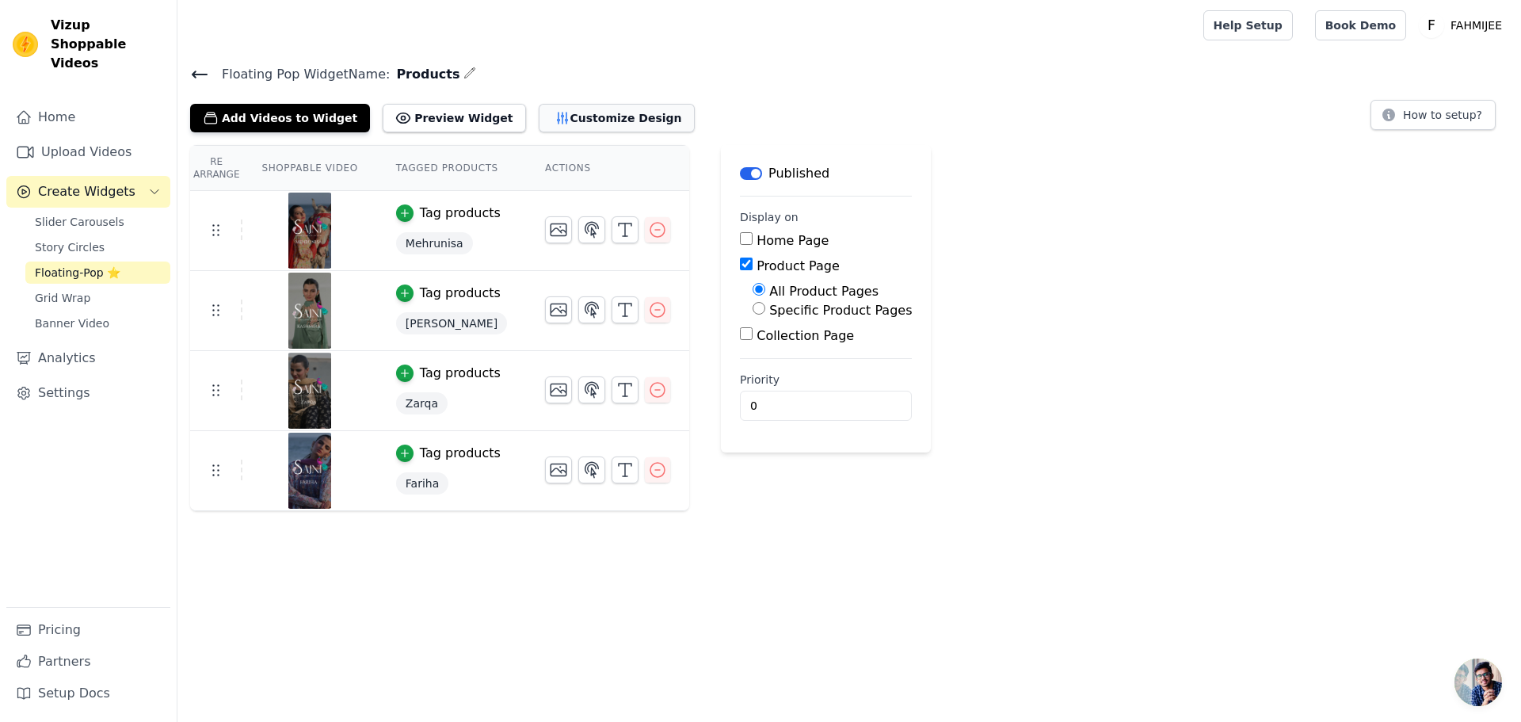
click at [539, 121] on button "Customize Design" at bounding box center [617, 118] width 156 height 29
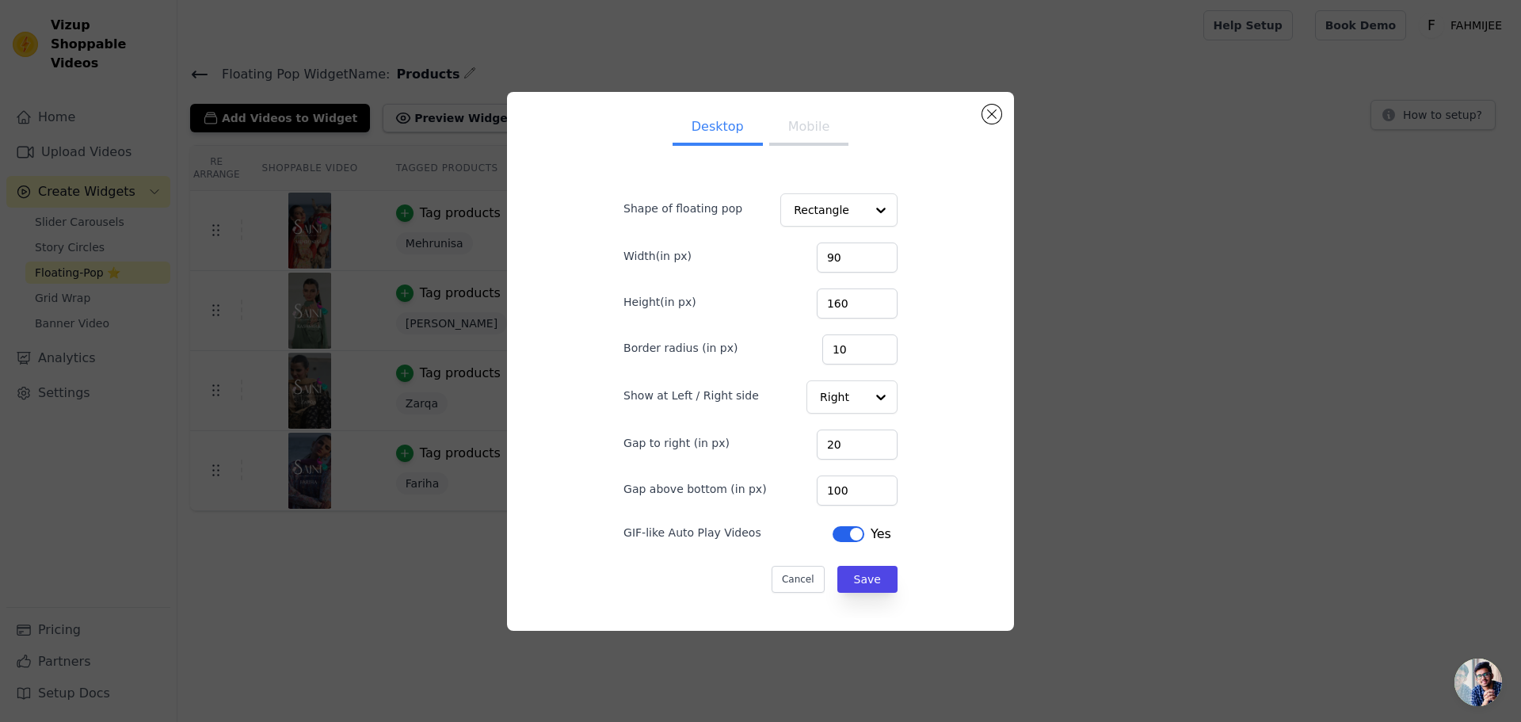
click at [832, 535] on button "Label" at bounding box center [848, 534] width 32 height 16
click at [769, 138] on button "Mobile" at bounding box center [808, 128] width 79 height 35
click at [841, 535] on button "Label" at bounding box center [848, 534] width 32 height 16
click at [852, 585] on button "Save" at bounding box center [867, 579] width 60 height 27
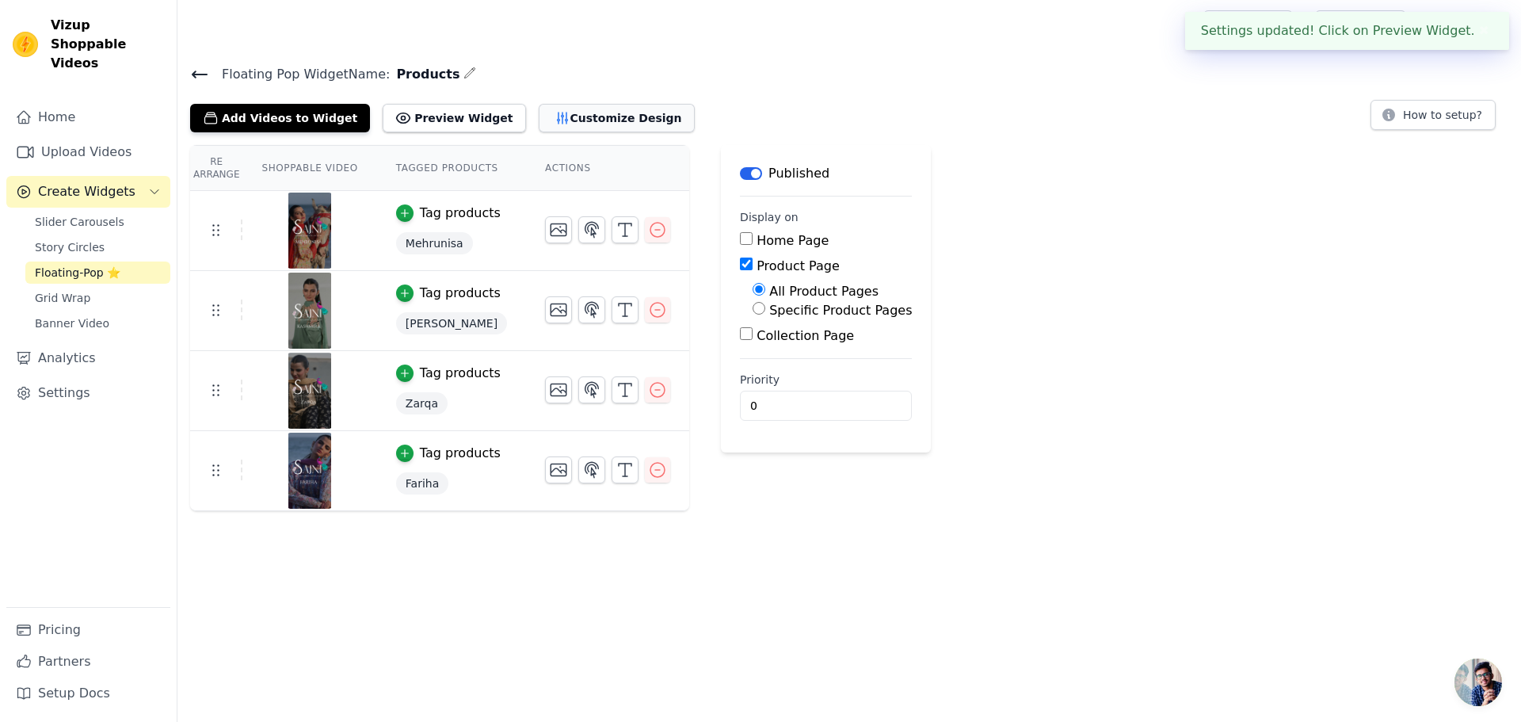
click at [556, 105] on button "Customize Design" at bounding box center [617, 118] width 156 height 29
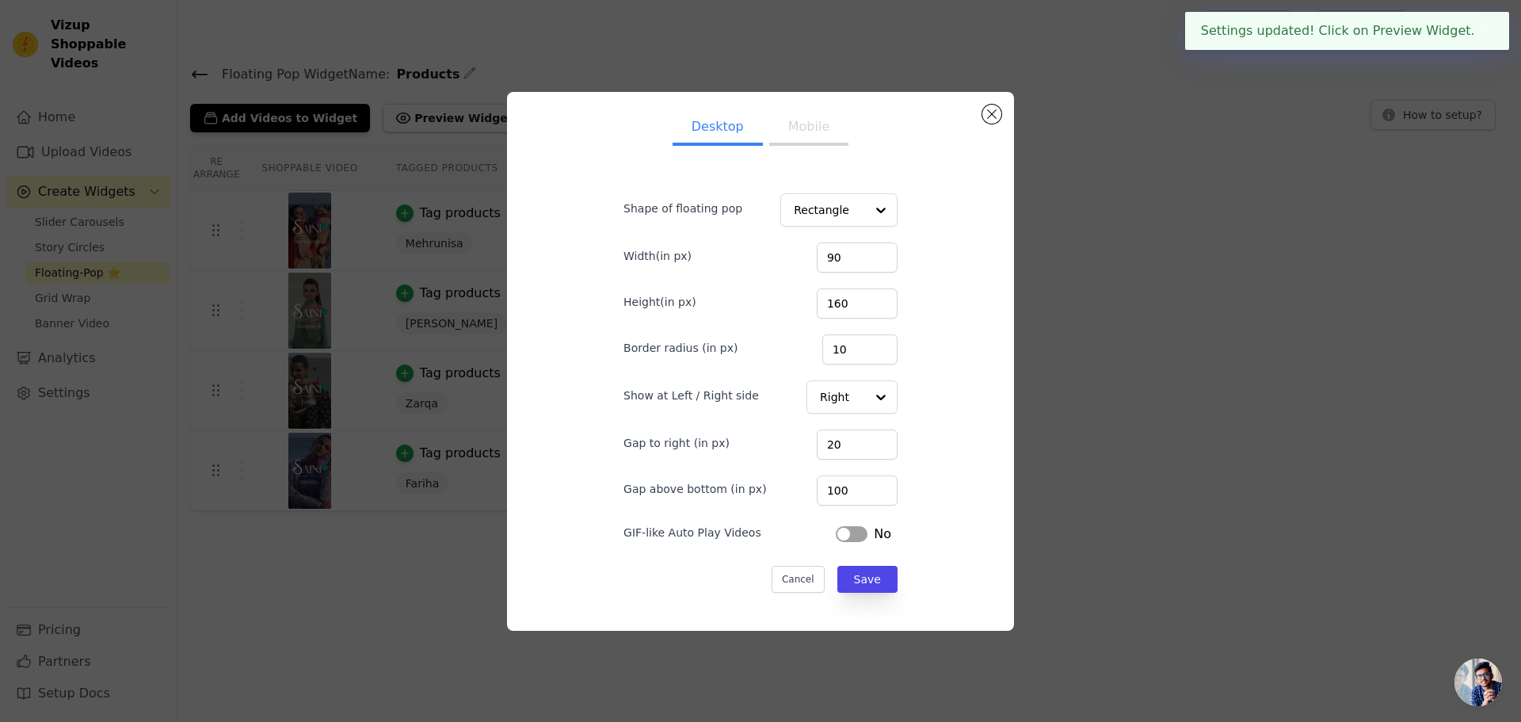
click at [790, 131] on button "Mobile" at bounding box center [808, 128] width 79 height 35
drag, startPoint x: 832, startPoint y: 488, endPoint x: 714, endPoint y: 493, distance: 118.9
click at [756, 482] on div "Gap above bottom (in px) 20" at bounding box center [760, 488] width 274 height 33
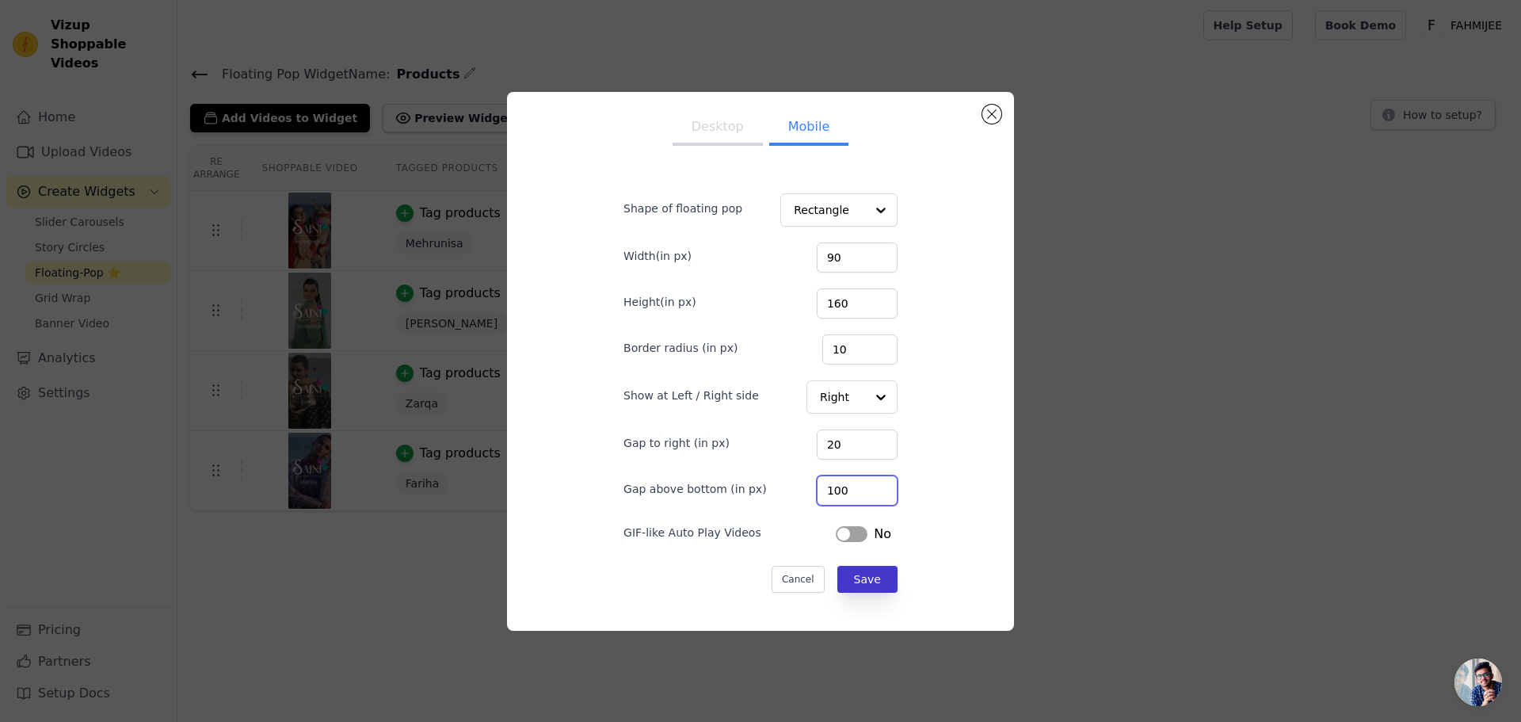
type input "100"
click at [844, 583] on button "Save" at bounding box center [867, 579] width 60 height 27
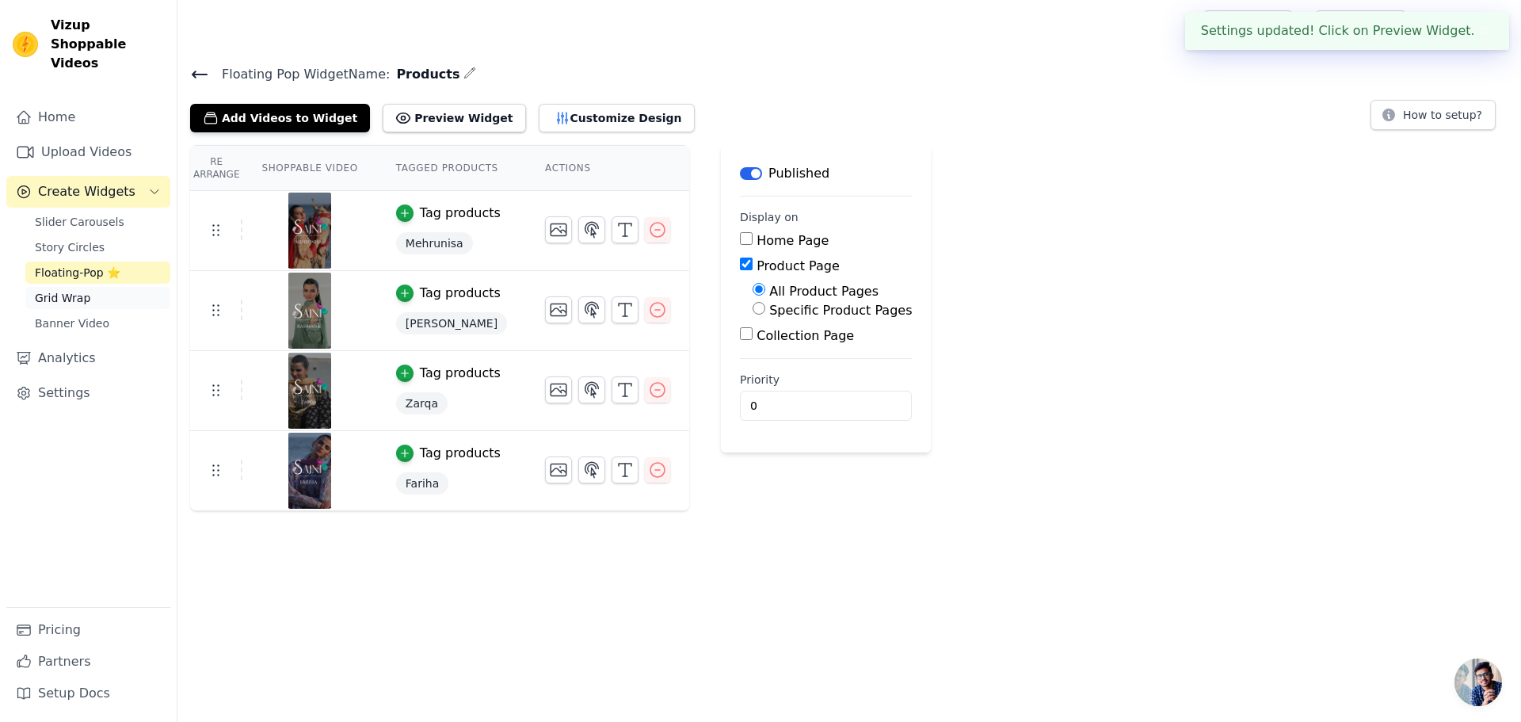
click at [44, 290] on span "Grid Wrap" at bounding box center [62, 298] width 55 height 16
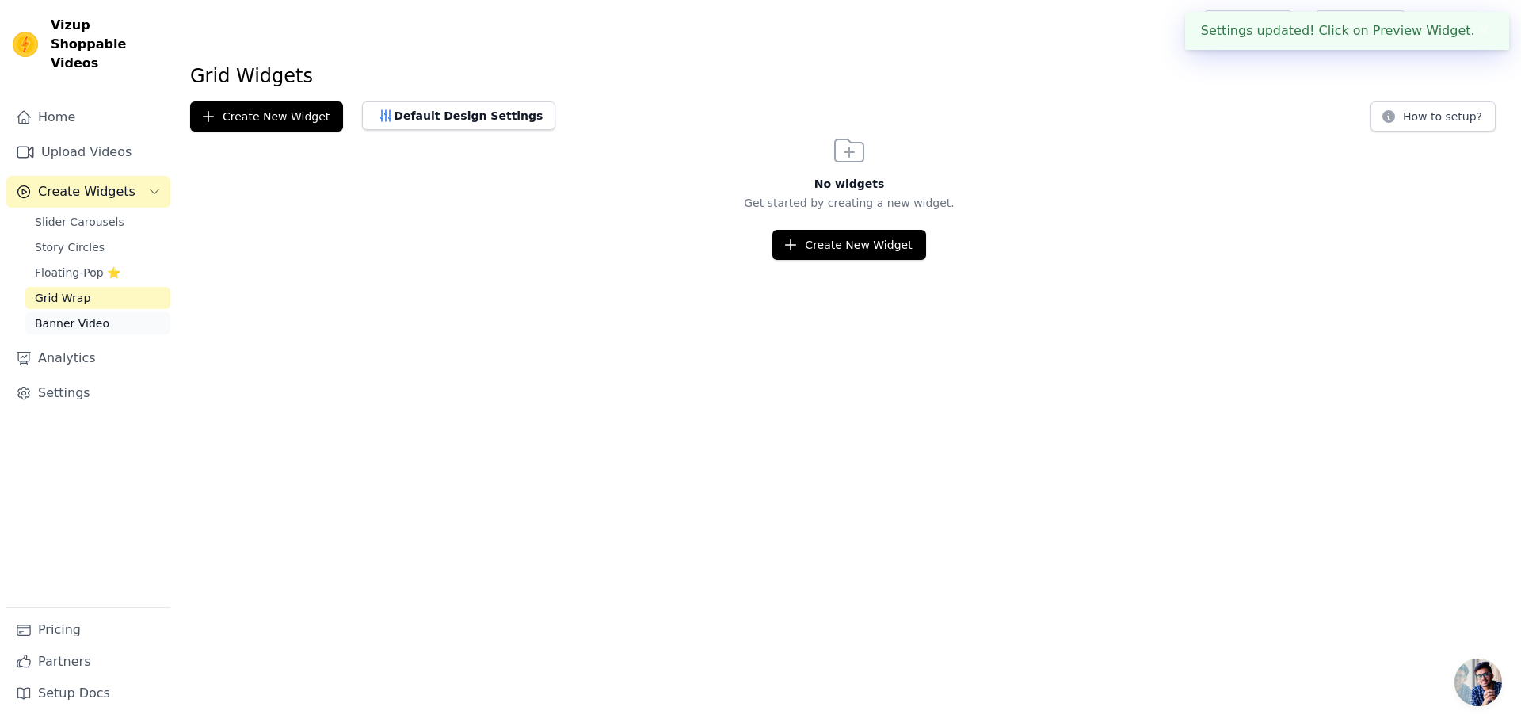
click at [44, 315] on span "Banner Video" at bounding box center [72, 323] width 74 height 16
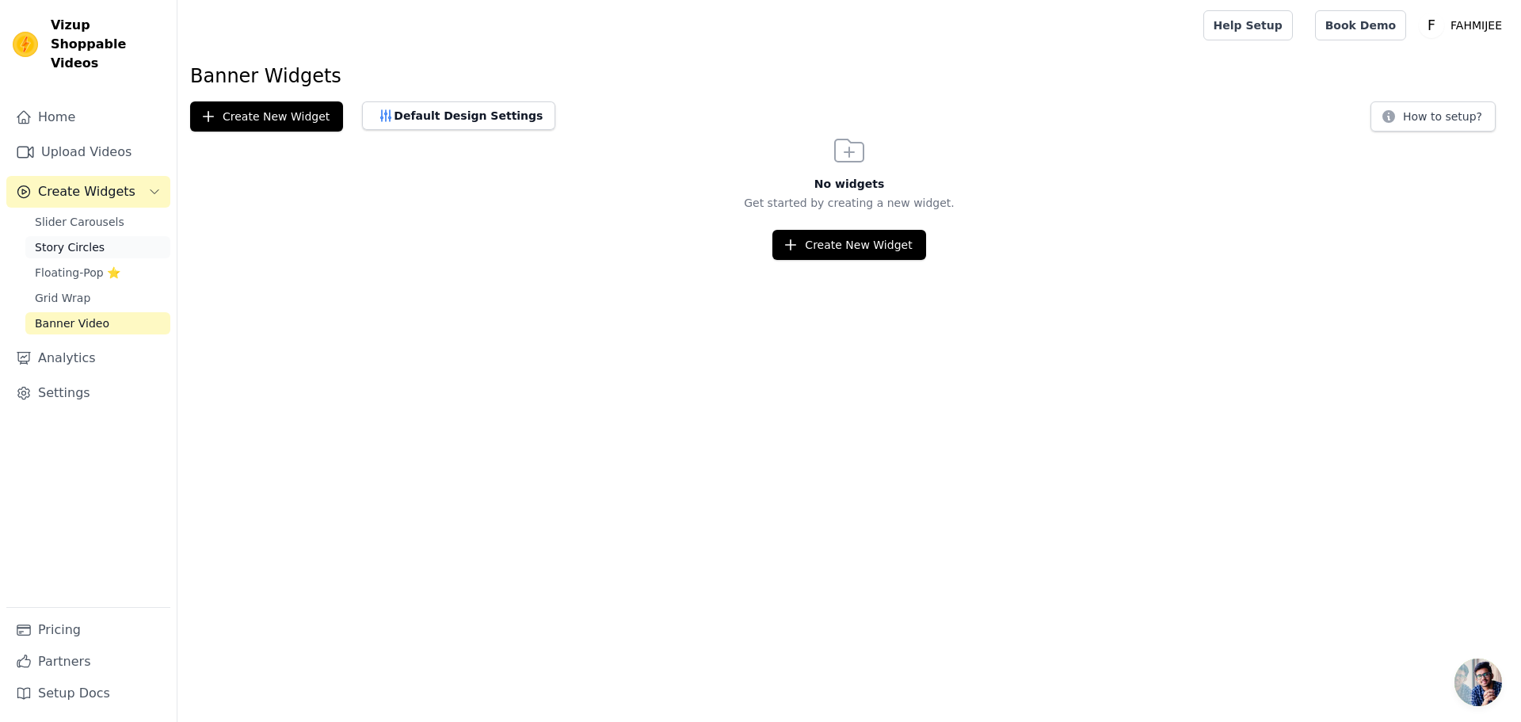
click at [58, 239] on span "Story Circles" at bounding box center [70, 247] width 70 height 16
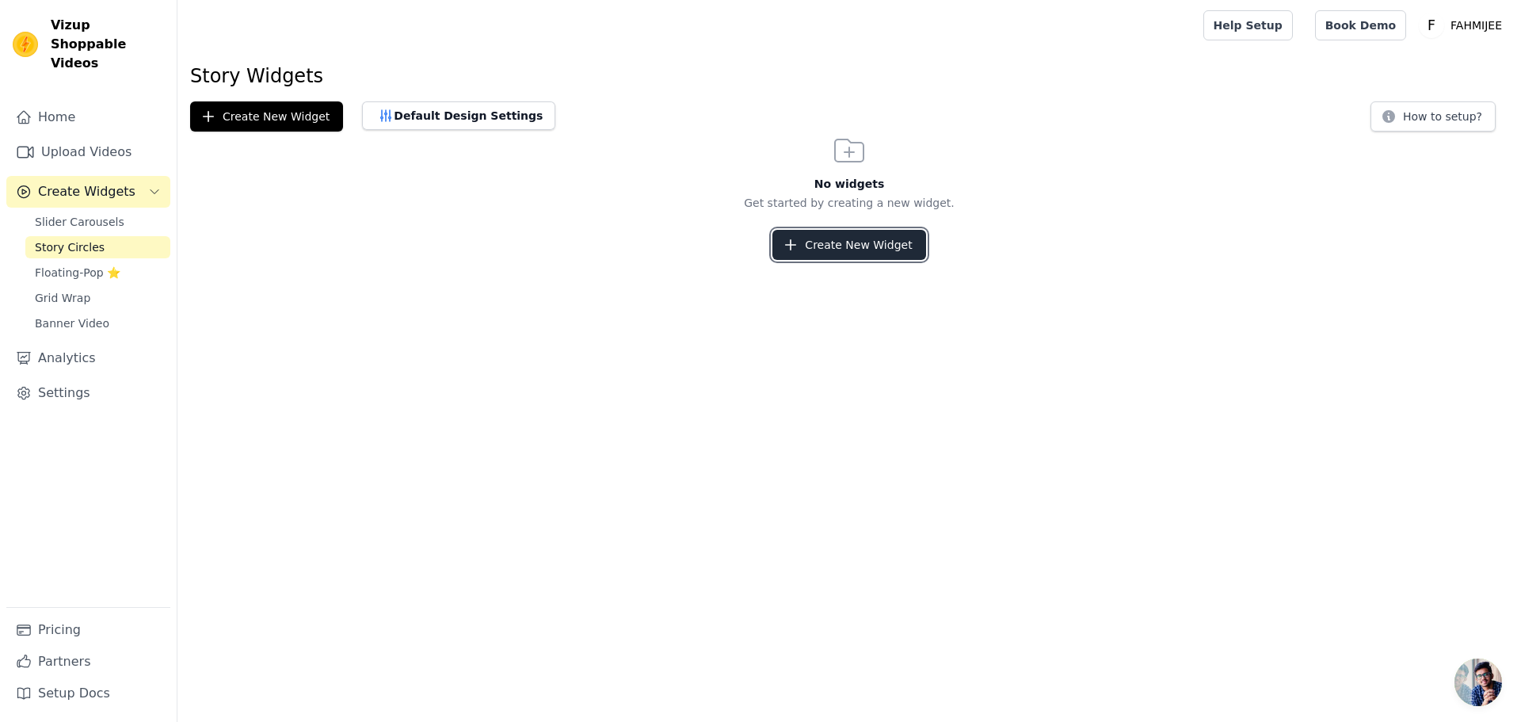
click at [879, 240] on button "Create New Widget" at bounding box center [848, 245] width 153 height 30
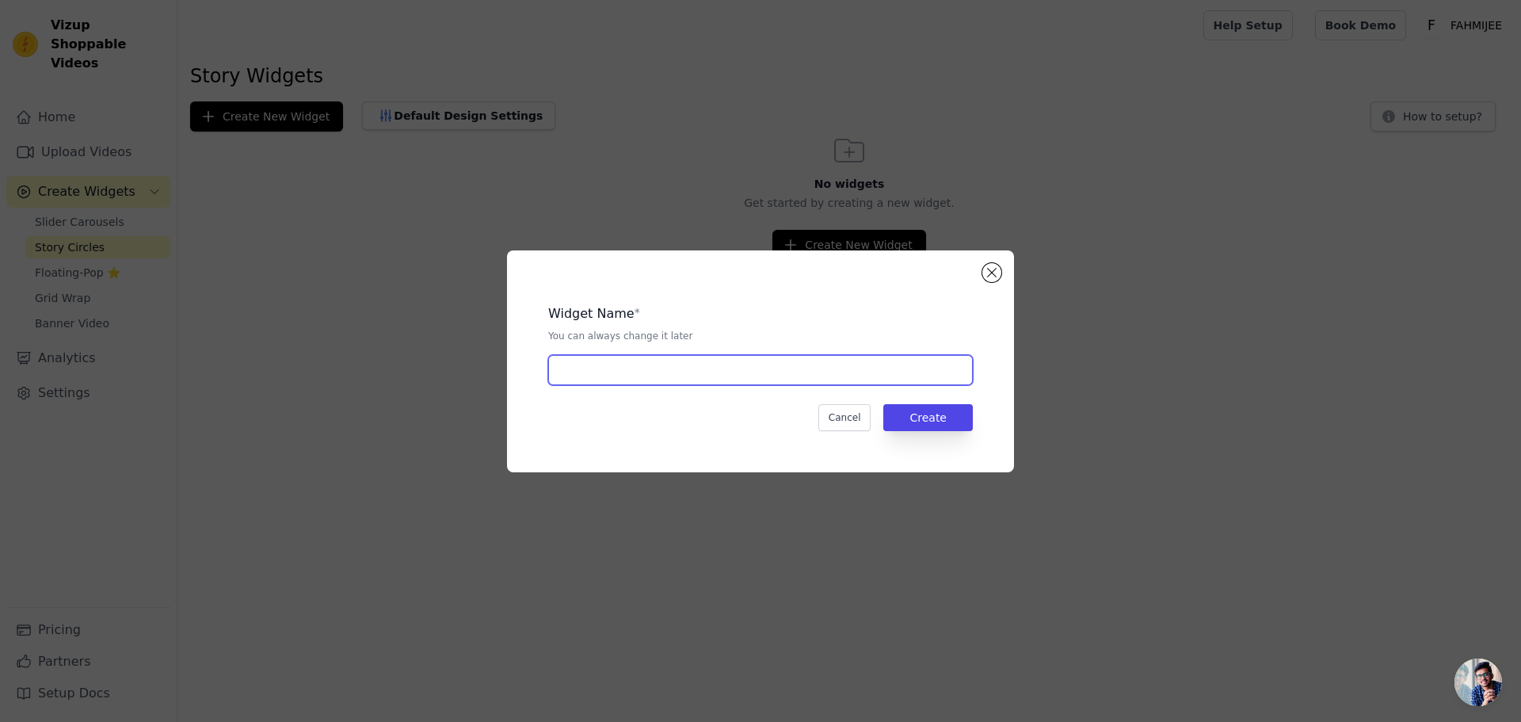
click at [664, 366] on input "text" at bounding box center [760, 370] width 425 height 30
type input "stories"
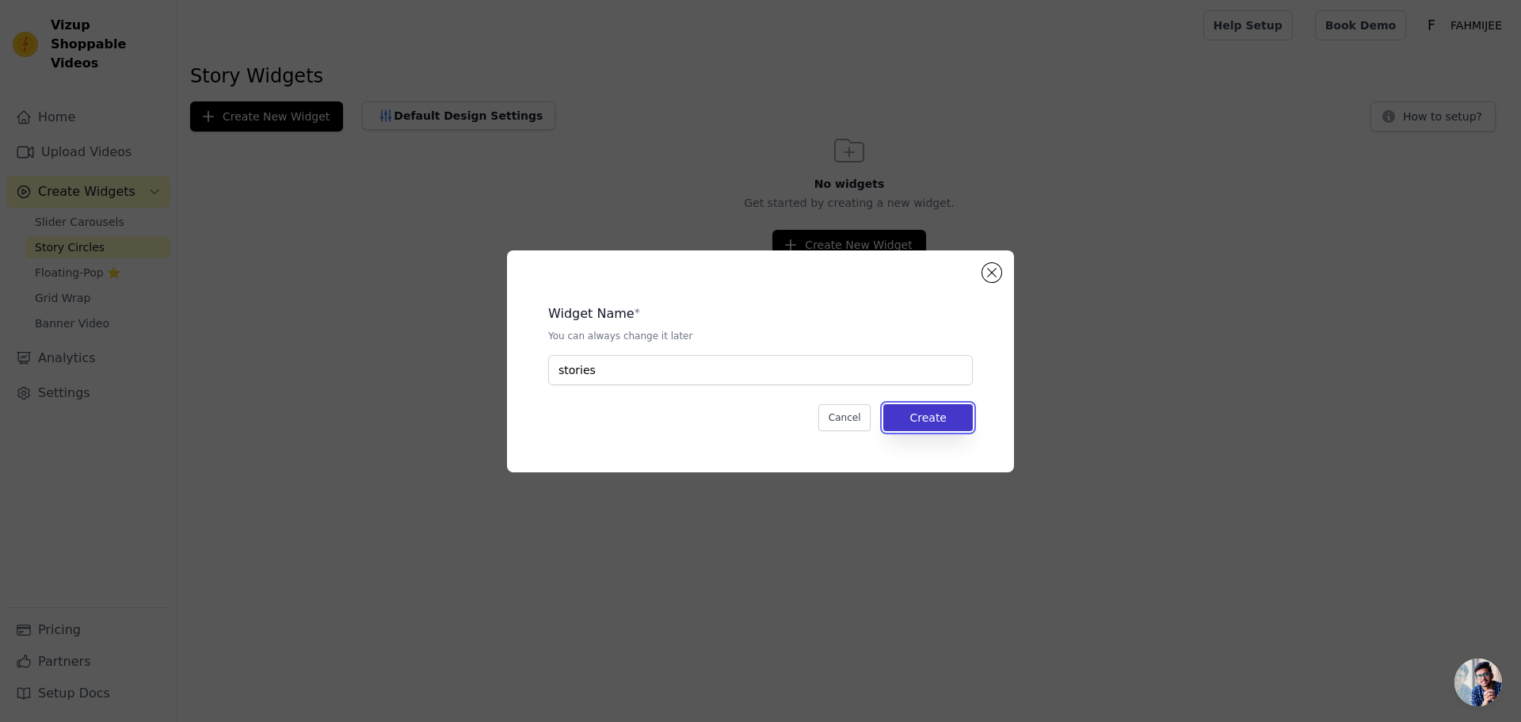
click at [913, 413] on button "Create" at bounding box center [928, 417] width 90 height 27
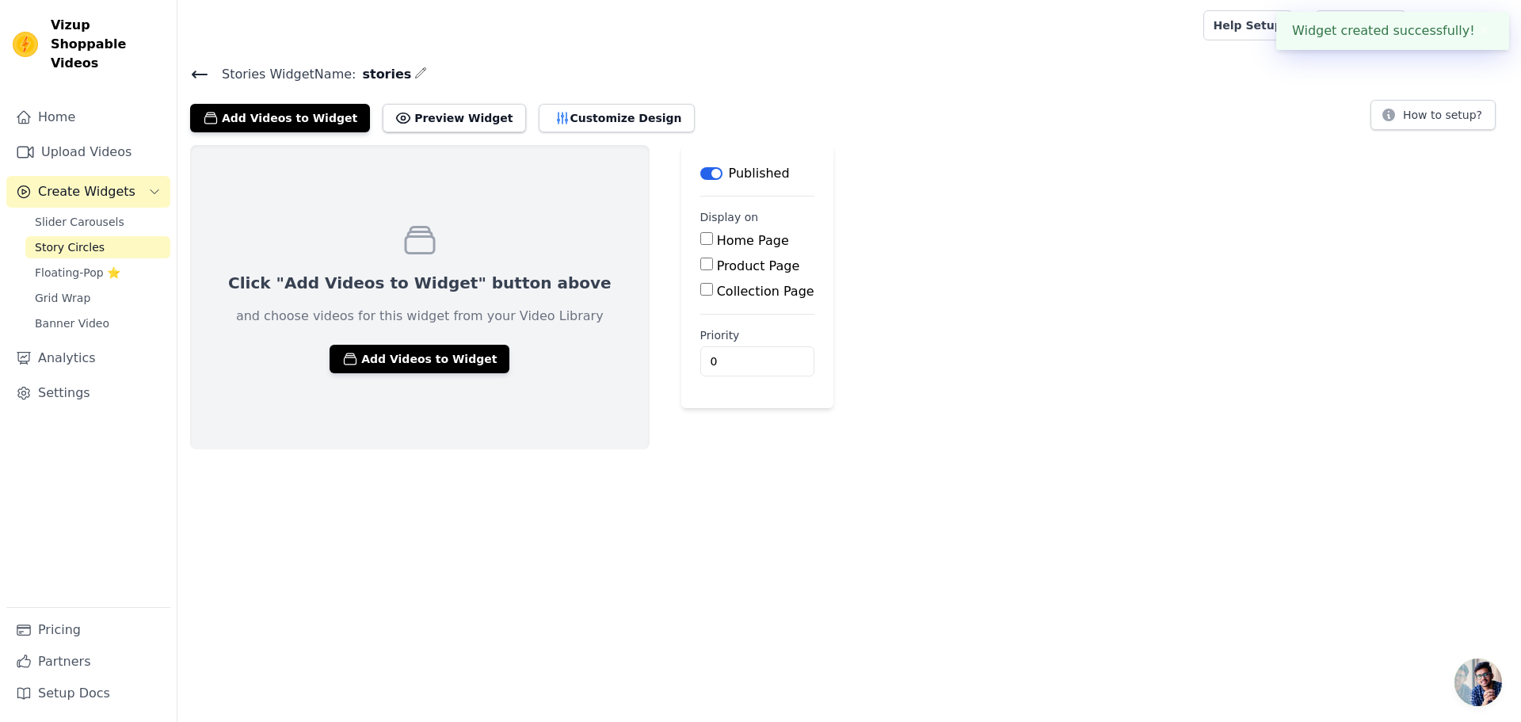
click at [700, 240] on input "Home Page" at bounding box center [706, 238] width 13 height 13
checkbox input "true"
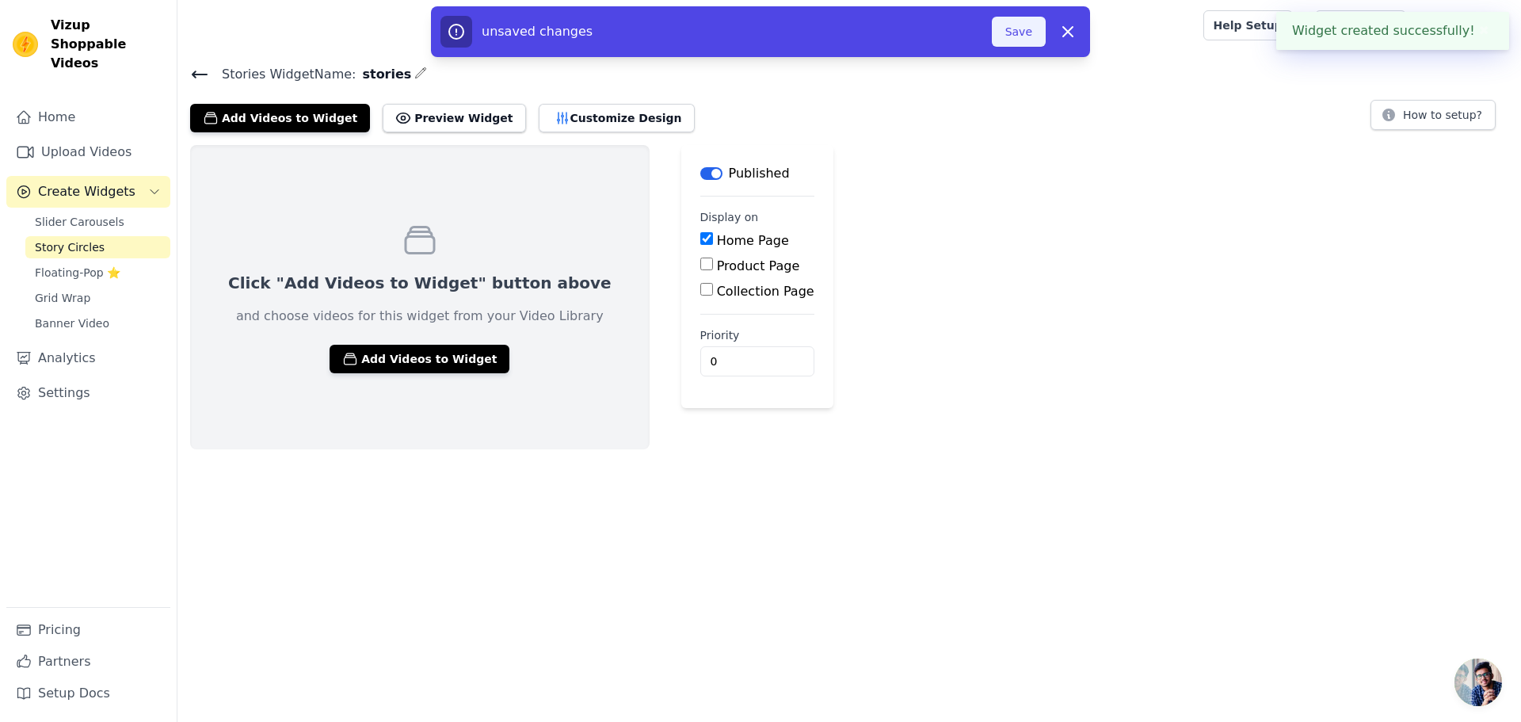
click at [1033, 36] on button "Save" at bounding box center [1019, 32] width 54 height 30
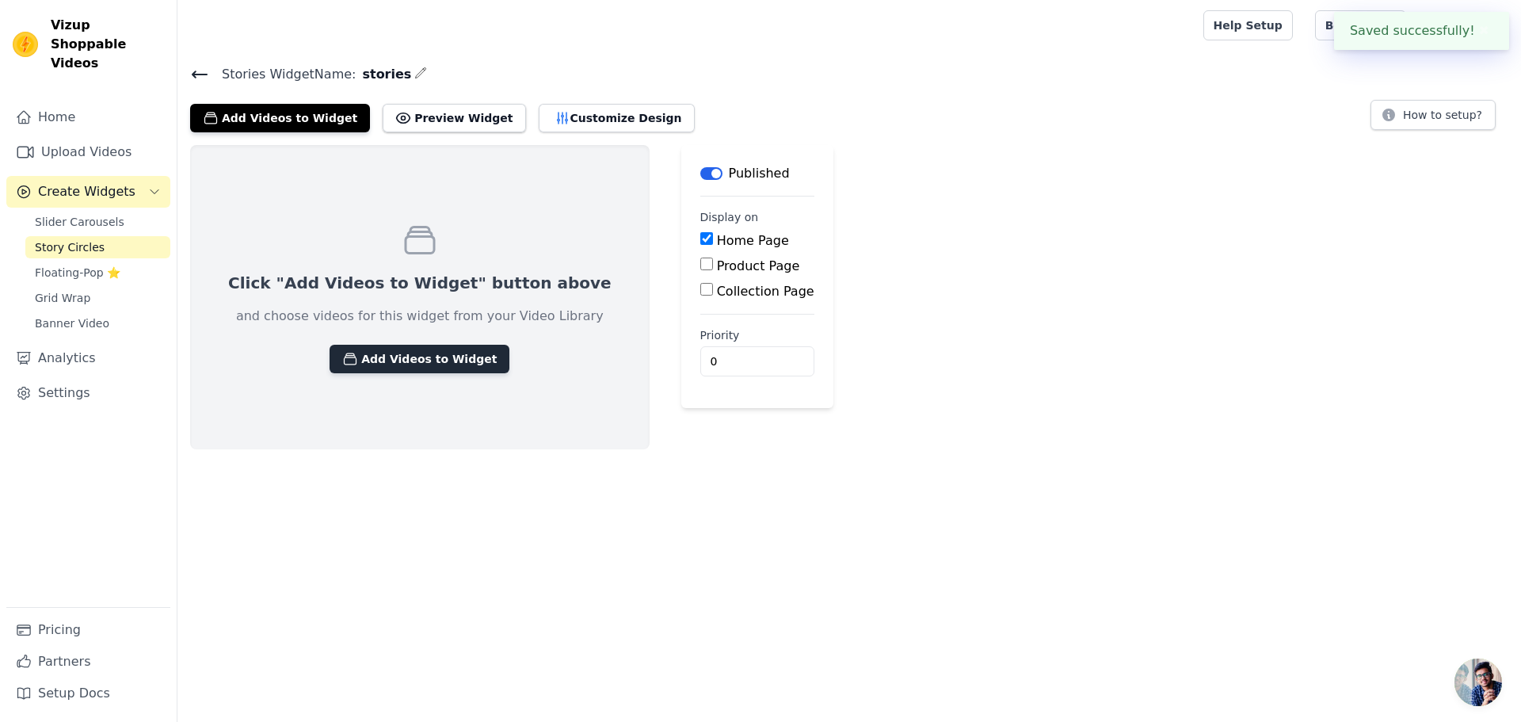
click at [358, 367] on button "Add Videos to Widget" at bounding box center [420, 359] width 180 height 29
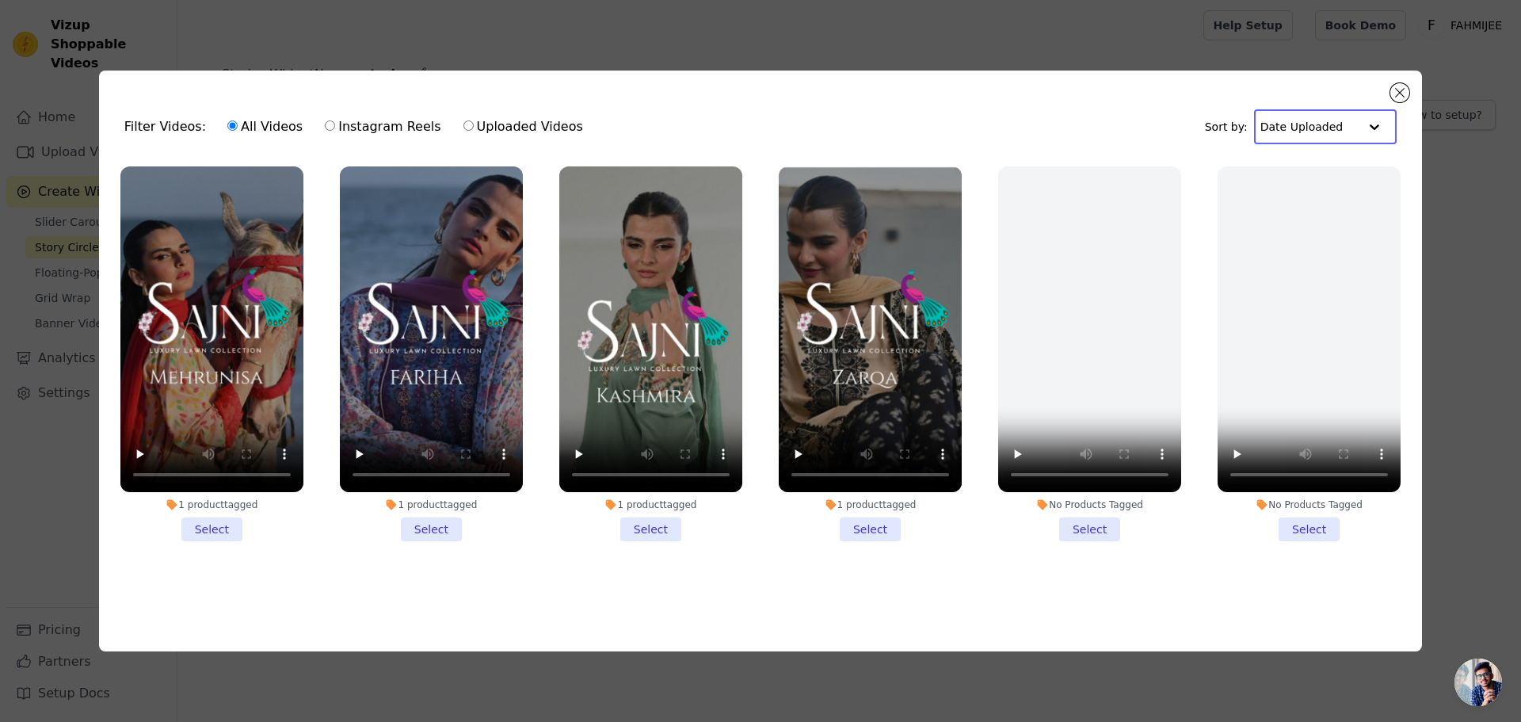
click at [1299, 132] on input "text" at bounding box center [1309, 127] width 98 height 32
click at [414, 126] on label "Instagram Reels" at bounding box center [382, 126] width 117 height 21
click at [335, 126] on input "Instagram Reels" at bounding box center [330, 125] width 10 height 10
radio input "true"
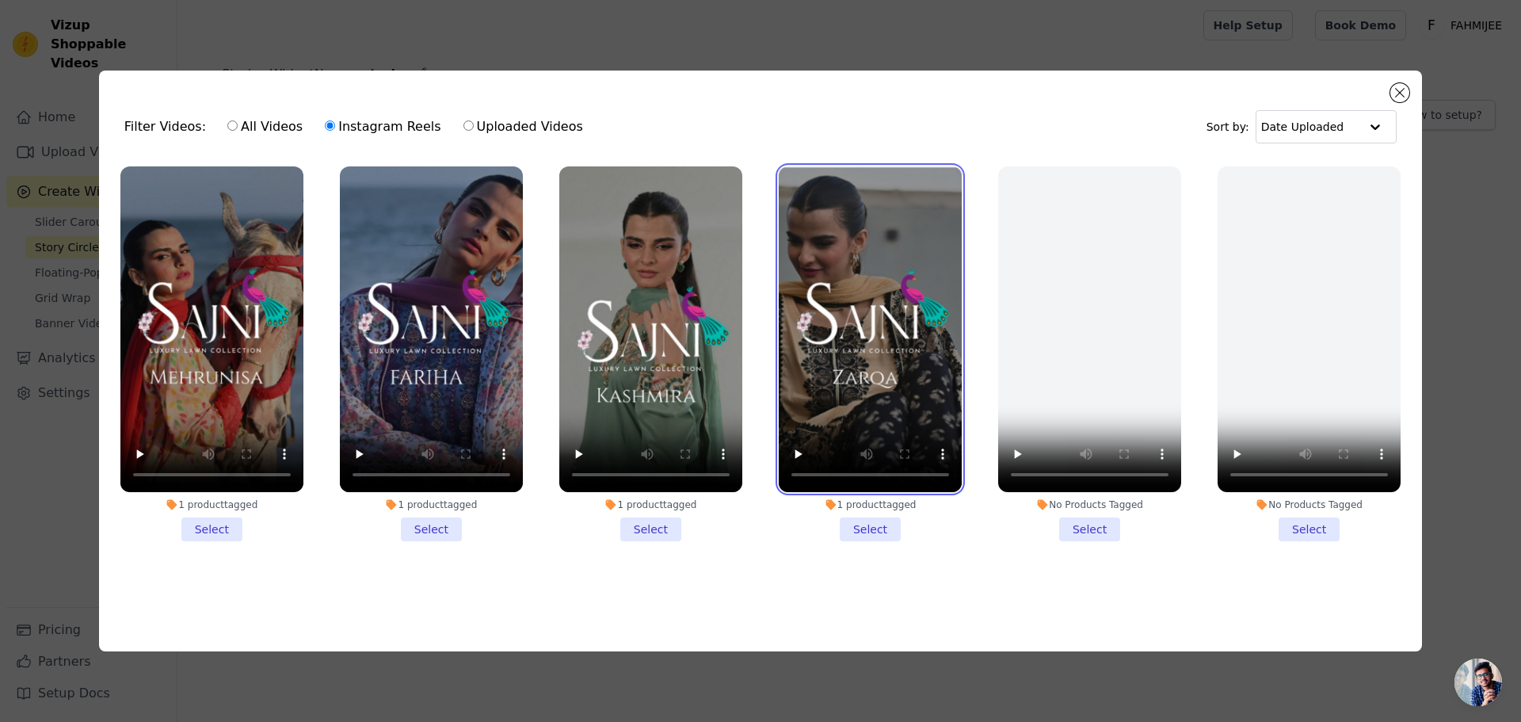
drag, startPoint x: 890, startPoint y: 390, endPoint x: 25, endPoint y: 394, distance: 865.8
click at [2, 391] on div "Filter Videos: All Videos Instagram Reels Uploaded Videos Sort by: Date Uploade…" at bounding box center [760, 361] width 1521 height 722
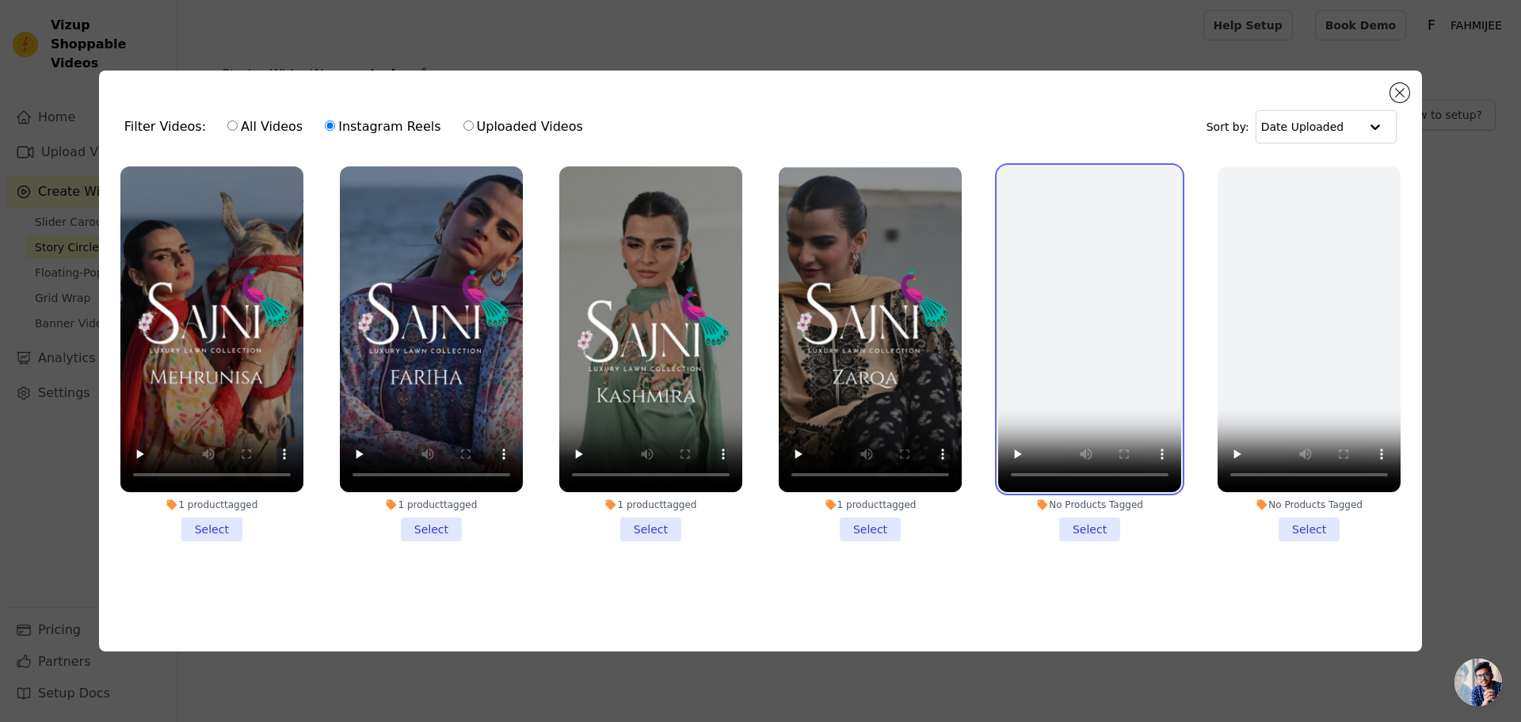
click at [374, 440] on ul "1 product tagged Select 1 product tagged Select 1 product tagged Select 1 produ…" at bounding box center [760, 379] width 1297 height 443
drag, startPoint x: 528, startPoint y: 561, endPoint x: 503, endPoint y: 612, distance: 56.7
click at [504, 611] on div "Filter Videos: All Videos Instagram Reels Uploaded Videos Sort by: Date Uploade…" at bounding box center [760, 360] width 1323 height 581
click at [377, 669] on div "Filter Videos: All Videos Instagram Reels Uploaded Videos Sort by: Date Uploade…" at bounding box center [760, 360] width 1470 height 631
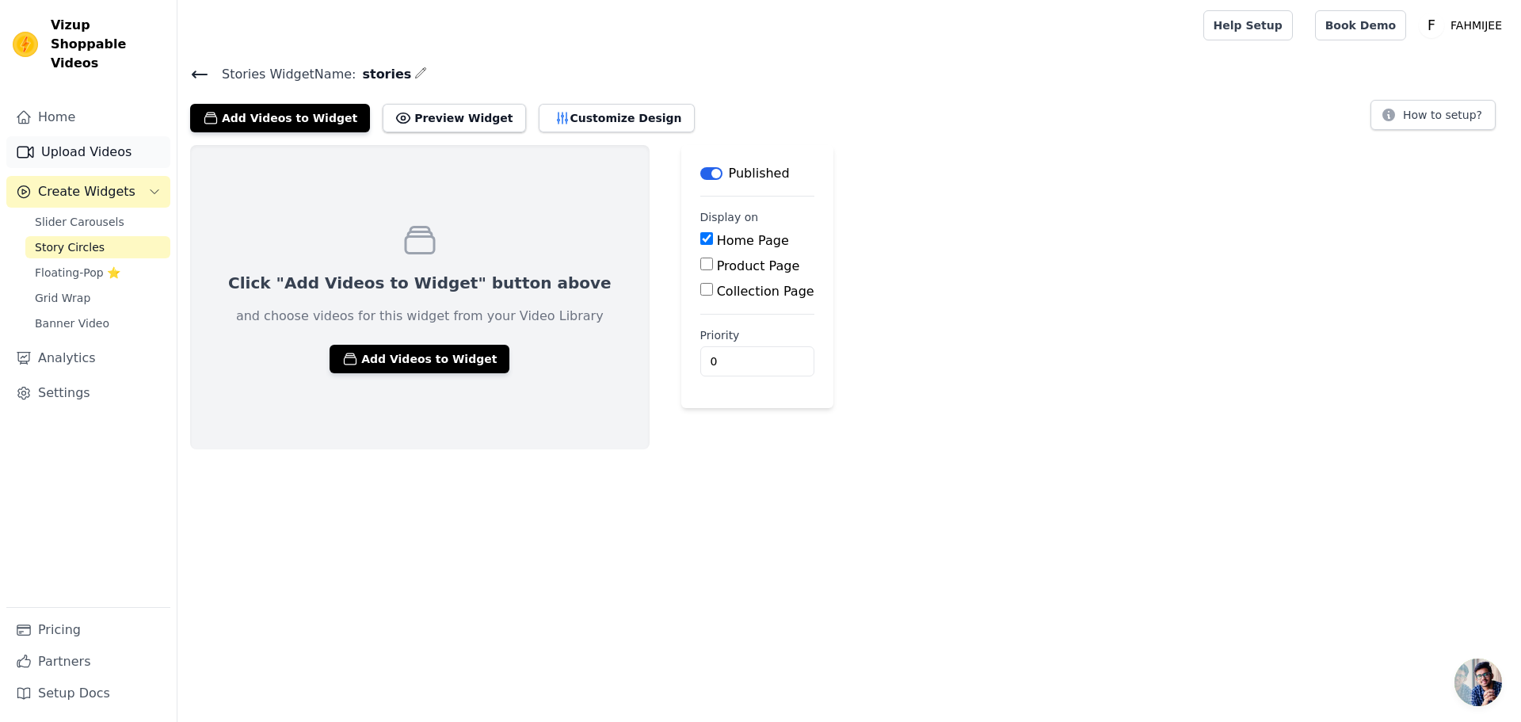
click at [124, 136] on link "Upload Videos" at bounding box center [88, 152] width 164 height 32
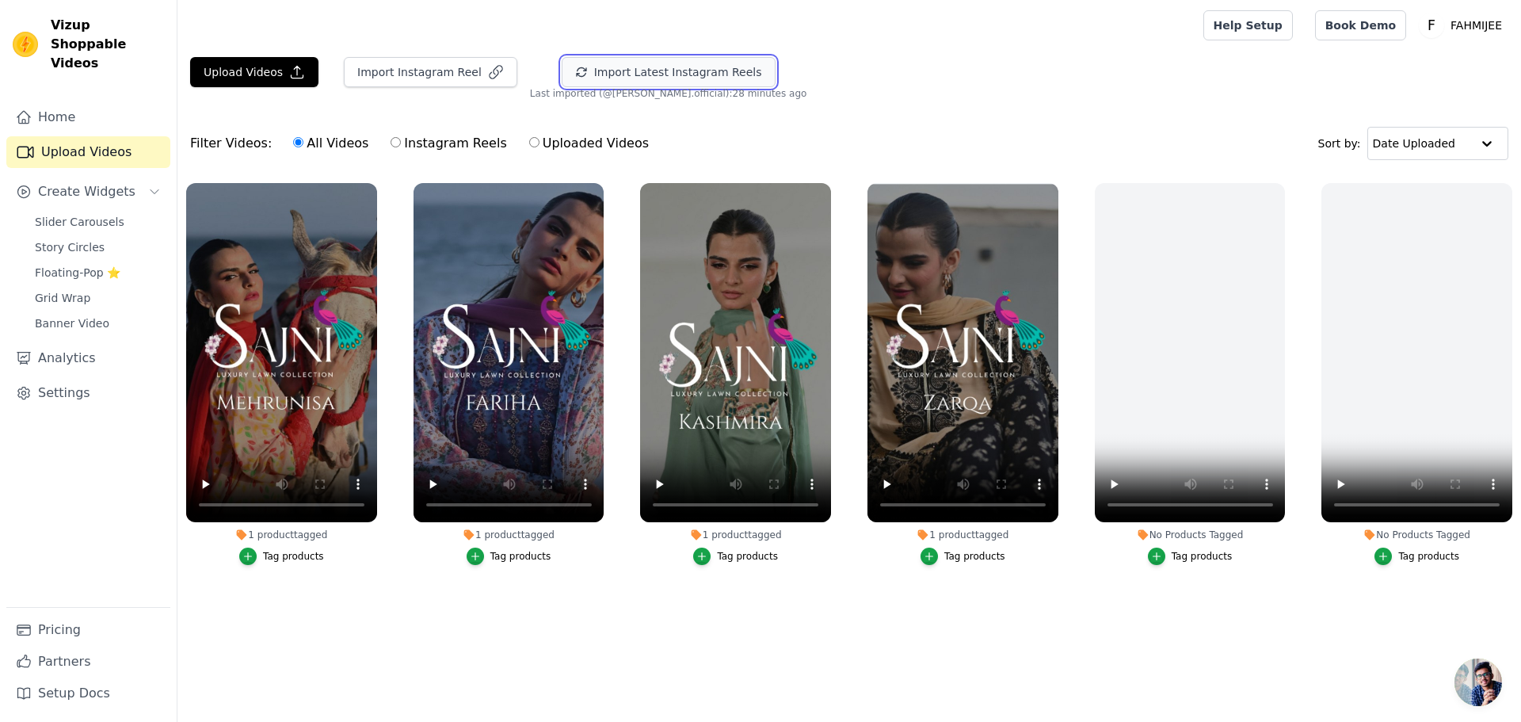
click at [635, 74] on button "Import Latest Instagram Reels" at bounding box center [669, 72] width 214 height 30
click at [442, 140] on label "Instagram Reels" at bounding box center [448, 143] width 117 height 21
click at [401, 140] on input "Instagram Reels" at bounding box center [396, 142] width 10 height 10
radio input "true"
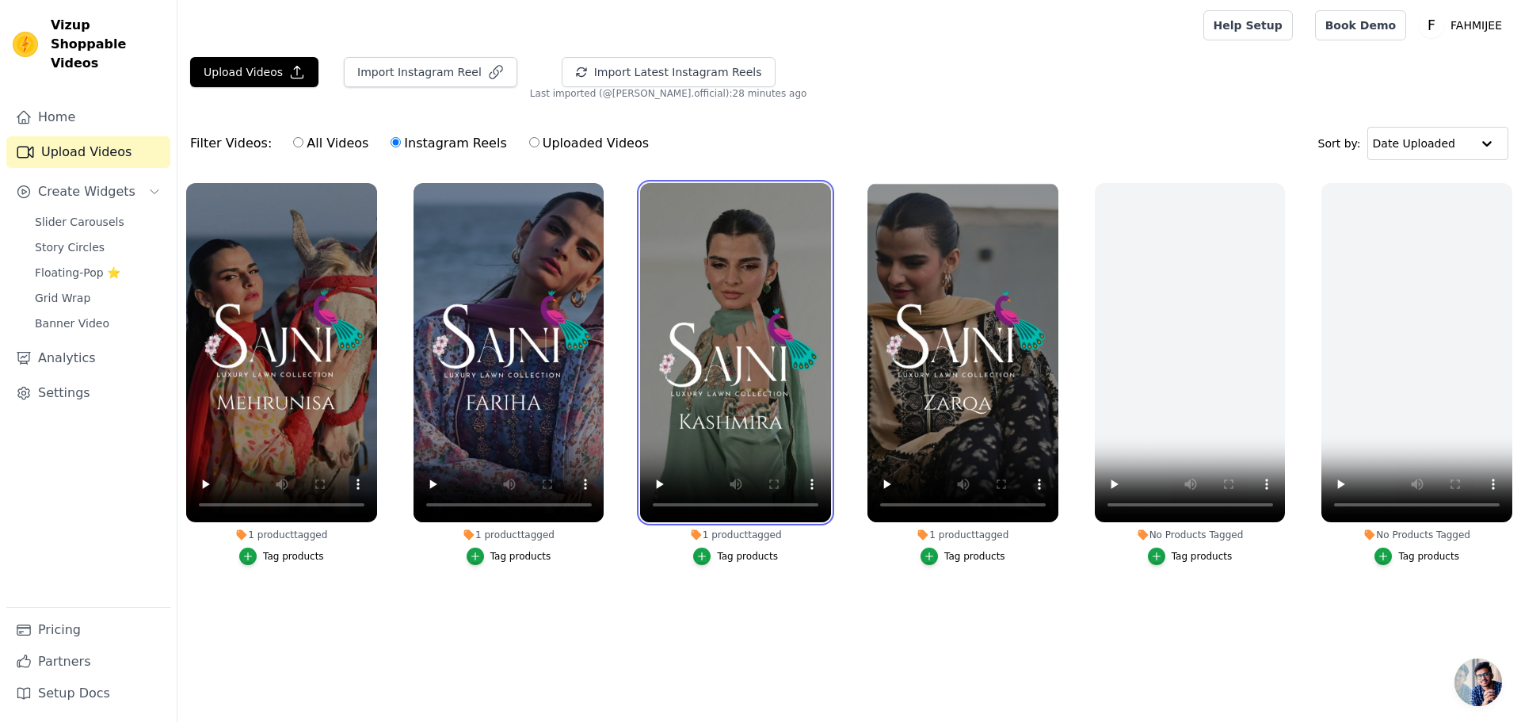
drag, startPoint x: 716, startPoint y: 250, endPoint x: 383, endPoint y: 267, distance: 333.9
click at [383, 267] on ul "1 product tagged Tag products 1 product tagged Tag products 1 product tagged Ta…" at bounding box center [848, 402] width 1343 height 456
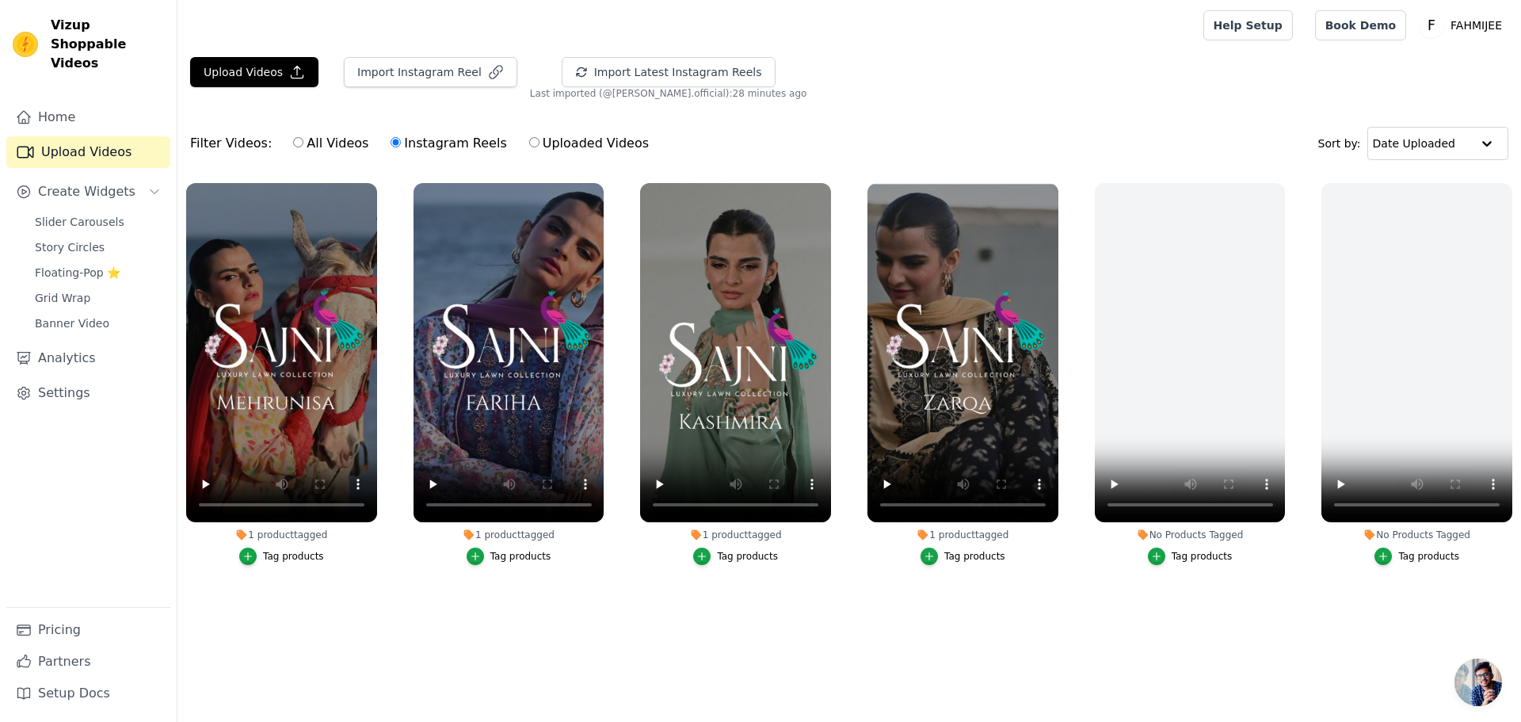
click at [528, 135] on label "Uploaded Videos" at bounding box center [588, 143] width 121 height 21
click at [529, 137] on input "Uploaded Videos" at bounding box center [534, 142] width 10 height 10
radio input "true"
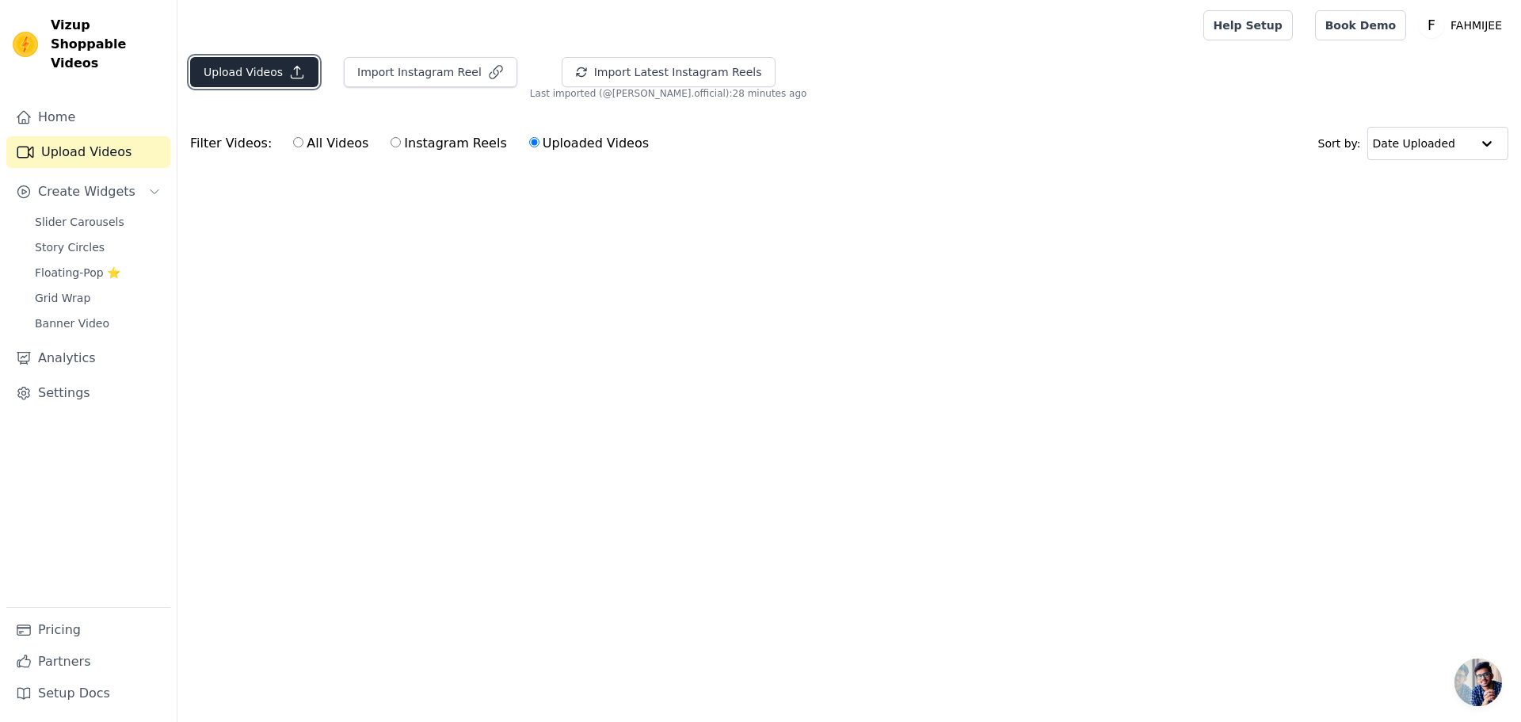
click at [232, 69] on button "Upload Videos" at bounding box center [254, 72] width 128 height 30
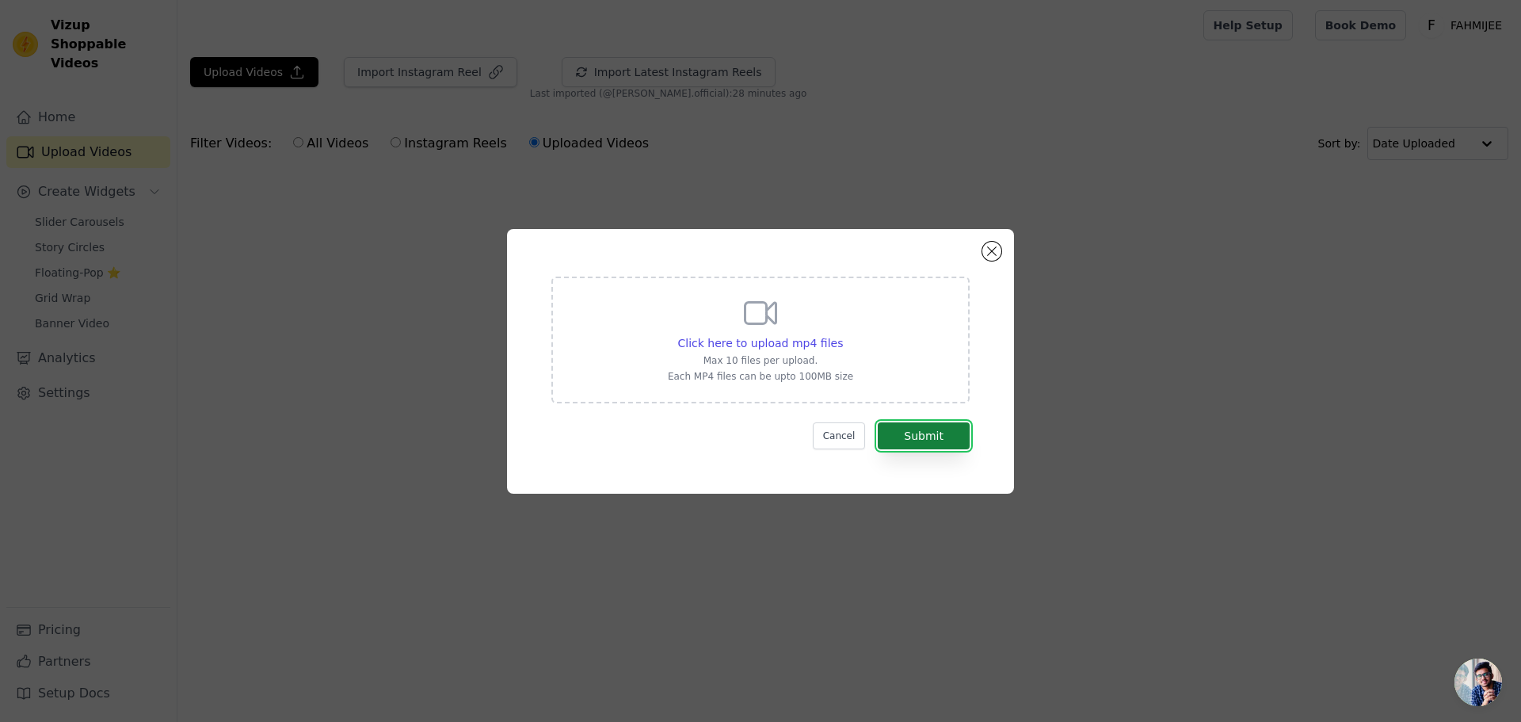
click at [952, 442] on button "Submit" at bounding box center [924, 435] width 92 height 27
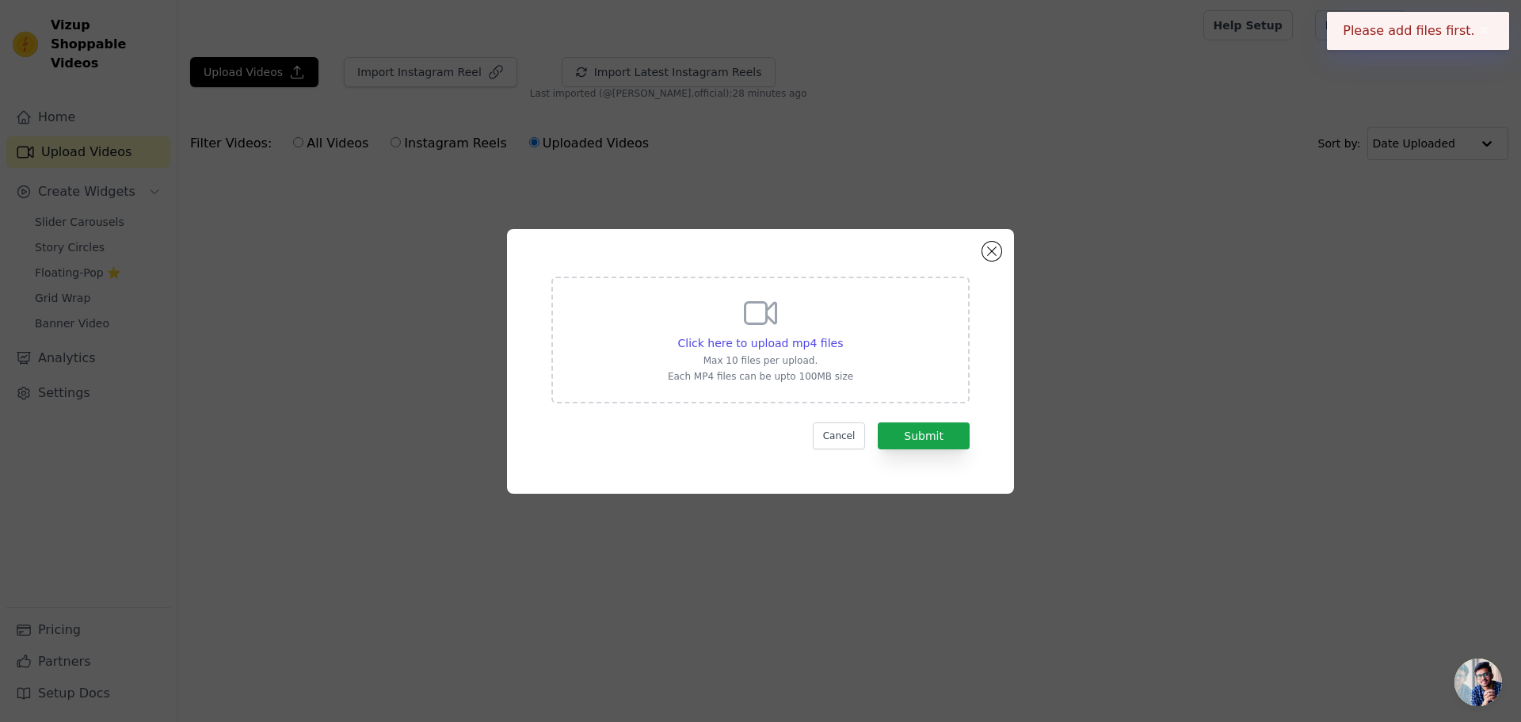
click at [741, 295] on div "Click here to upload mp4 files Max 10 files per upload. Each MP4 files can be u…" at bounding box center [760, 338] width 185 height 89
click at [842, 334] on input "Click here to upload mp4 files Max 10 files per upload. Each MP4 files can be u…" at bounding box center [842, 334] width 1 height 1
click at [832, 436] on button "Cancel" at bounding box center [839, 435] width 53 height 27
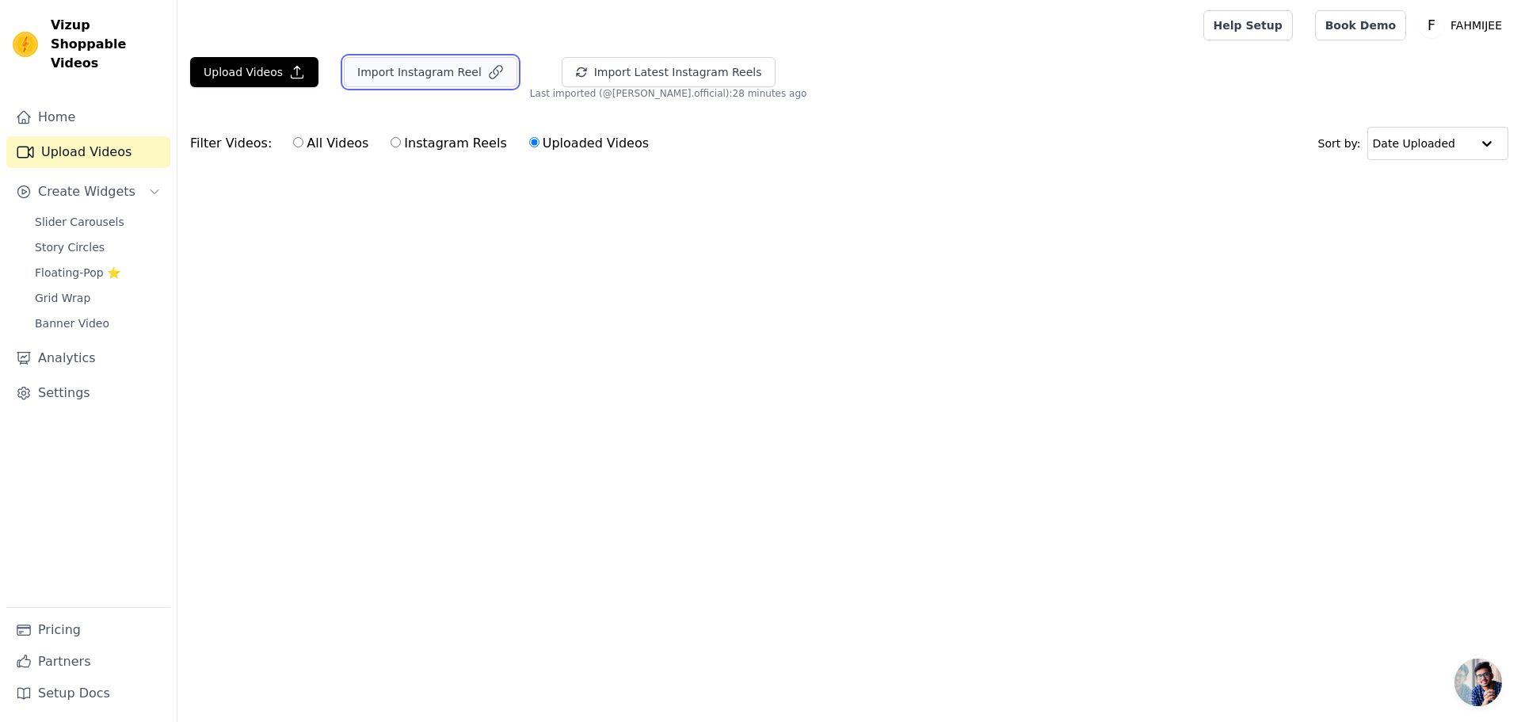
click at [436, 81] on button "Import Instagram Reel" at bounding box center [430, 72] width 173 height 30
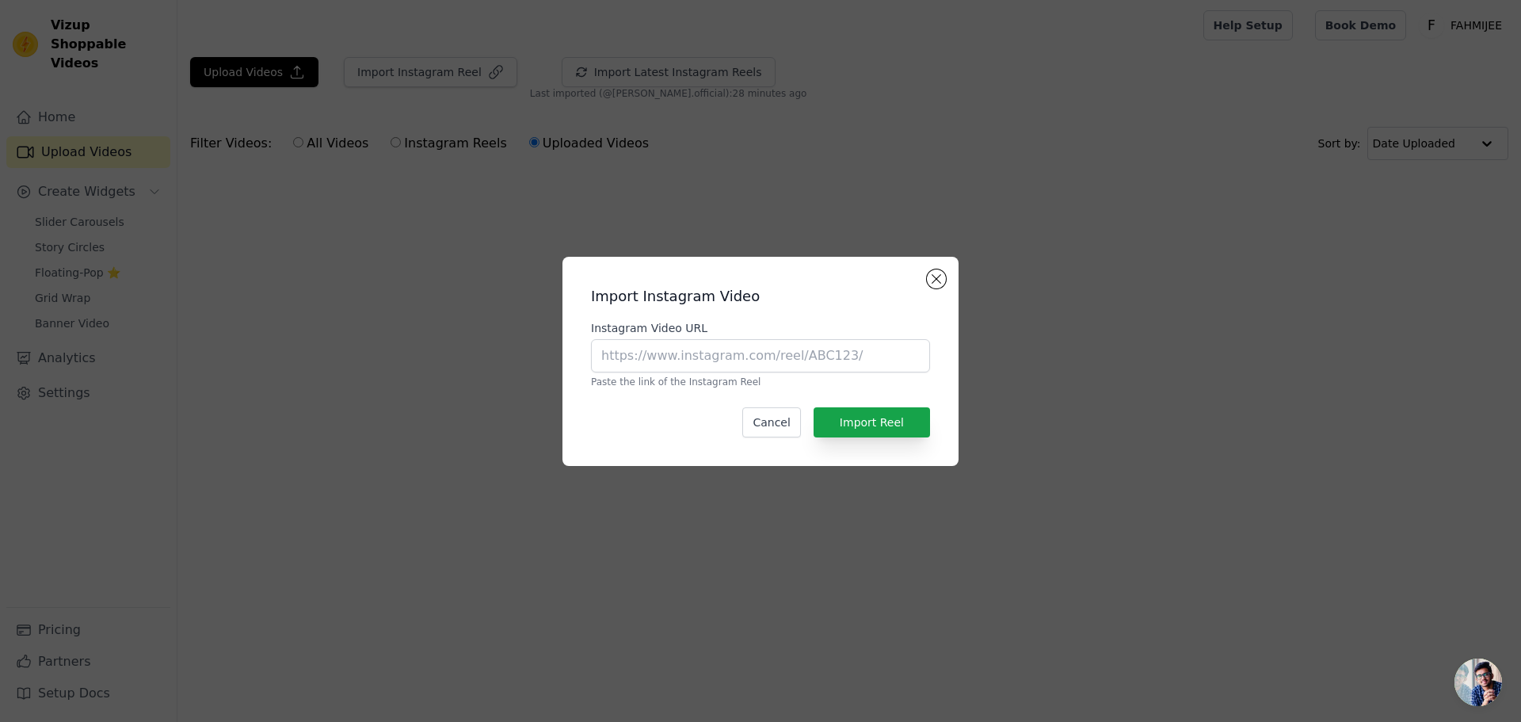
click at [784, 437] on div "Import Instagram Video Instagram Video URL Paste the link of the Instagram Reel…" at bounding box center [760, 361] width 371 height 184
click at [783, 427] on button "Cancel" at bounding box center [771, 422] width 58 height 30
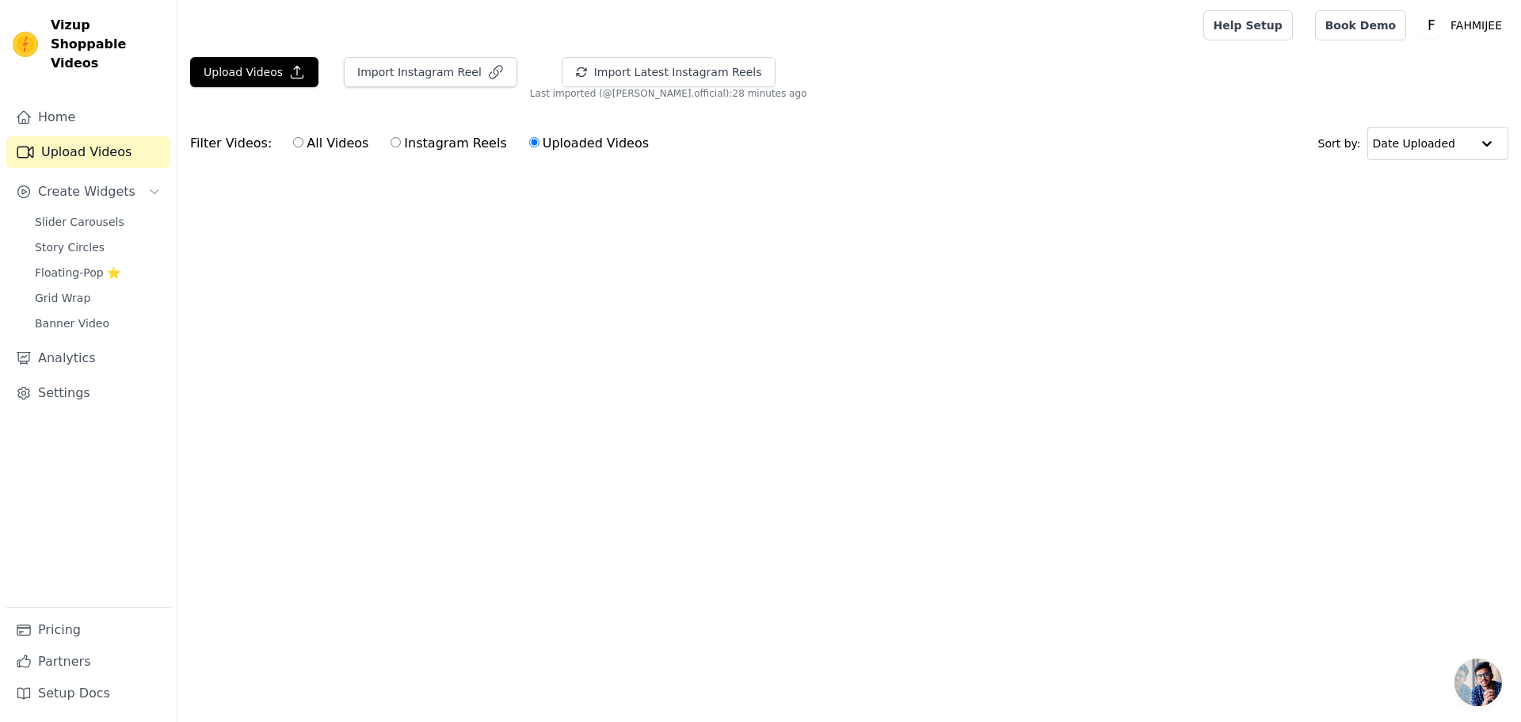
click at [95, 136] on link "Upload Videos" at bounding box center [88, 152] width 164 height 32
click at [87, 101] on link "Home" at bounding box center [88, 117] width 164 height 32
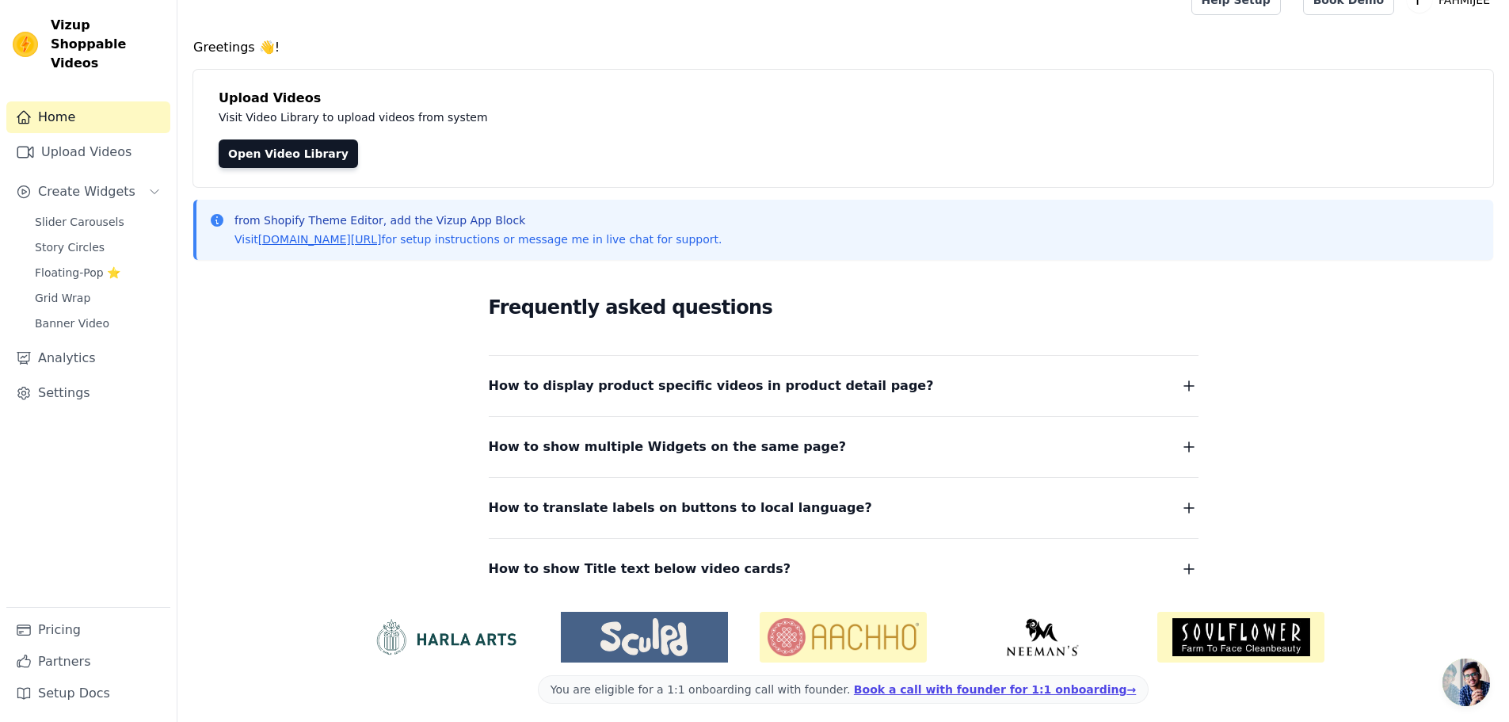
scroll to position [32, 0]
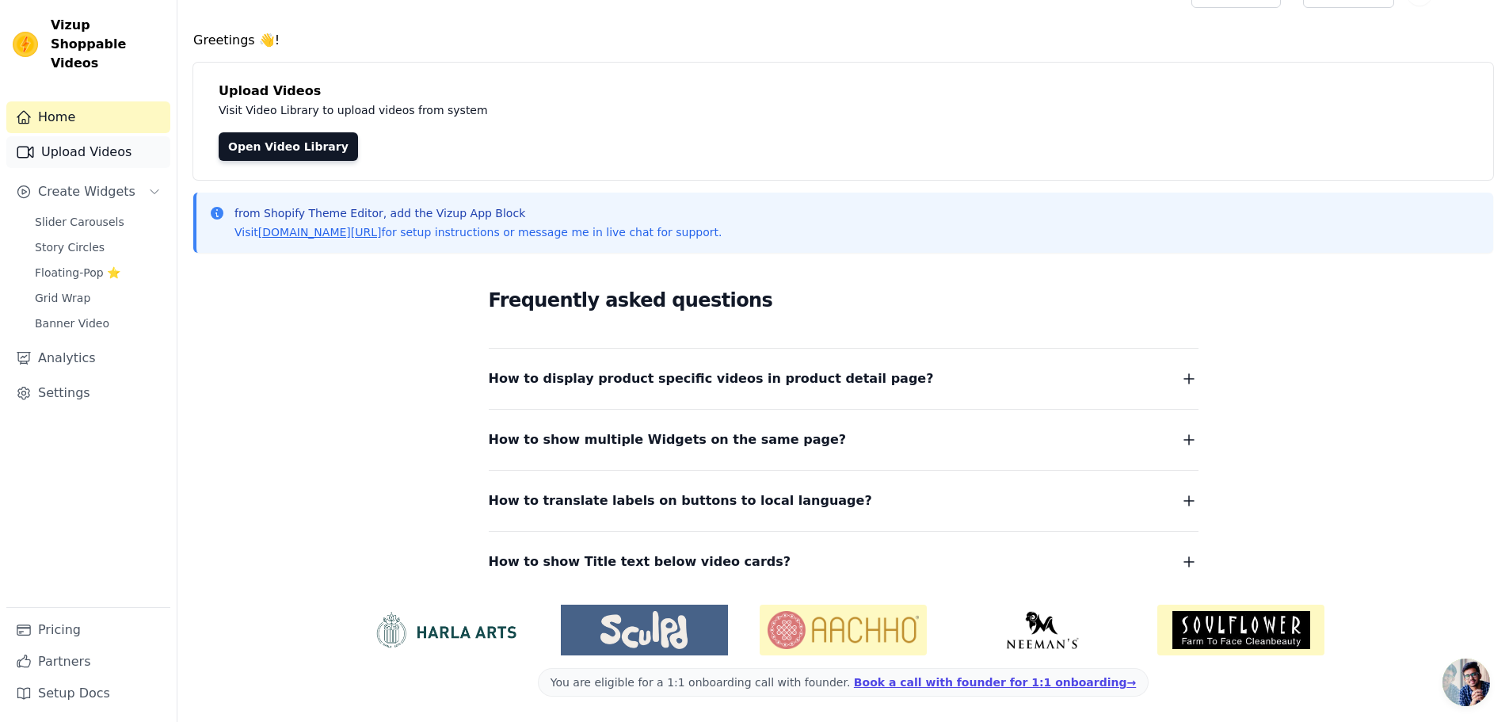
click at [112, 139] on link "Upload Videos" at bounding box center [88, 152] width 164 height 32
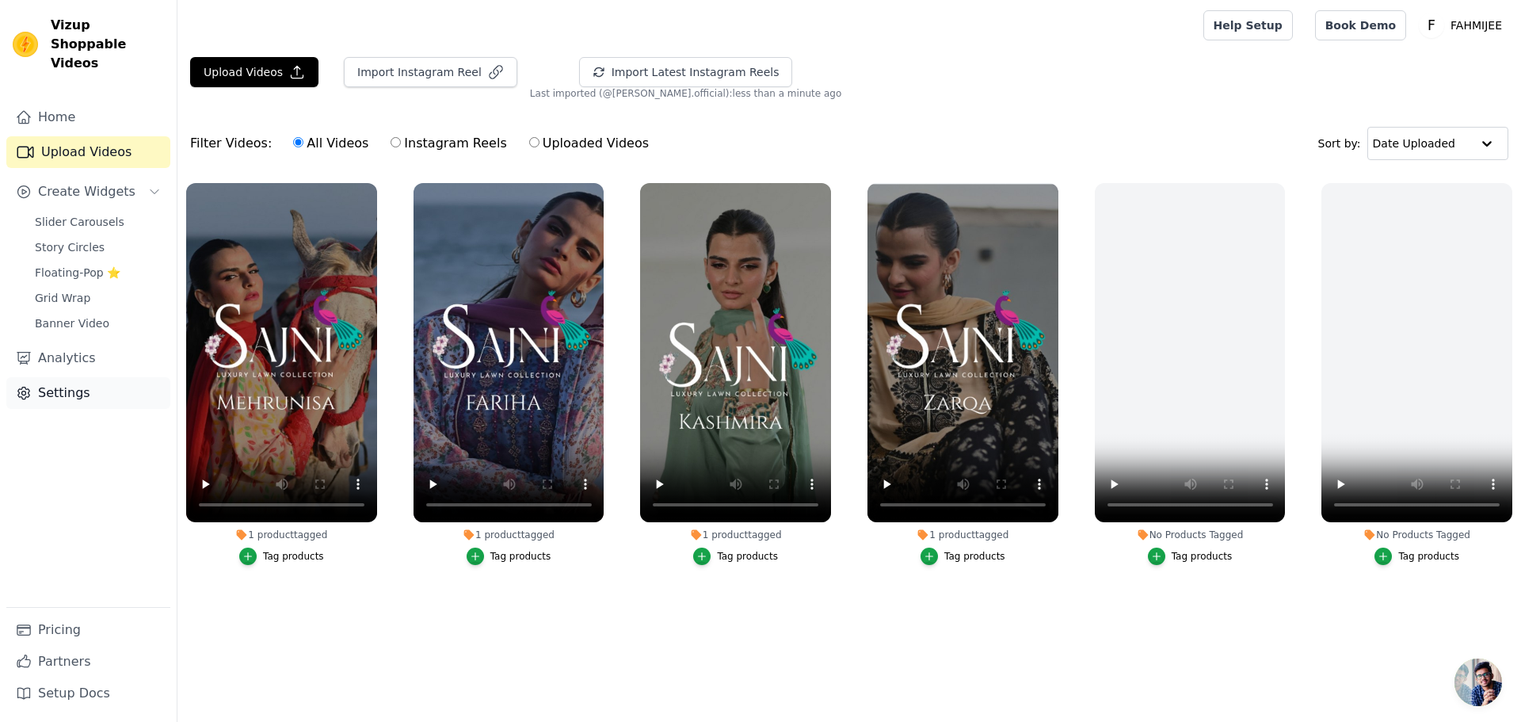
click at [74, 377] on link "Settings" at bounding box center [88, 393] width 164 height 32
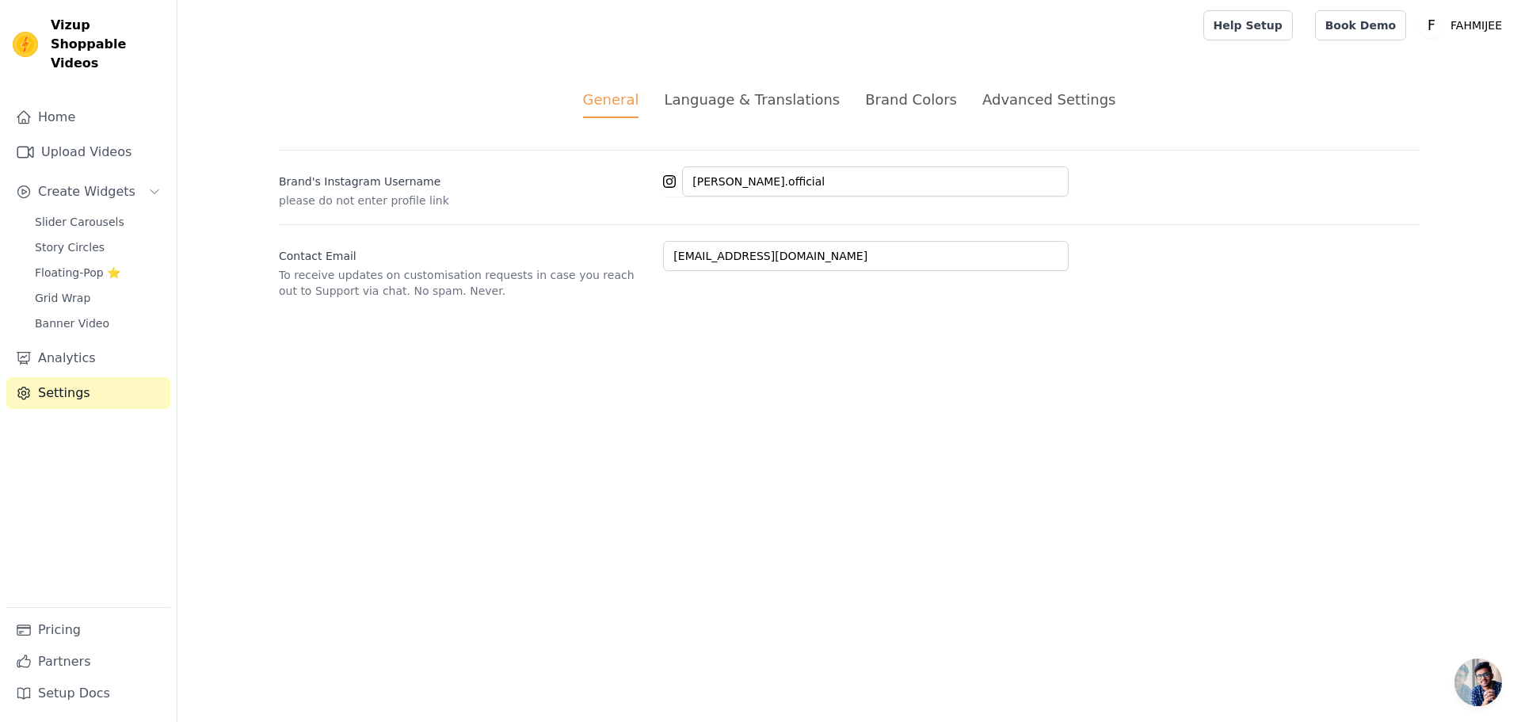
click at [989, 109] on div "Advanced Settings" at bounding box center [1048, 99] width 133 height 21
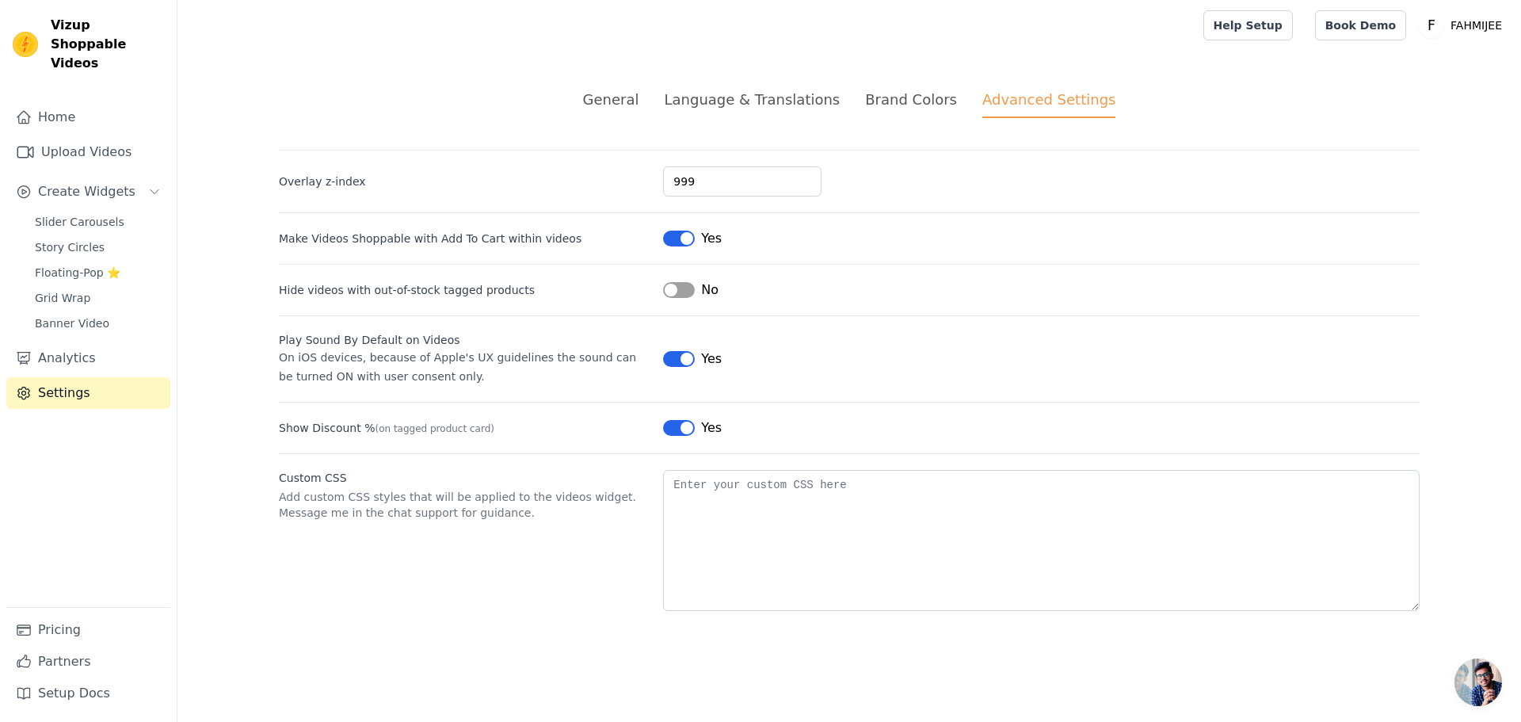
click at [872, 104] on div "Brand Colors" at bounding box center [911, 99] width 92 height 21
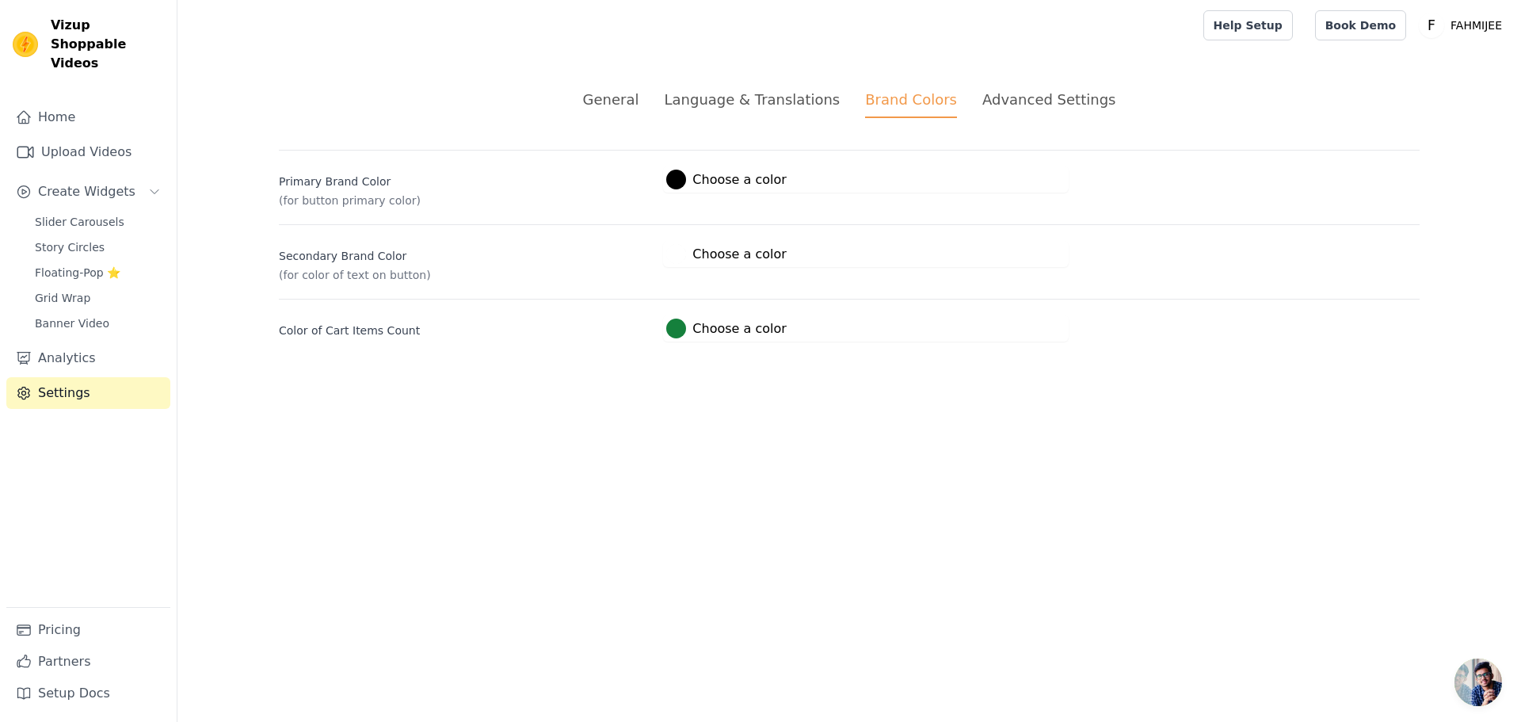
click at [829, 101] on div "Language & Translations" at bounding box center [752, 99] width 176 height 21
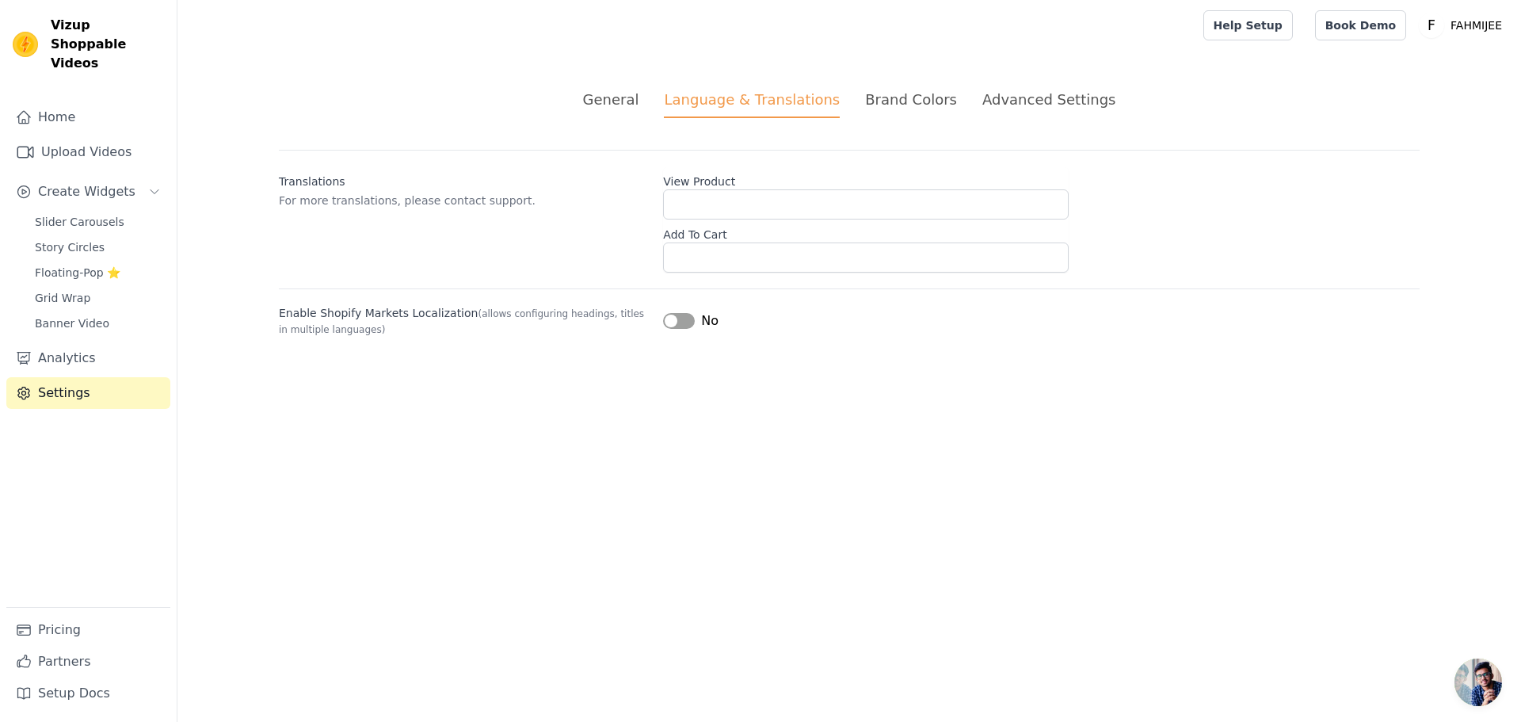
click at [659, 105] on ul "General Language & Translations Brand Colors Advanced Settings" at bounding box center [849, 103] width 1141 height 29
click at [639, 102] on div "General" at bounding box center [611, 99] width 56 height 21
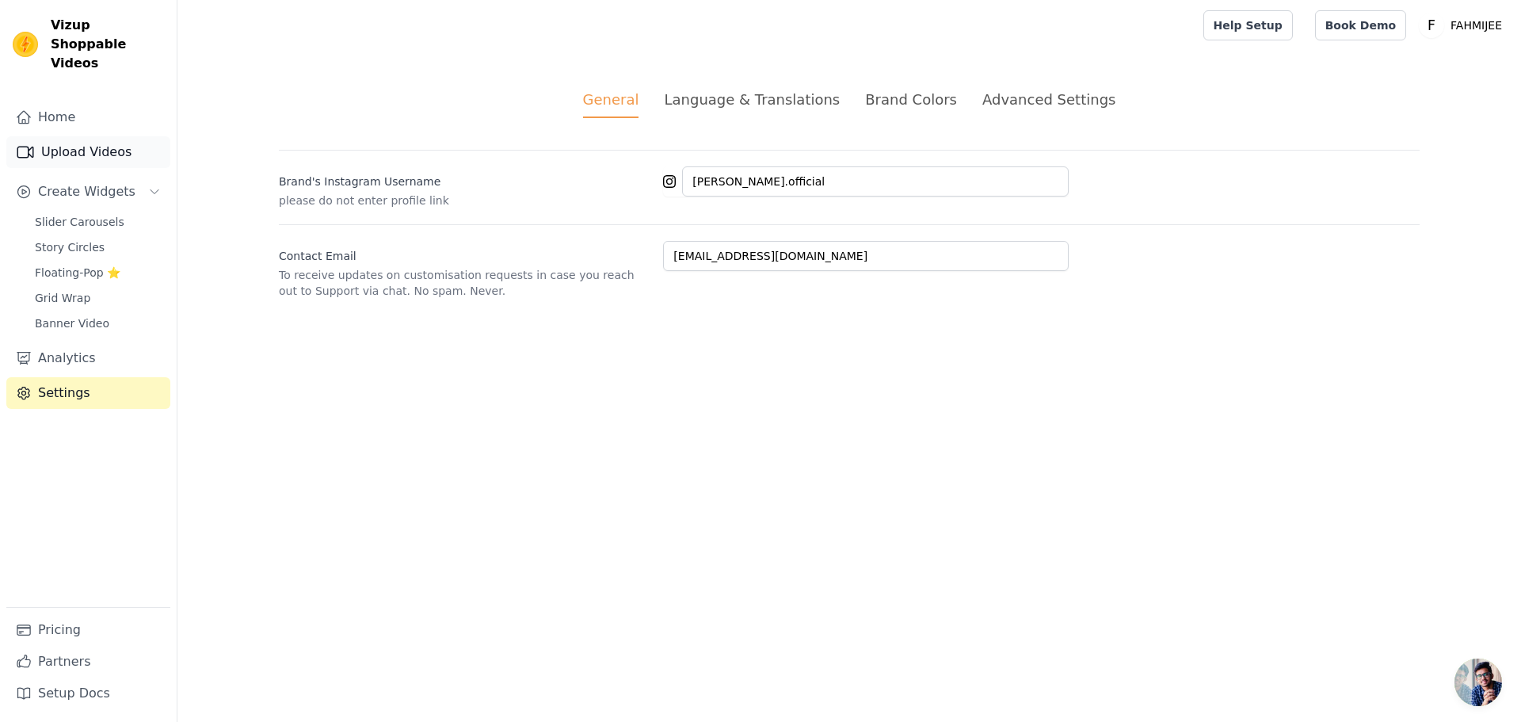
click at [64, 144] on link "Upload Videos" at bounding box center [88, 152] width 164 height 32
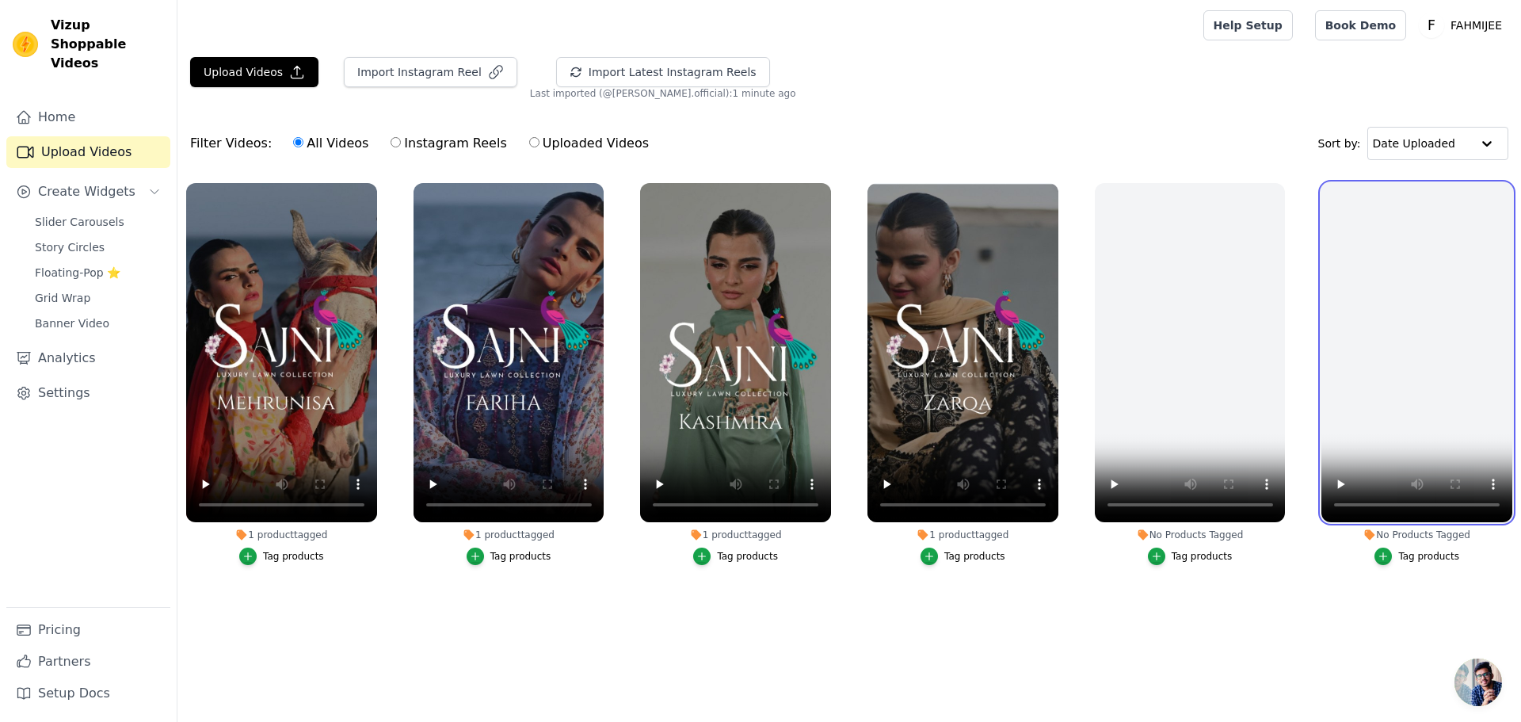
drag, startPoint x: 1499, startPoint y: 295, endPoint x: 566, endPoint y: 606, distance: 983.4
click at [573, 604] on ul "1 product tagged Tag products 1 product tagged Tag products 1 product tagged Ta…" at bounding box center [848, 402] width 1343 height 456
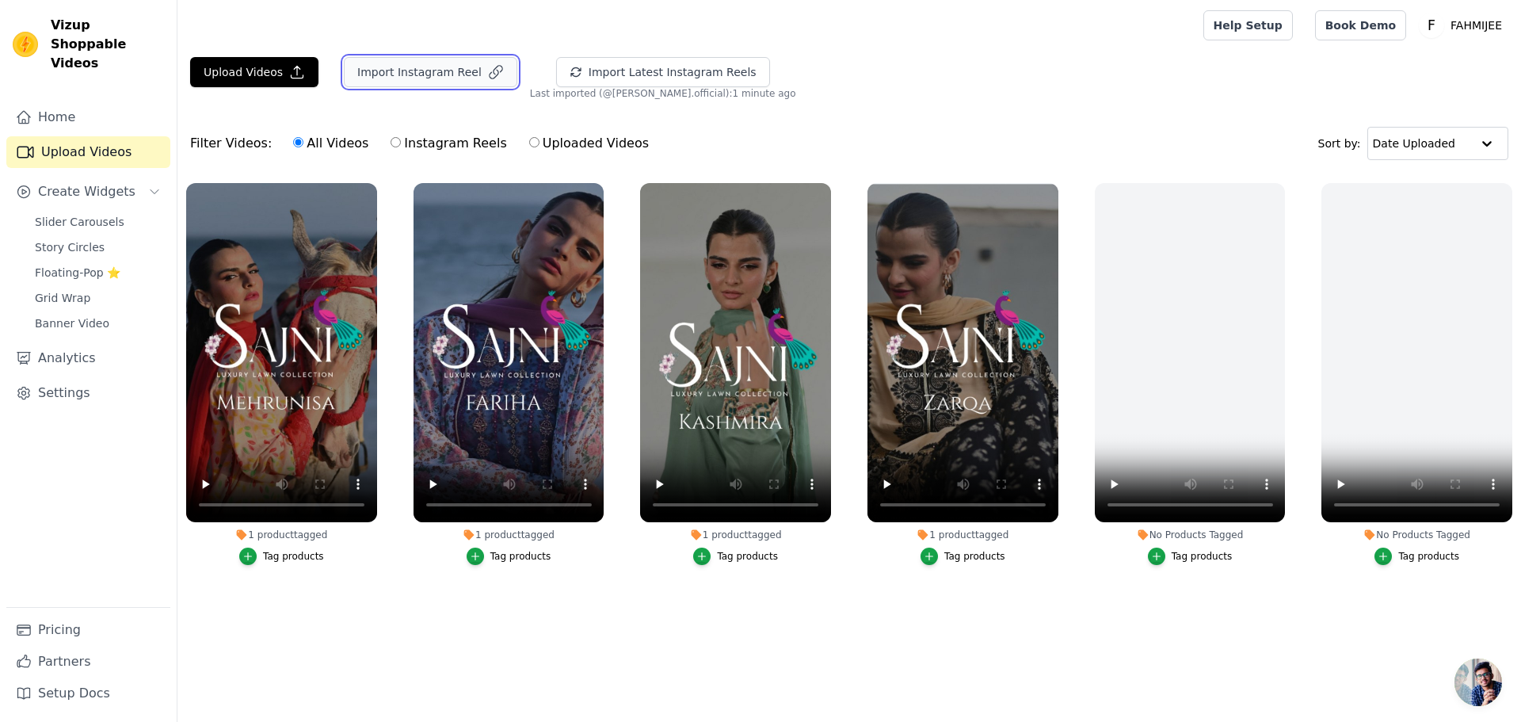
click at [488, 77] on icon "button" at bounding box center [496, 72] width 16 height 16
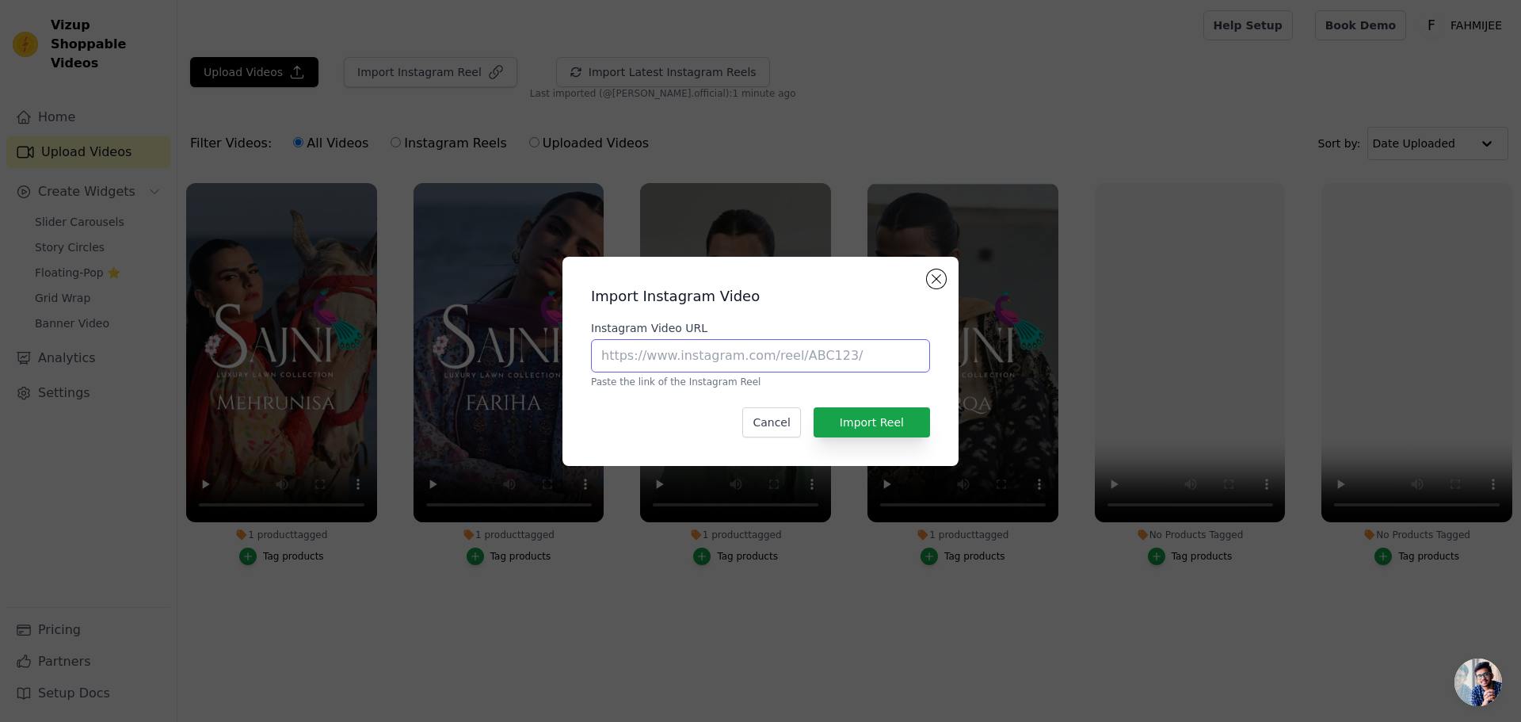
click at [741, 364] on input "Instagram Video URL" at bounding box center [760, 355] width 339 height 33
paste input "https://www.instagram.com/reel/DJf2dFMBrza/"
type input "https://www.instagram.com/reel/DJf2dFMBrza/"
click at [884, 436] on button "Import Reel" at bounding box center [871, 422] width 116 height 30
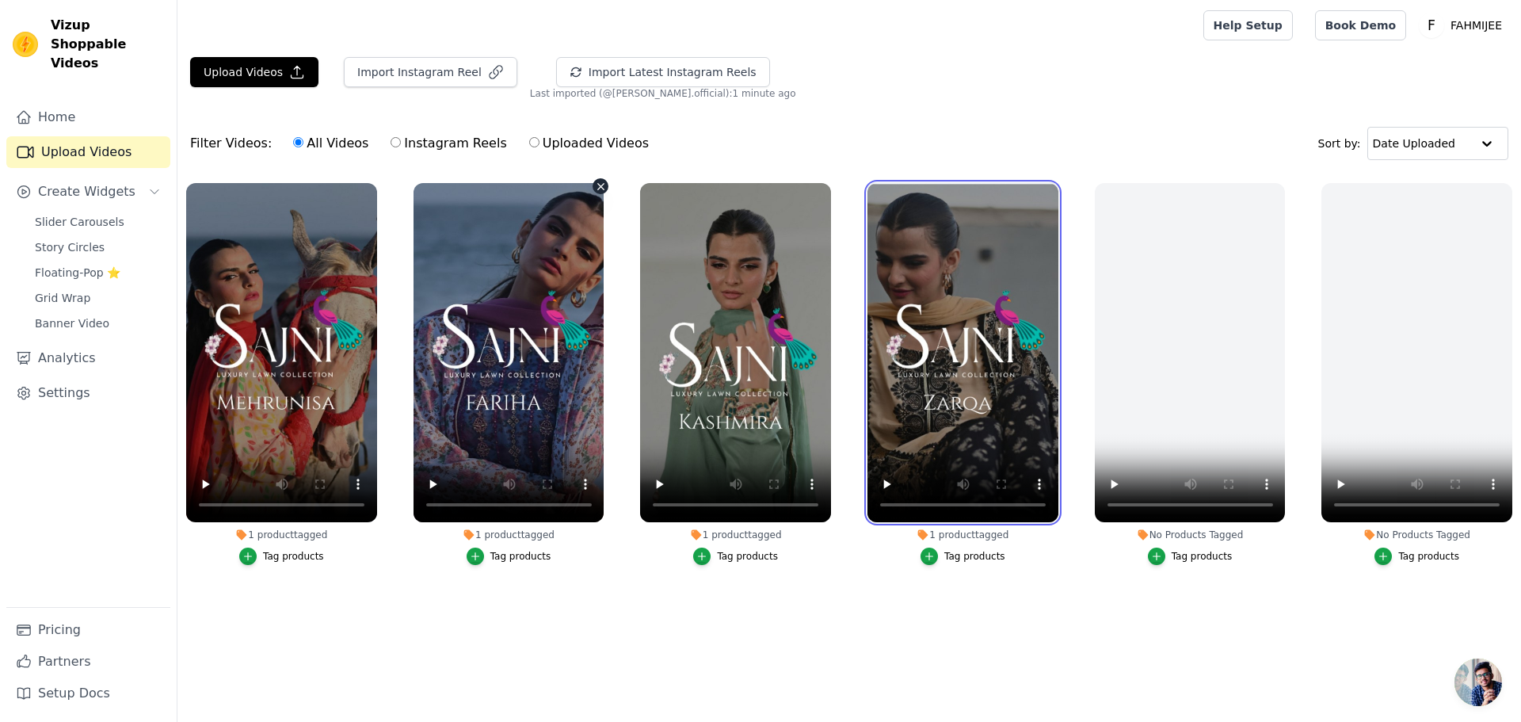
drag, startPoint x: 922, startPoint y: 349, endPoint x: 441, endPoint y: 345, distance: 480.8
click at [441, 345] on ul "1 product tagged Tag products 1 product tagged Tag products 1 product tagged Ta…" at bounding box center [848, 402] width 1343 height 456
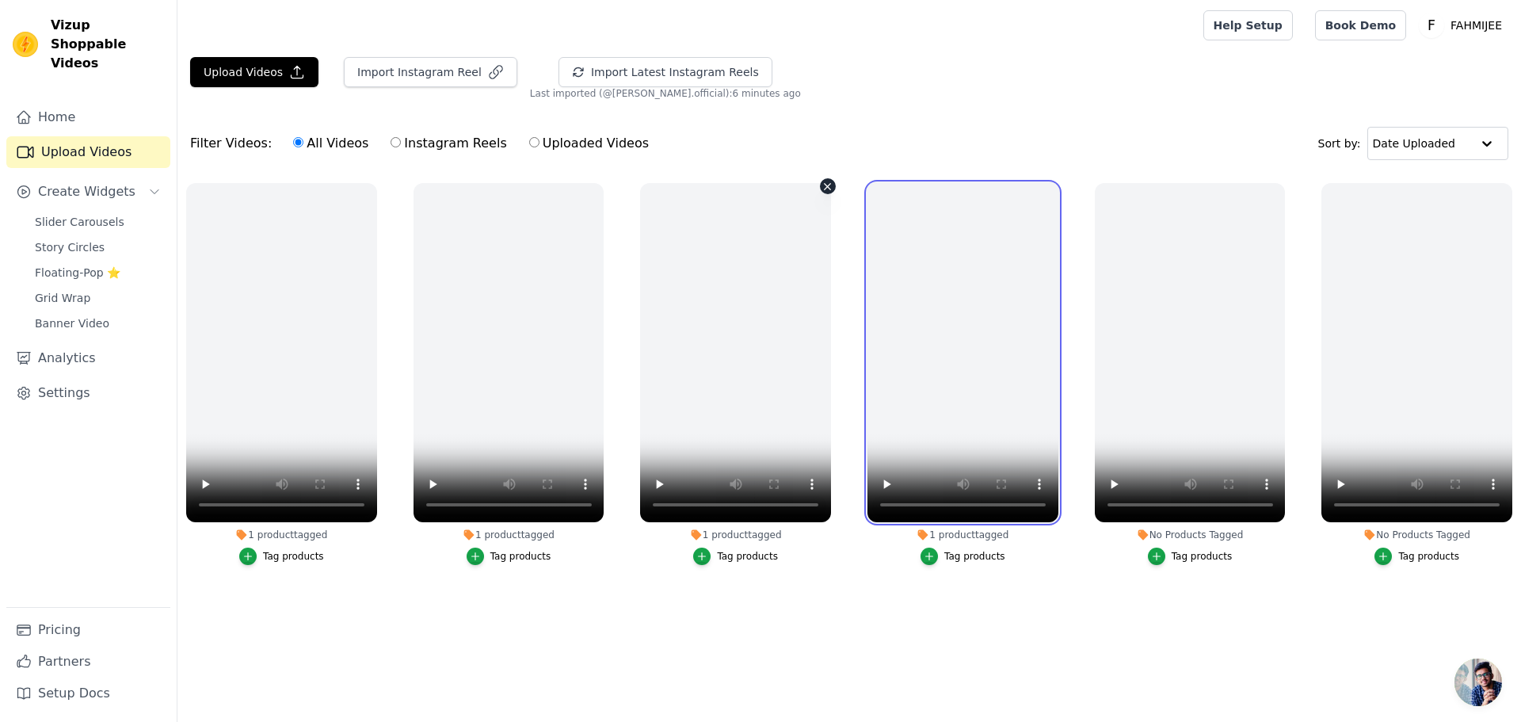
drag, startPoint x: 1036, startPoint y: 298, endPoint x: 1311, endPoint y: 299, distance: 274.9
click at [1347, 299] on ul "1 product tagged Tag products 1 product tagged Tag products 1 product tagged Ta…" at bounding box center [848, 402] width 1343 height 456
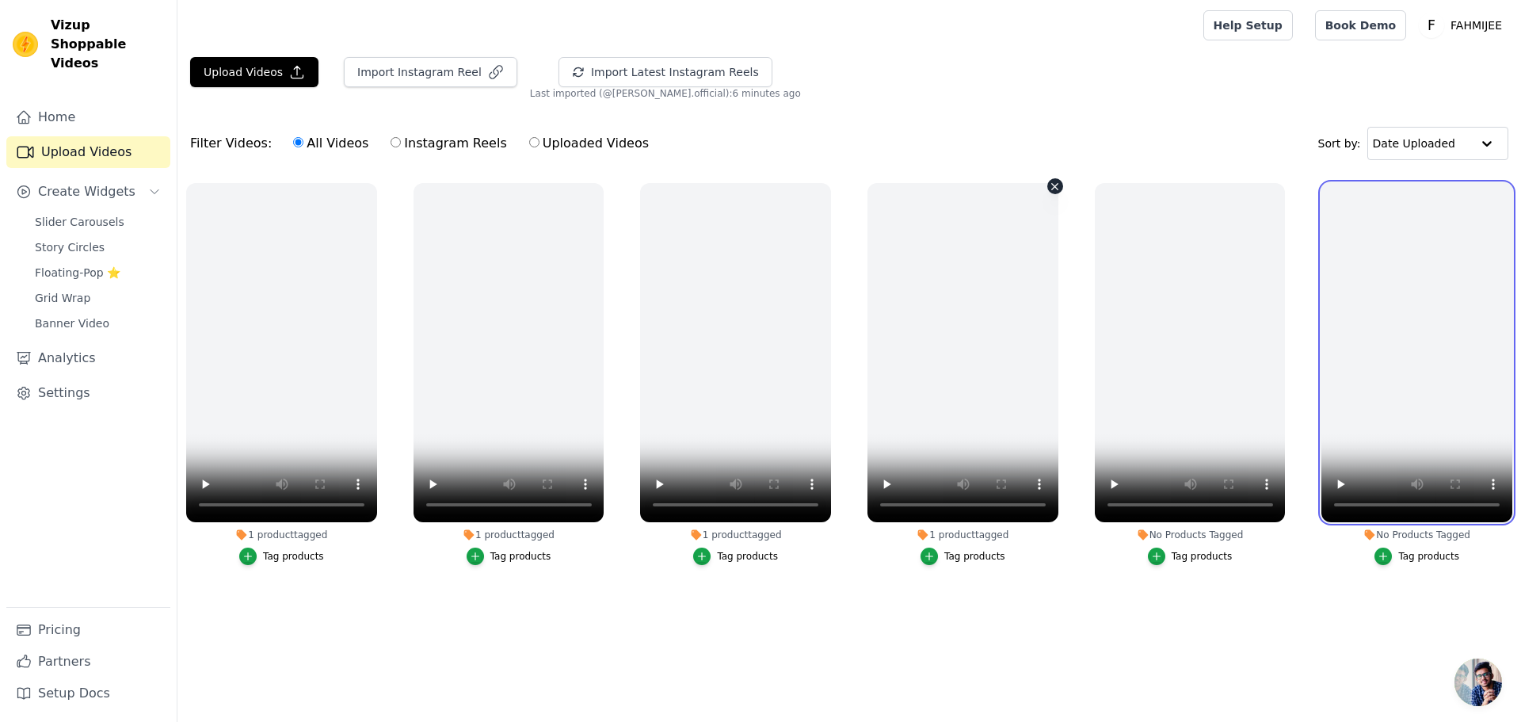
drag, startPoint x: 1311, startPoint y: 299, endPoint x: 422, endPoint y: 276, distance: 889.1
click at [437, 278] on ul "1 product tagged Tag products 1 product tagged Tag products 1 product tagged Ta…" at bounding box center [848, 402] width 1343 height 456
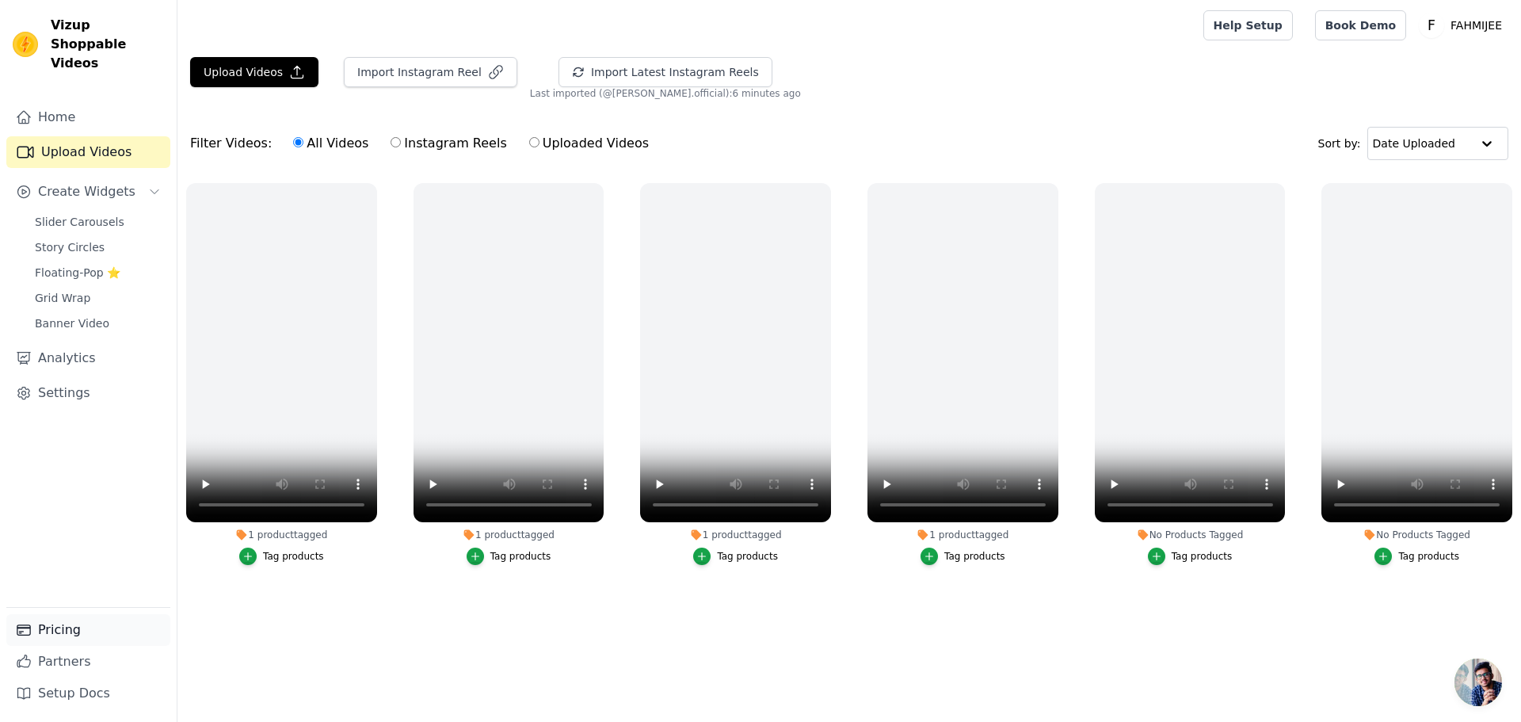
click at [87, 623] on link "Pricing" at bounding box center [88, 630] width 164 height 32
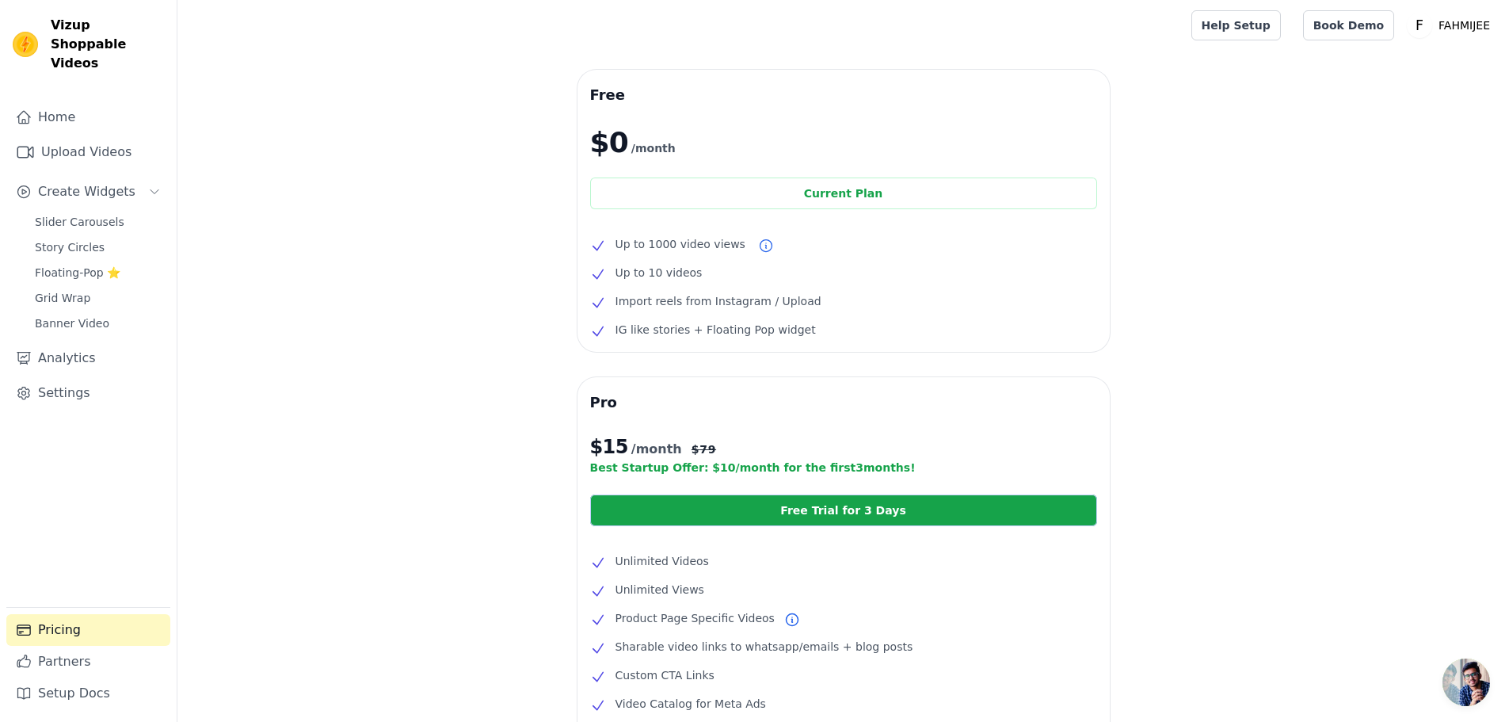
click at [36, 32] on img at bounding box center [25, 44] width 25 height 25
click at [53, 101] on link "Home" at bounding box center [88, 117] width 164 height 32
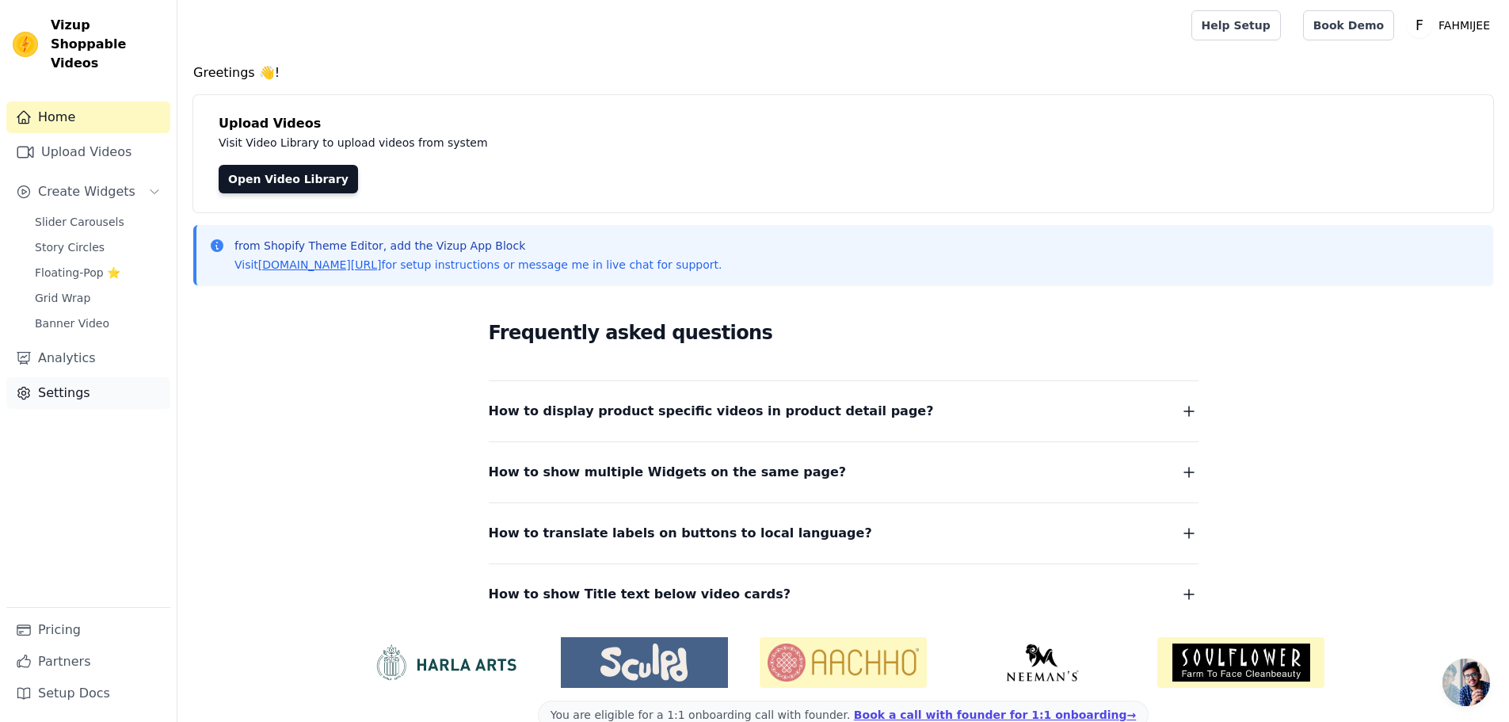
click at [73, 377] on link "Settings" at bounding box center [88, 393] width 164 height 32
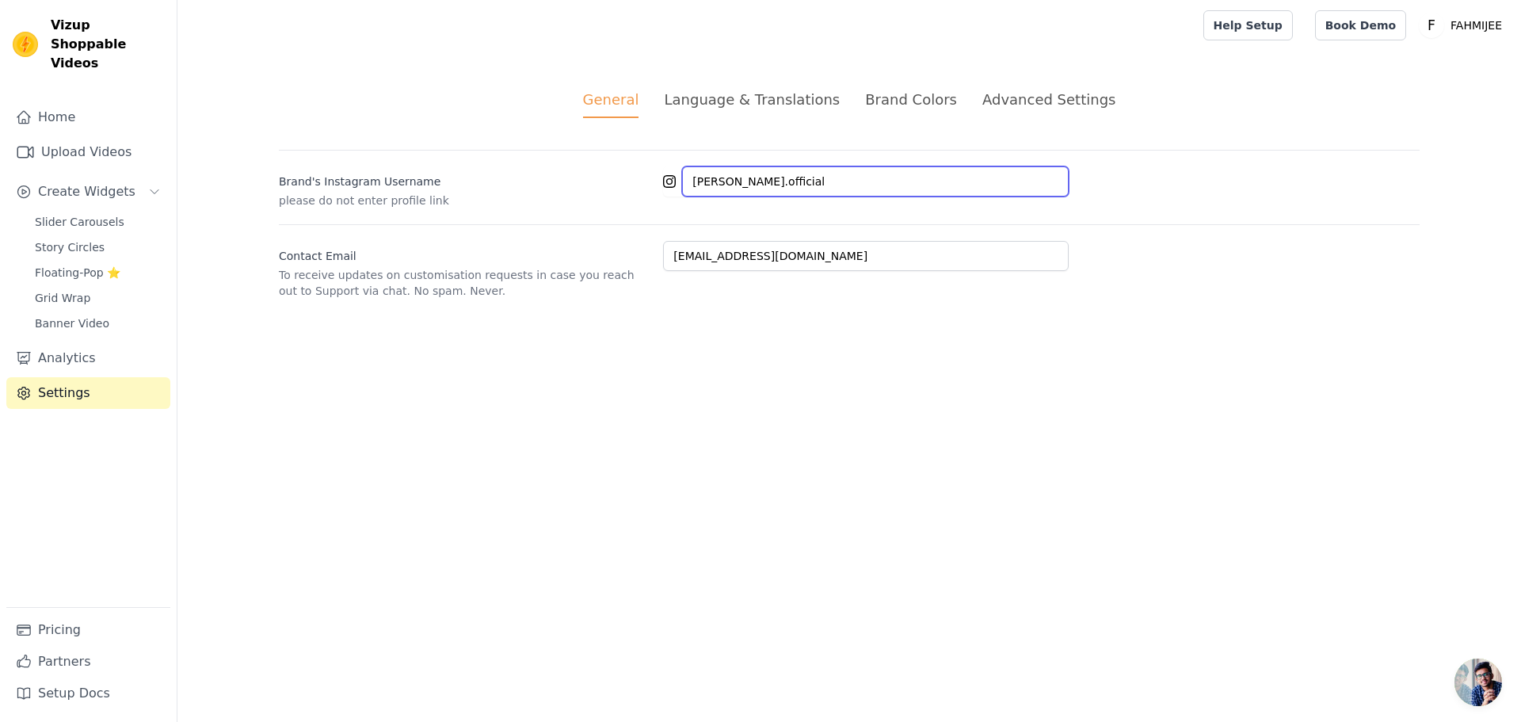
drag, startPoint x: 794, startPoint y: 185, endPoint x: 493, endPoint y: 185, distance: 301.0
click at [493, 185] on div "[PERSON_NAME]'s Instagram Username please do not enter profile link [PERSON_NAM…" at bounding box center [849, 179] width 1141 height 59
click at [37, 182] on div "Create Widgets" at bounding box center [76, 191] width 120 height 19
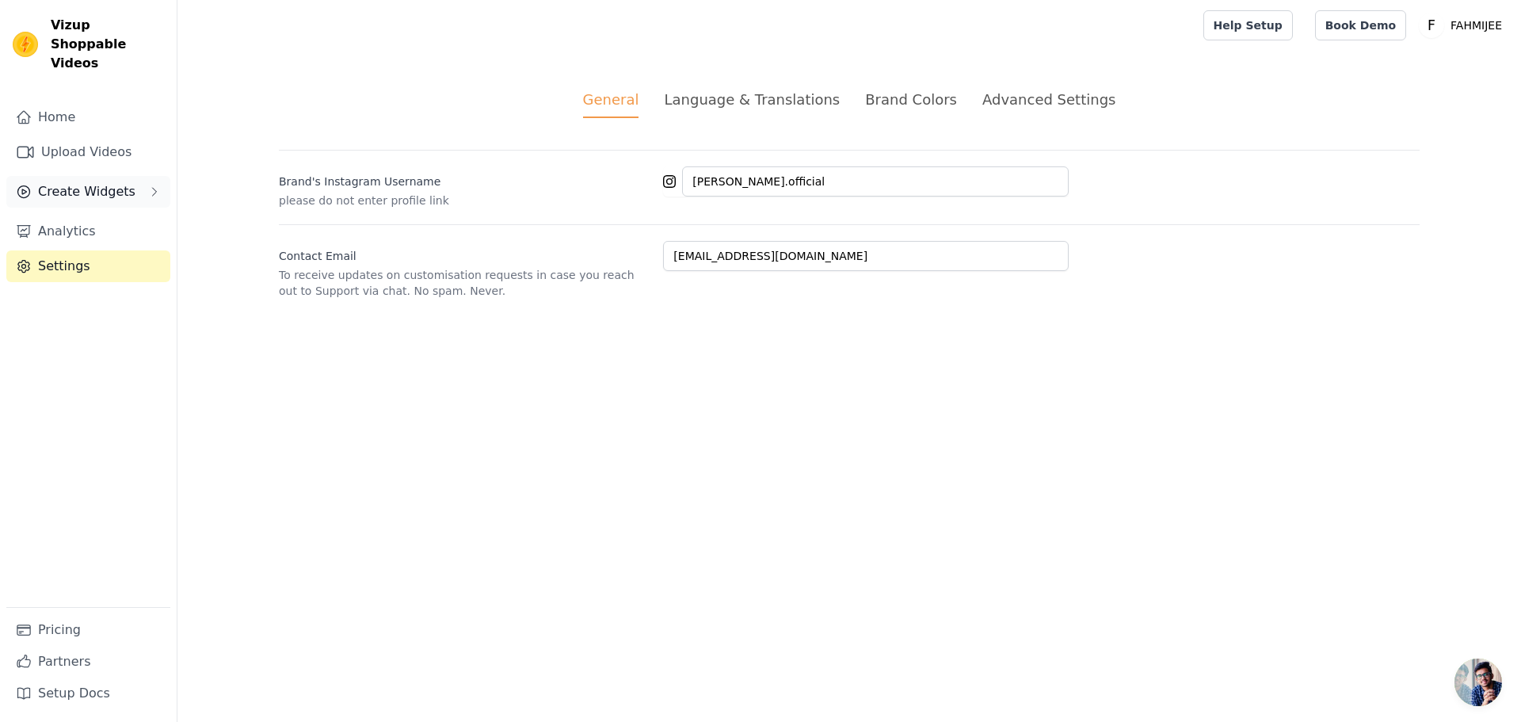
click at [37, 182] on div "Create Widgets" at bounding box center [76, 191] width 120 height 19
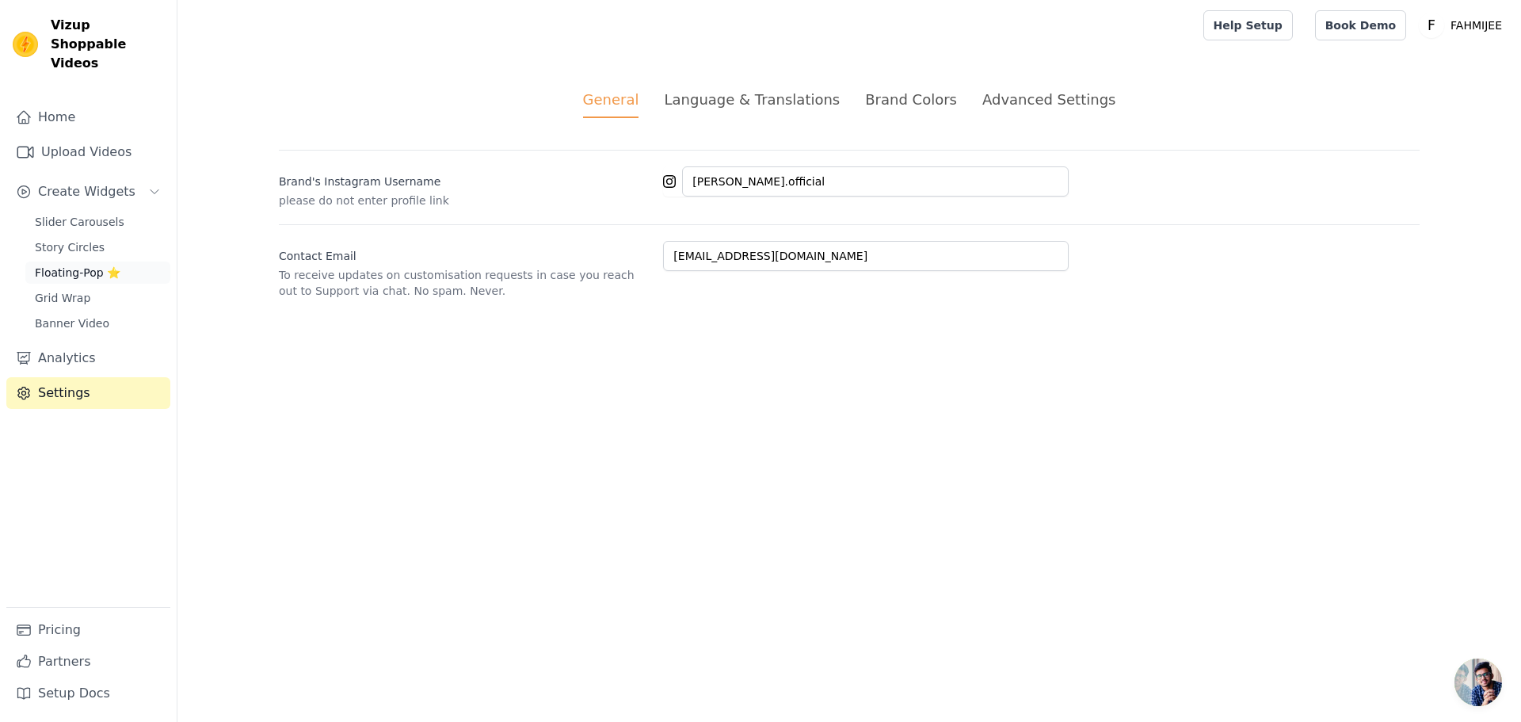
click at [109, 265] on span "Floating-Pop ⭐" at bounding box center [78, 273] width 86 height 16
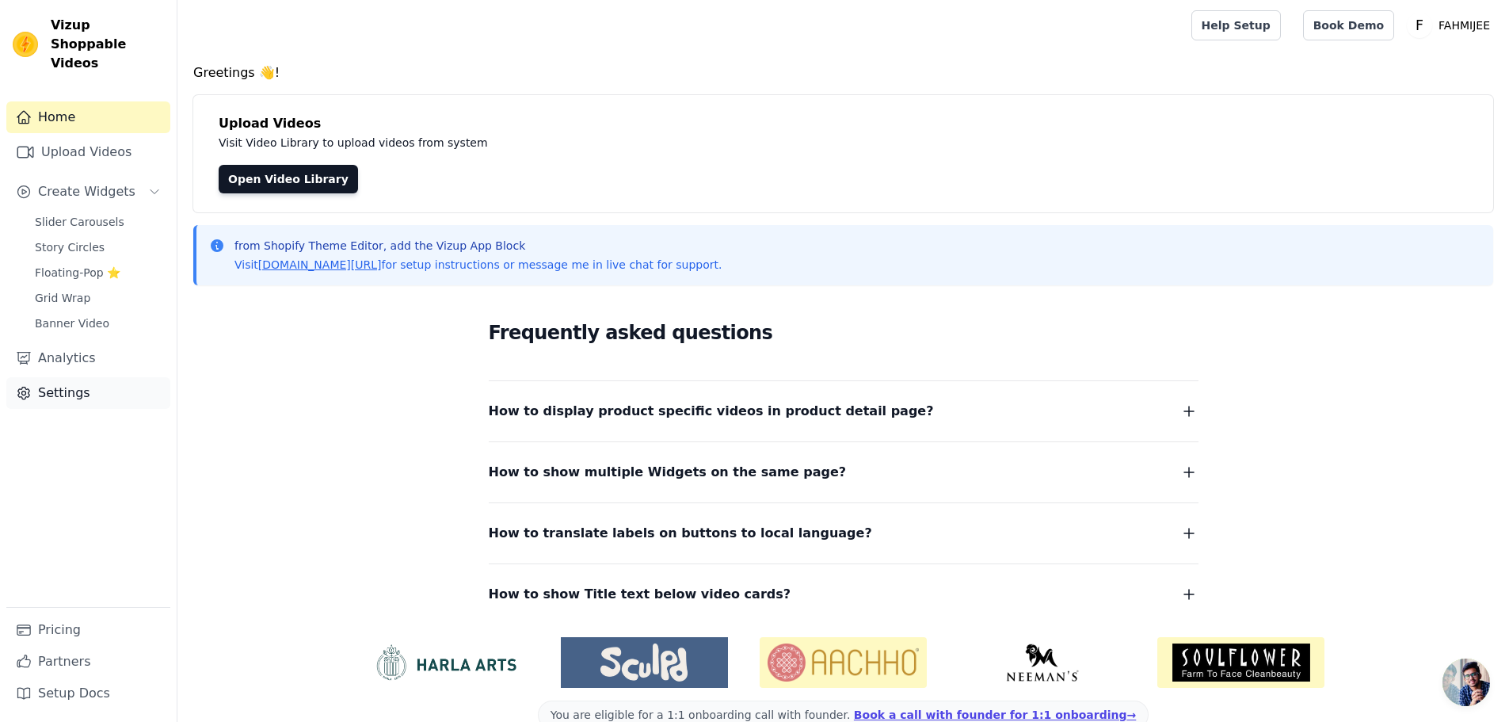
click at [59, 377] on link "Settings" at bounding box center [88, 393] width 164 height 32
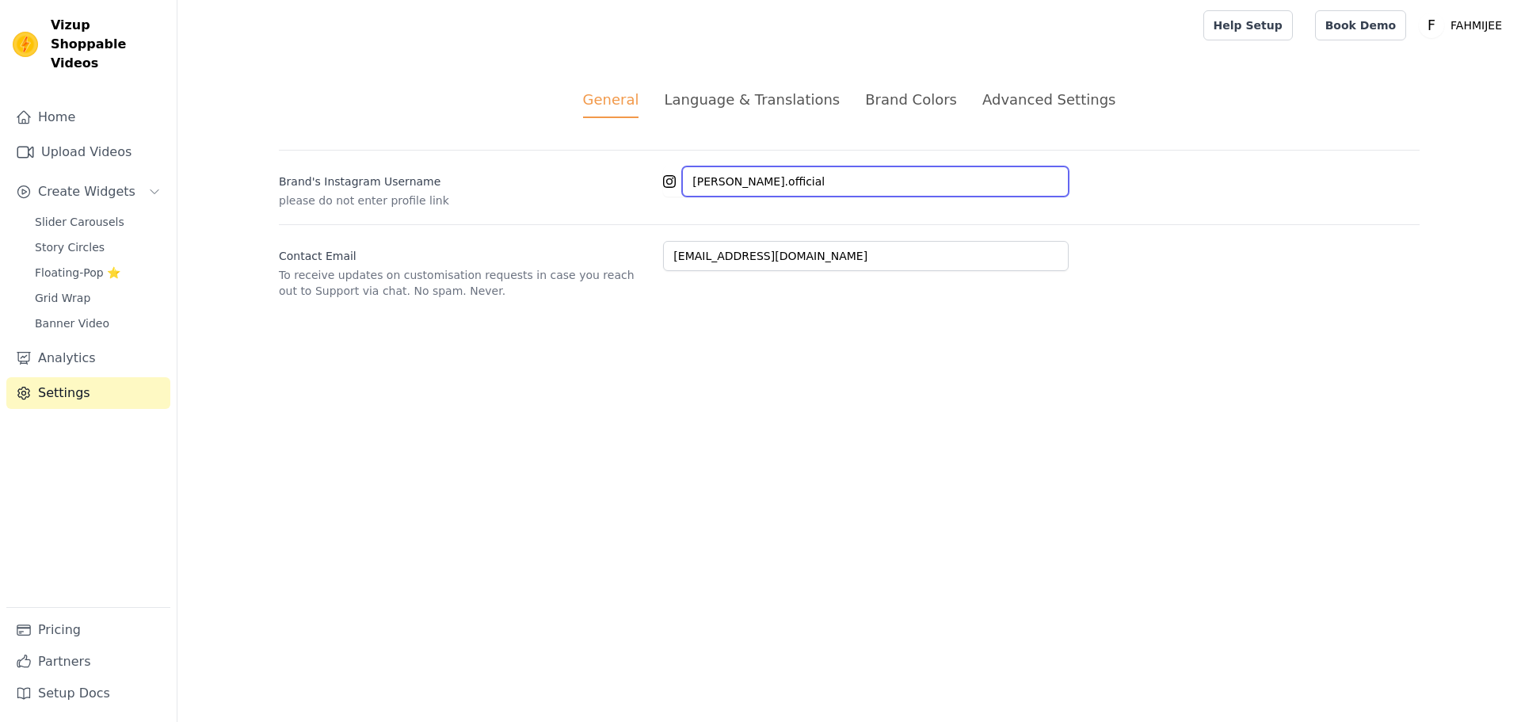
drag, startPoint x: 752, startPoint y: 176, endPoint x: 446, endPoint y: 176, distance: 306.5
click at [446, 176] on div "[PERSON_NAME]'s Instagram Username please do not enter profile link [PERSON_NAM…" at bounding box center [849, 179] width 1141 height 59
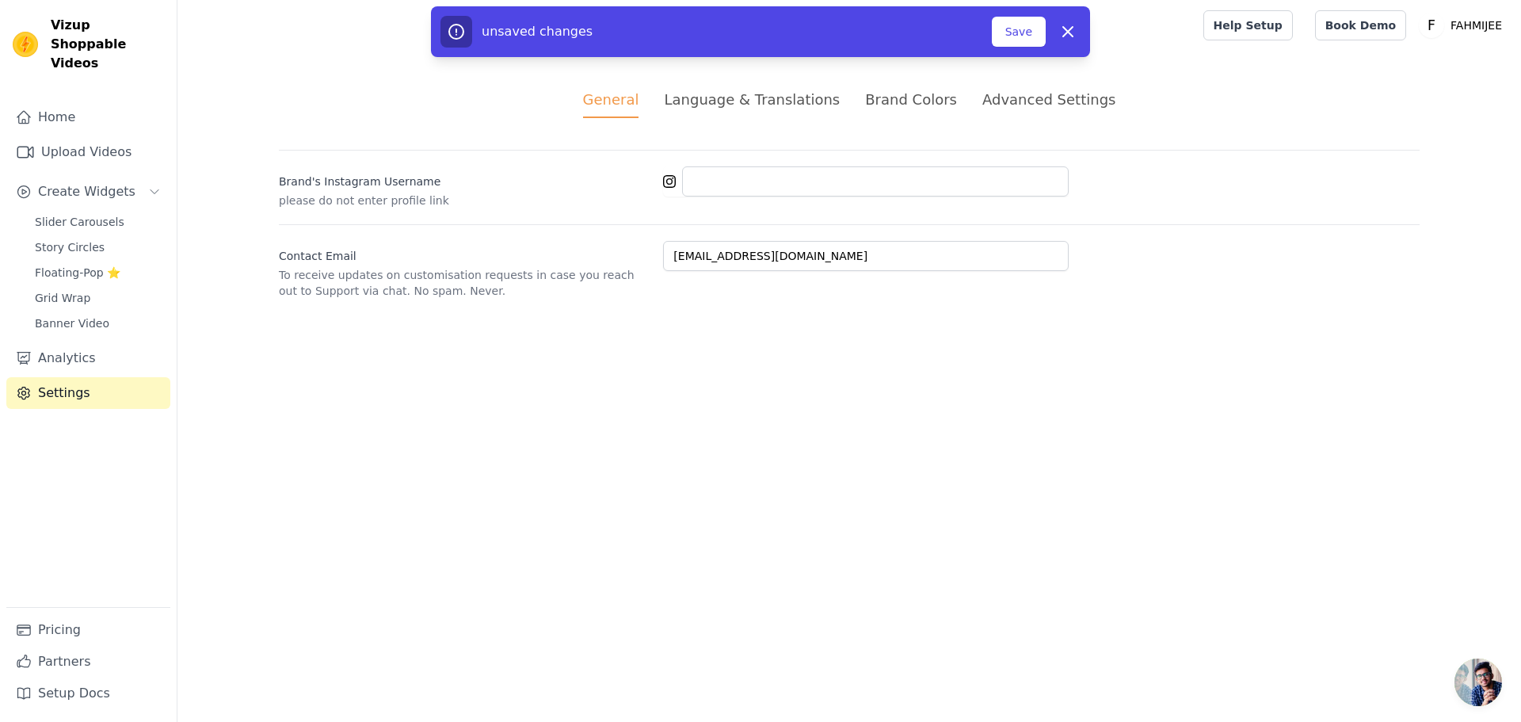
click at [992, 32] on div "unsaved changes" at bounding box center [715, 32] width 551 height 32
click at [1005, 32] on button "Save" at bounding box center [1019, 32] width 54 height 30
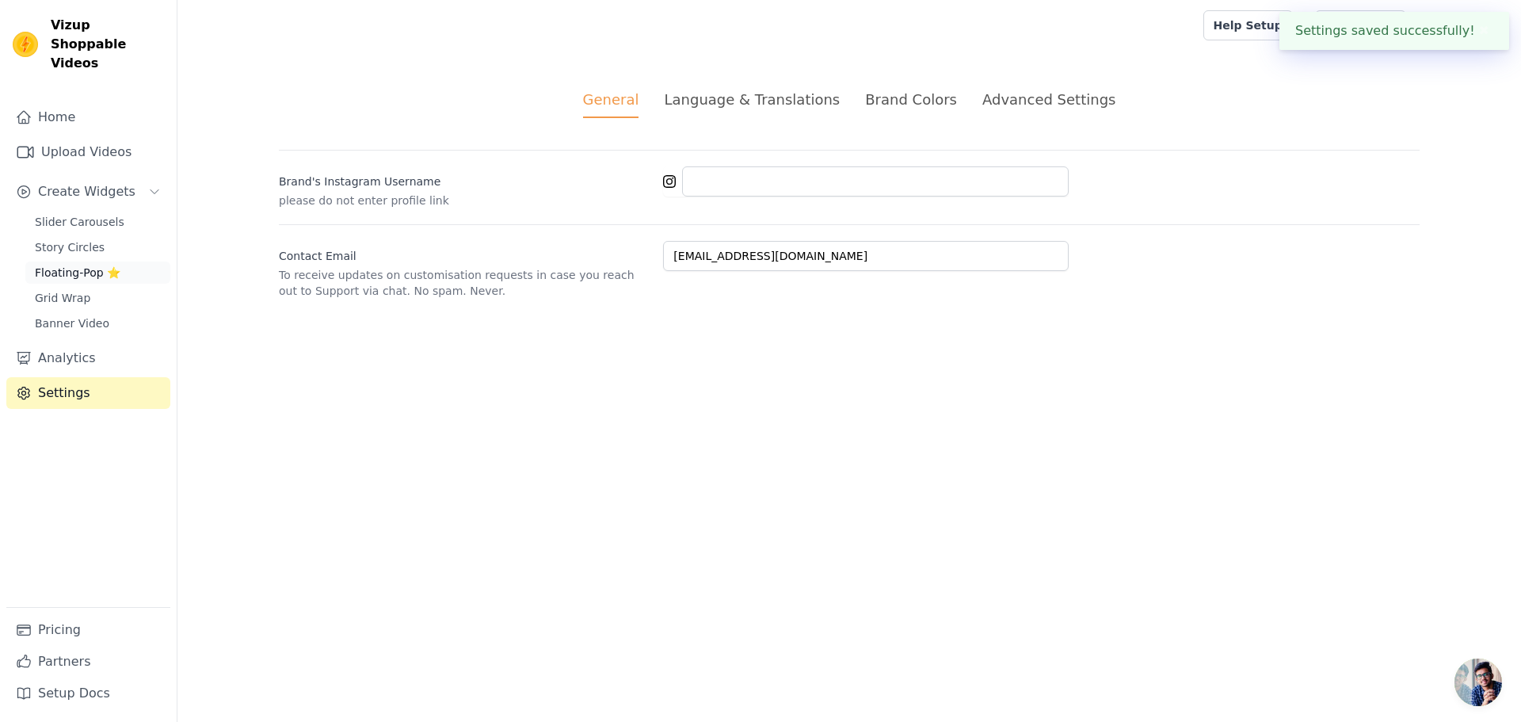
click at [86, 265] on span "Floating-Pop ⭐" at bounding box center [78, 273] width 86 height 16
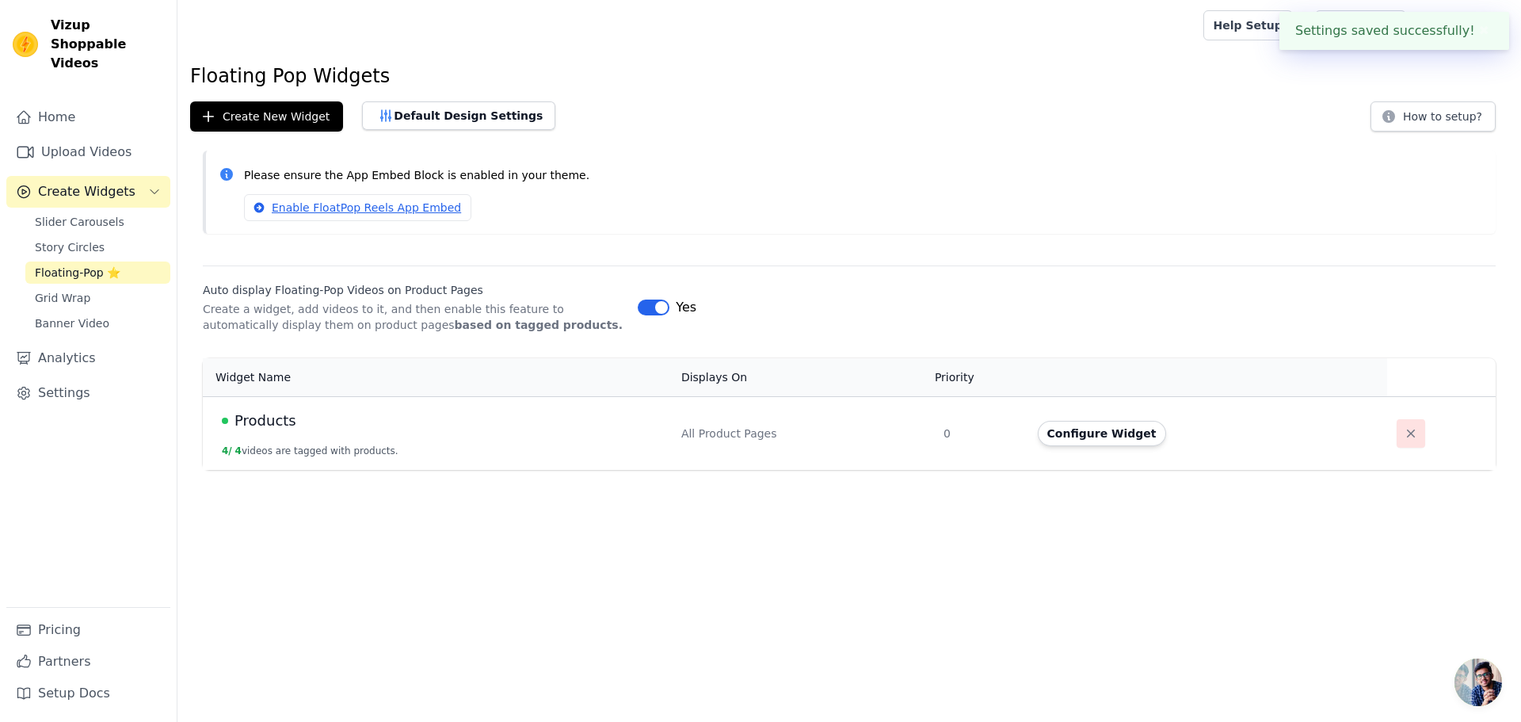
click at [1403, 430] on icon "button" at bounding box center [1411, 433] width 16 height 16
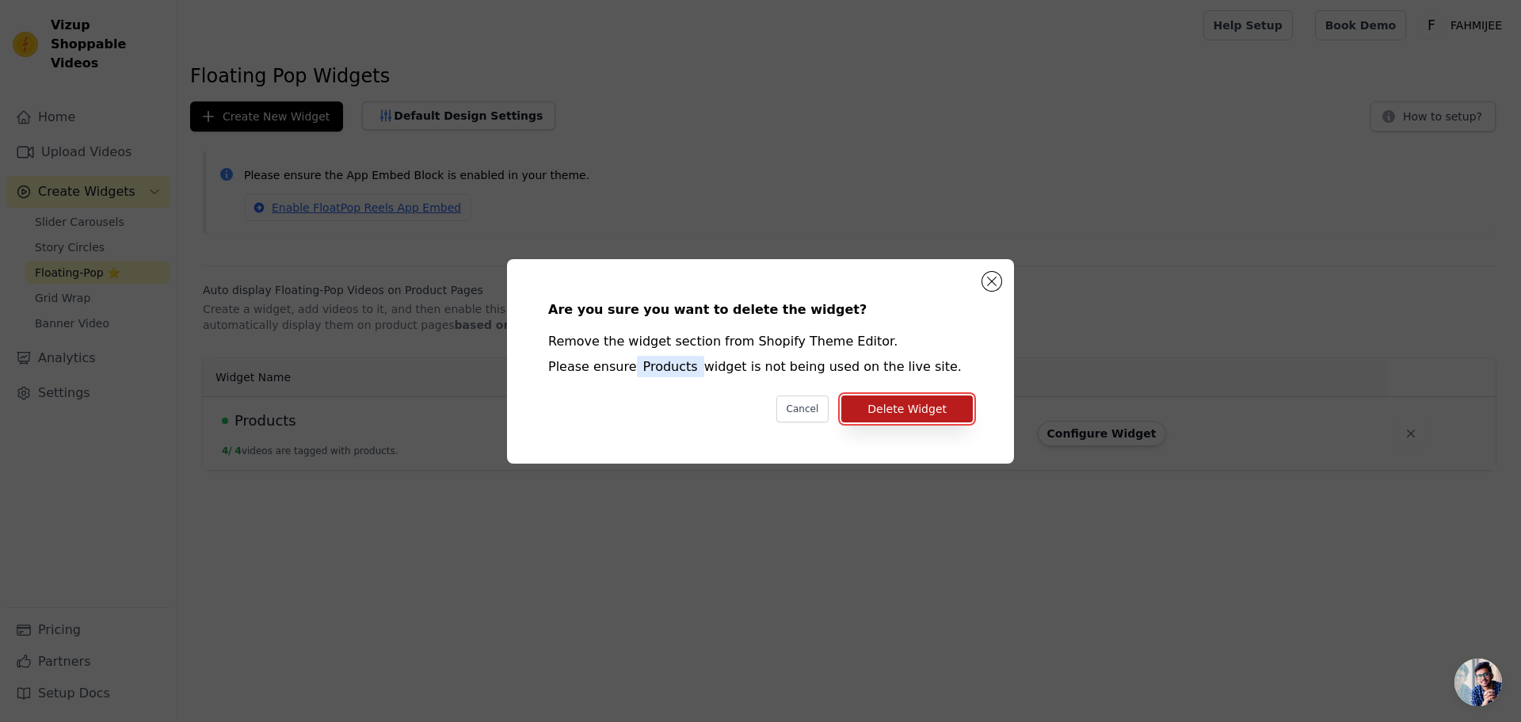
click at [939, 403] on button "Delete Widget" at bounding box center [906, 408] width 131 height 27
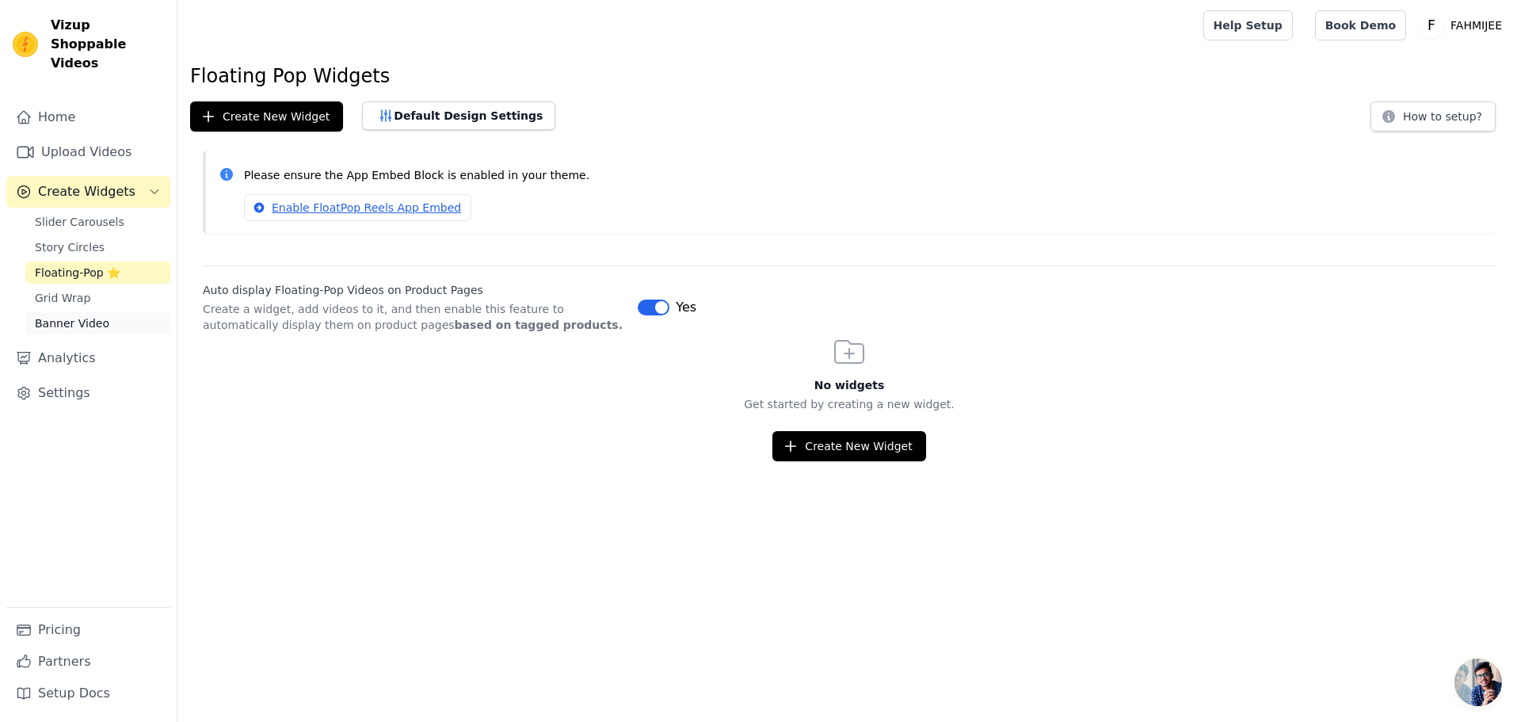
click at [67, 315] on span "Banner Video" at bounding box center [72, 323] width 74 height 16
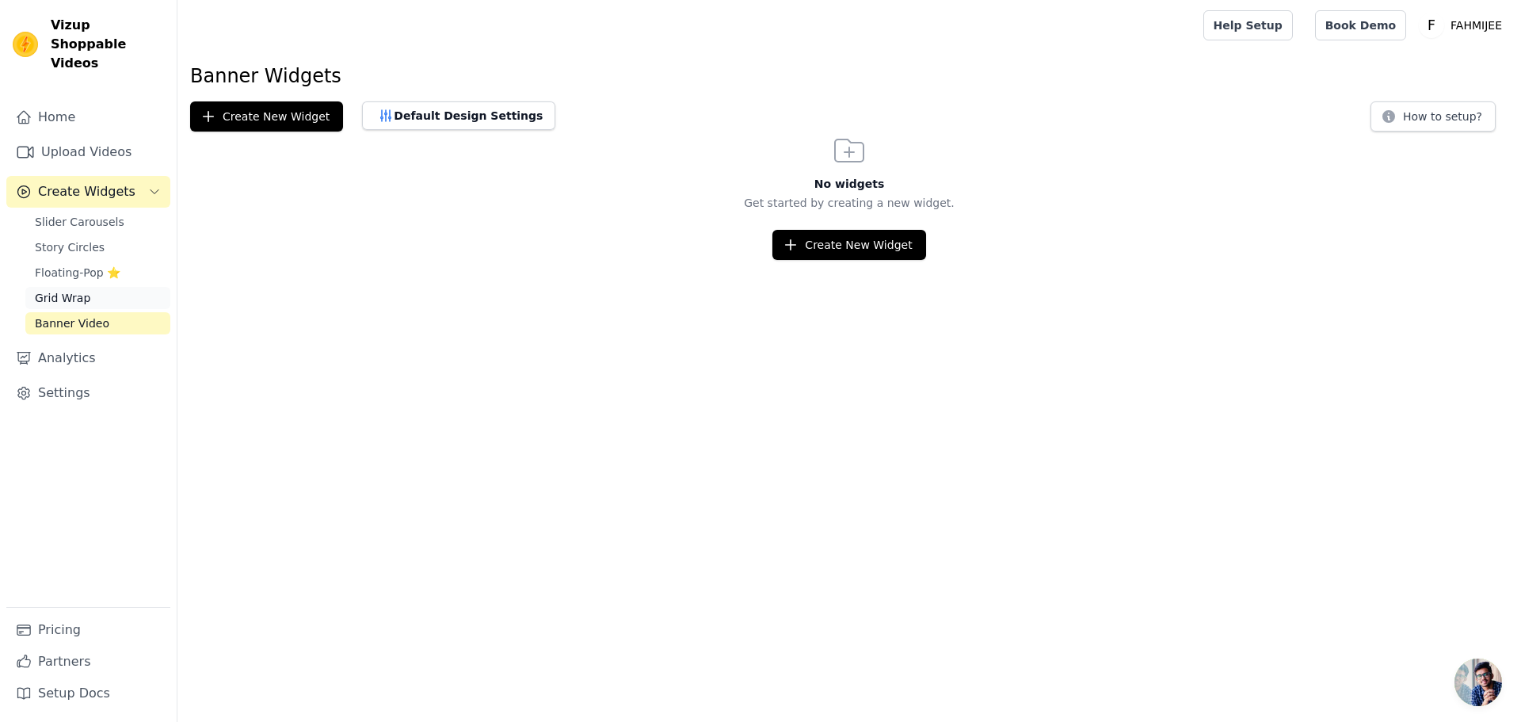
click at [60, 290] on span "Grid Wrap" at bounding box center [62, 298] width 55 height 16
click at [59, 136] on link "Upload Videos" at bounding box center [88, 152] width 164 height 32
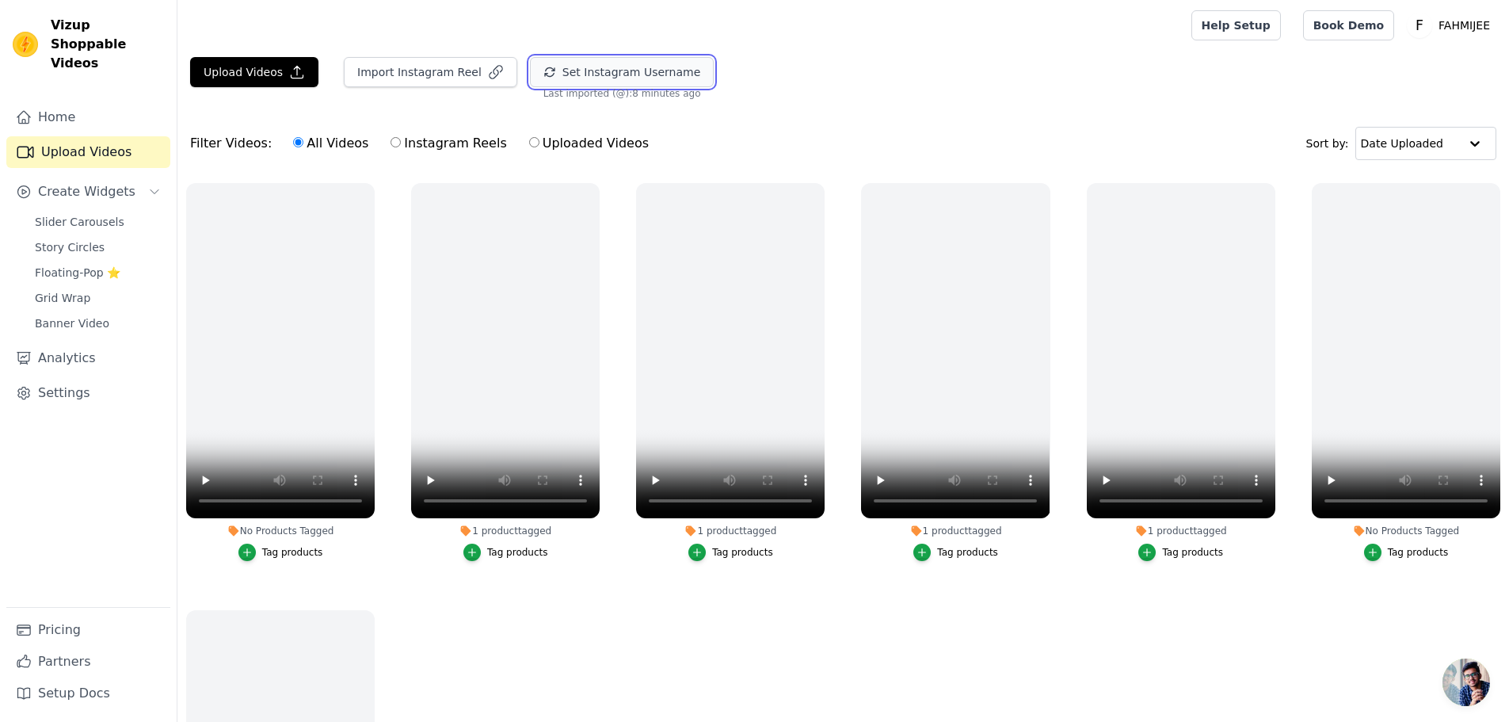
click at [608, 85] on button "Set Instagram Username" at bounding box center [622, 72] width 184 height 30
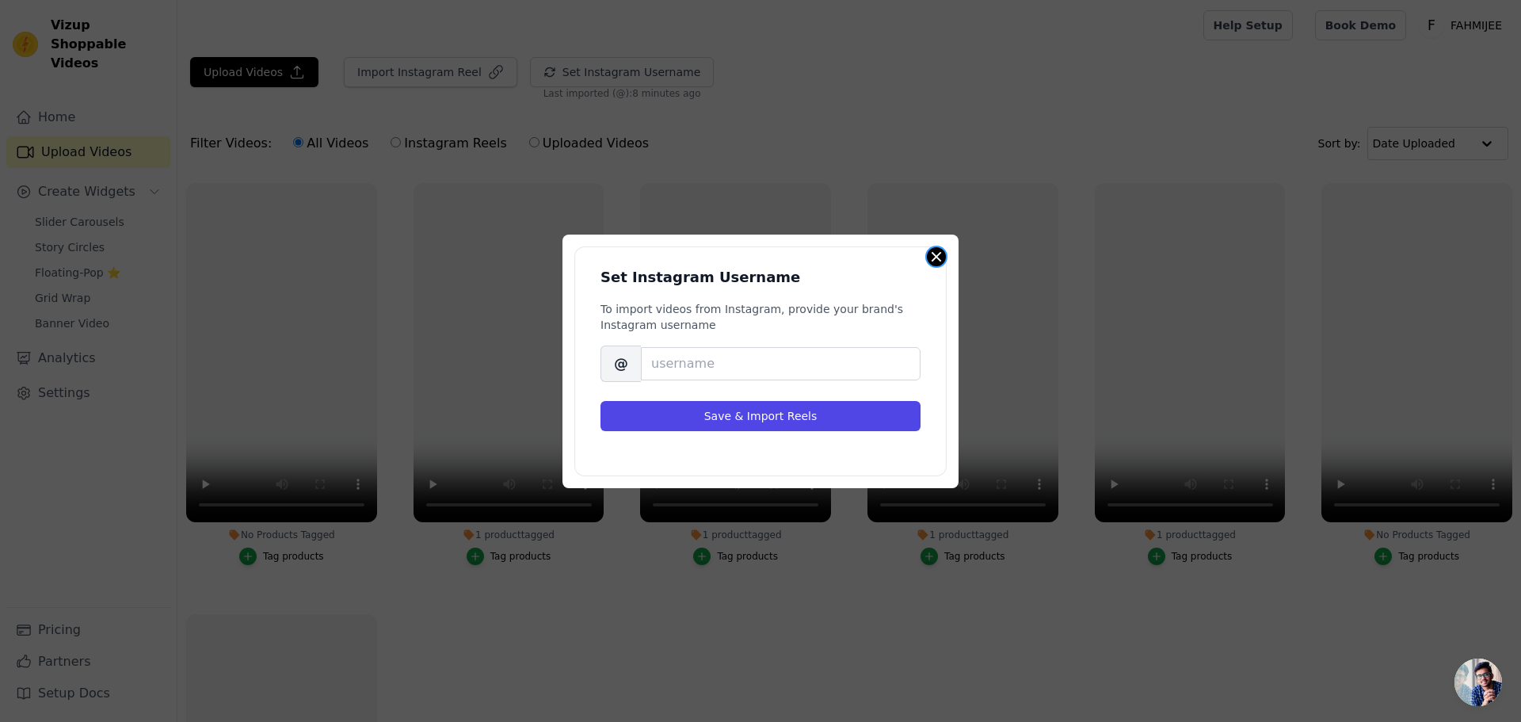
click at [941, 250] on button "Close modal" at bounding box center [936, 256] width 19 height 19
